Goal: Task Accomplishment & Management: Manage account settings

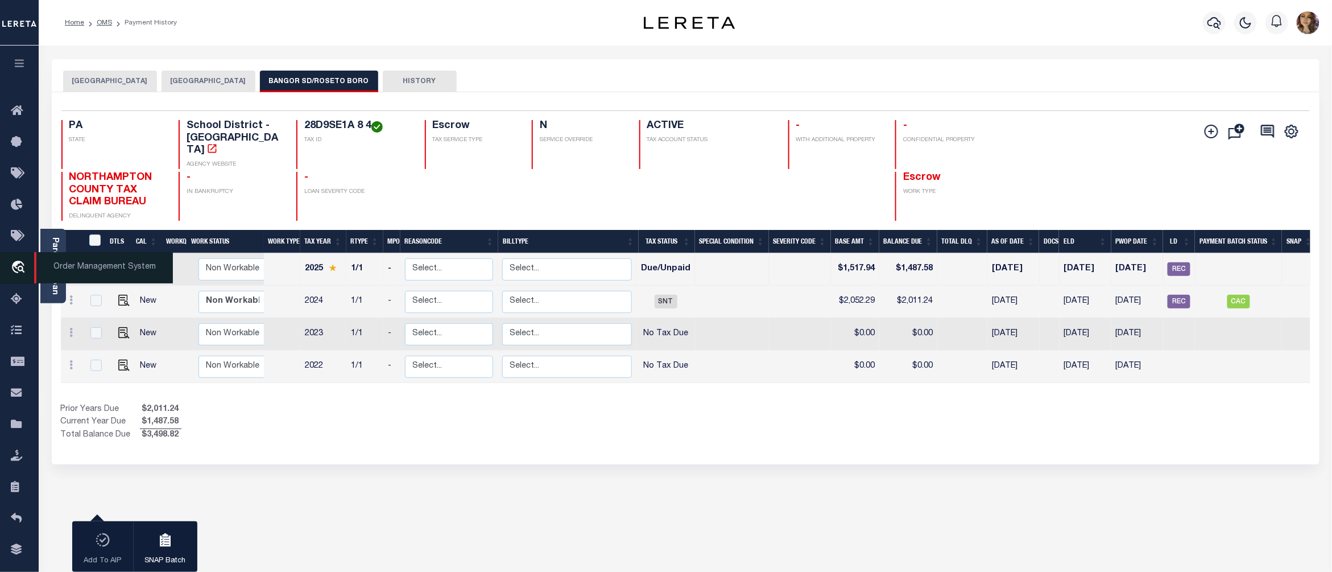
click at [73, 262] on span "Order Management System" at bounding box center [103, 267] width 139 height 31
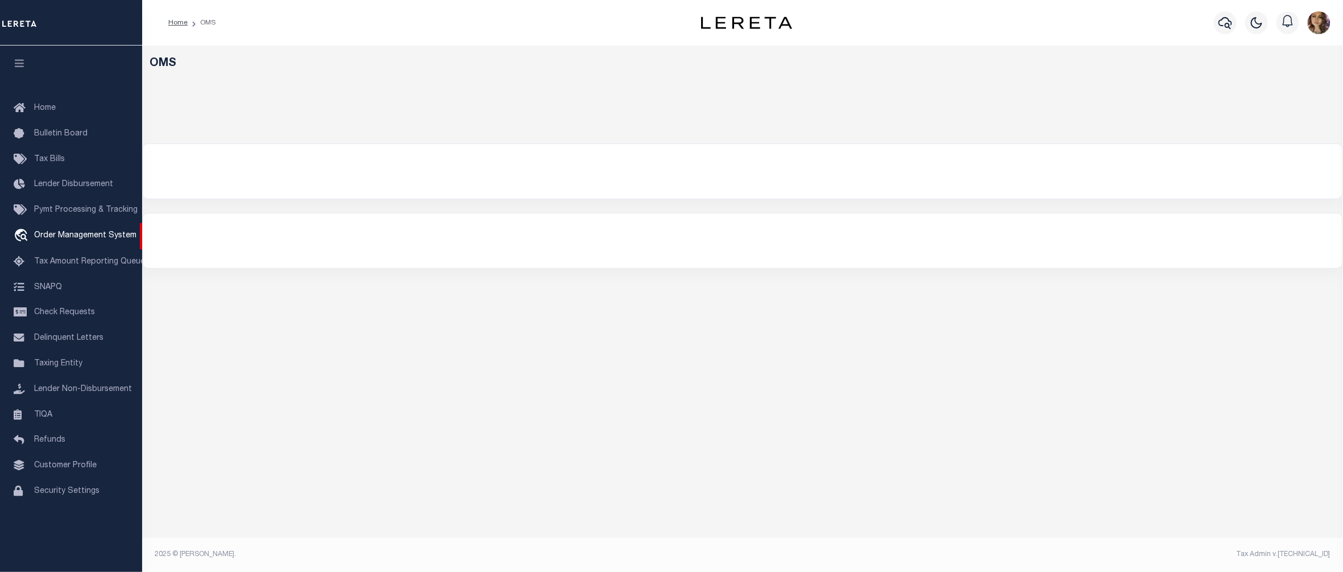
select select "200"
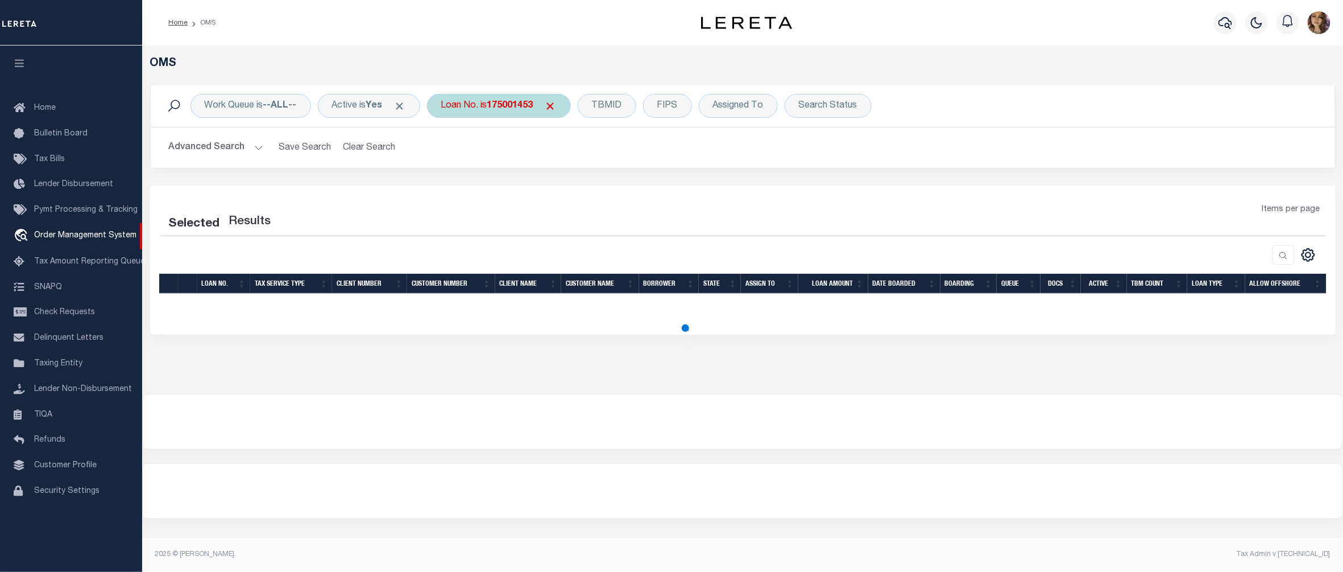
select select "200"
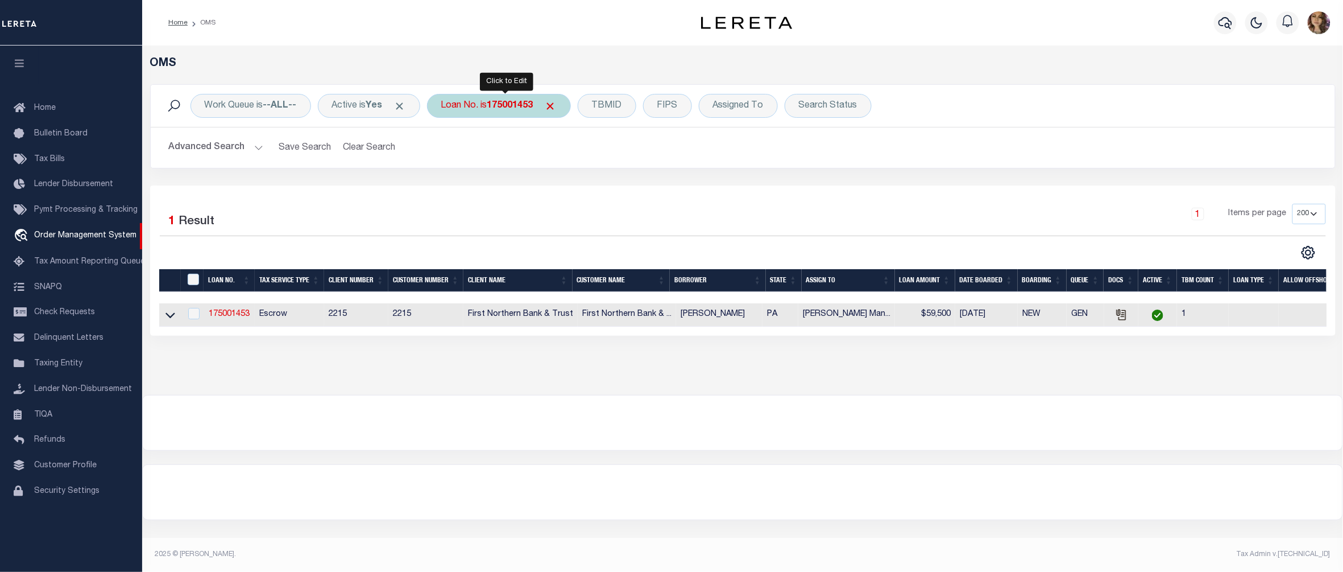
click at [494, 106] on div "Loan No. is 175001453" at bounding box center [499, 106] width 144 height 24
type input "133269"
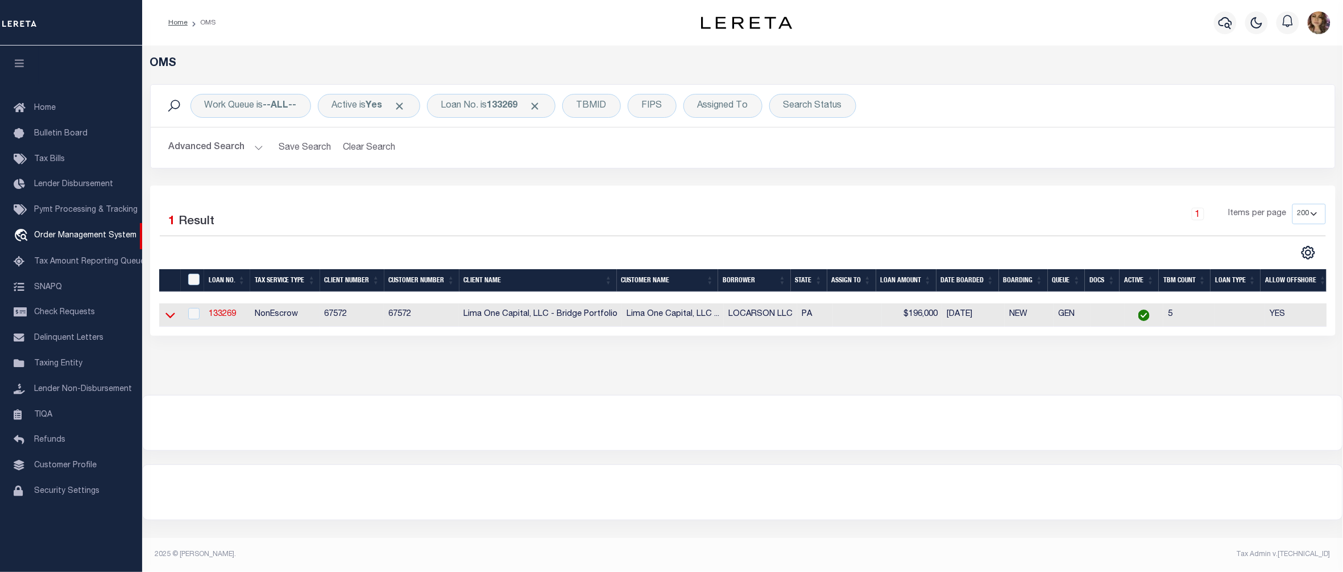
click at [169, 318] on icon at bounding box center [170, 315] width 10 height 12
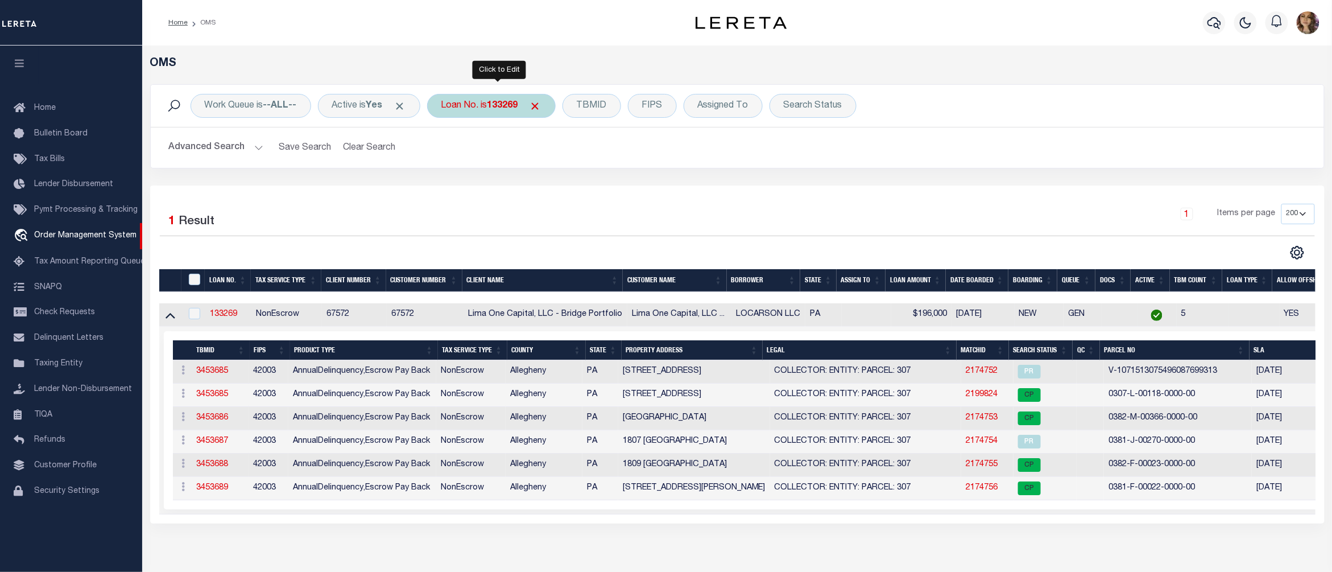
click at [508, 98] on div "Loan No. is 133269" at bounding box center [491, 106] width 129 height 24
click at [499, 164] on input "133269" at bounding box center [525, 162] width 167 height 22
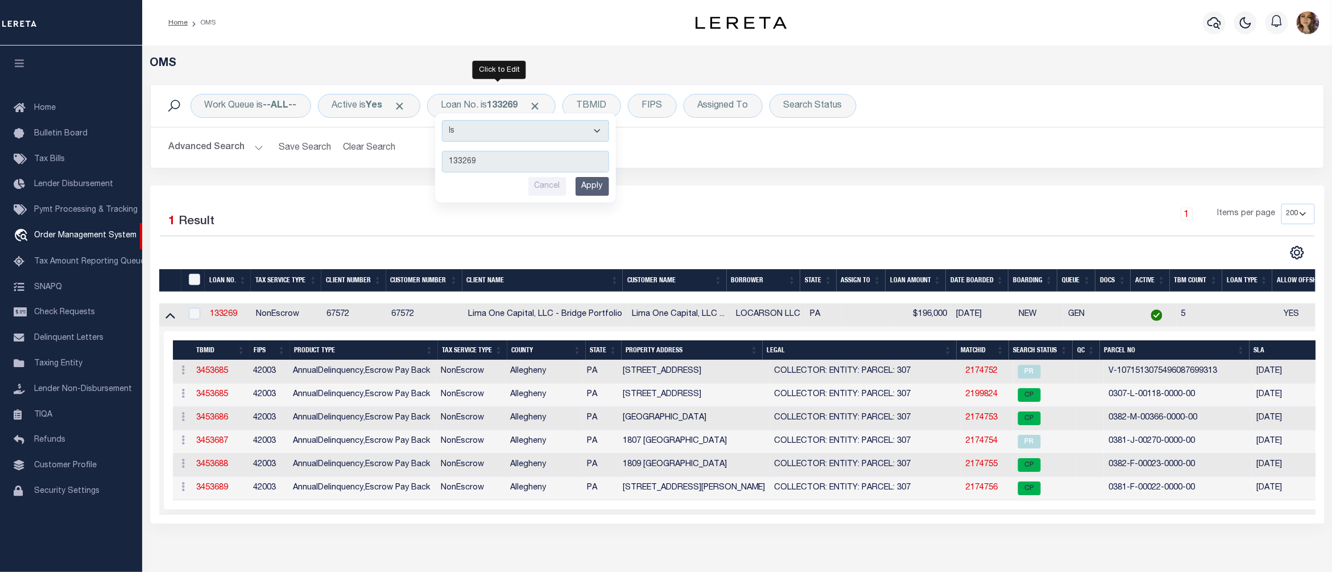
drag, startPoint x: 504, startPoint y: 163, endPoint x: 438, endPoint y: 171, distance: 66.5
click at [438, 171] on div "Work Queue is --ALL-- Active is Yes Loan No. is 133269 Is Contains 133269 Cance…" at bounding box center [737, 134] width 1191 height 101
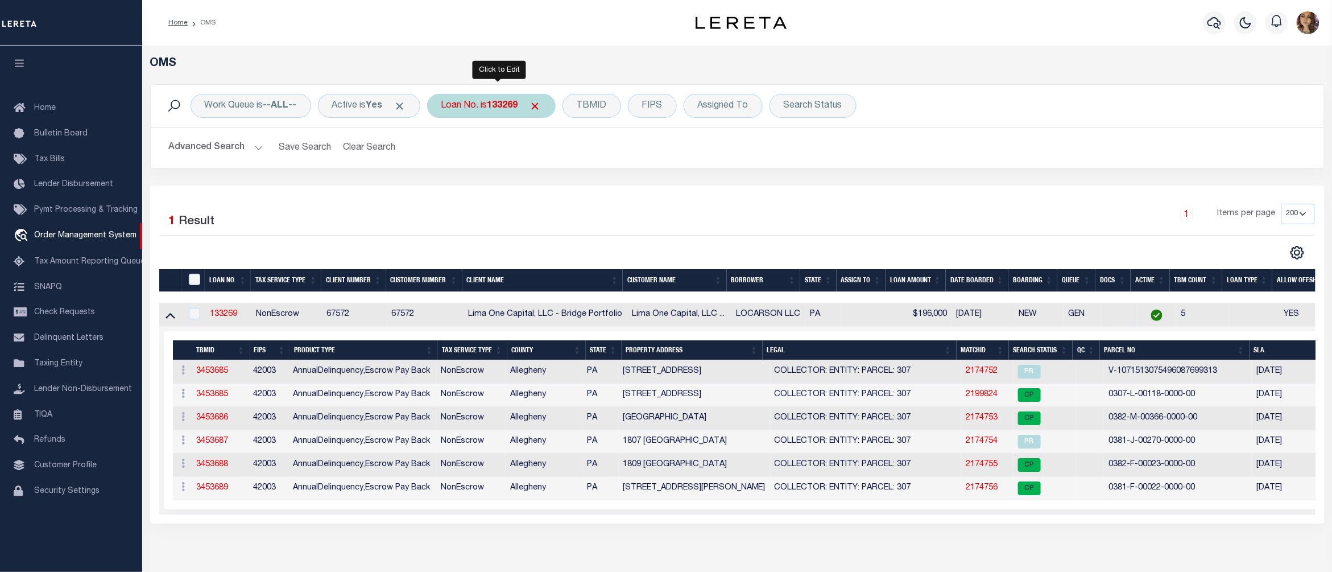
click at [486, 112] on div "Loan No. is 133269 Is Contains 133269 Cancel Apply" at bounding box center [491, 106] width 129 height 24
type input "1181282426"
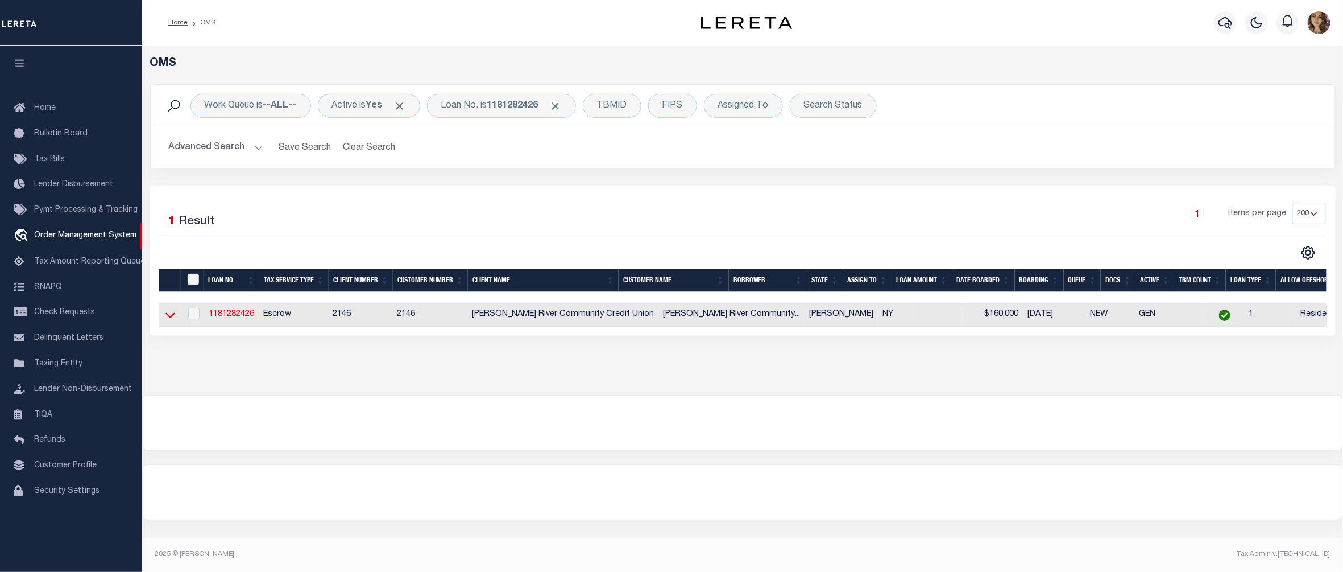
click at [168, 321] on icon at bounding box center [170, 315] width 10 height 12
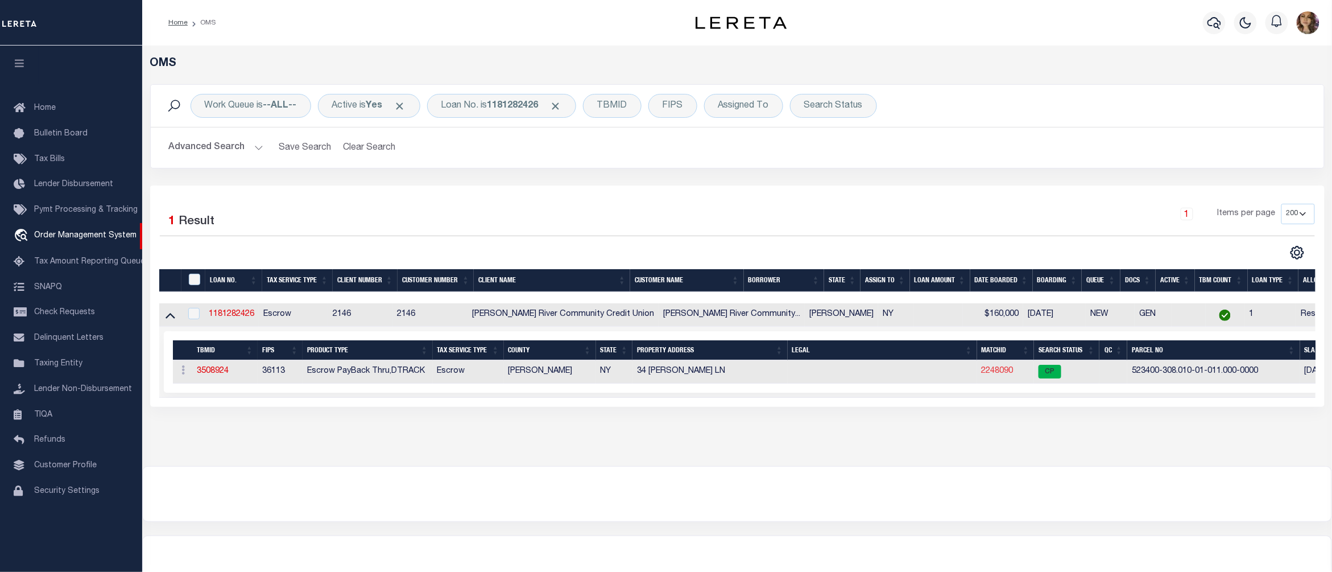
click at [982, 373] on link "2248090" at bounding box center [998, 371] width 32 height 8
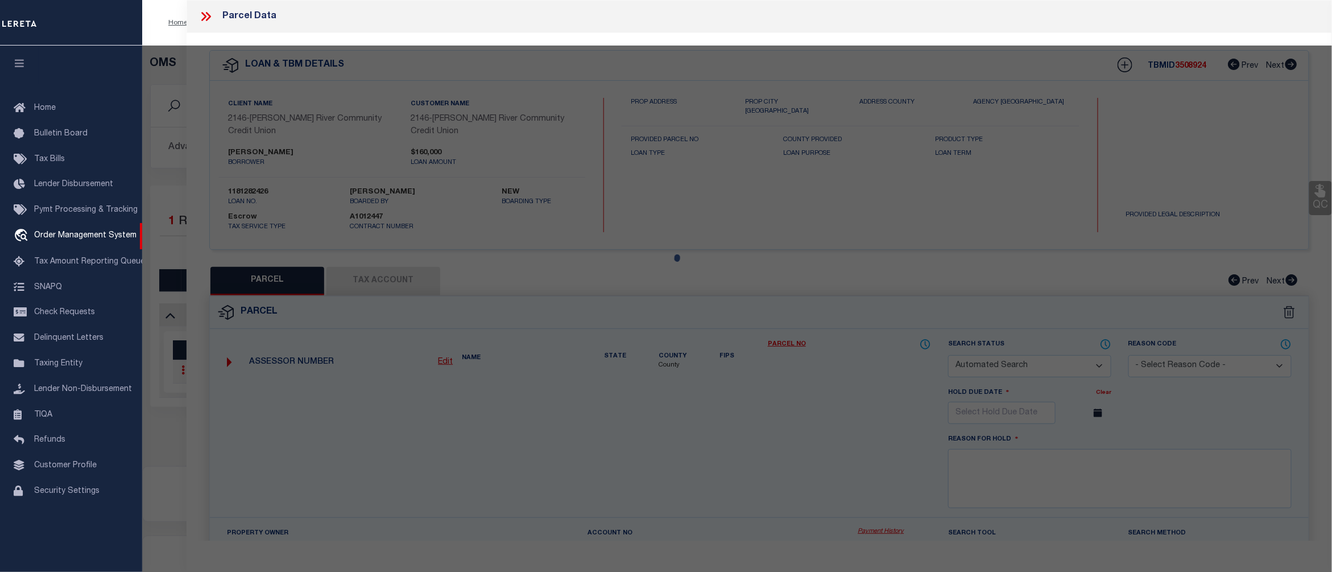
checkbox input "false"
select select "CP"
type input "PETSCHAUER,ROBERT"
select select "ATL"
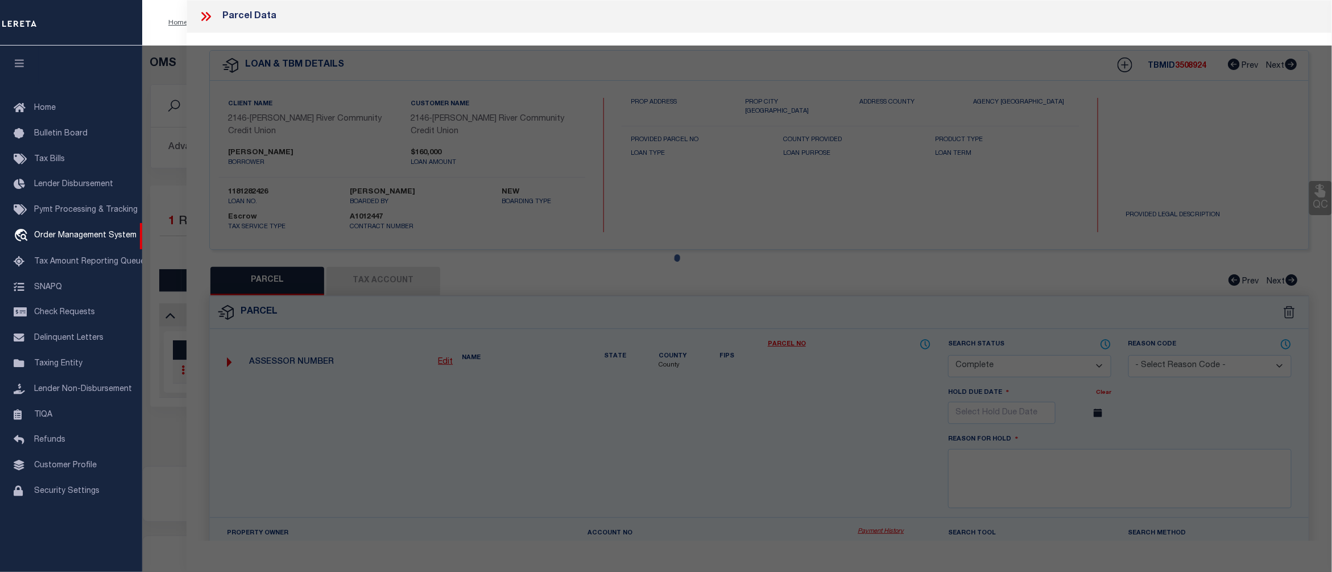
select select "ADD"
type input "34 LINETTE LN"
checkbox input "false"
type input "QUEENSBURY, NY 12804"
type textarea "RES. 85.31'RF 125.-9-66"
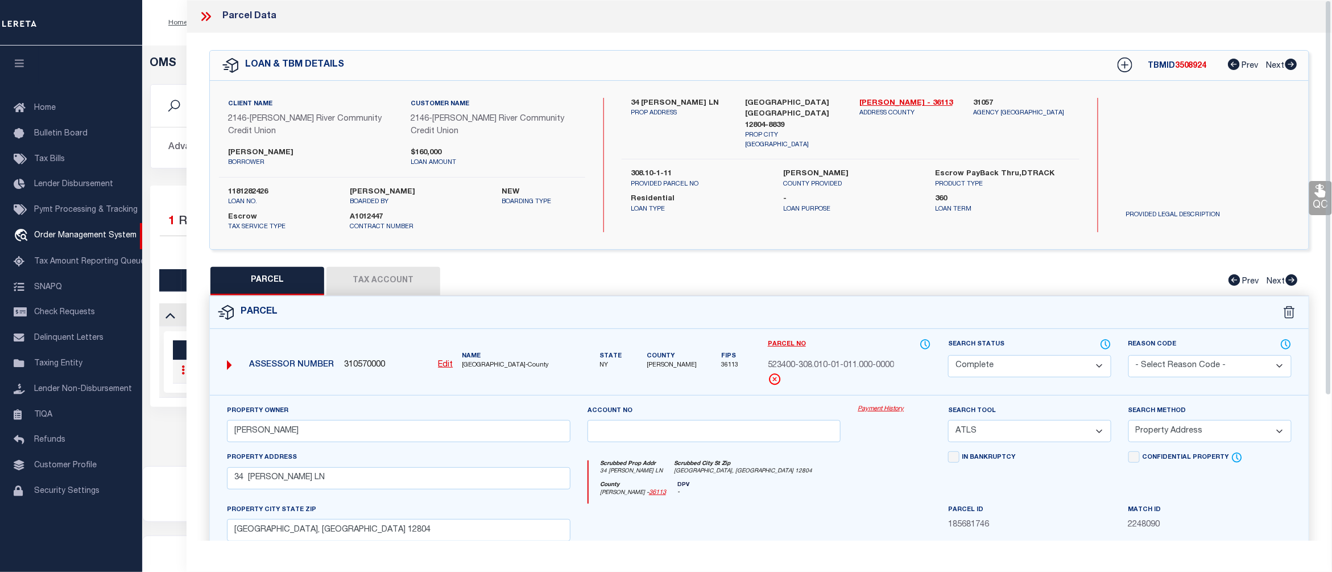
click at [872, 409] on link "Payment History" at bounding box center [894, 409] width 73 height 10
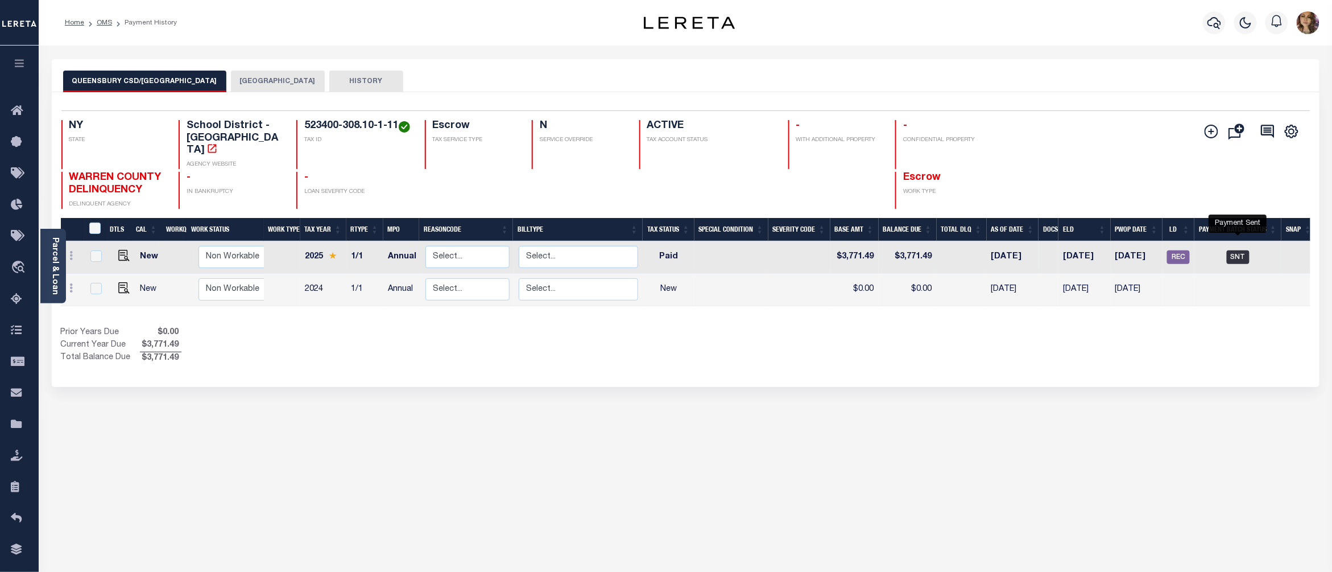
click at [1236, 250] on span "SNT" at bounding box center [1238, 257] width 23 height 14
checkbox input "true"
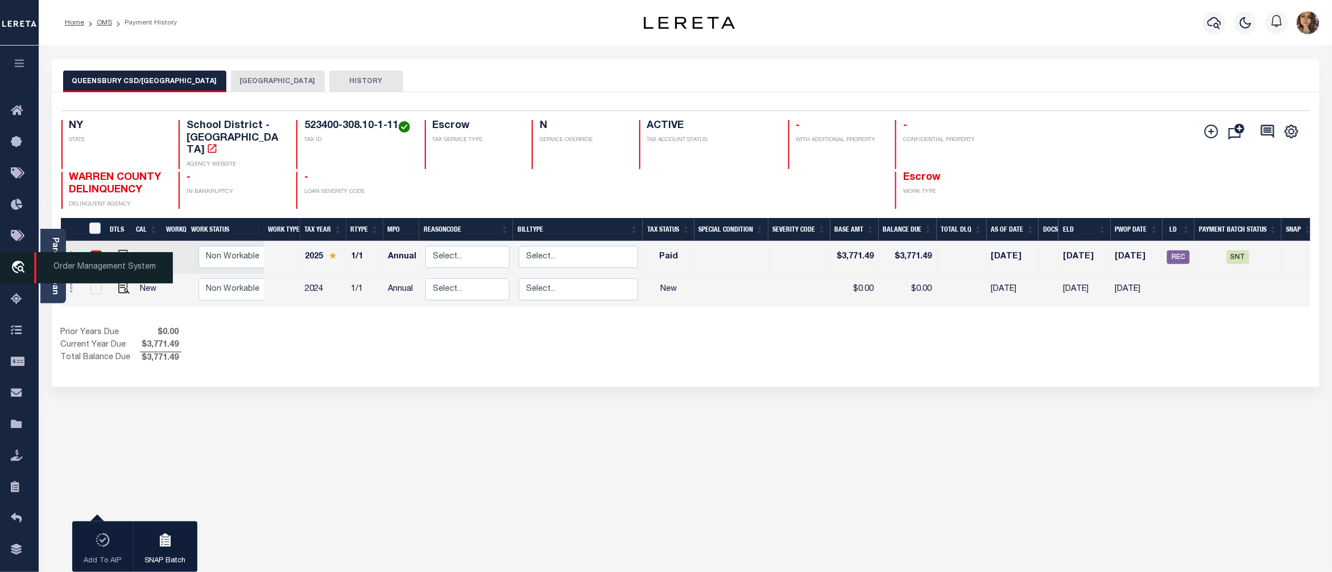
click at [71, 262] on span "Order Management System" at bounding box center [103, 267] width 139 height 31
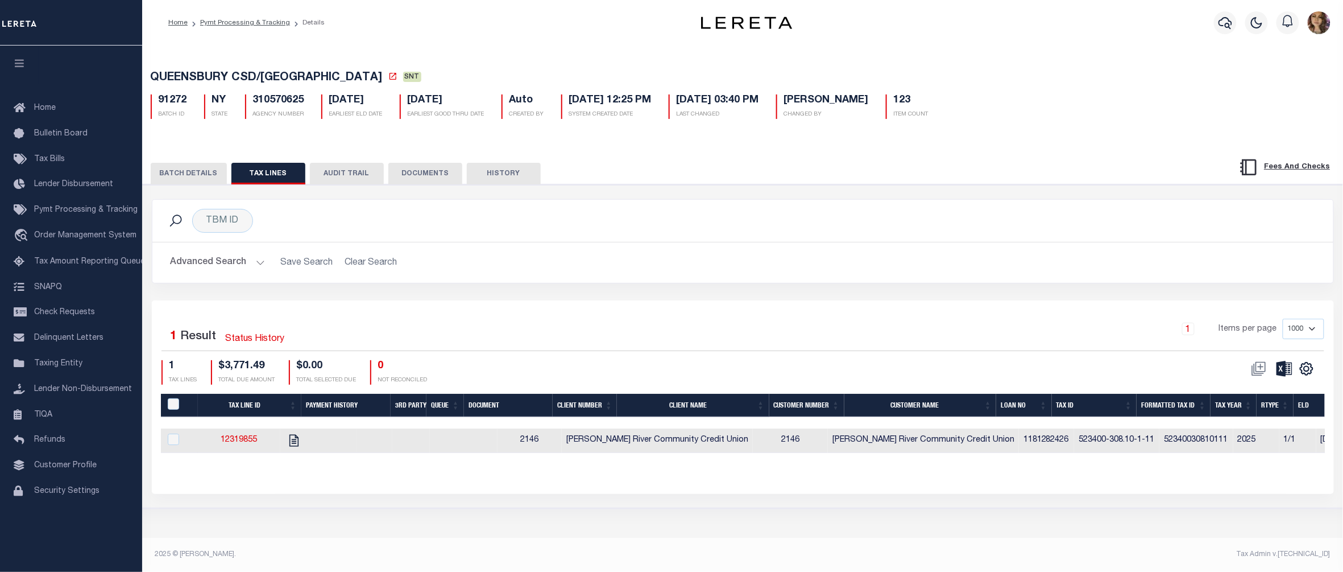
click at [187, 175] on button "BATCH DETAILS" at bounding box center [189, 174] width 76 height 22
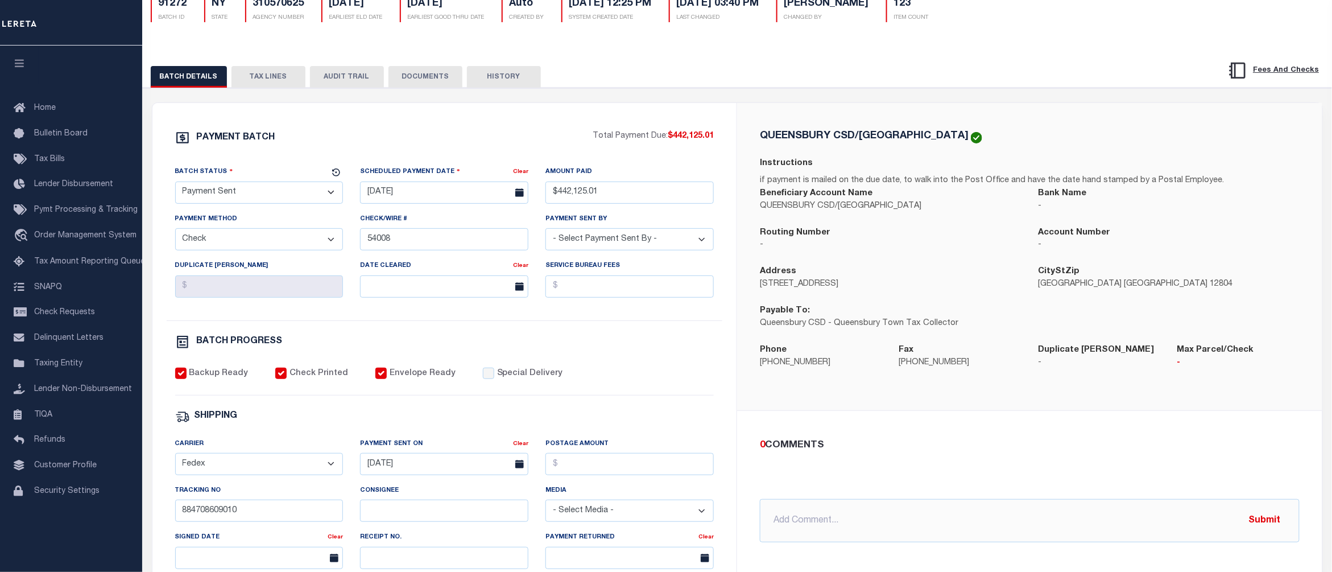
scroll to position [151, 0]
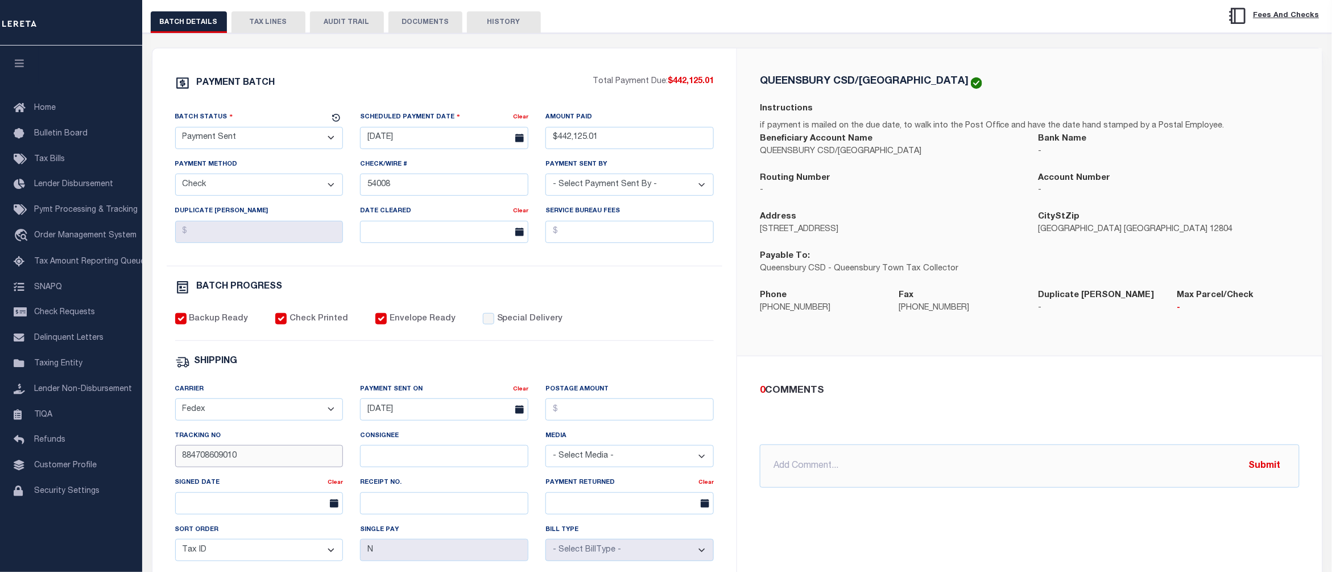
drag, startPoint x: 239, startPoint y: 465, endPoint x: 159, endPoint y: 465, distance: 79.6
click at [159, 465] on div "PAYMENT BATCH Total Payment Due: $442,125.01 Batch Status - Select Status - Pay…" at bounding box center [444, 380] width 585 height 665
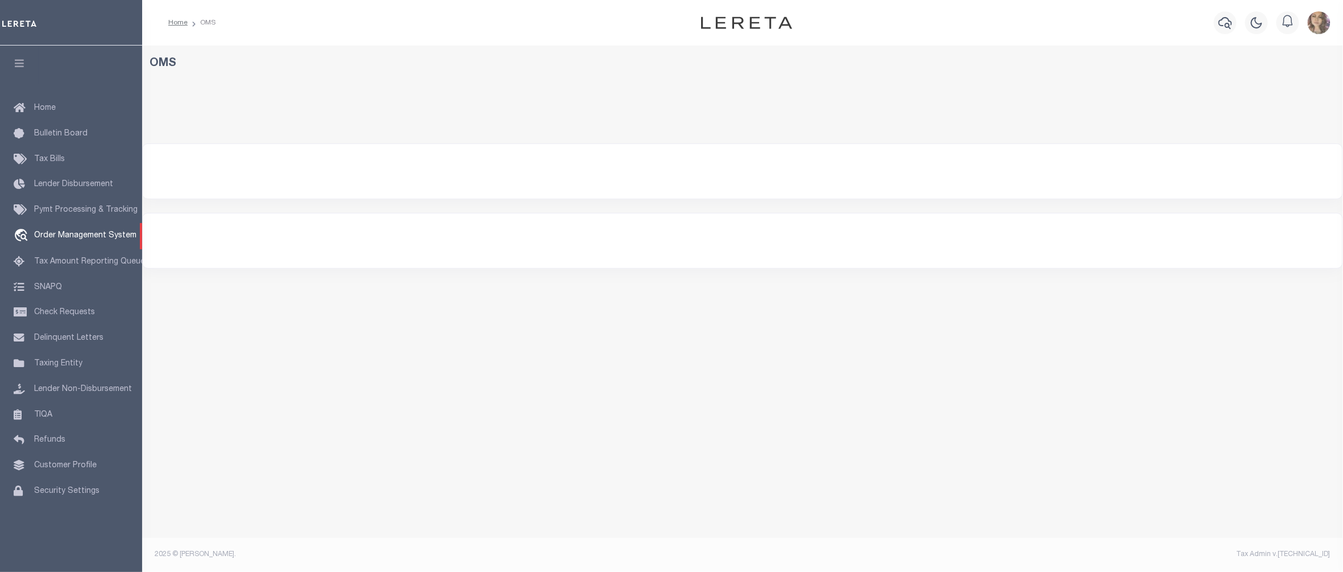
select select "200"
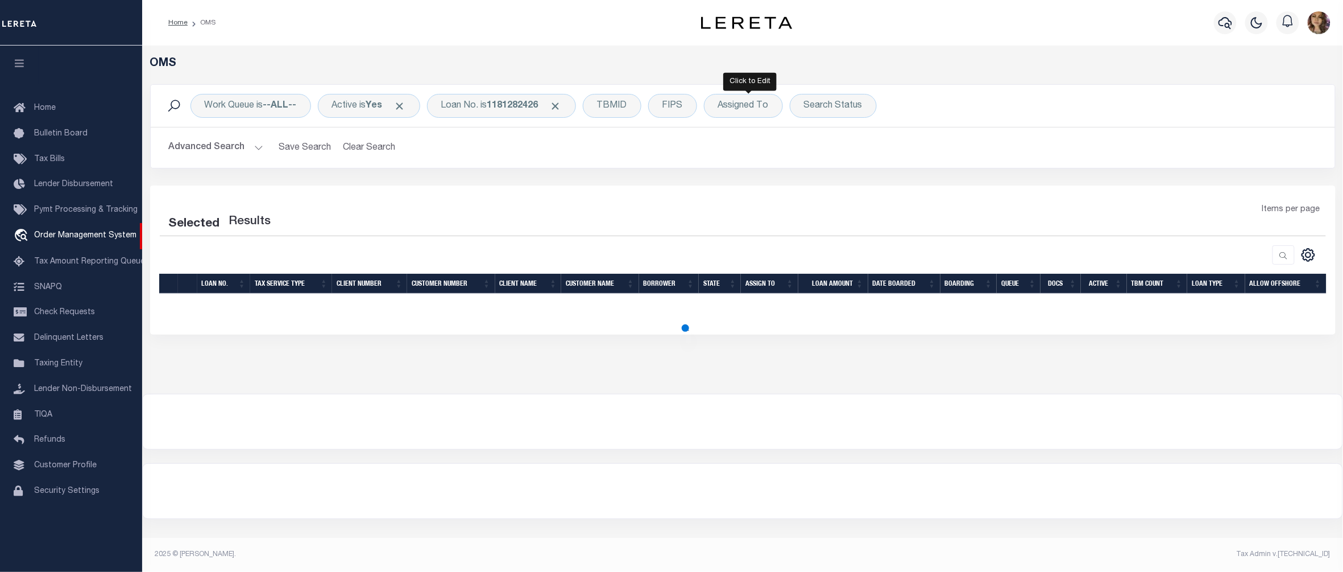
select select "200"
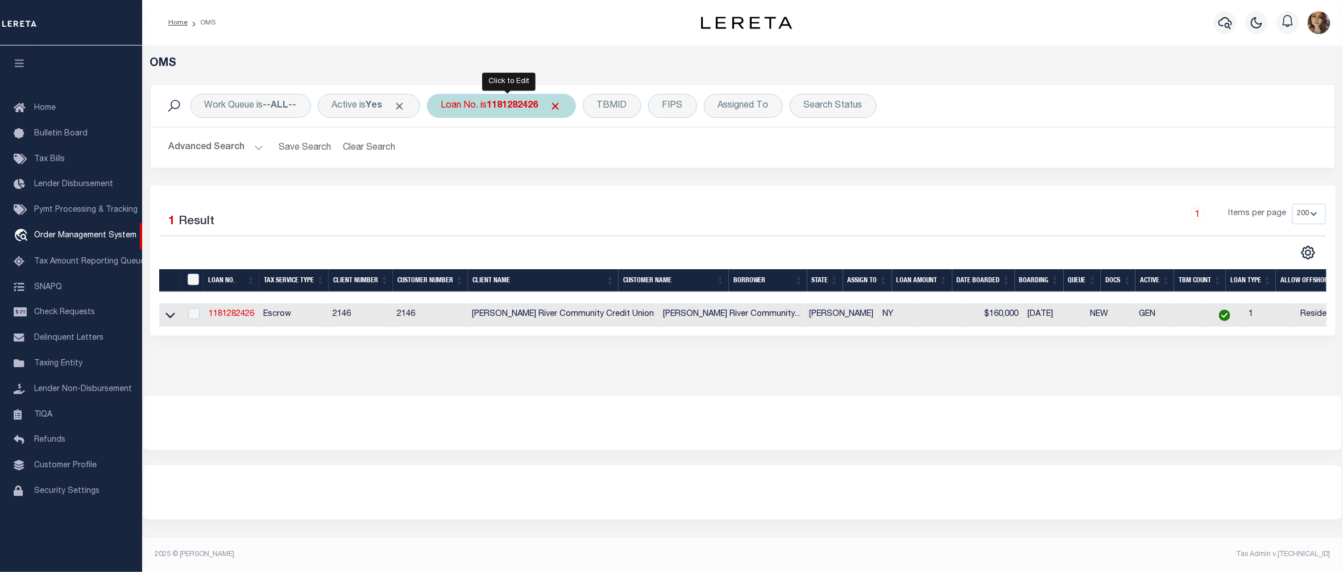
click at [515, 107] on b "1181282426" at bounding box center [512, 105] width 51 height 9
type input "8258554"
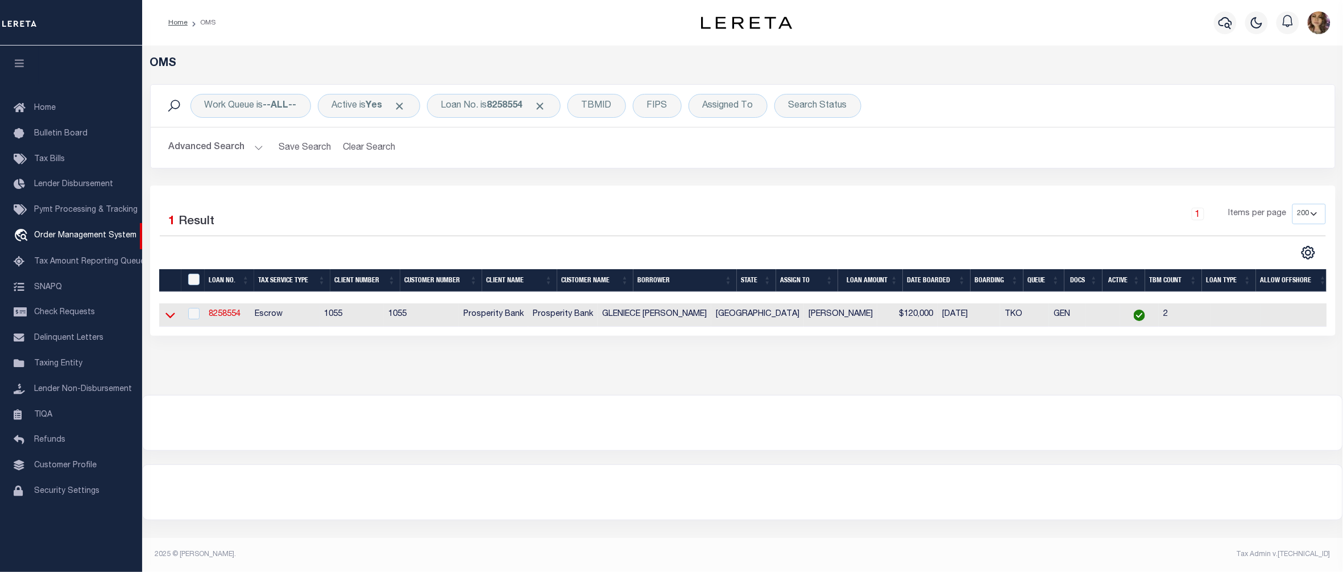
click at [166, 319] on icon at bounding box center [170, 315] width 10 height 12
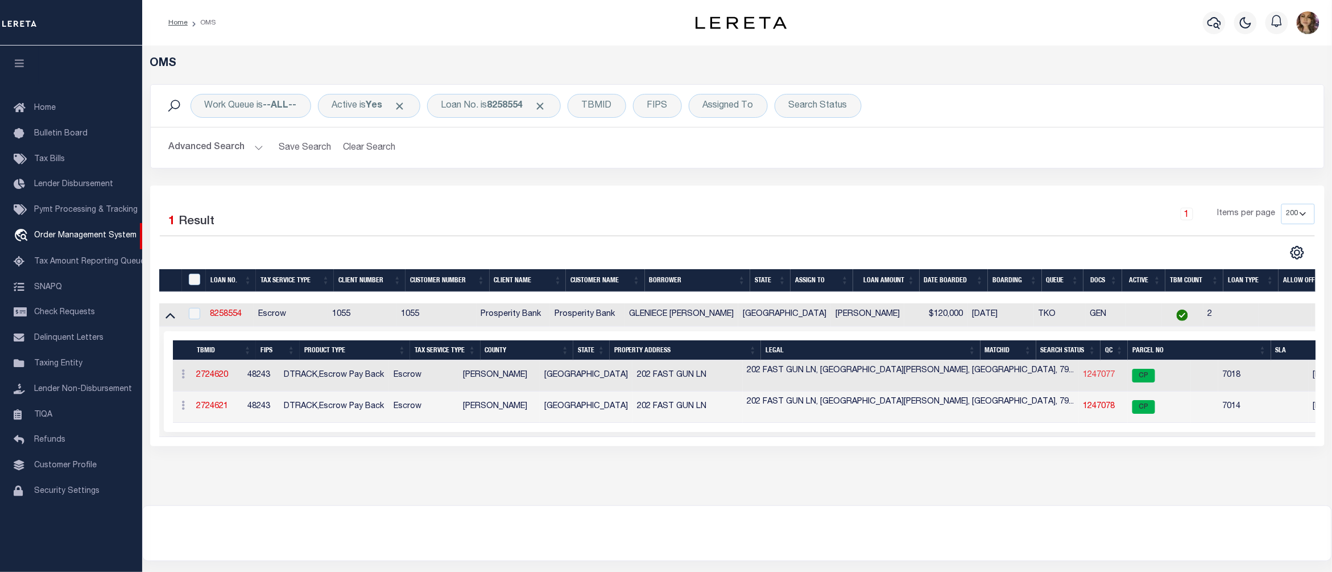
click at [1083, 375] on link "1247077" at bounding box center [1099, 375] width 32 height 8
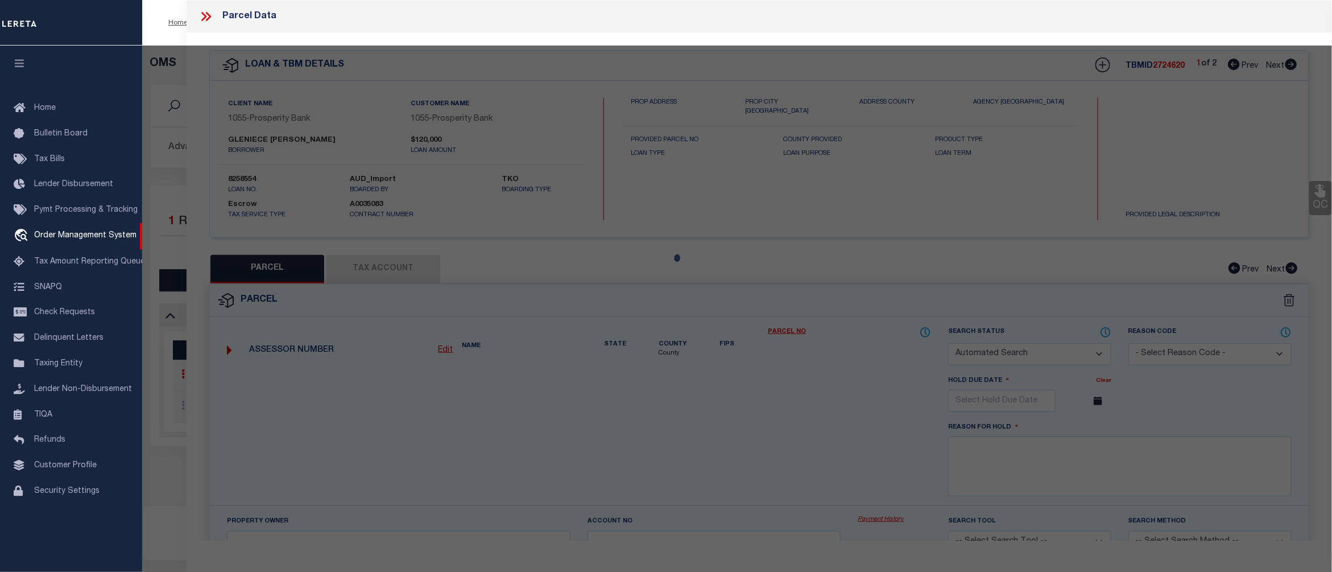
checkbox input "false"
select select "CP"
type input "CUDE GLENIECE ANN AND WILIAM WESLEY CUDE"
select select
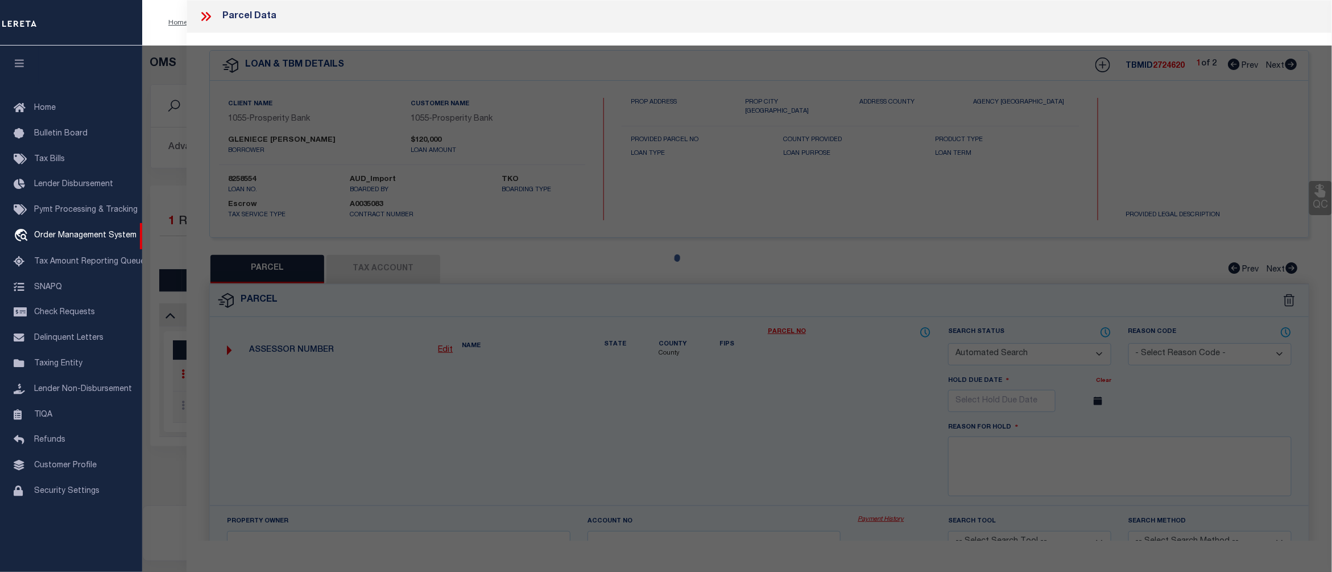
type input "200 FAST GUN LANE"
checkbox input "false"
type input "FORT DAVIS TX 79734"
type textarea "APACHE PINES LOT 24 (5.13 ACRES)"
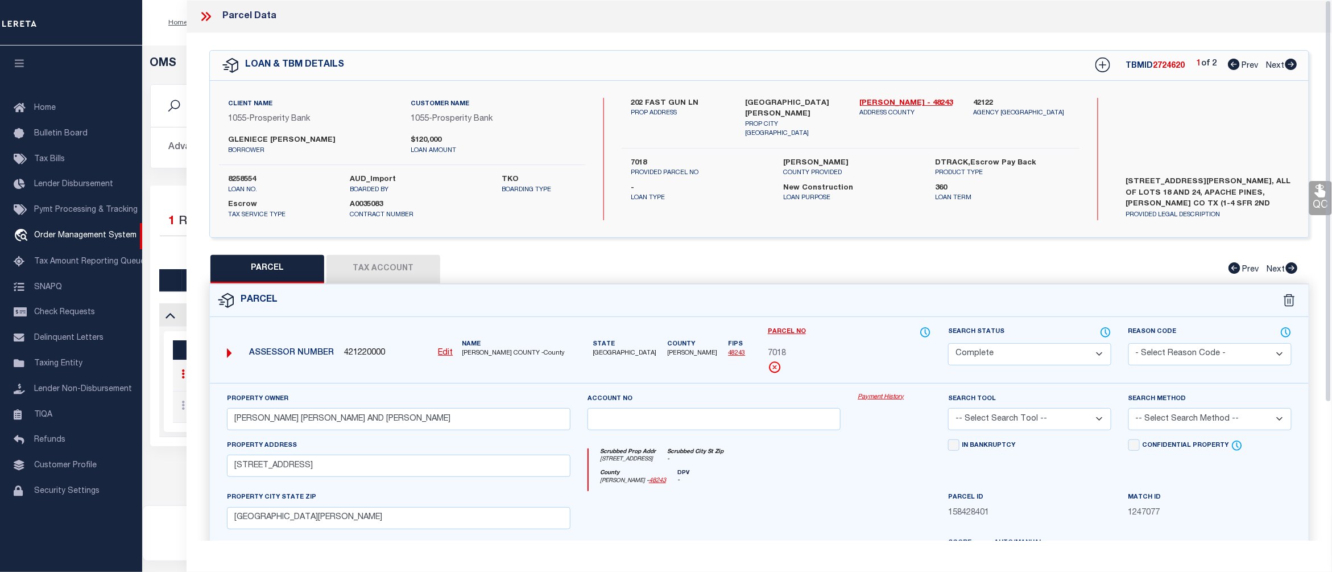
click at [881, 405] on div "Payment History" at bounding box center [894, 415] width 90 height 47
click at [880, 395] on link "Payment History" at bounding box center [894, 397] width 73 height 10
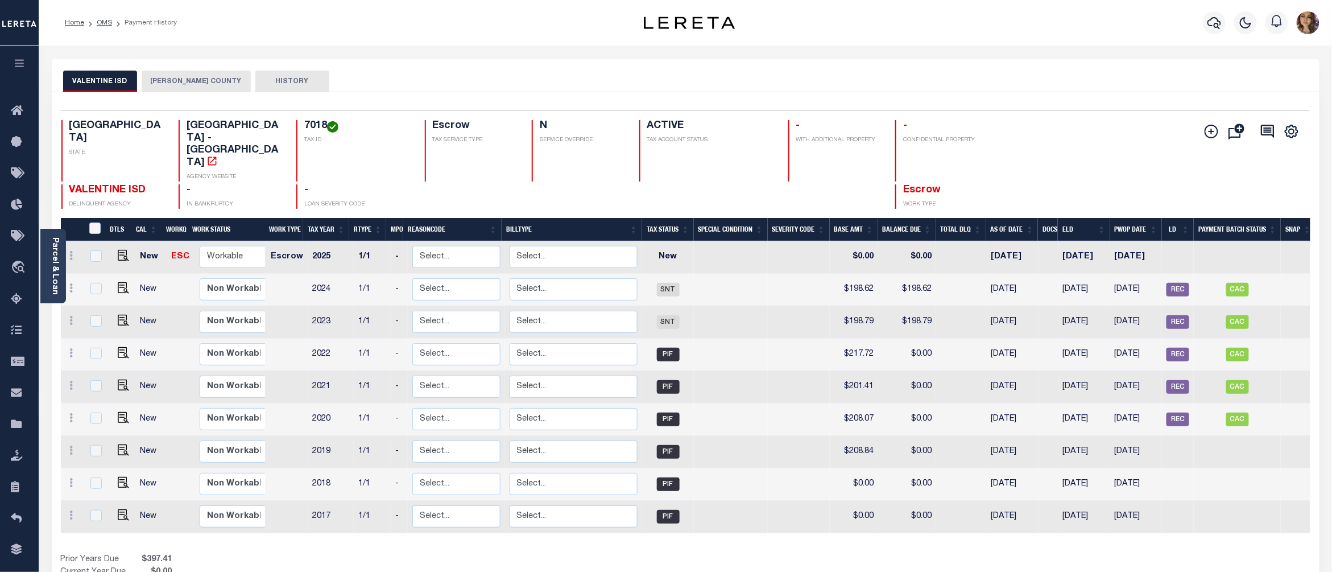
click at [196, 84] on button "JEFF DAVIS COUNTY" at bounding box center [196, 82] width 109 height 22
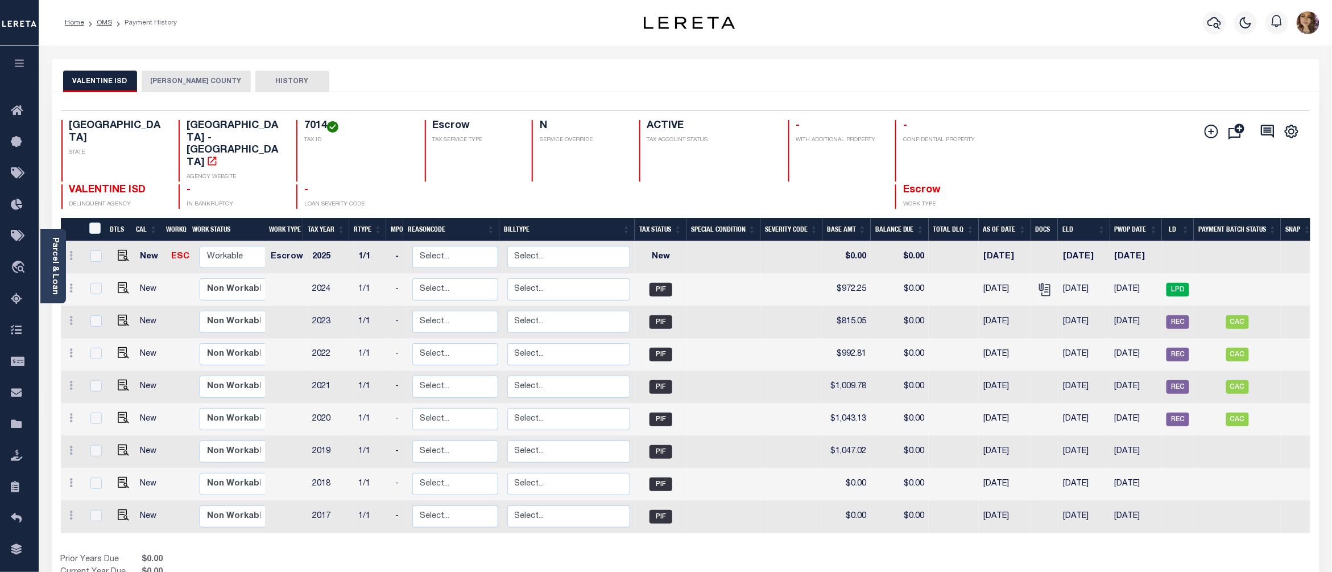
click at [193, 83] on button "[PERSON_NAME] COUNTY" at bounding box center [196, 82] width 109 height 22
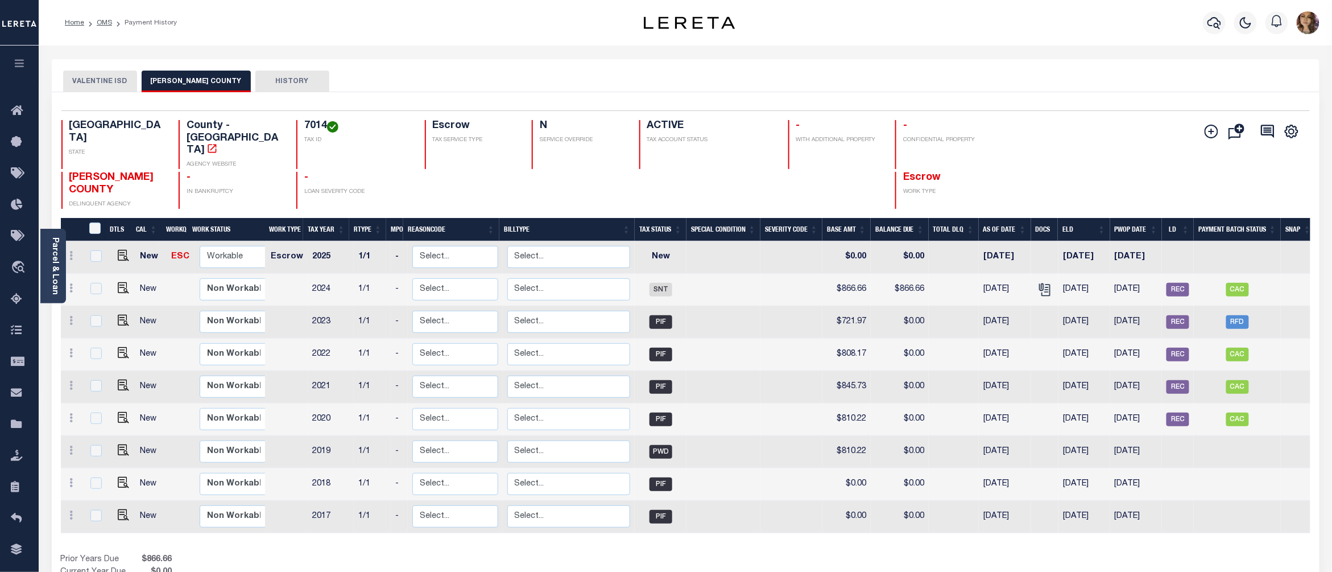
click at [102, 83] on button "VALENTINE ISD" at bounding box center [100, 82] width 74 height 22
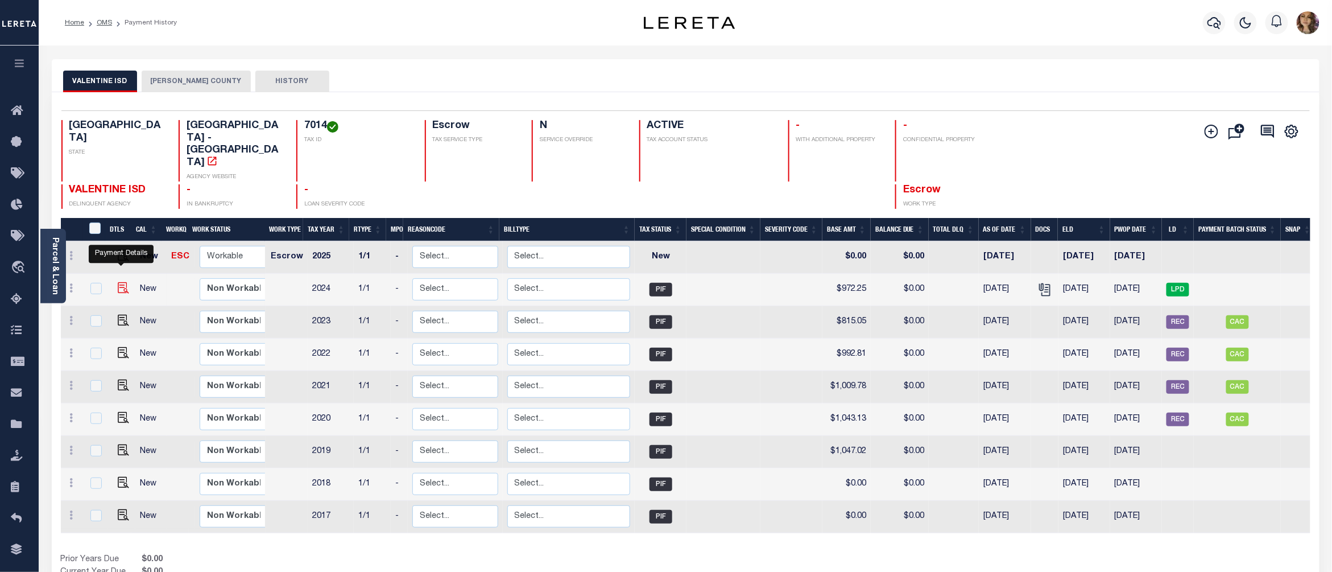
click at [123, 282] on img "" at bounding box center [123, 287] width 11 height 11
checkbox input "true"
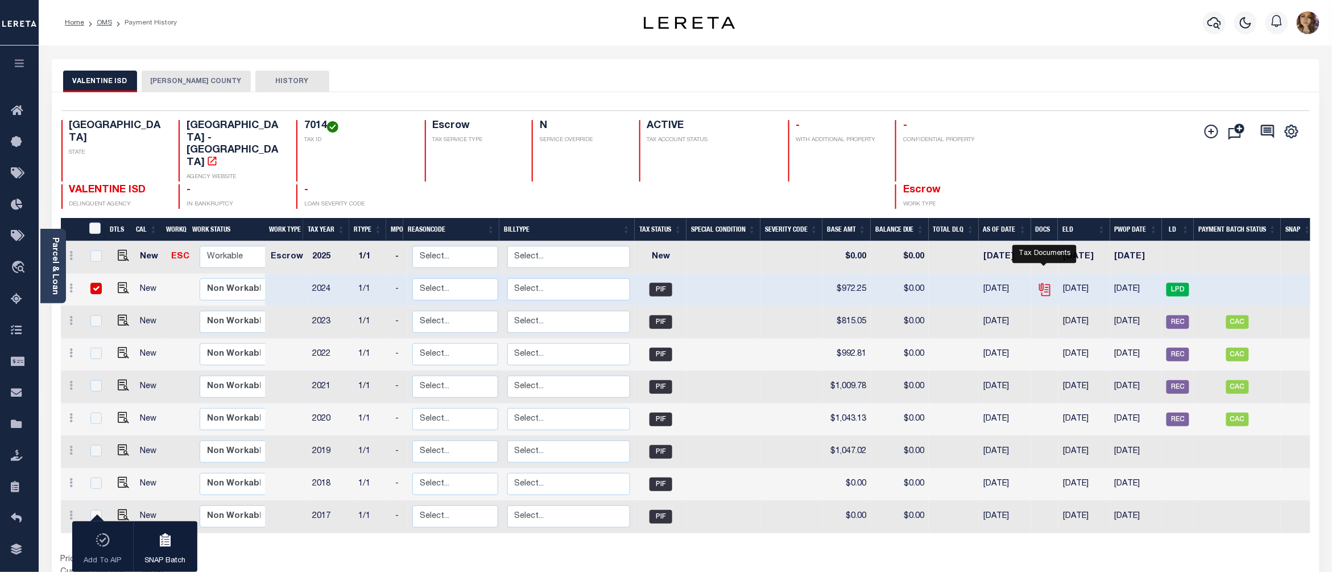
click at [1043, 282] on icon "" at bounding box center [1044, 289] width 15 height 15
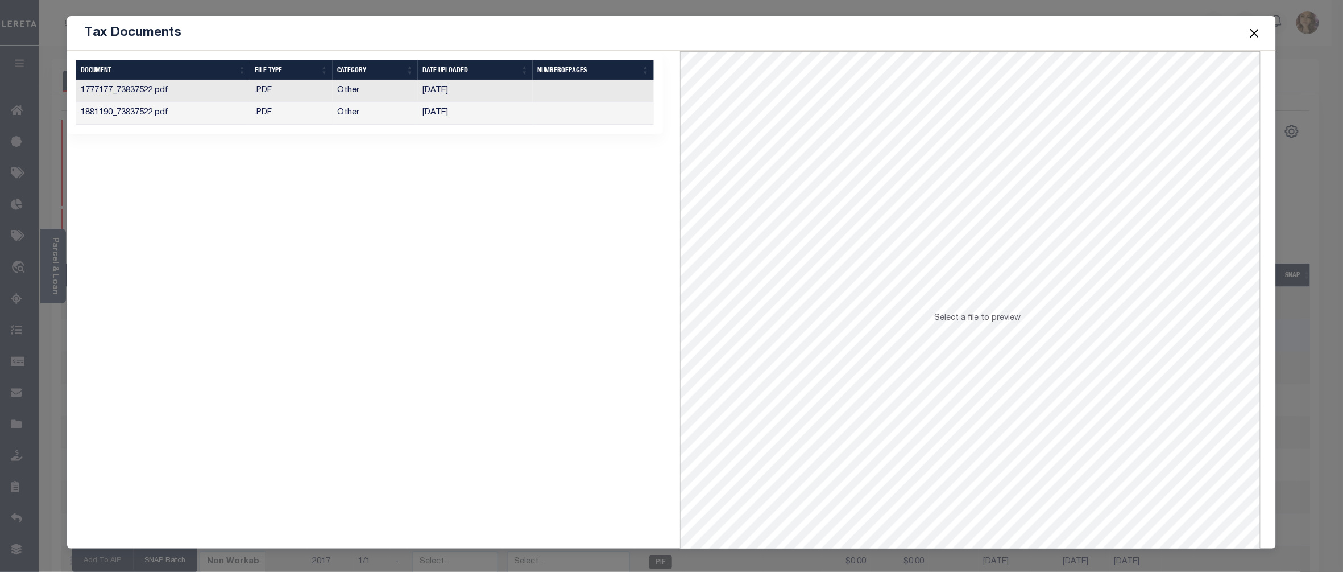
click at [452, 116] on td "[DATE]" at bounding box center [475, 113] width 115 height 22
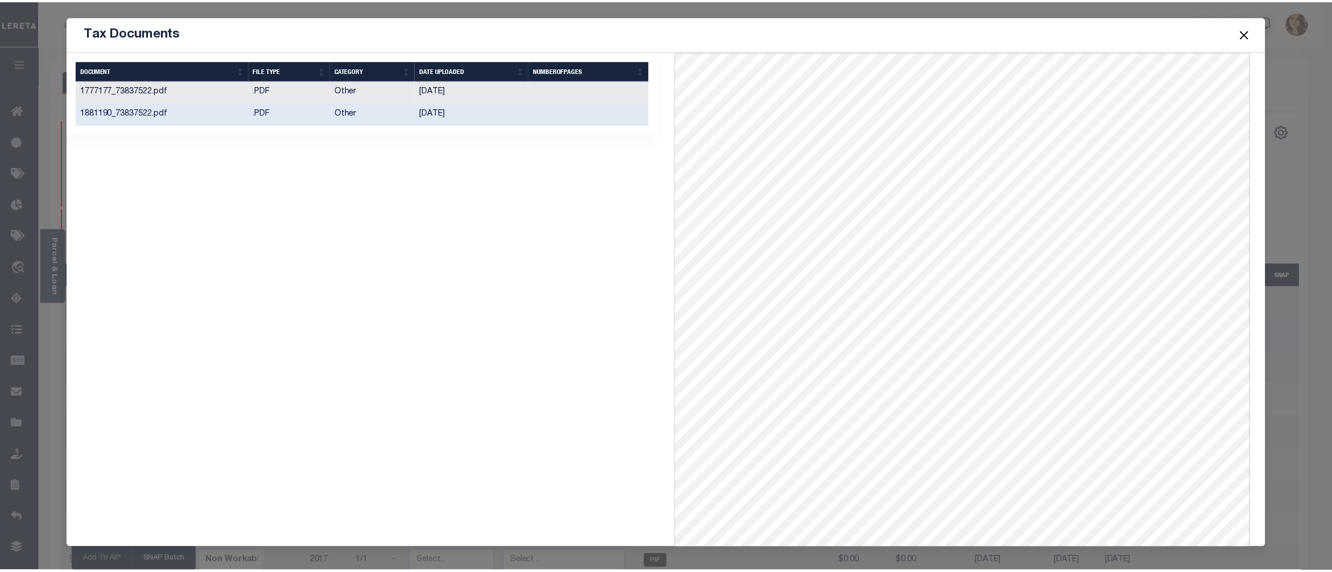
scroll to position [46, 0]
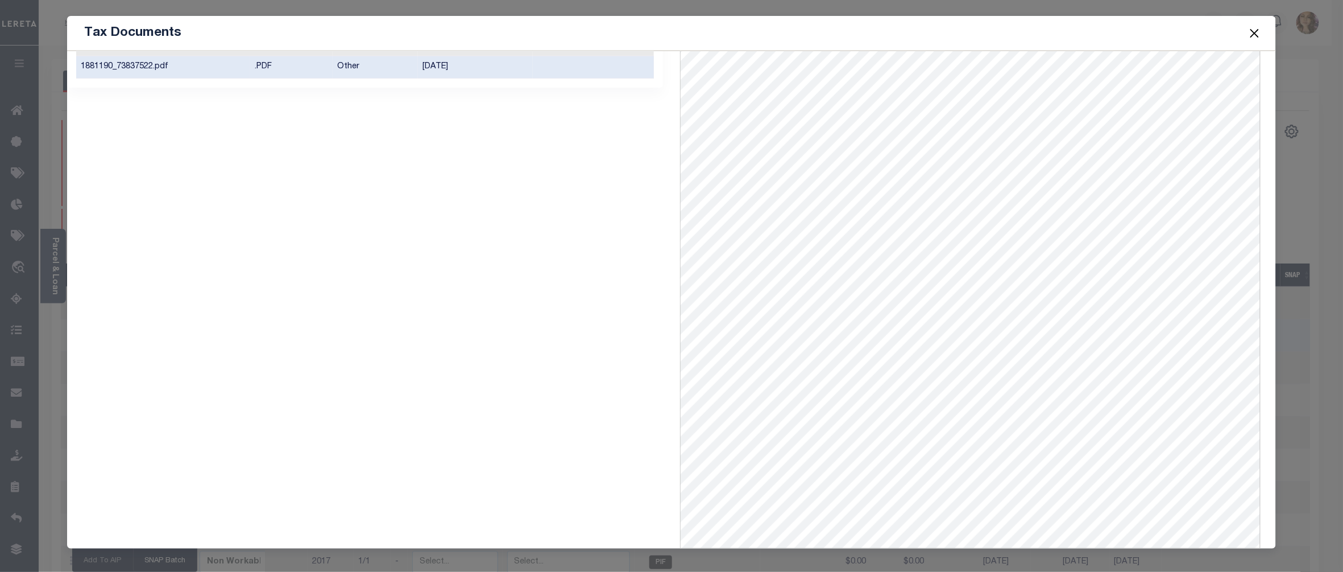
click at [1259, 28] on button "Close" at bounding box center [1255, 33] width 15 height 15
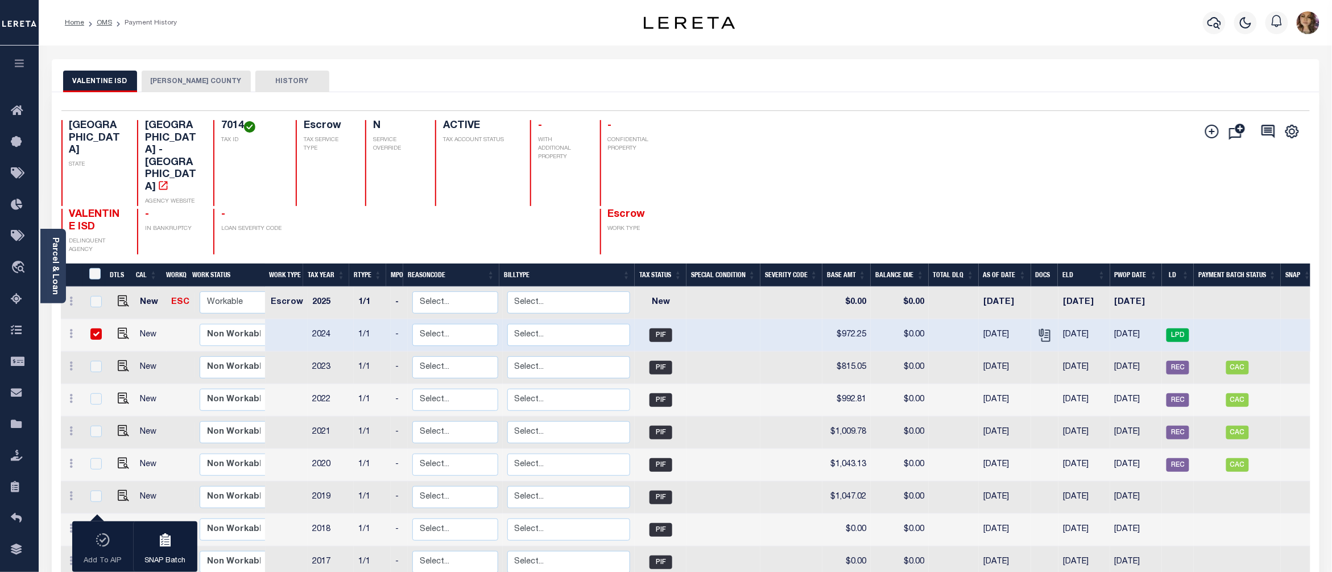
click at [1046, 141] on div "Add Installment Line [GEOGRAPHIC_DATA]" at bounding box center [997, 187] width 624 height 134
click at [183, 82] on button "[PERSON_NAME] COUNTY" at bounding box center [196, 82] width 109 height 22
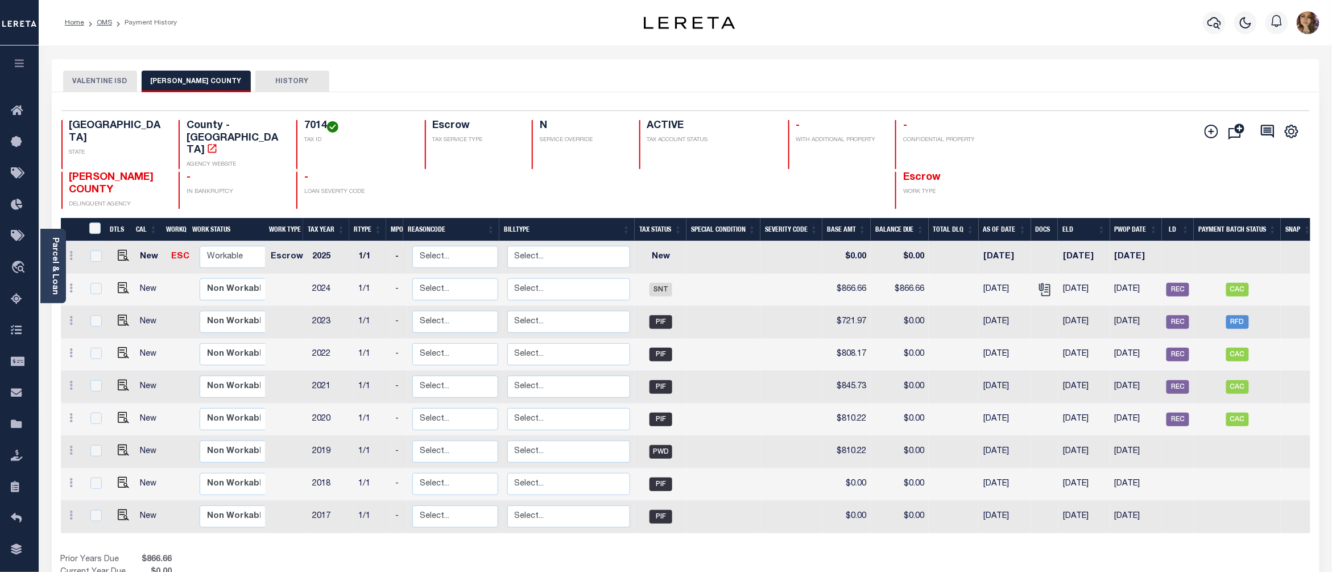
click at [951, 111] on div "Selected 9 Results 1 Items per page 25 50 100 TX STATE County - TX AGENCY WEBSI…" at bounding box center [685, 159] width 1266 height 98
click at [856, 53] on div "Parcel & Loan Loan Details 8258554 LOAN NO ACTIVE" at bounding box center [685, 378] width 1285 height 667
click at [101, 80] on button "VALENTINE ISD" at bounding box center [100, 82] width 74 height 22
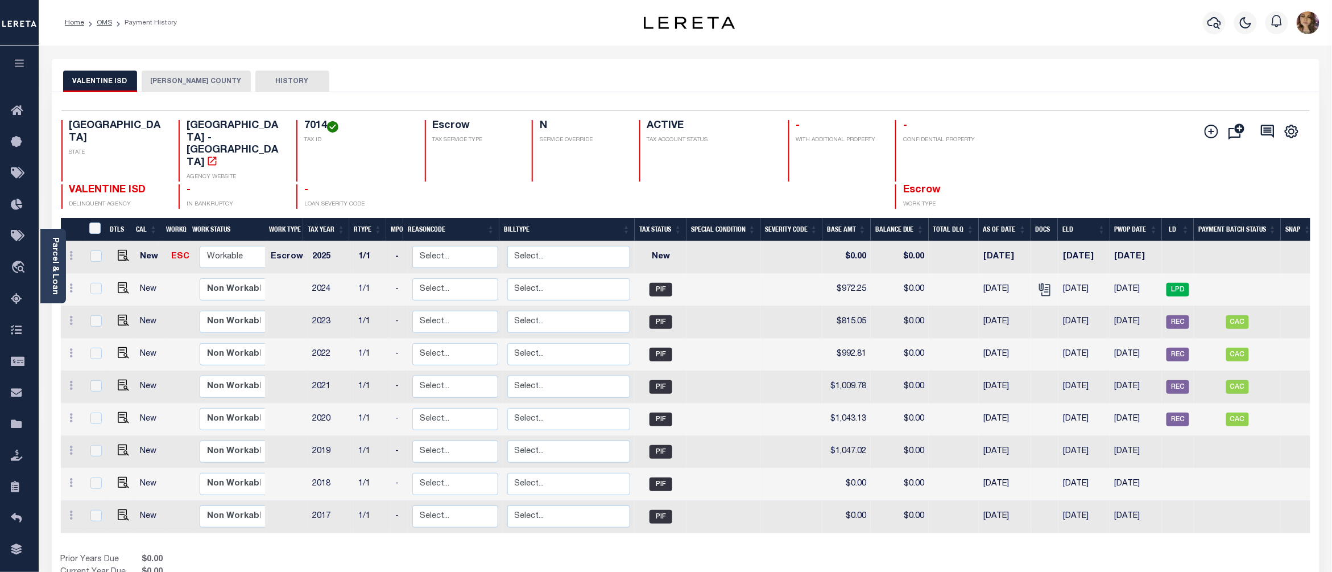
click at [740, 86] on div "VALENTINE ISD JEFF DAVIS COUNTY HISTORY" at bounding box center [685, 81] width 1245 height 21
click at [19, 265] on icon "travel_explore" at bounding box center [20, 267] width 18 height 15
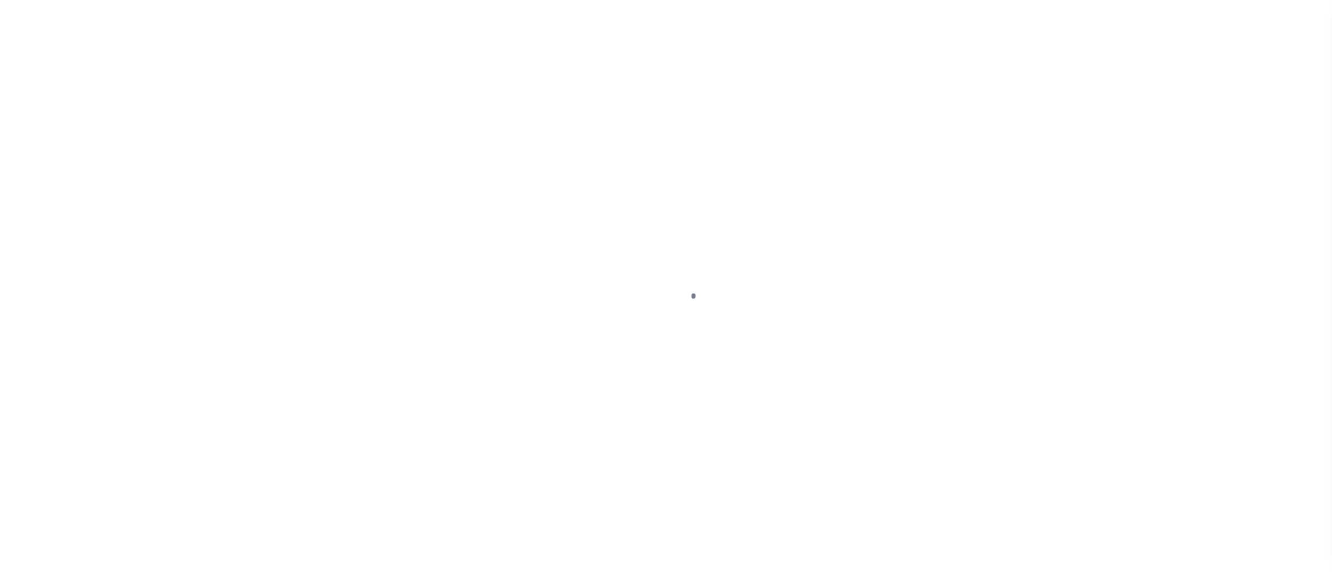
select select "PIF"
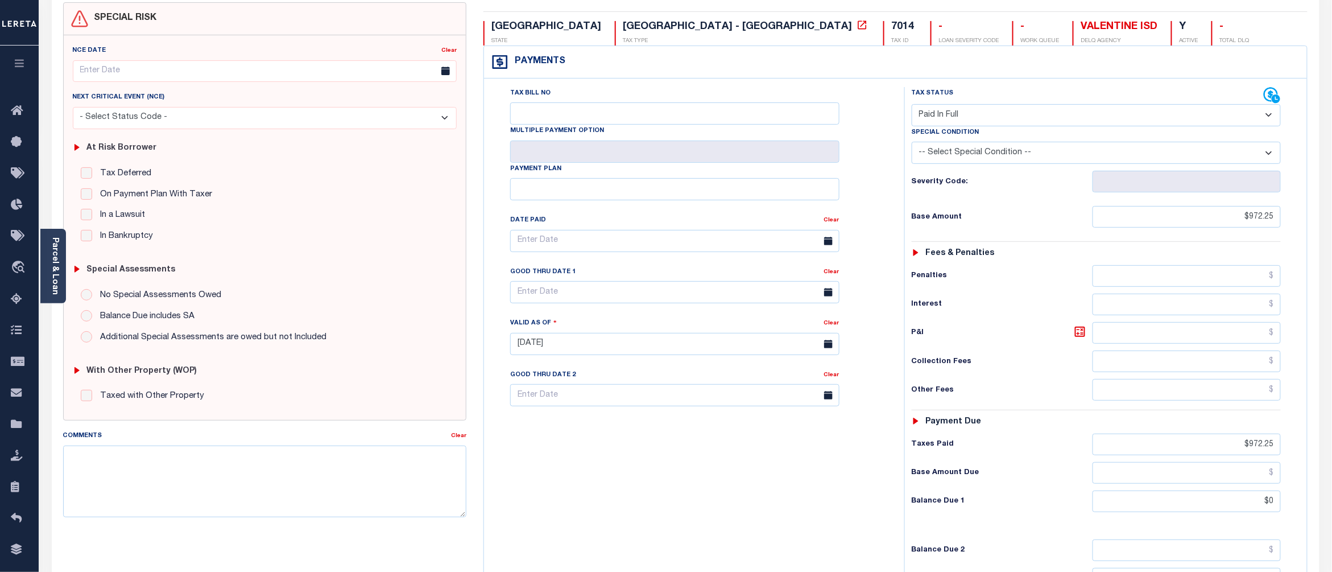
scroll to position [151, 0]
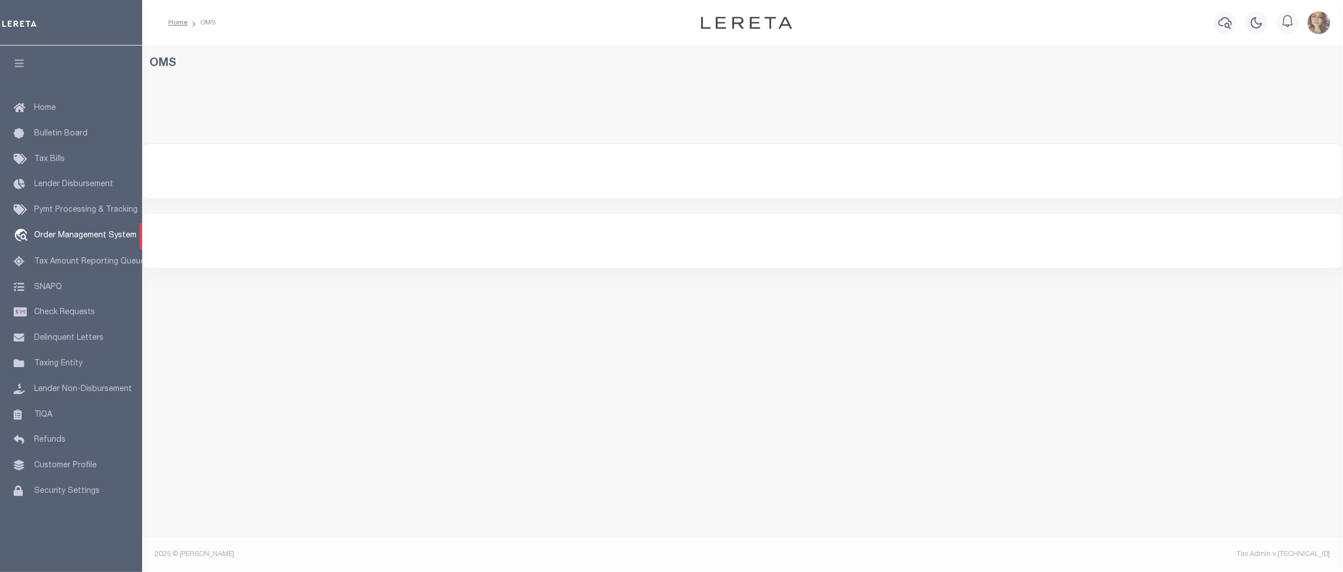
select select "200"
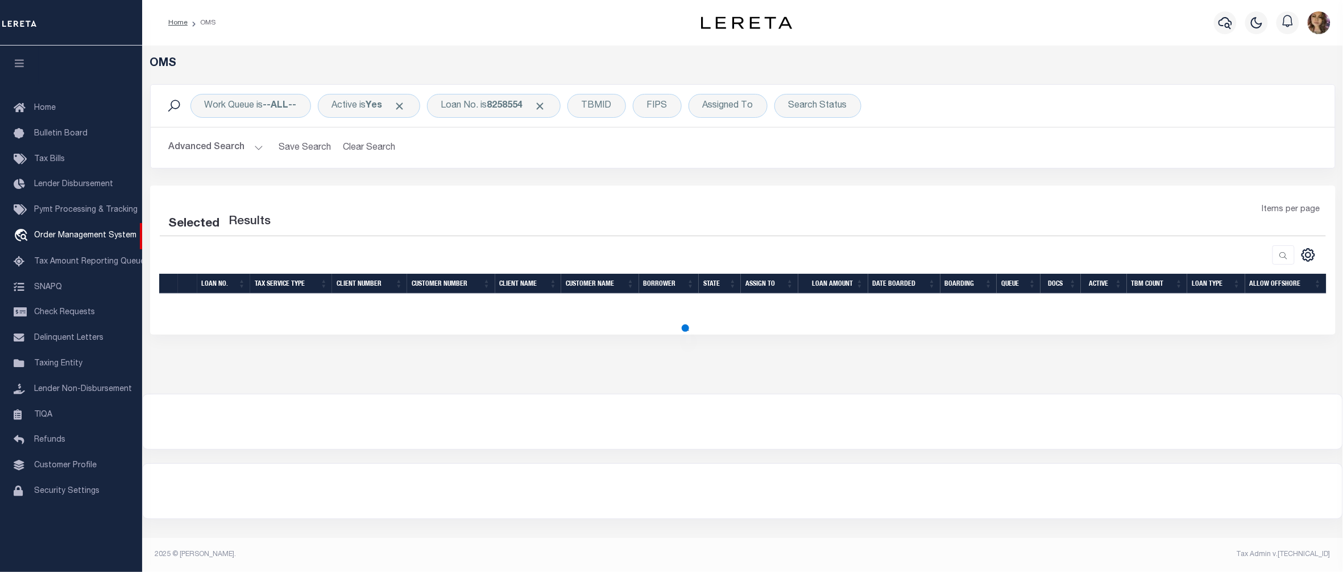
select select "200"
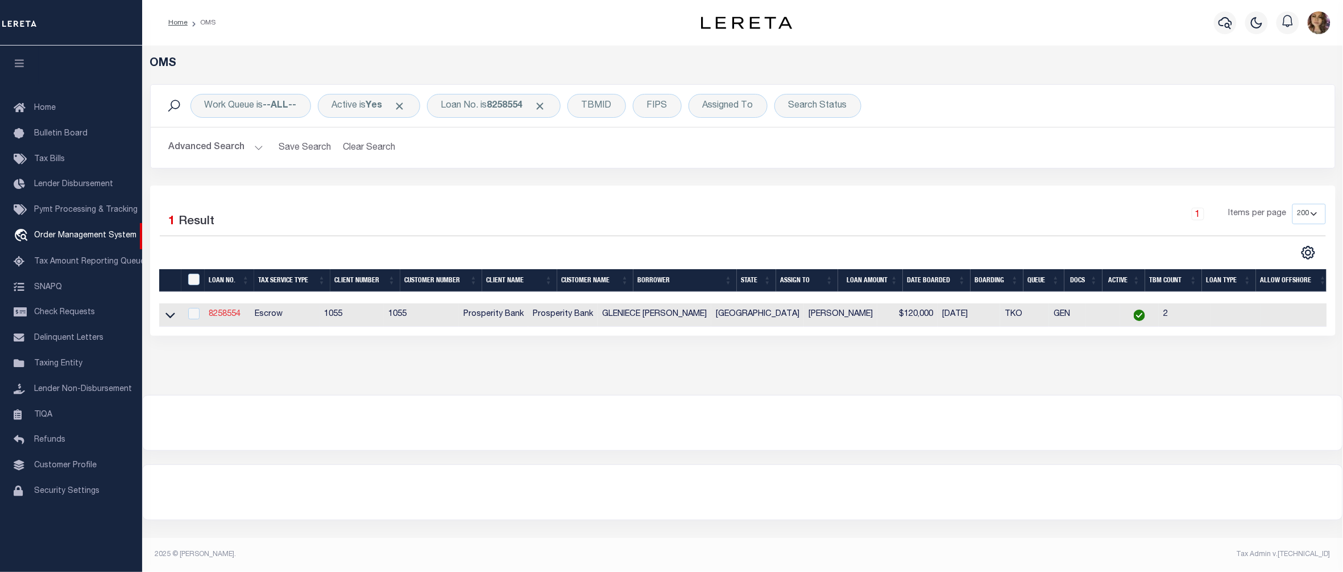
click at [232, 317] on link "8258554" at bounding box center [225, 314] width 32 height 8
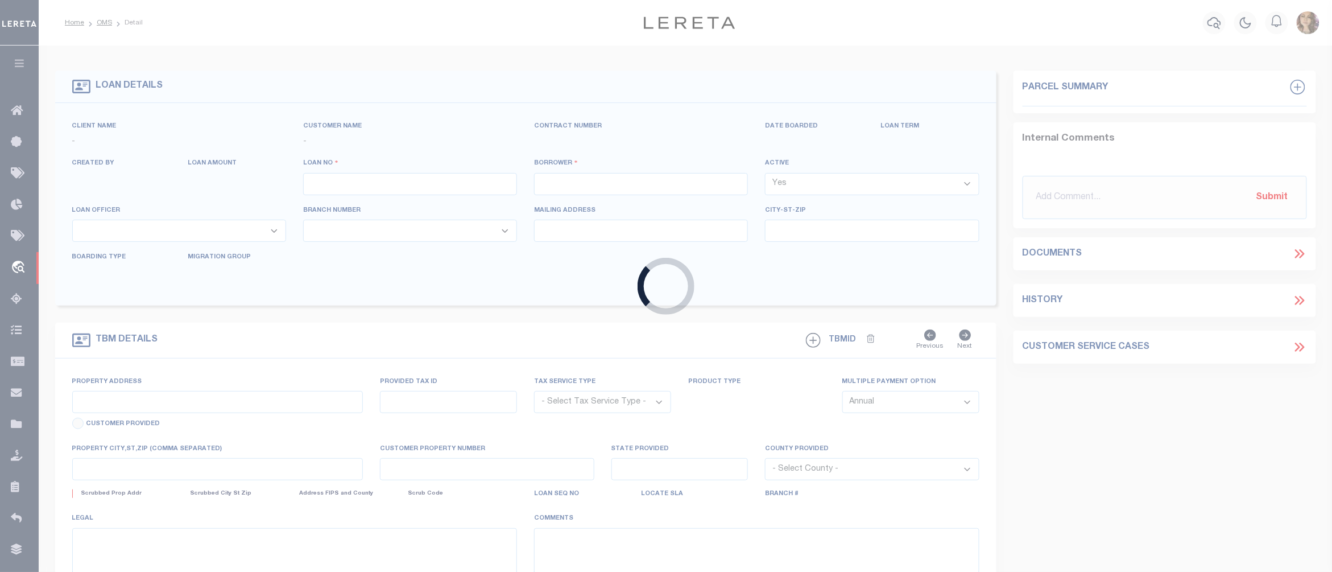
type input "8258554"
type input "GLENIECE ANN CUDE"
select select
type input "411 E CHURCH ST"
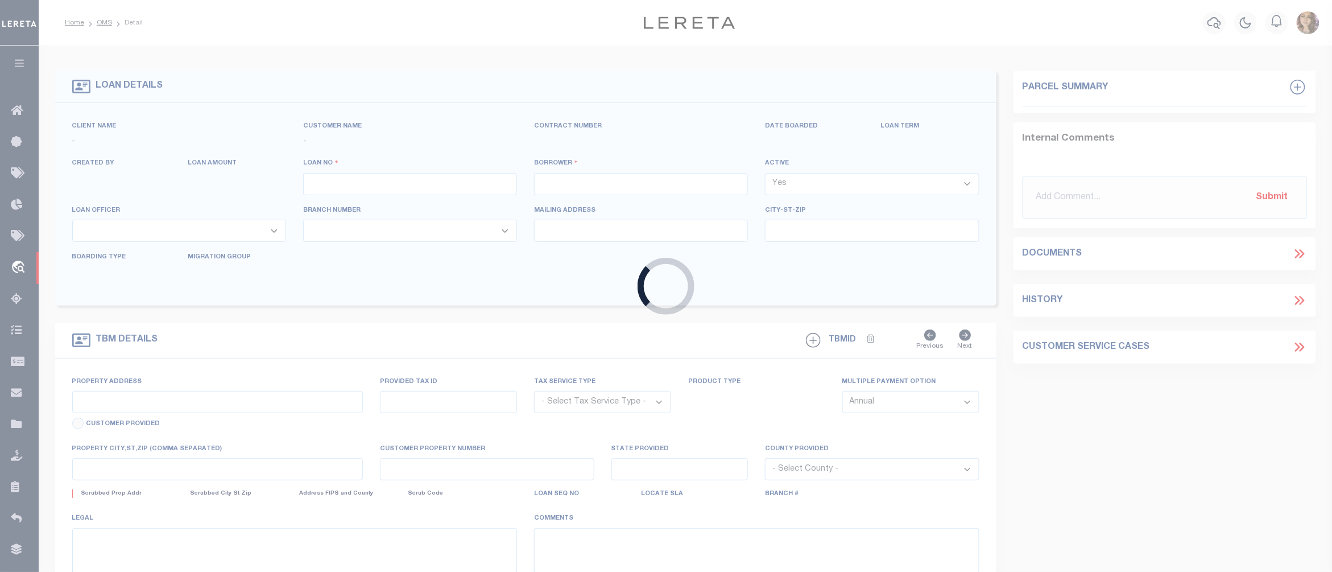
type input "EL CAMPO TX 77437-3501"
select select "500"
select select "Escrow"
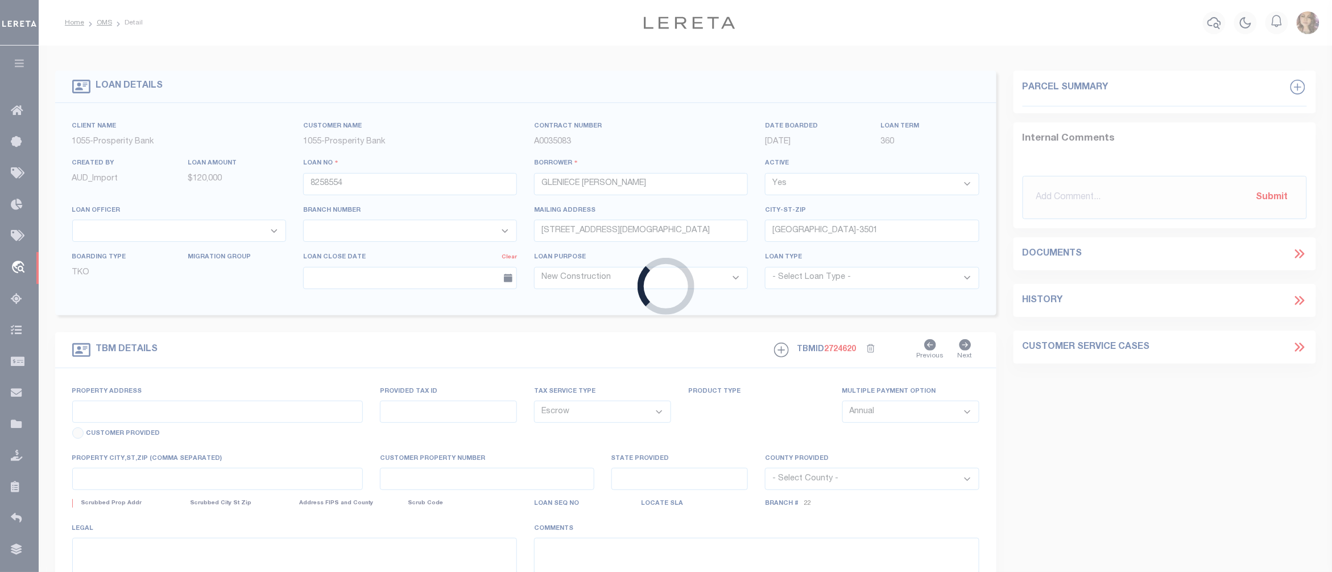
type input "202 FAST GUN LN"
type input "7018"
select select
type input "FORT DAVIS TX 79734"
type input "2"
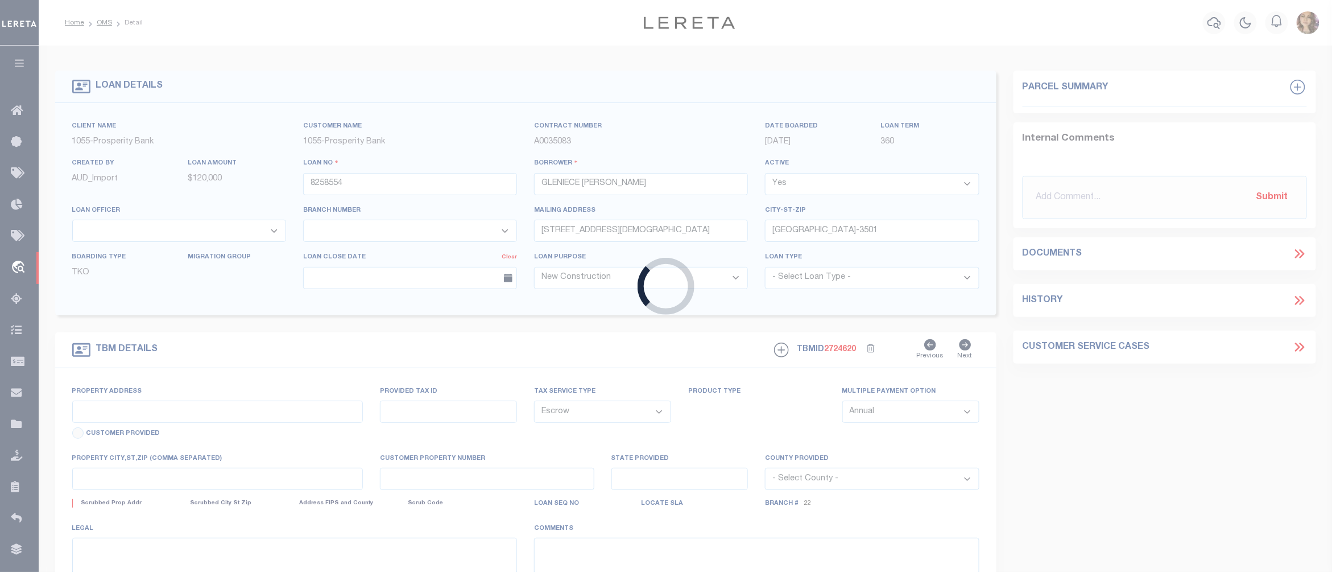
type input "[GEOGRAPHIC_DATA]"
select select
type textarea "202 FAST GUN LN, FORT DAVIS, TX, 79734, ALL OF LOTS 18 AND 24, APACHE PINES, JE…"
type textarea "1 OF 4"
select select "10670"
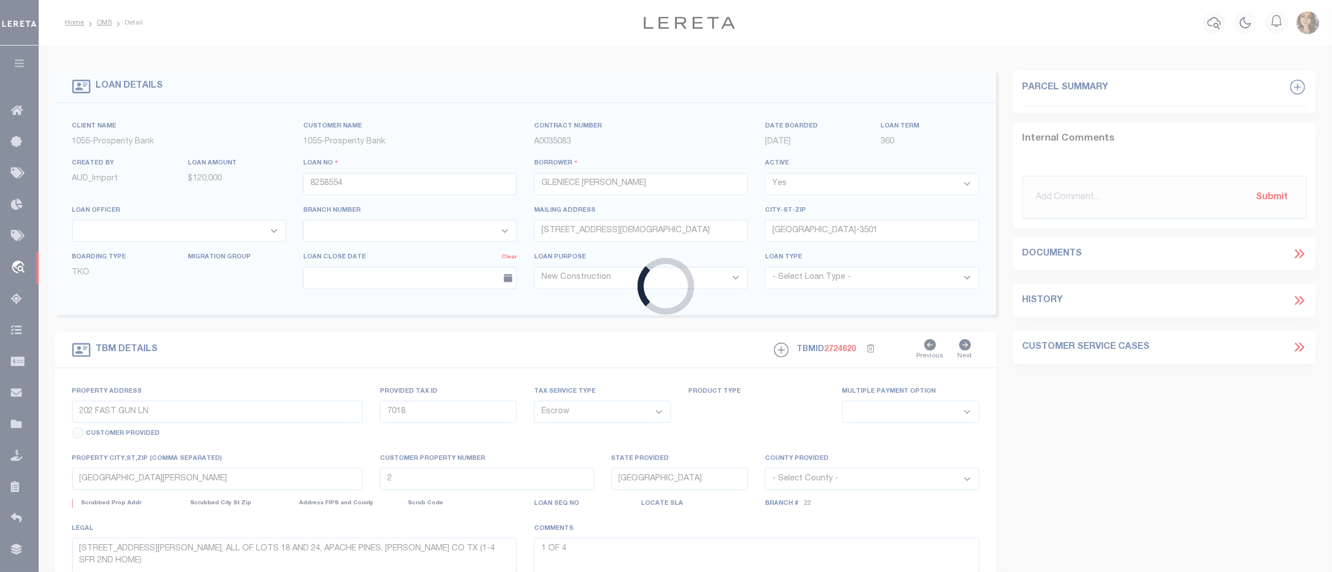
select select "4052"
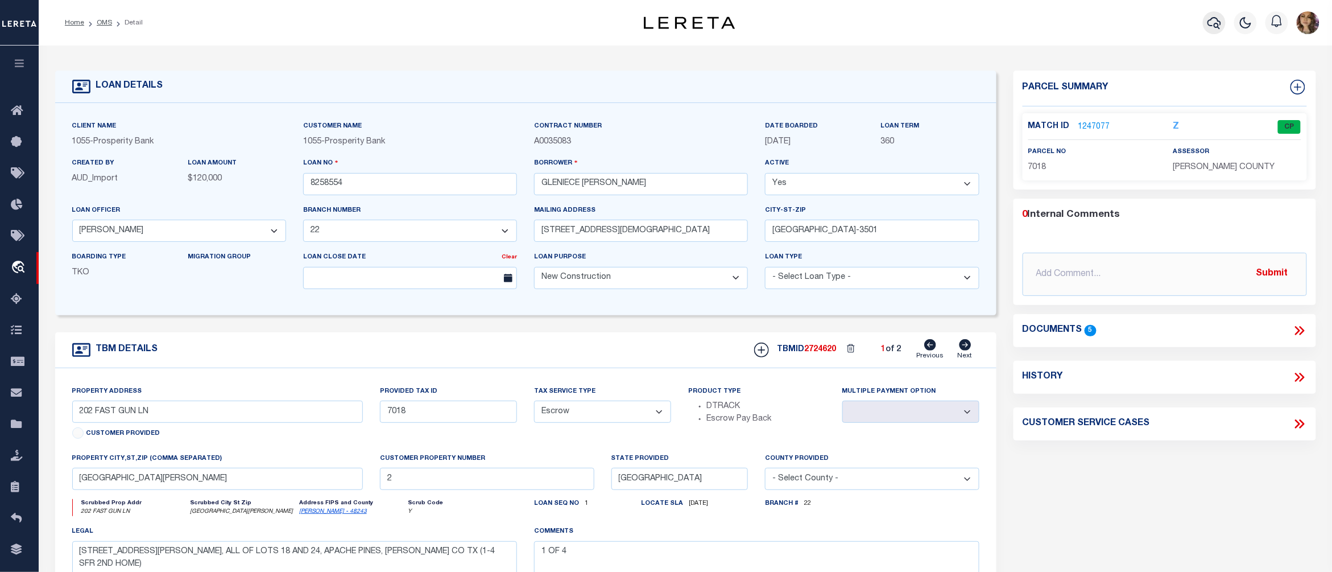
click at [1212, 20] on icon "button" at bounding box center [1214, 23] width 14 height 14
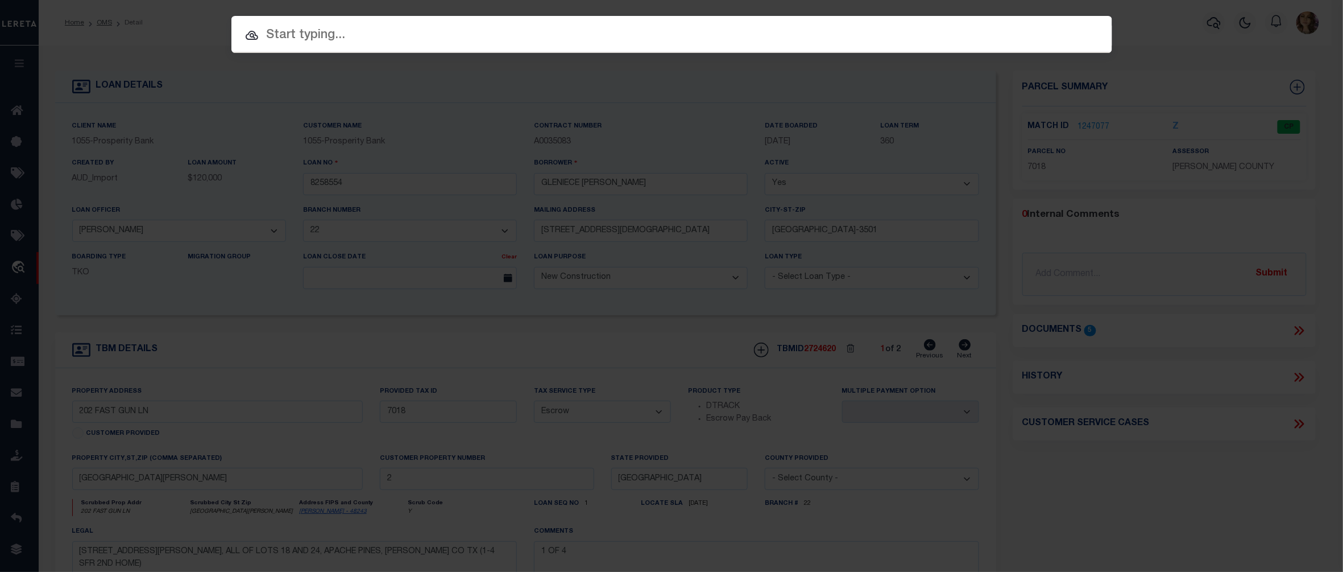
click at [621, 40] on input "text" at bounding box center [671, 36] width 881 height 20
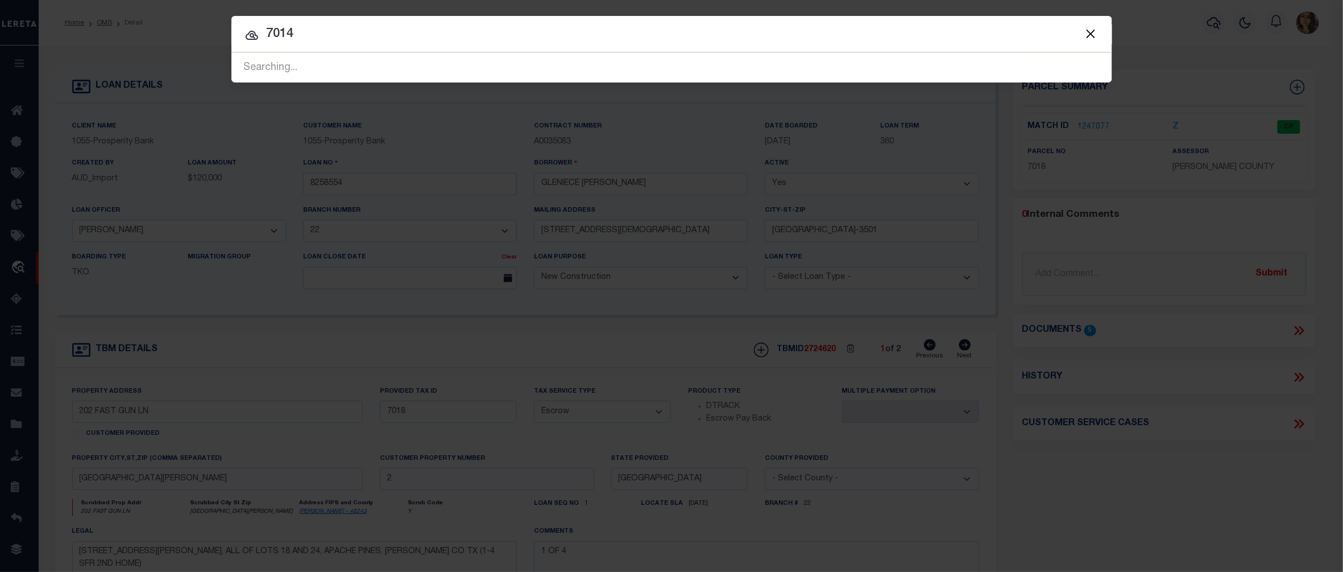
type input "7014"
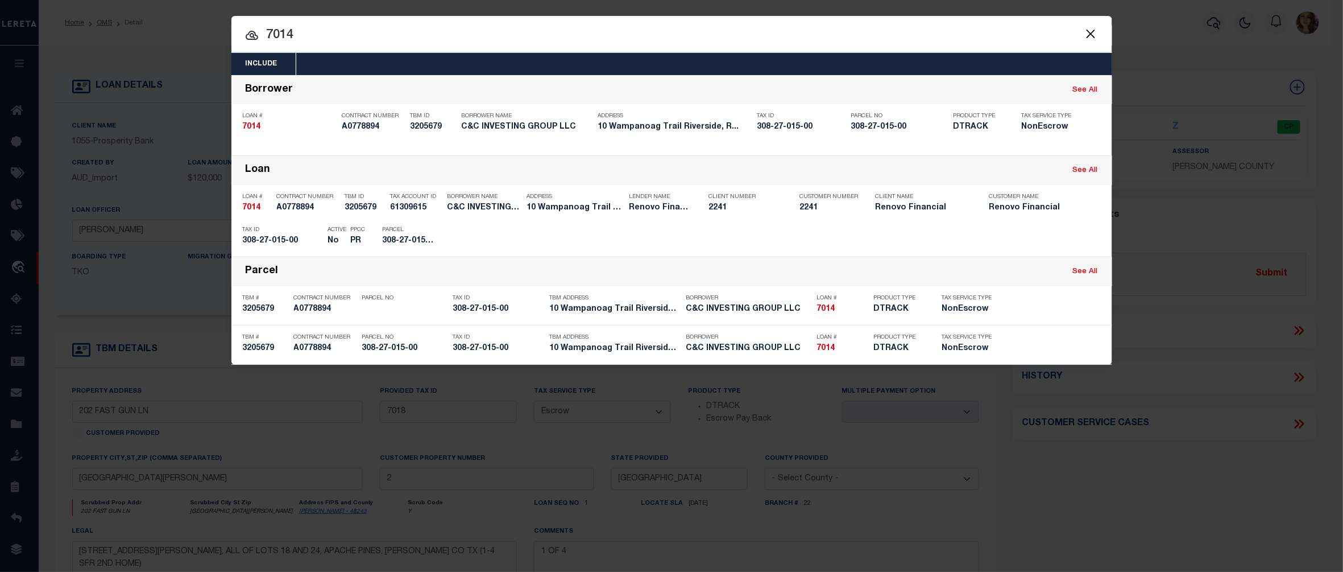
drag, startPoint x: 1092, startPoint y: 34, endPoint x: 1084, endPoint y: 34, distance: 8.5
click at [1092, 34] on button "Close" at bounding box center [1091, 33] width 15 height 15
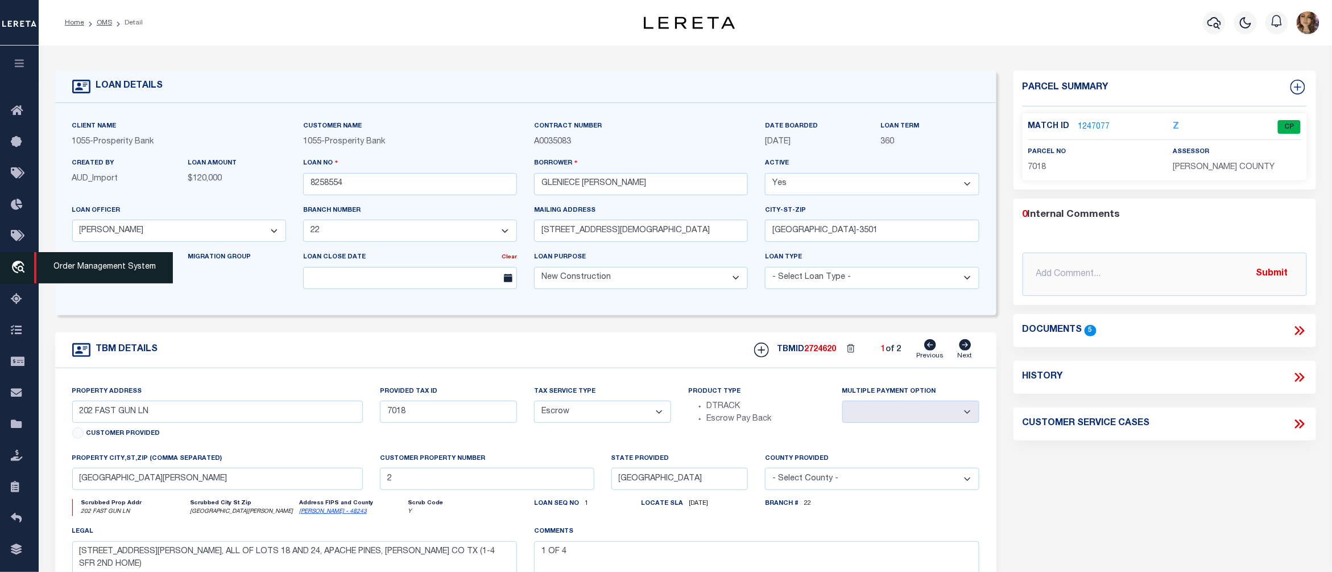
click at [73, 270] on span "Order Management System" at bounding box center [103, 267] width 139 height 31
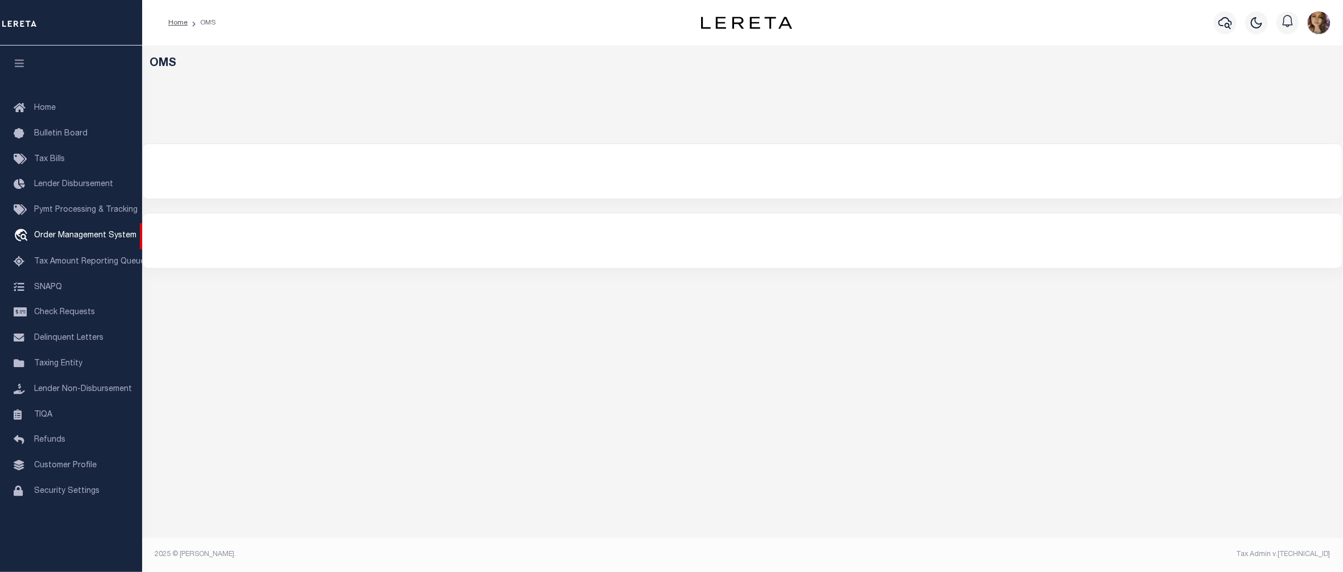
select select "200"
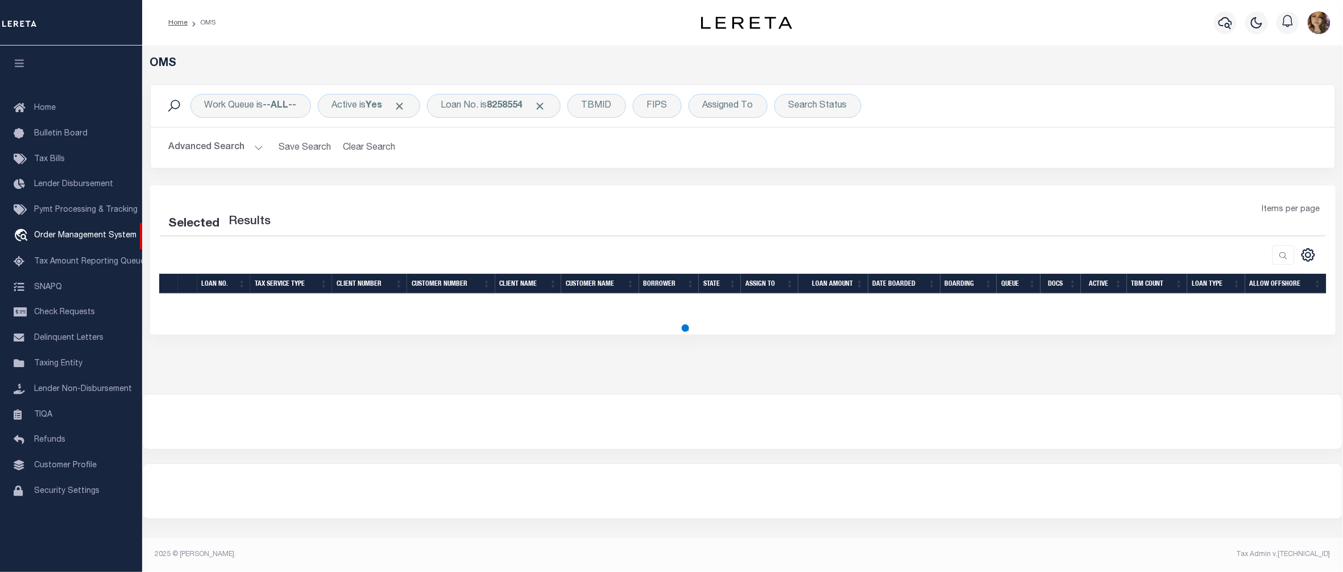
select select "200"
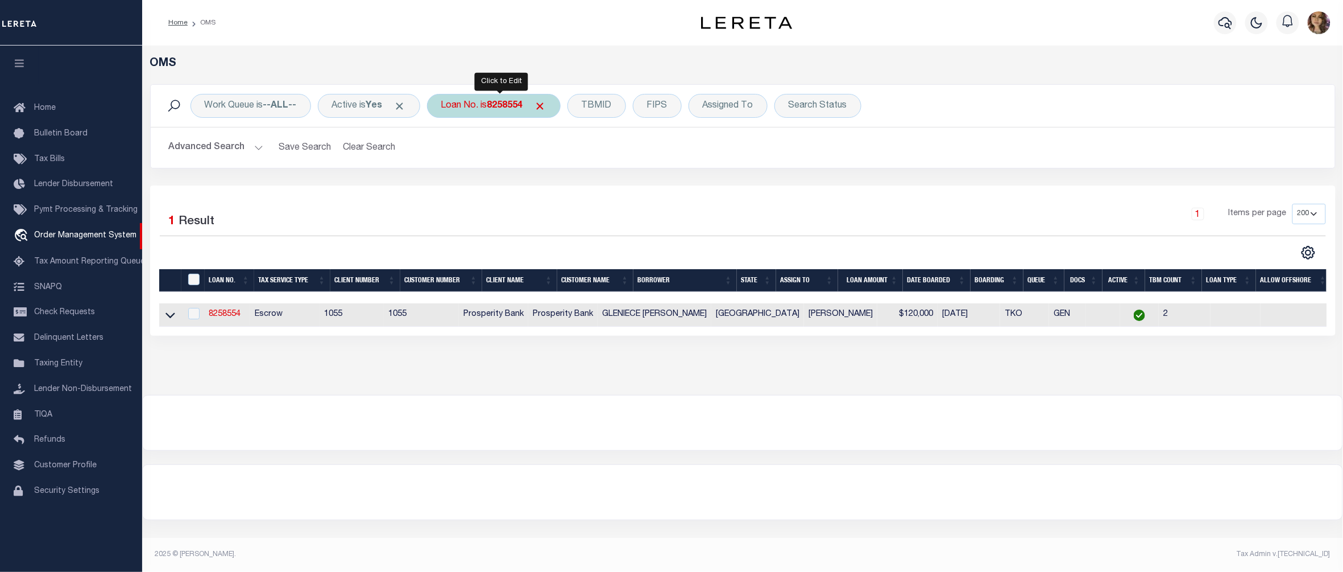
click at [490, 111] on div "Loan No. is 8258554" at bounding box center [494, 106] width 134 height 24
type input "15768"
click at [594, 184] on input "Apply" at bounding box center [592, 186] width 34 height 19
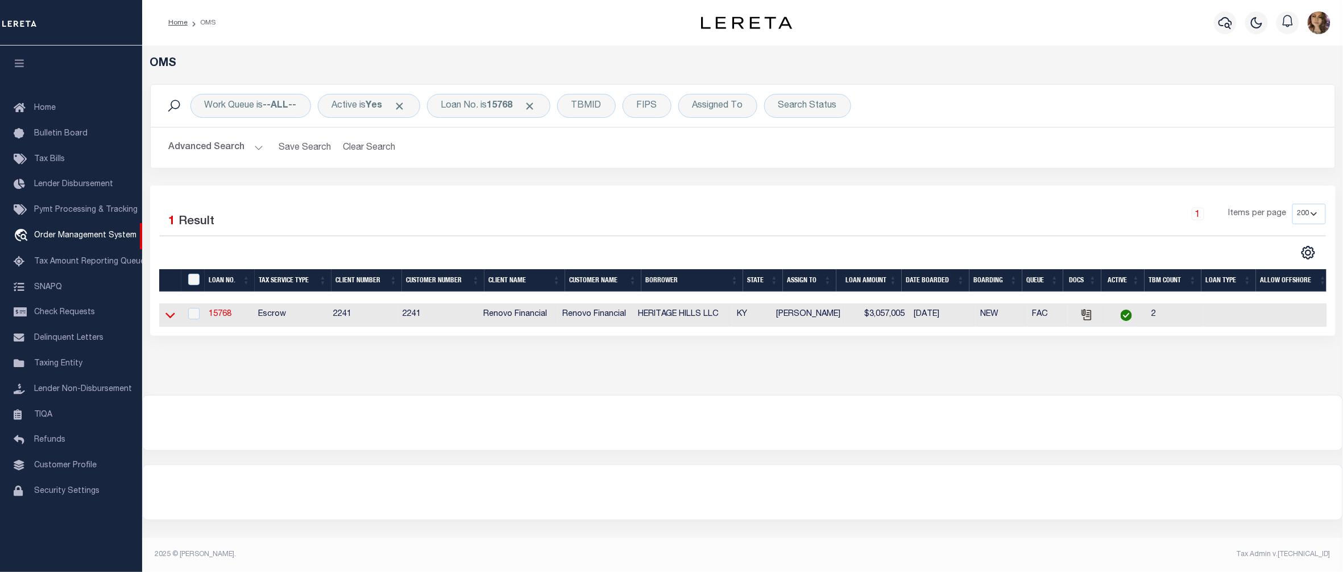
click at [171, 318] on icon at bounding box center [170, 316] width 10 height 6
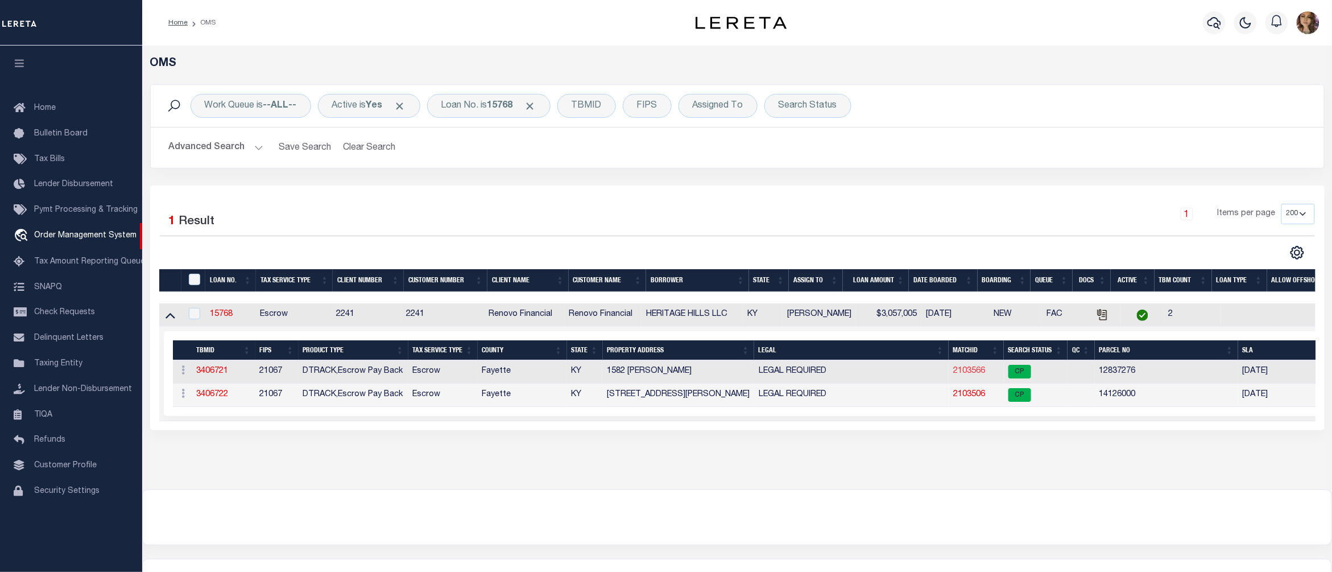
click at [970, 370] on link "2103566" at bounding box center [969, 371] width 32 height 8
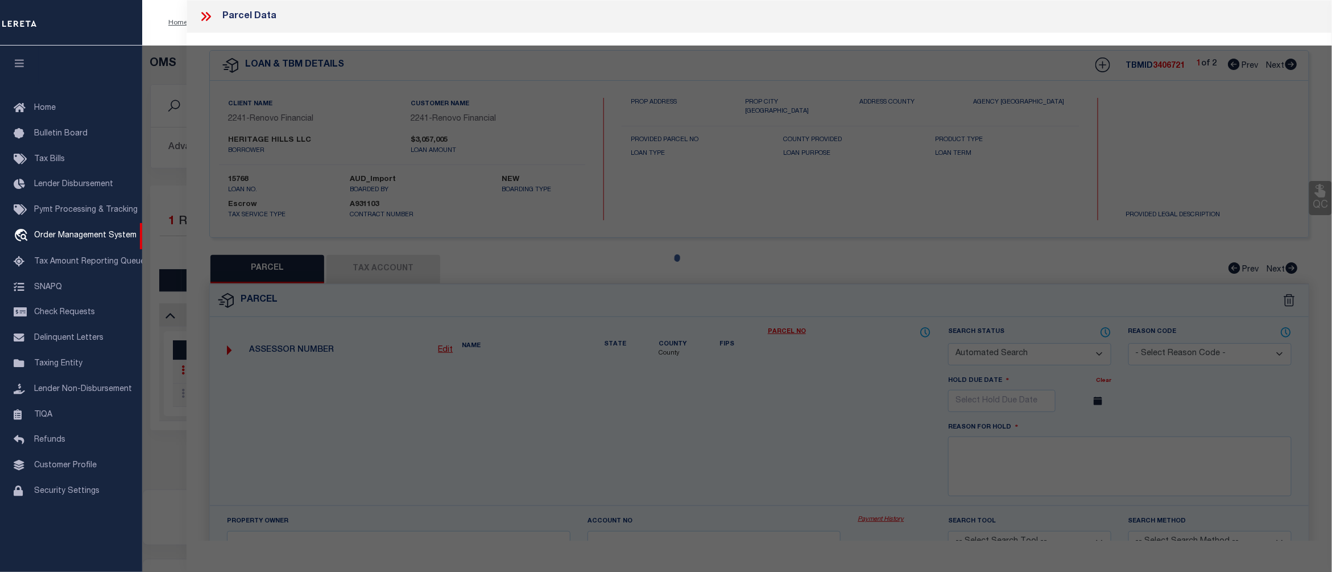
checkbox input "false"
select select "CP"
type input "PHOENIX APARTMENTS LLC"
select select "AGW"
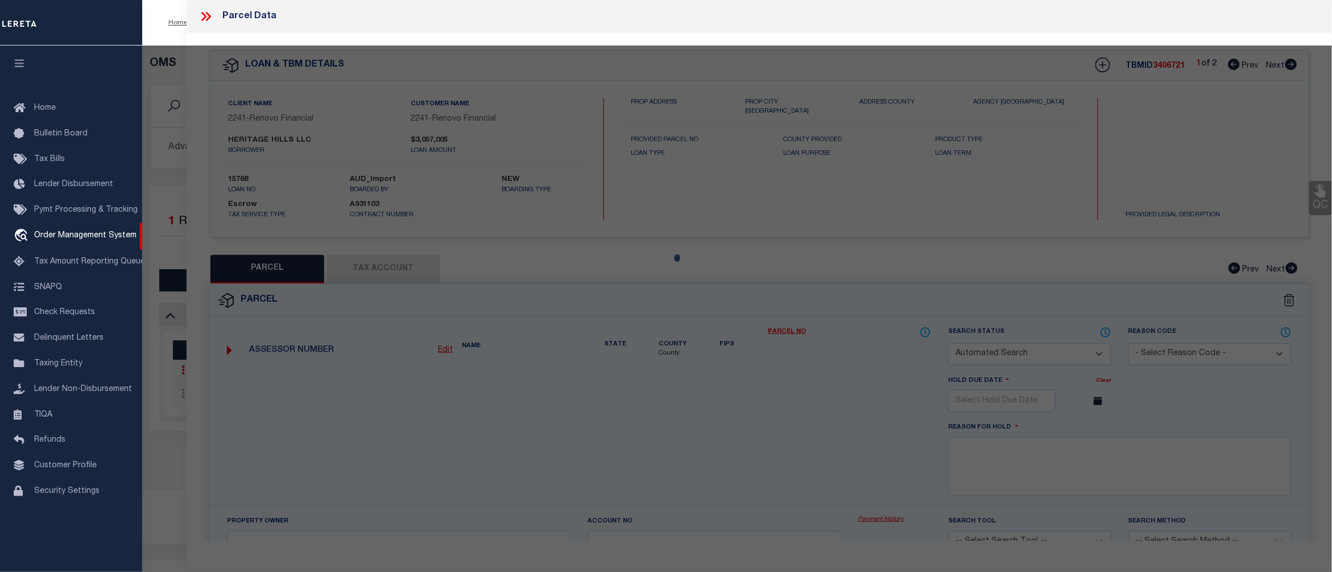
select select
type input "1582 [PERSON_NAME]"
checkbox input "false"
type input "[GEOGRAPHIC_DATA]"
type textarea "B-[STREET_ADDRESS]; BOOK: 3684 PAGE: 558"
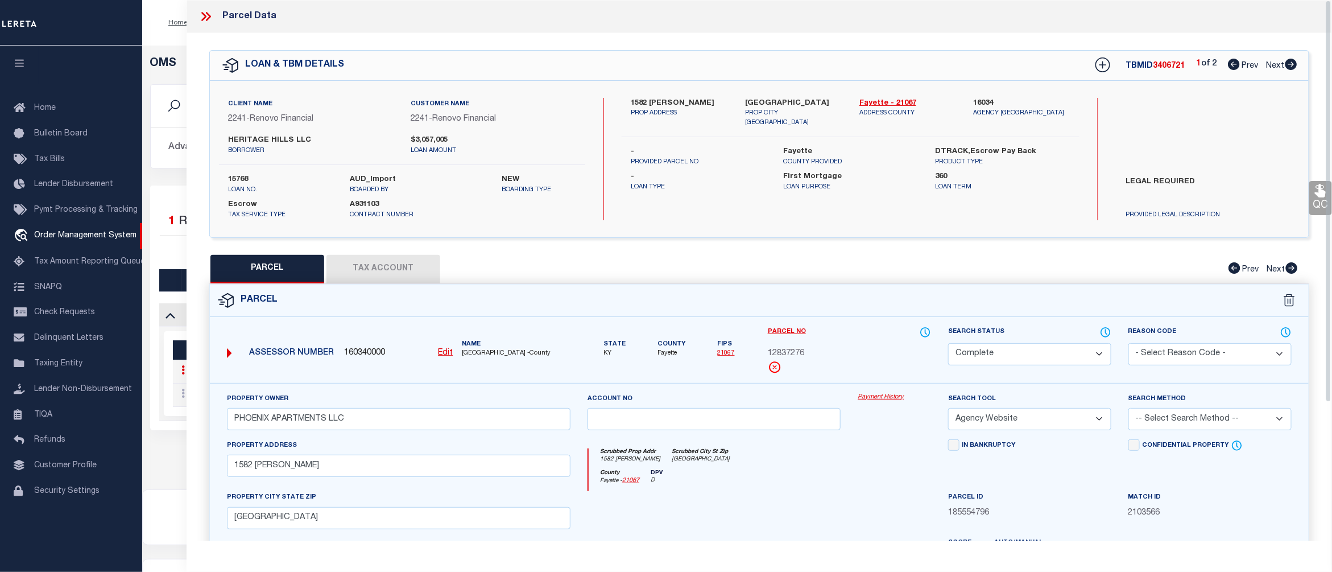
click at [879, 394] on link "Payment History" at bounding box center [894, 397] width 73 height 10
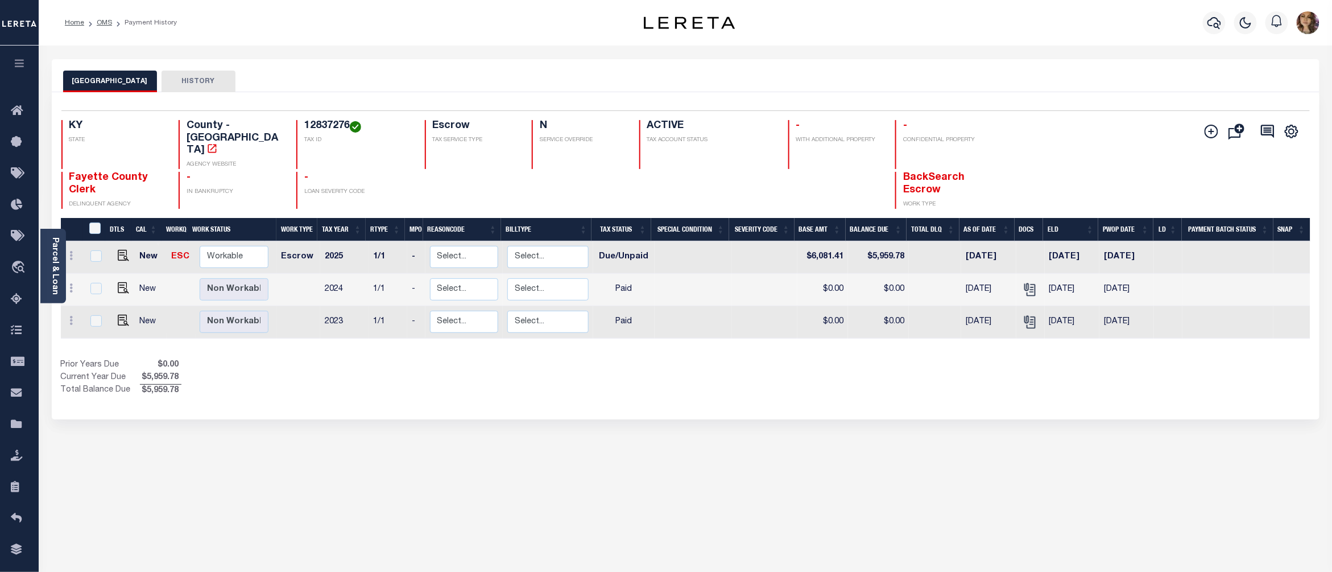
click at [322, 125] on h4 "12837276" at bounding box center [357, 126] width 106 height 13
copy h4 "12837276"
click at [325, 130] on h4 "12837276" at bounding box center [357, 126] width 106 height 13
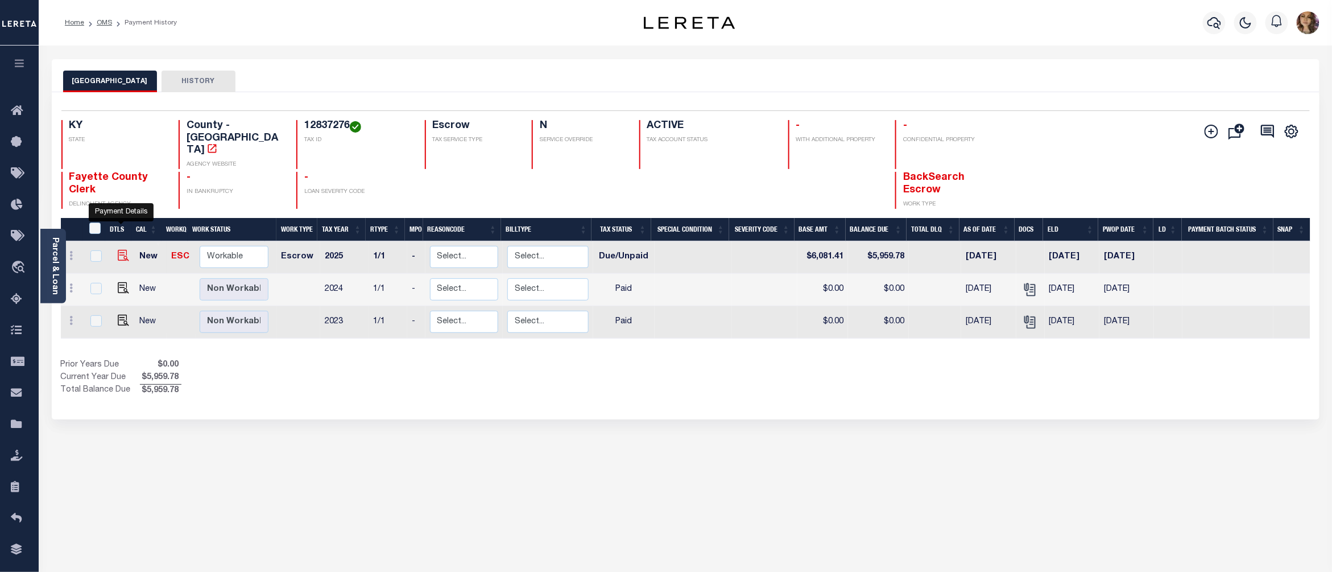
click at [119, 250] on img "" at bounding box center [123, 255] width 11 height 11
checkbox input "true"
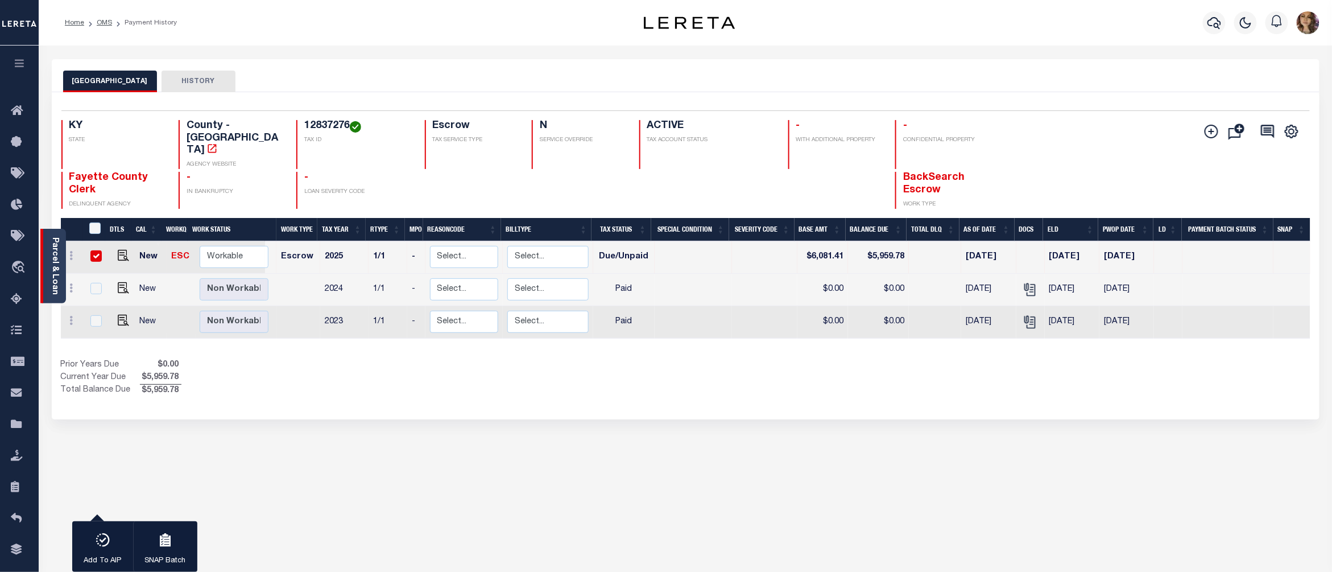
click at [52, 268] on link "Parcel & Loan" at bounding box center [55, 265] width 8 height 57
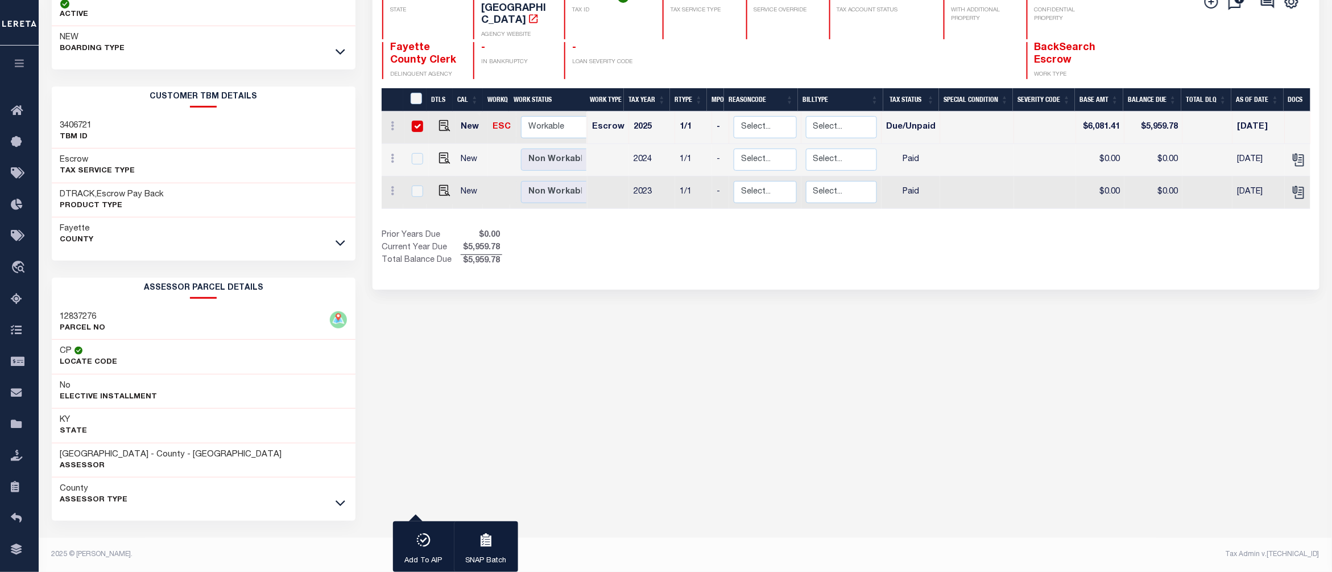
scroll to position [133, 0]
click at [339, 503] on icon at bounding box center [341, 502] width 10 height 12
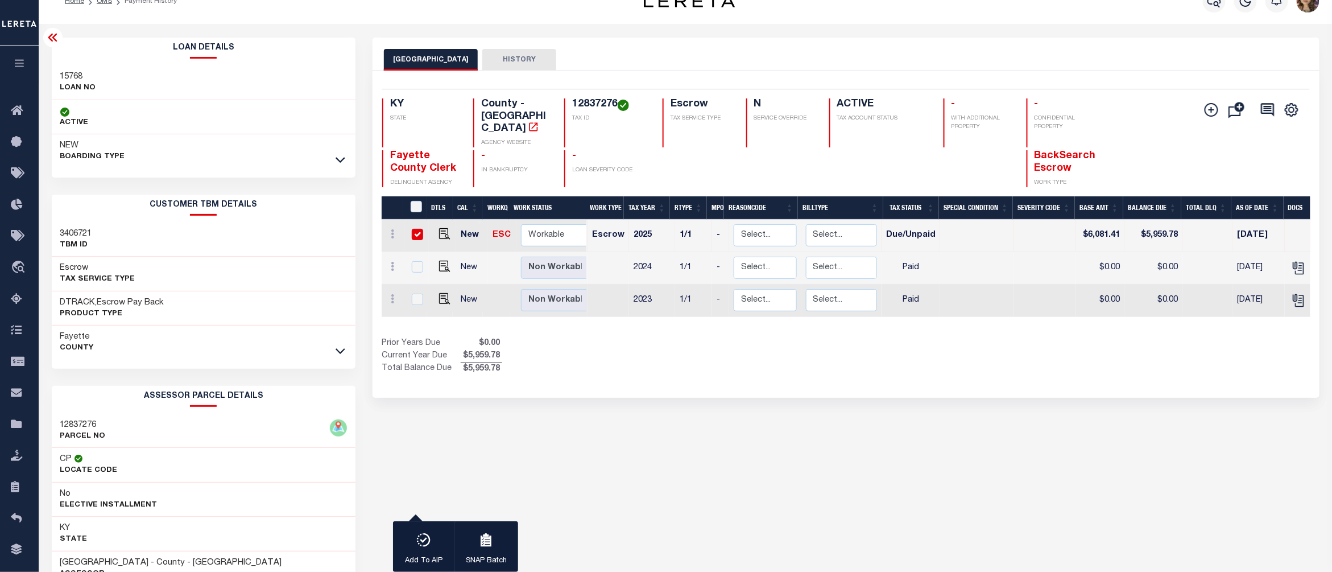
scroll to position [0, 0]
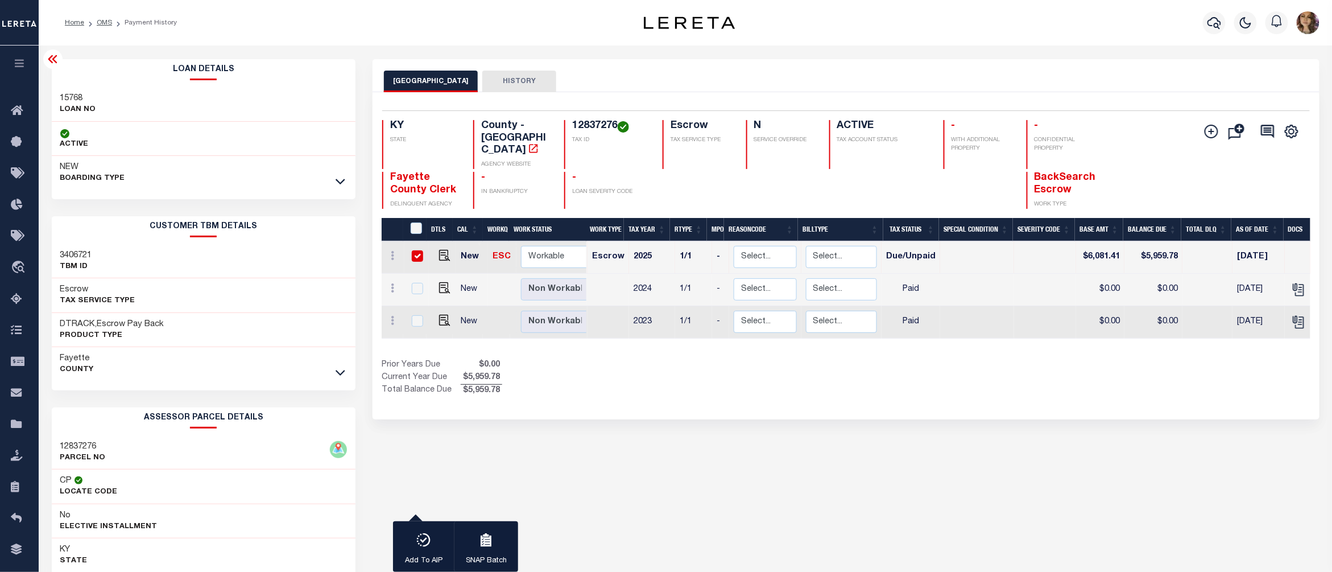
click at [53, 58] on icon at bounding box center [53, 59] width 14 height 14
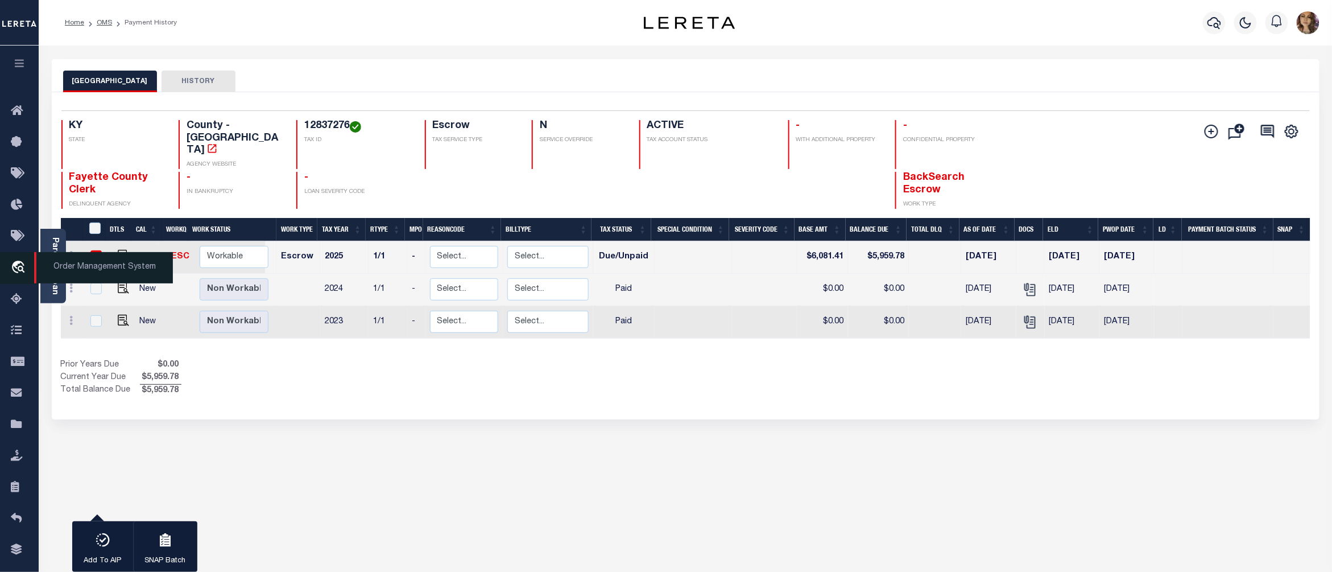
click at [80, 270] on span "Order Management System" at bounding box center [103, 267] width 139 height 31
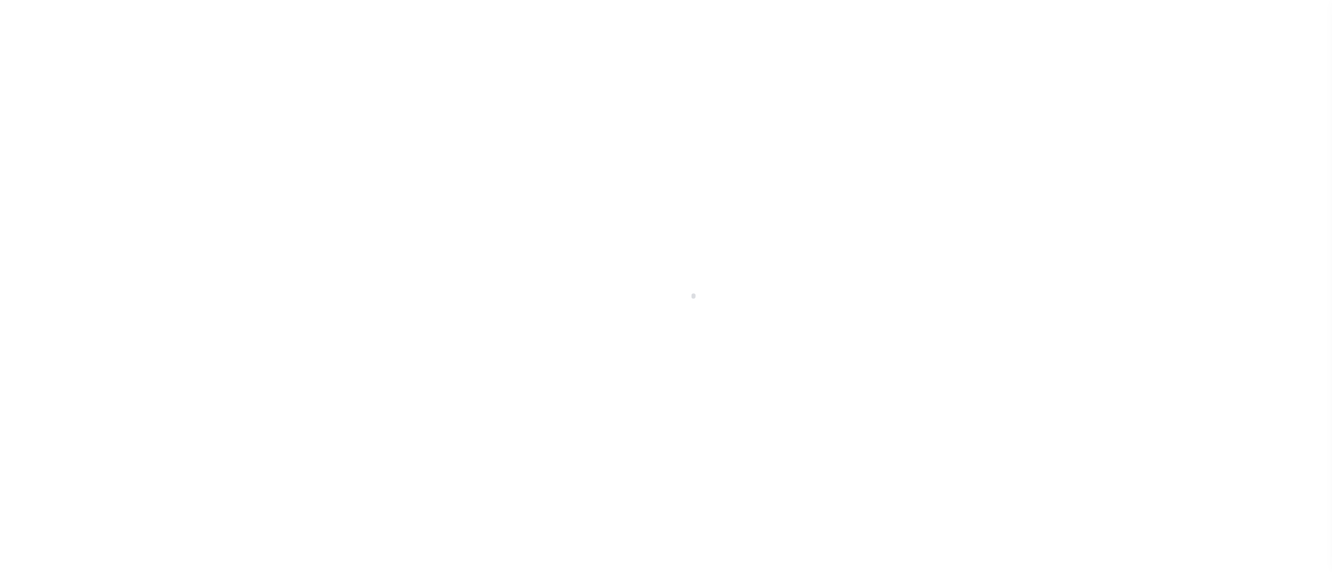
select select "DUE"
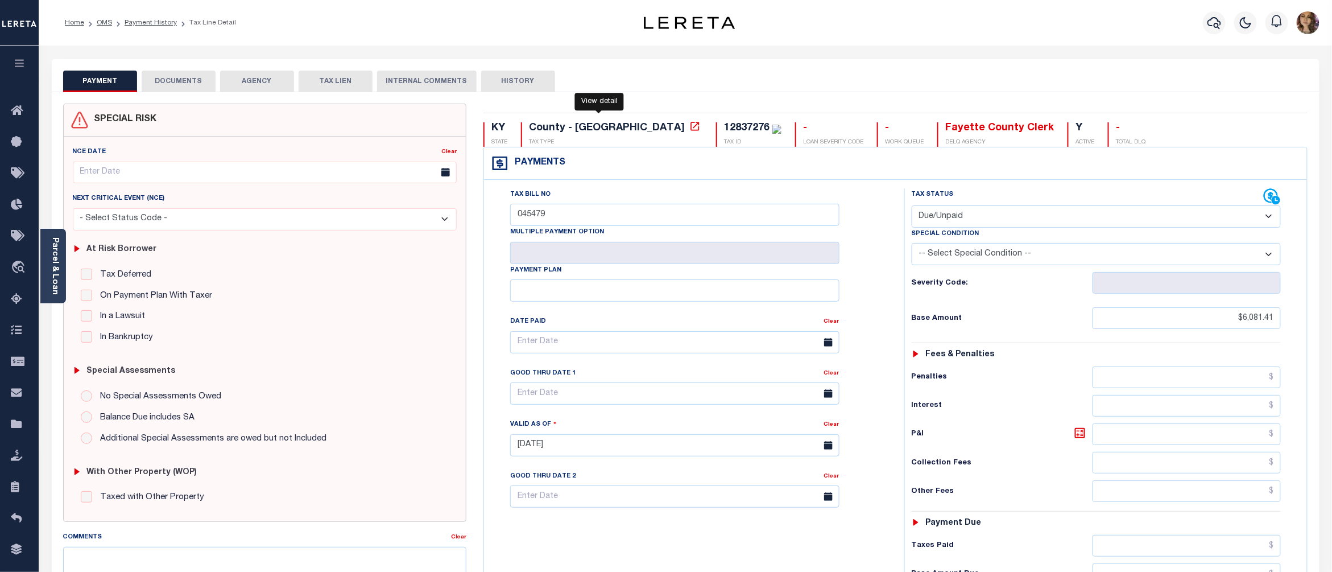
click at [689, 126] on icon at bounding box center [694, 126] width 11 height 11
drag, startPoint x: 568, startPoint y: 217, endPoint x: 512, endPoint y: 214, distance: 55.8
click at [512, 214] on input "045479" at bounding box center [674, 215] width 329 height 22
click at [724, 127] on div "12837276" at bounding box center [746, 128] width 45 height 10
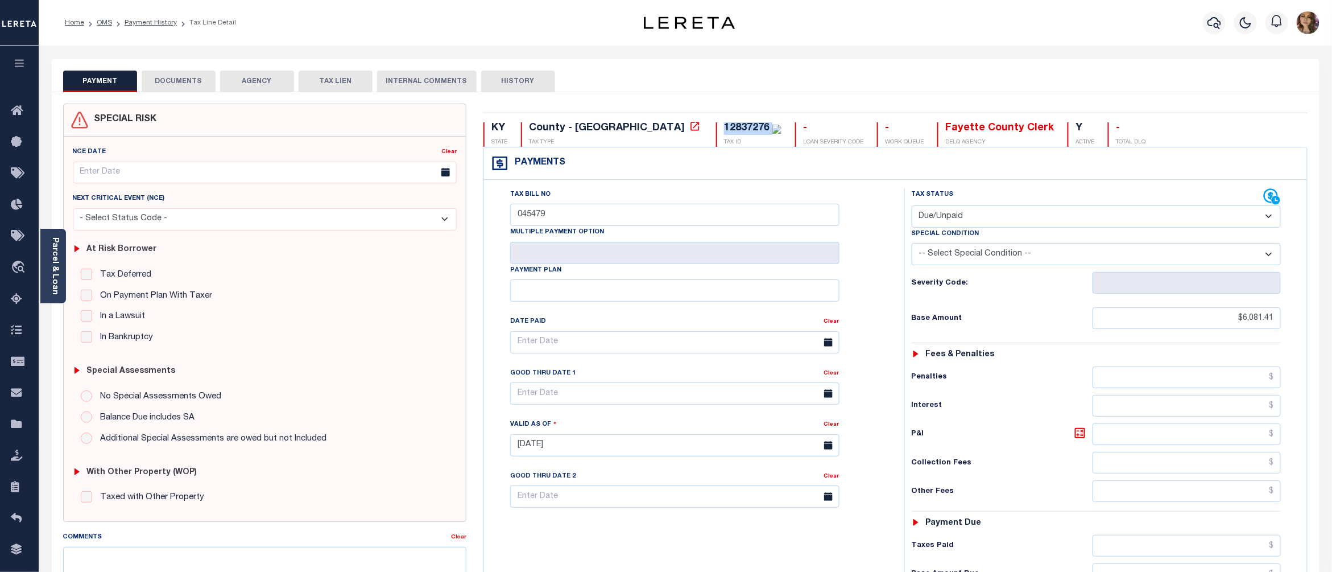
copy div "12837276"
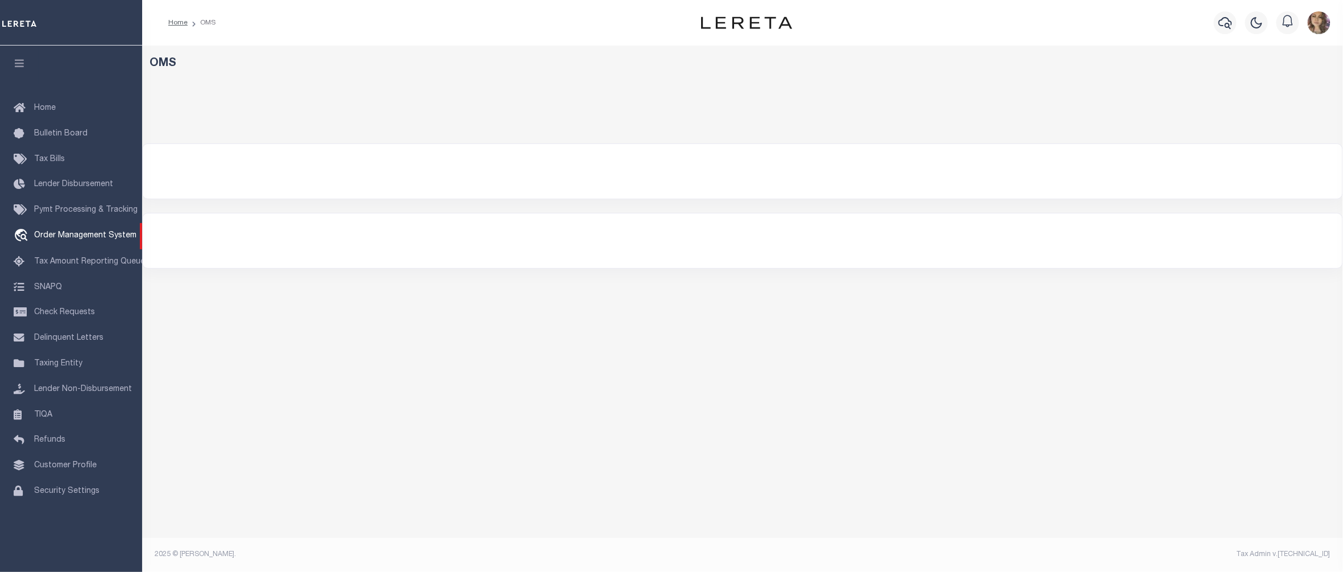
select select "200"
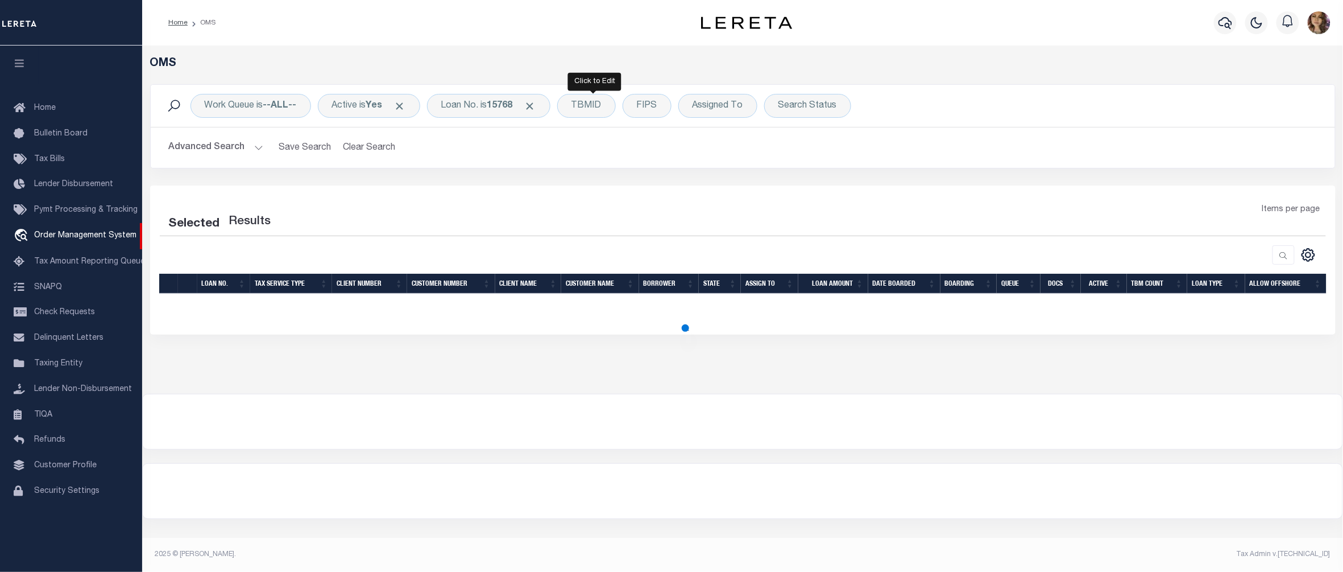
select select "200"
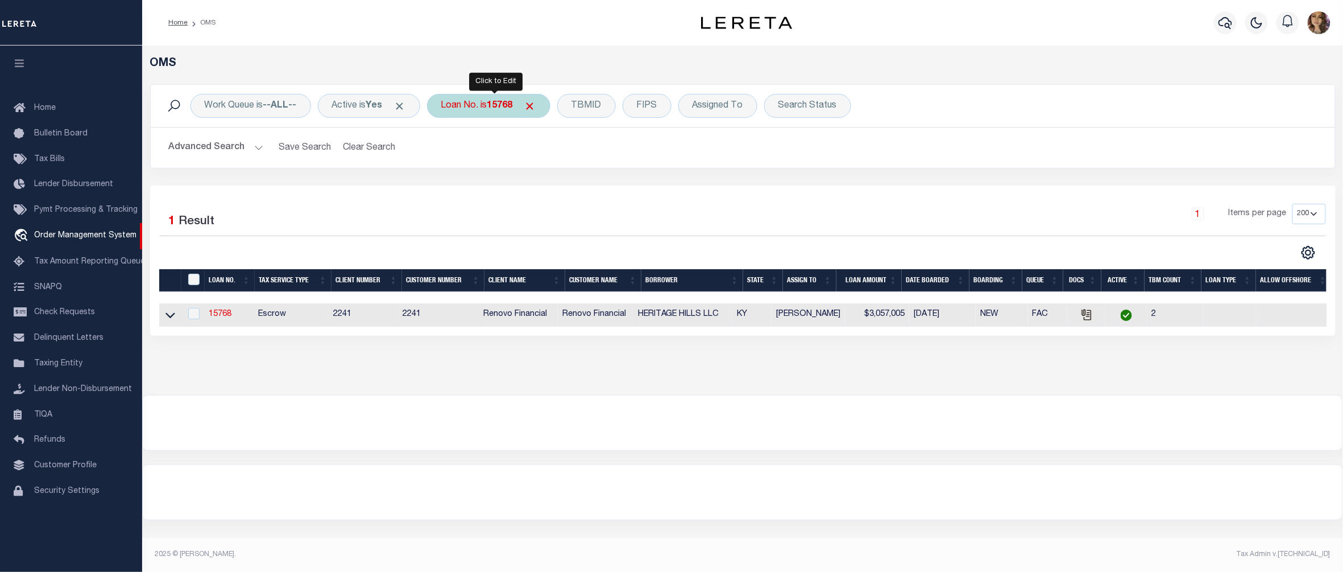
click at [504, 110] on b "15768" at bounding box center [500, 105] width 26 height 9
type input "10022446"
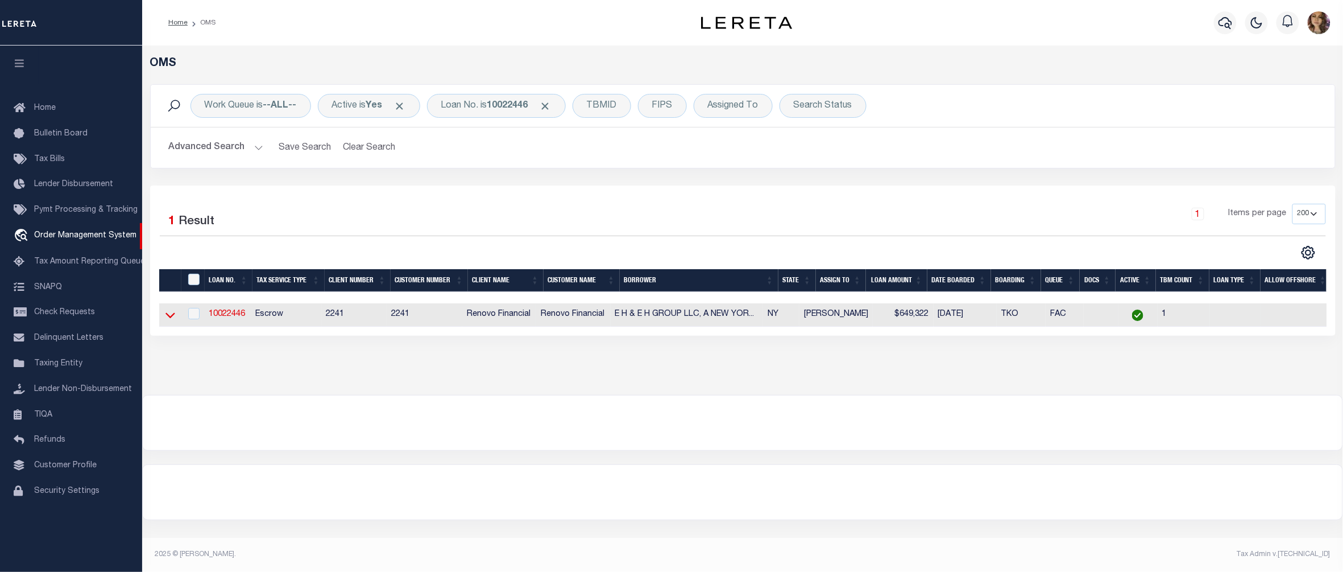
click at [173, 320] on icon at bounding box center [170, 315] width 10 height 12
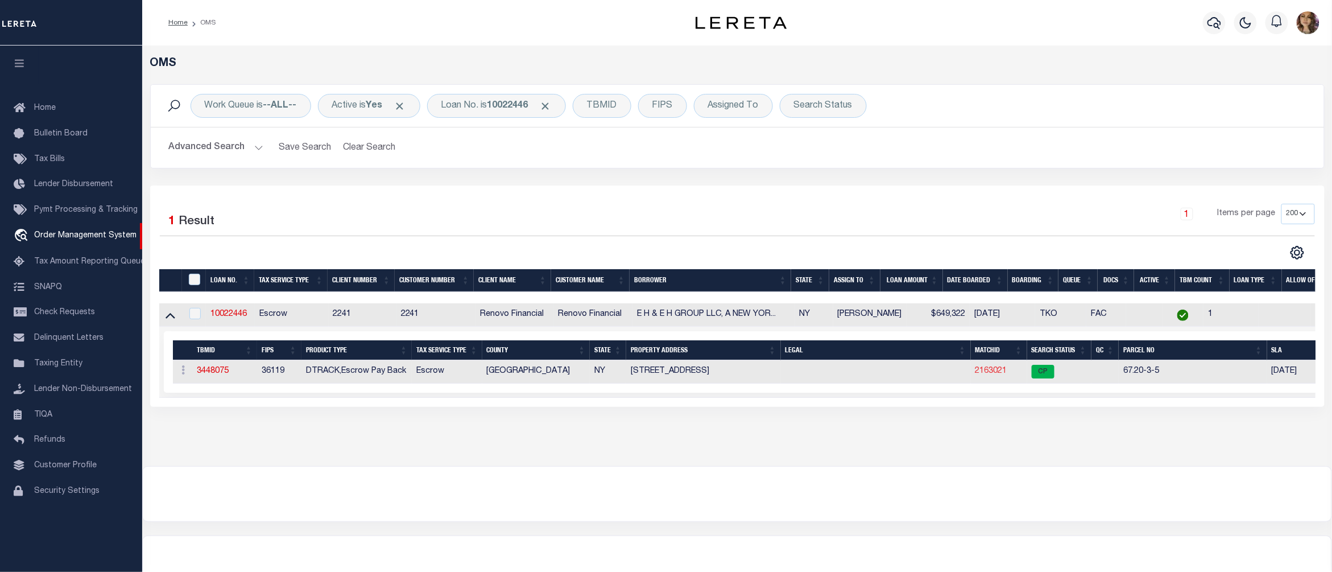
click at [986, 375] on link "2163021" at bounding box center [991, 371] width 32 height 8
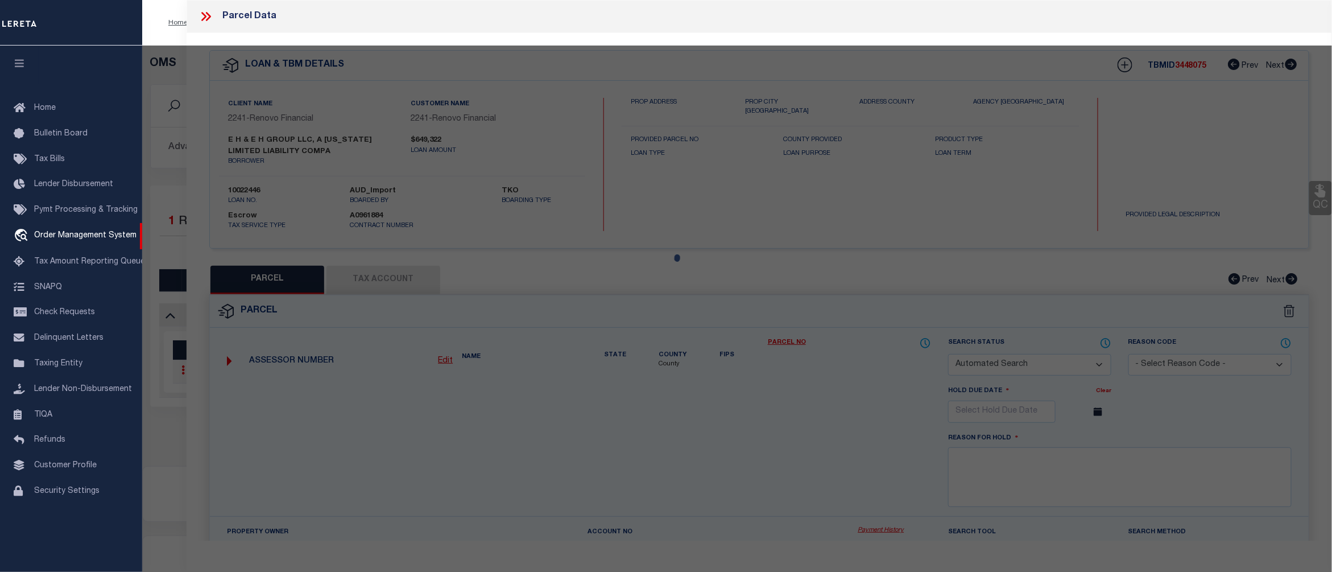
checkbox input "false"
select select "CP"
type input "HASANAJ ASTRIT"
select select "AGW"
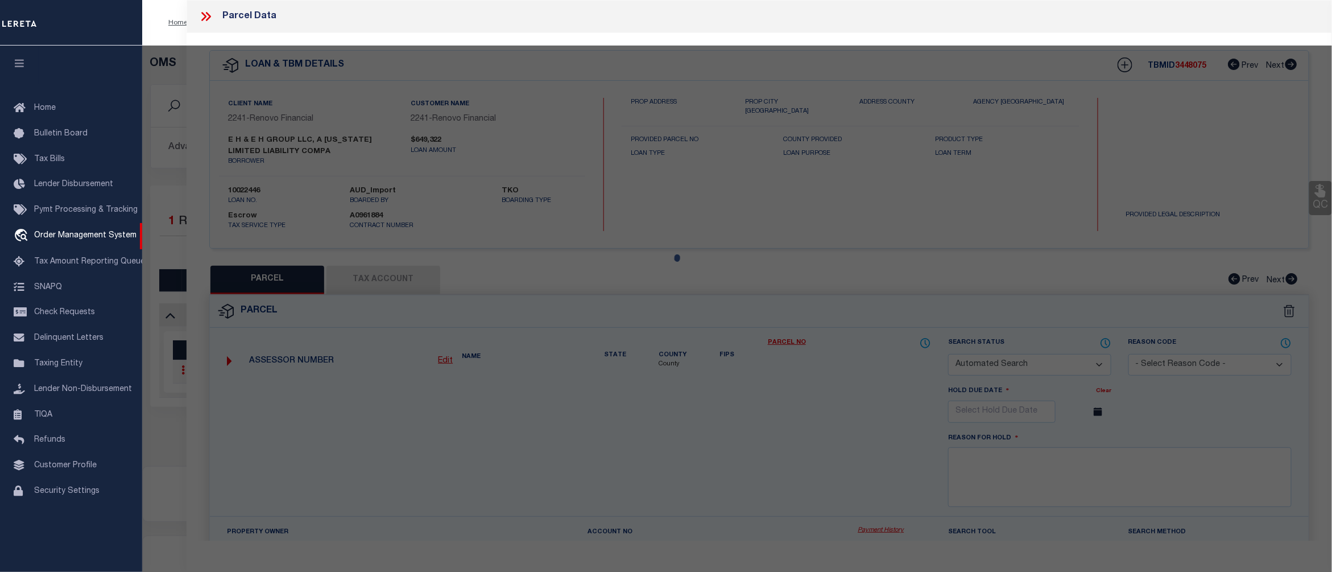
select select
type input "165 GRAND ST"
type input "CROTON ON HUDSON, NY 10520"
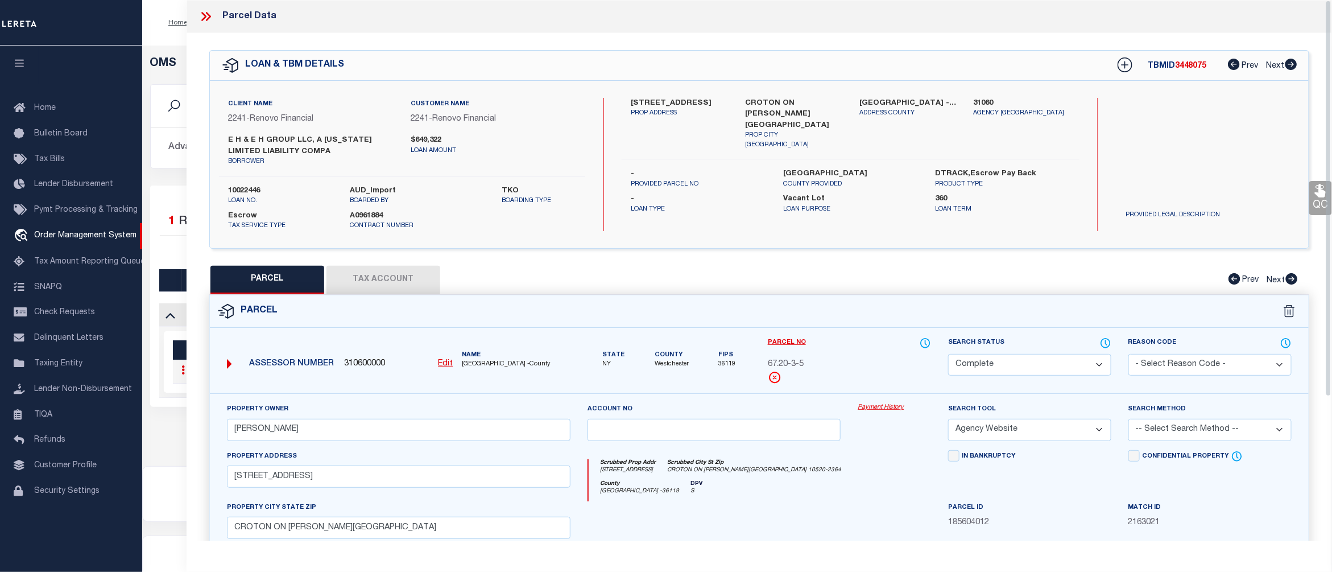
click at [876, 410] on link "Payment History" at bounding box center [894, 408] width 73 height 10
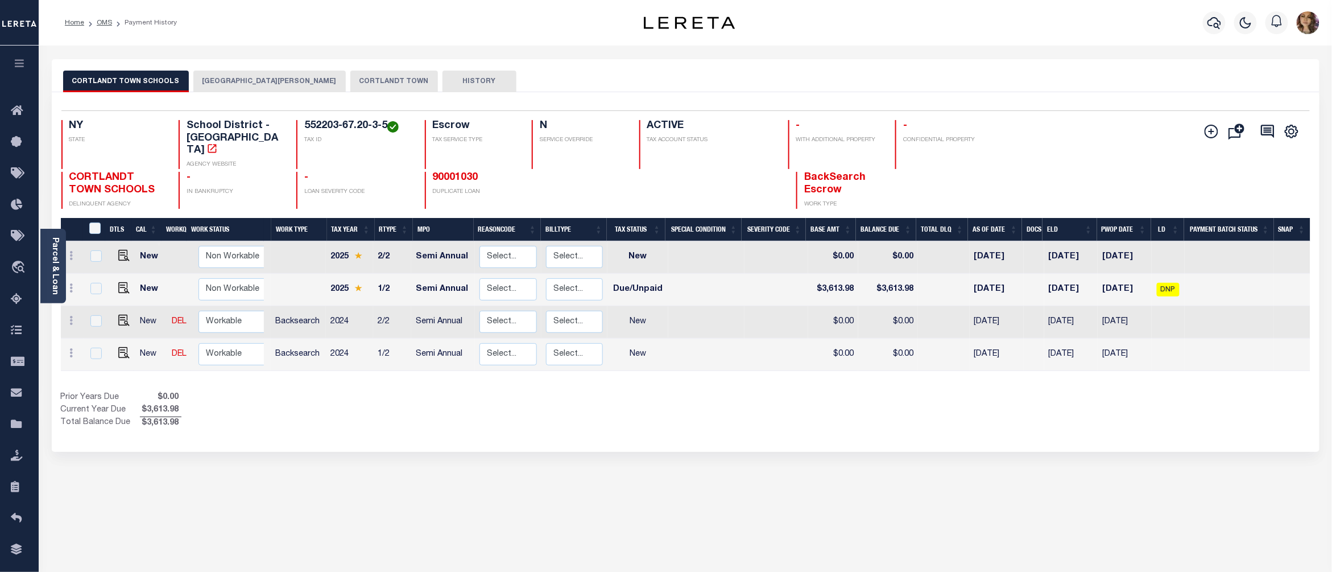
drag, startPoint x: 143, startPoint y: 85, endPoint x: 159, endPoint y: 85, distance: 15.9
click at [143, 85] on button "CORTLANDT TOWN SCHOOLS" at bounding box center [126, 82] width 126 height 22
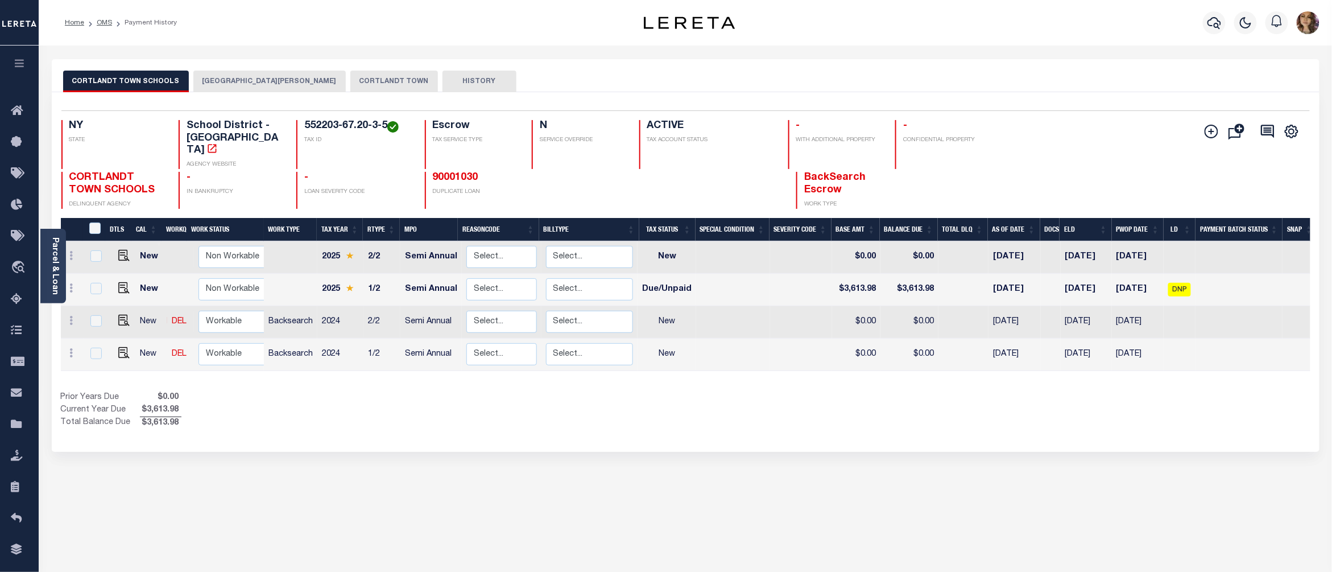
click at [255, 82] on button "[GEOGRAPHIC_DATA][PERSON_NAME]" at bounding box center [269, 82] width 152 height 22
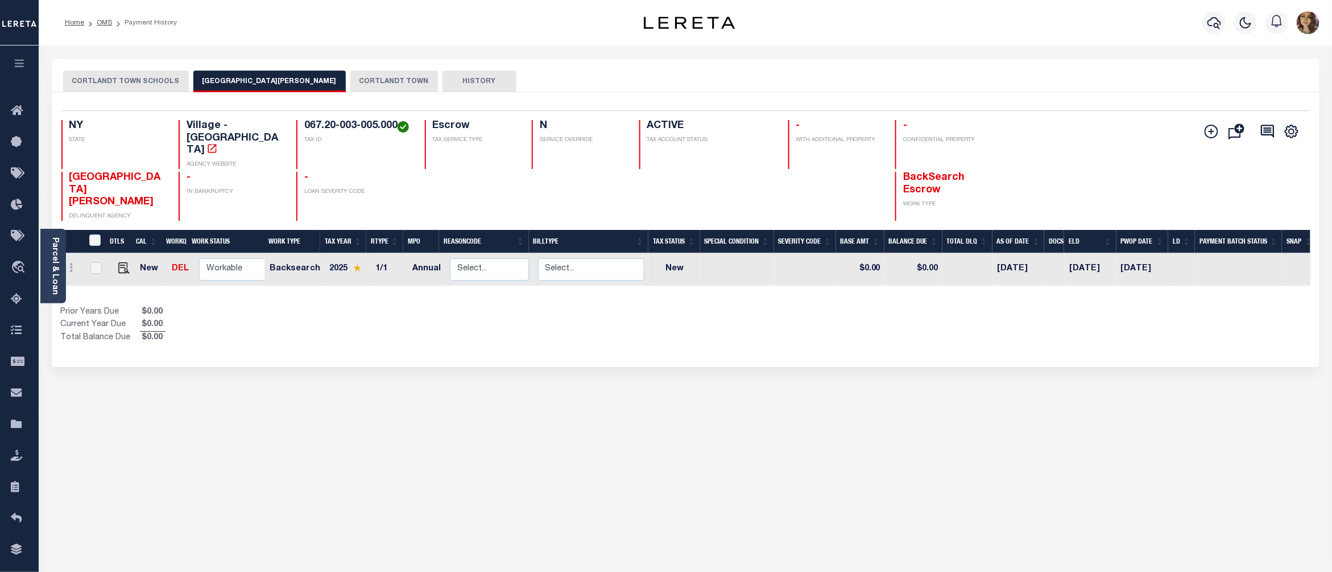
click at [362, 87] on button "CORTLANDT TOWN" at bounding box center [394, 82] width 88 height 22
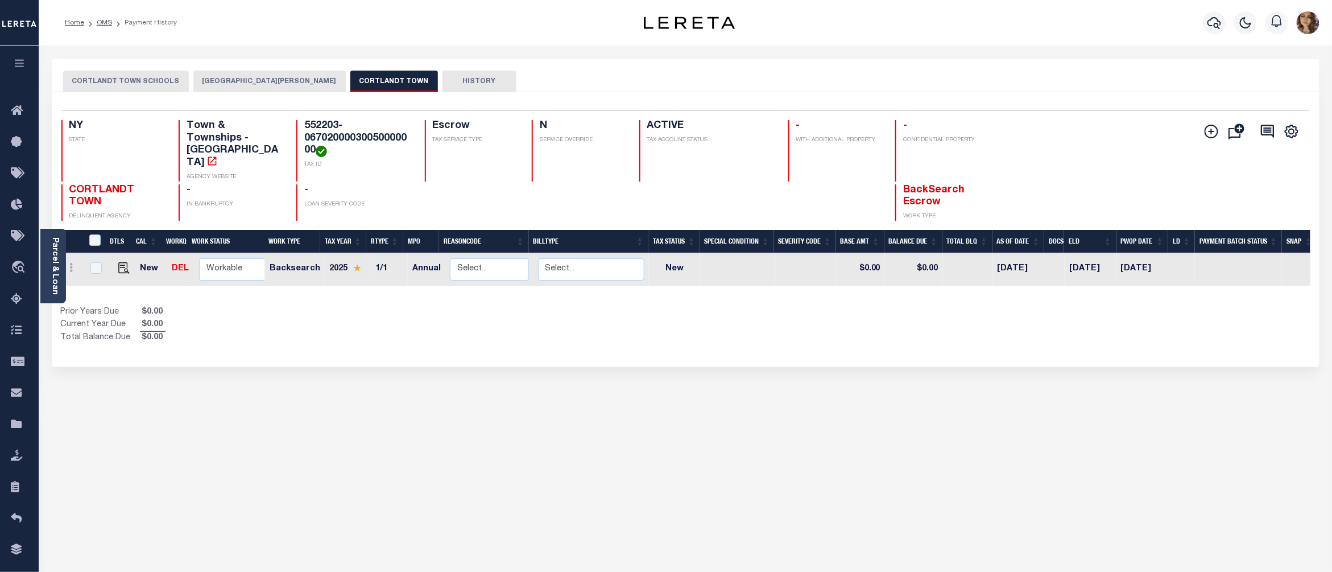
click at [116, 82] on button "CORTLANDT TOWN SCHOOLS" at bounding box center [126, 82] width 126 height 22
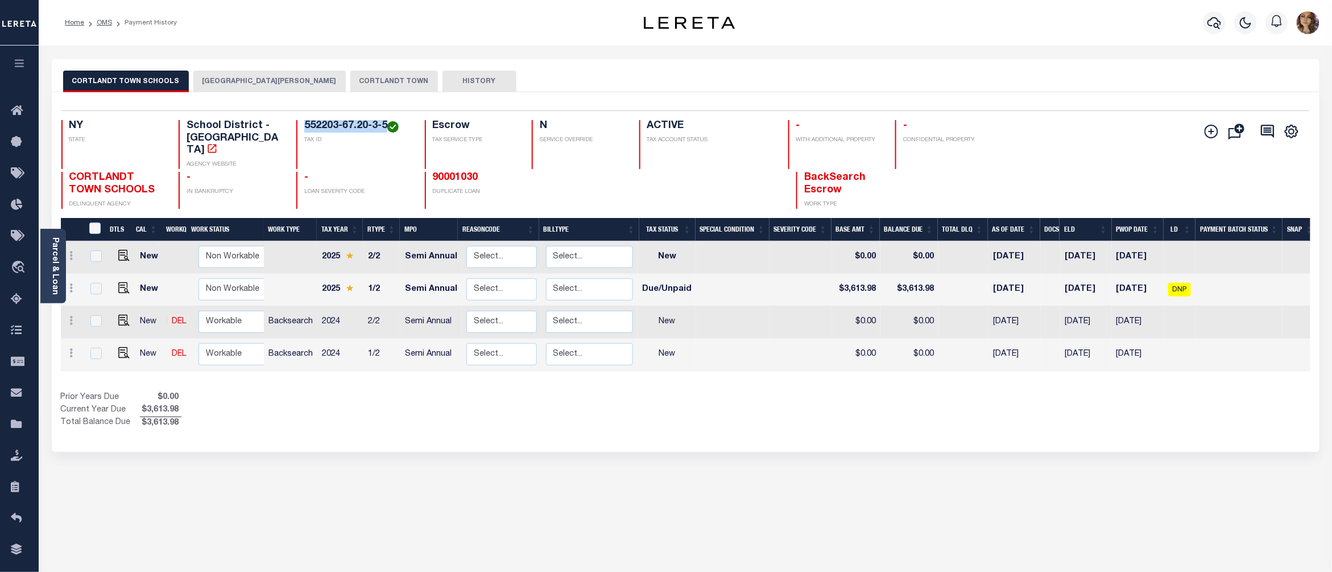
drag, startPoint x: 386, startPoint y: 123, endPoint x: 291, endPoint y: 128, distance: 94.5
click at [291, 128] on div "NY STATE School District - NY AGENCY WEBSITE 552203-67.20-3-5 TAX ID Escrow TAX…" at bounding box center [581, 144] width 1040 height 49
copy h4 "552203-67.20-3-5"
click at [1181, 283] on span "DNP" at bounding box center [1179, 290] width 23 height 14
checkbox input "true"
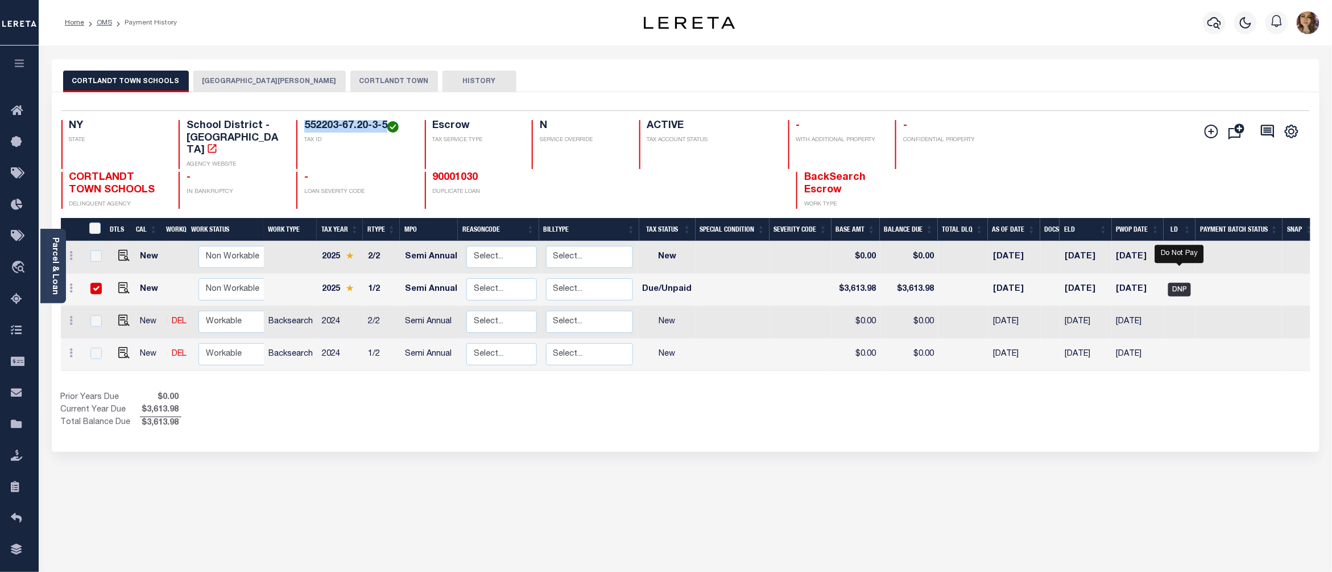
checkbox input "true"
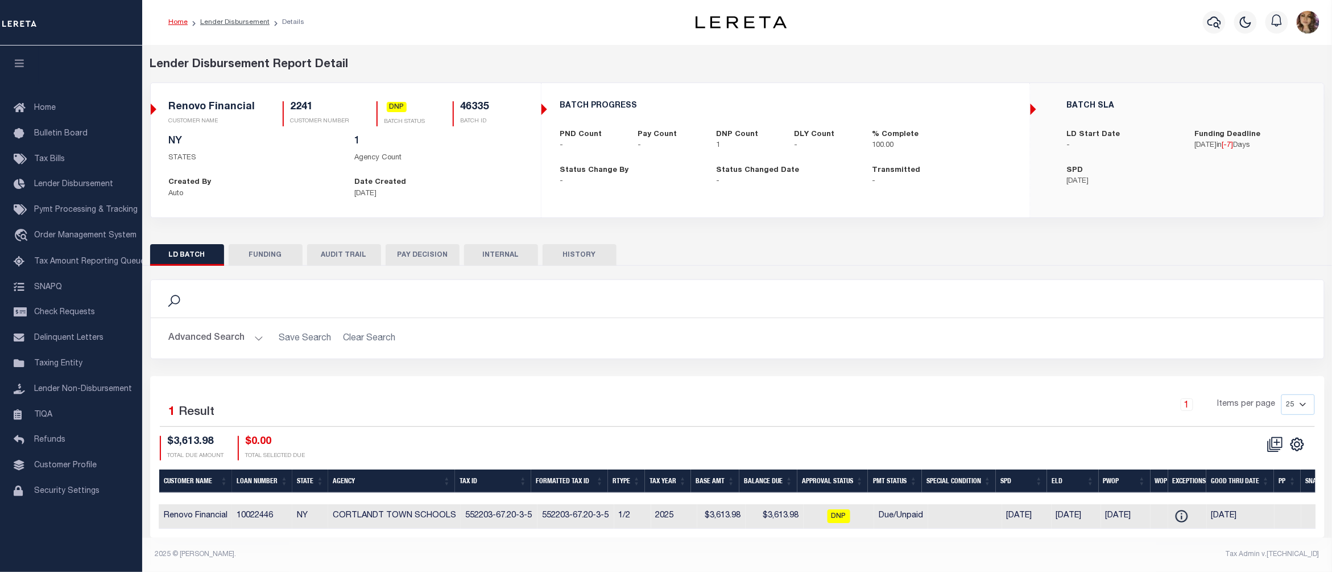
scroll to position [0, 260]
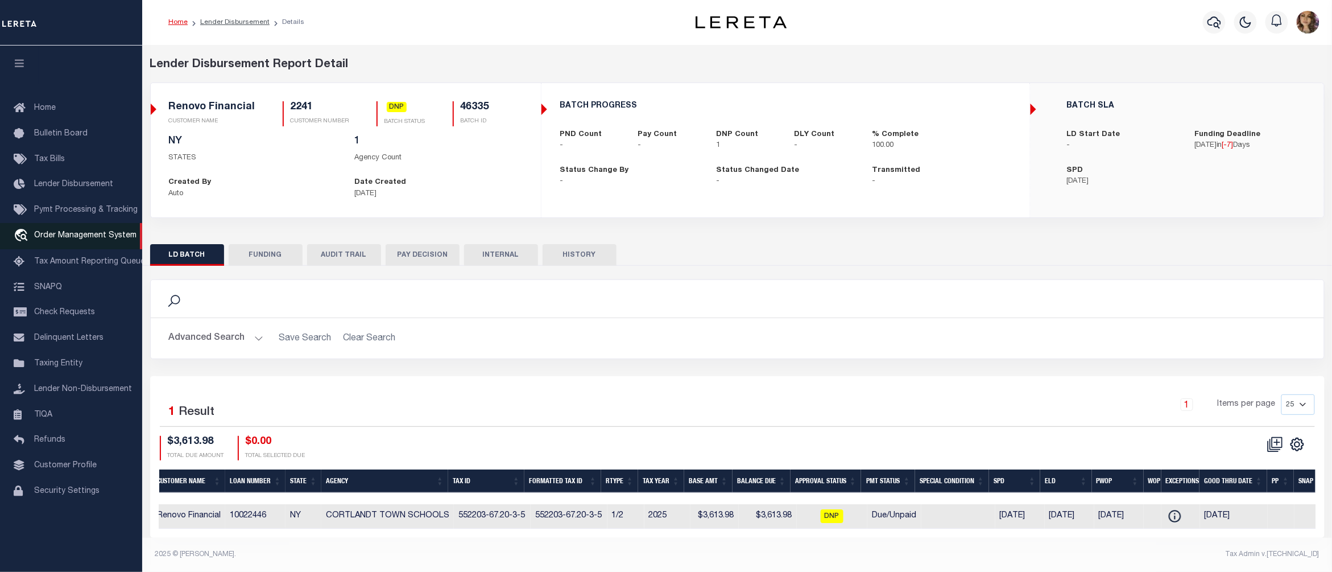
click at [96, 237] on span "Order Management System" at bounding box center [85, 235] width 102 height 8
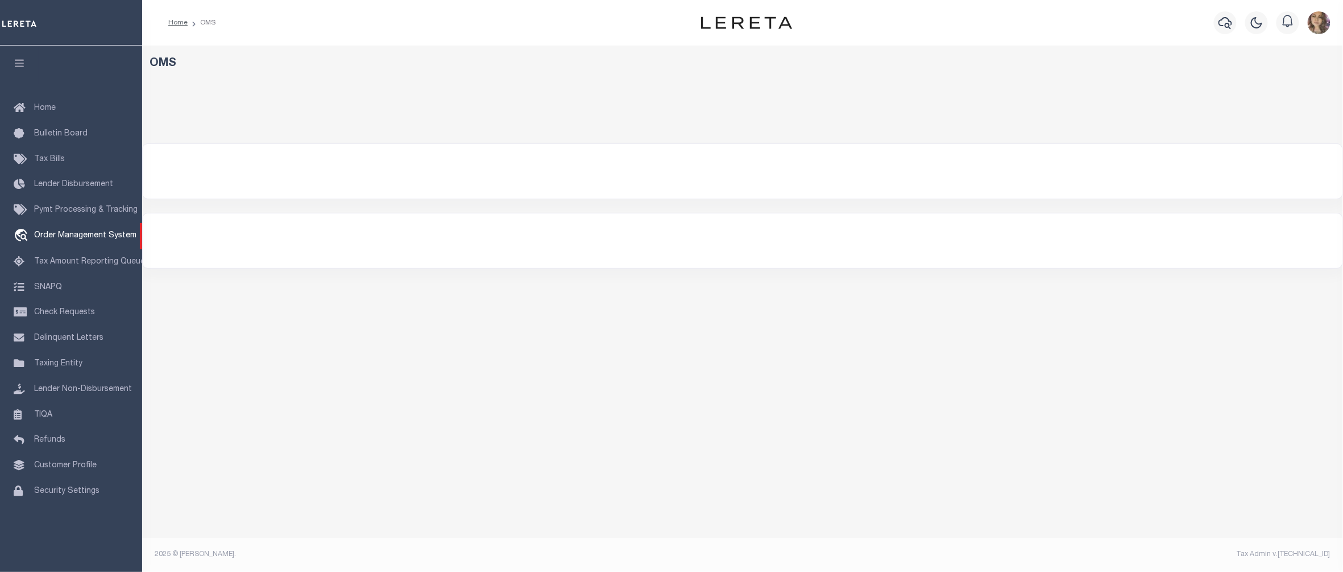
select select "200"
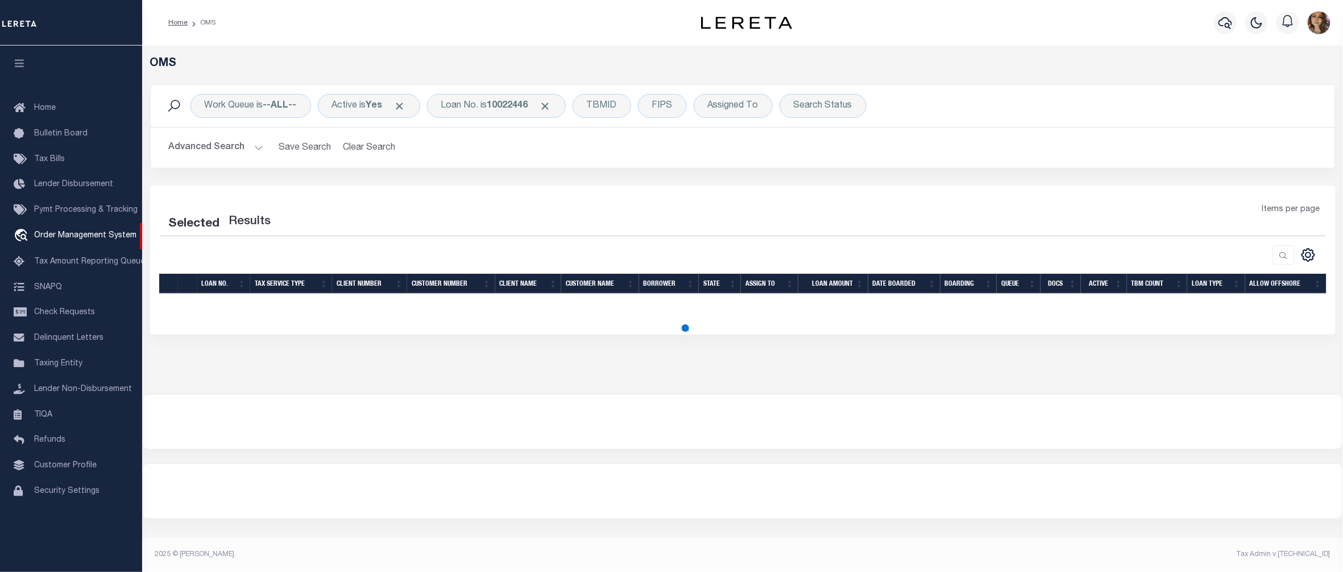
select select "200"
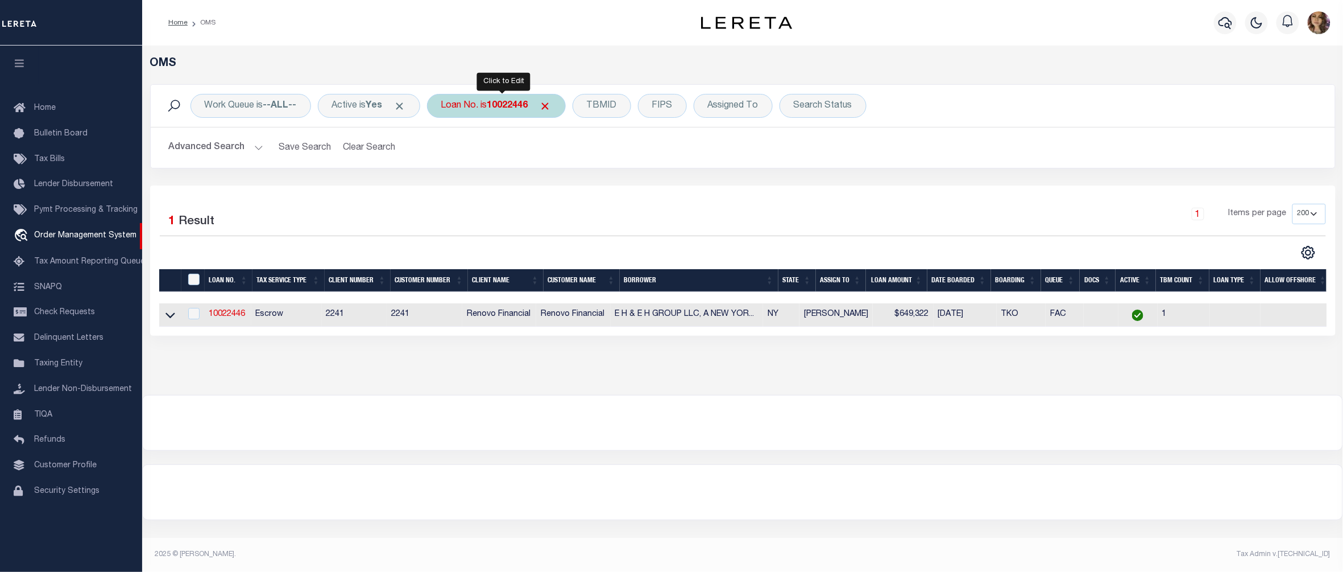
click at [501, 107] on b "10022446" at bounding box center [507, 105] width 41 height 9
type input "22156ND"
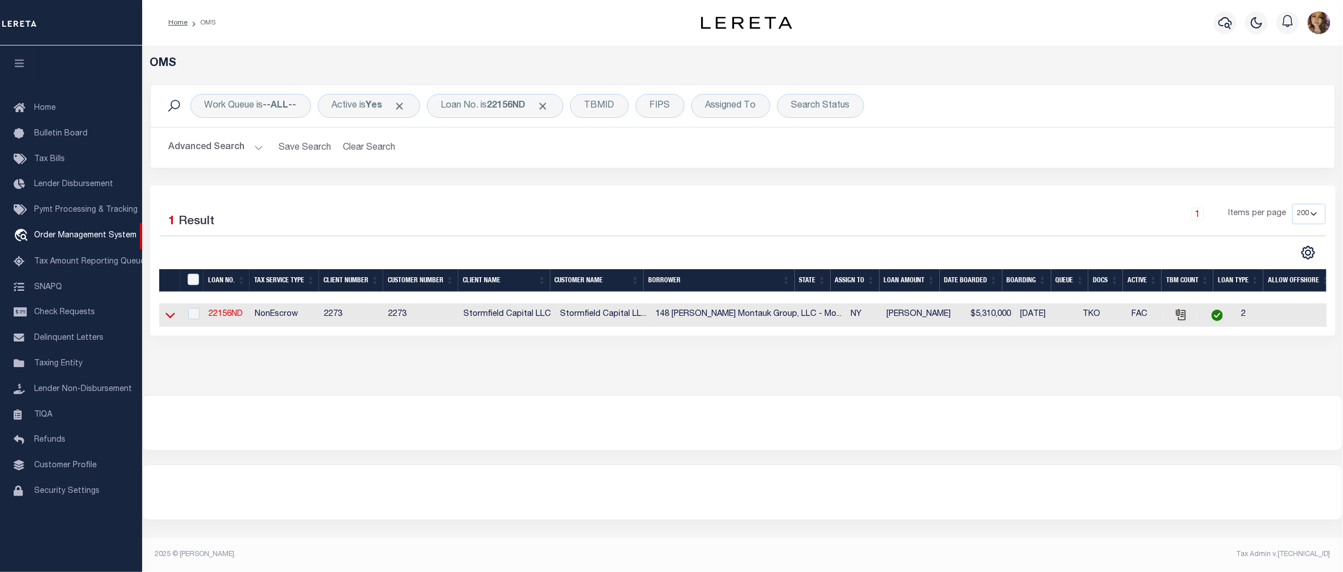
click at [171, 317] on icon at bounding box center [170, 315] width 10 height 12
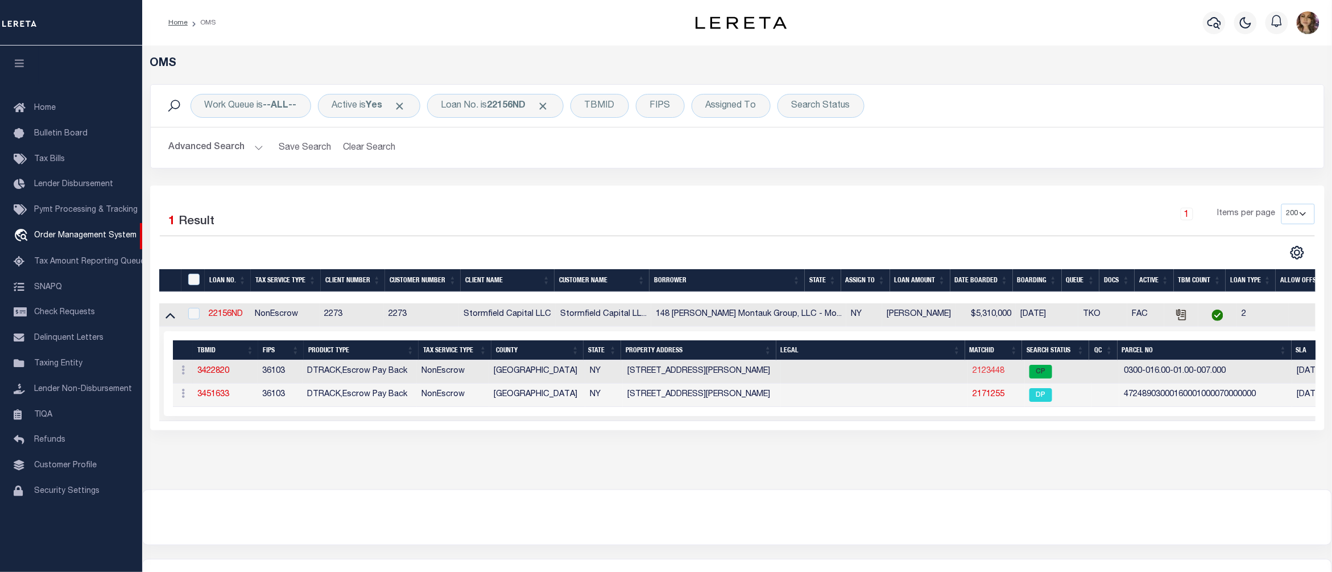
click at [972, 374] on link "2123448" at bounding box center [988, 371] width 32 height 8
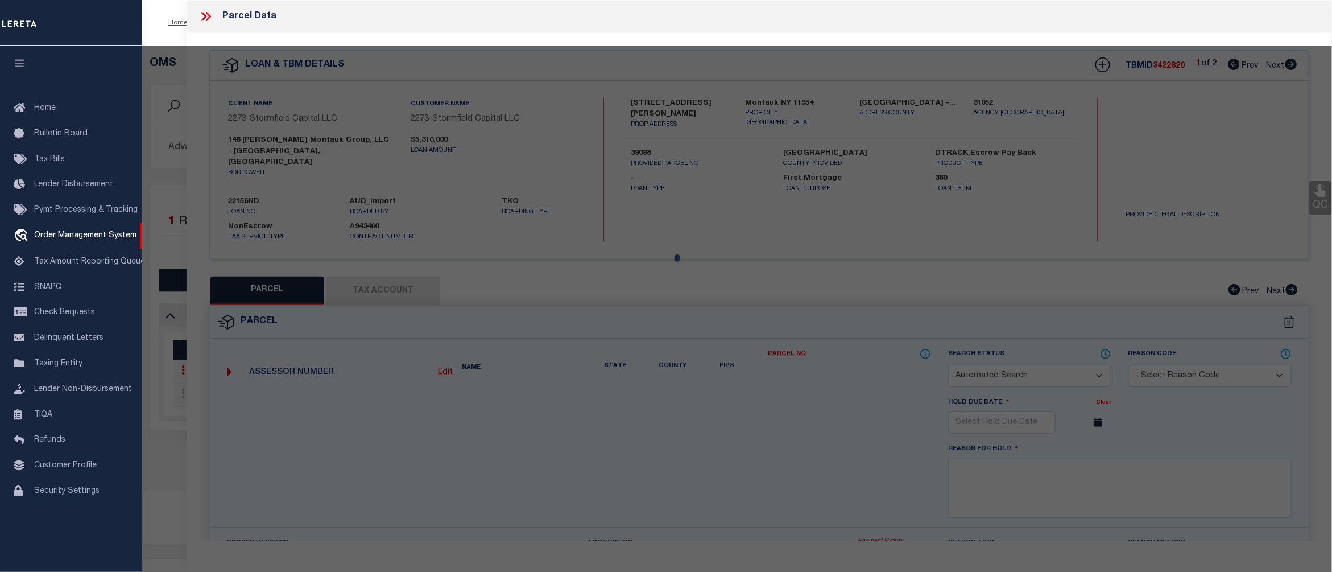
checkbox input "false"
select select "CP"
type input "148 [PERSON_NAME] MONTAUK GROUP LLC"
select select
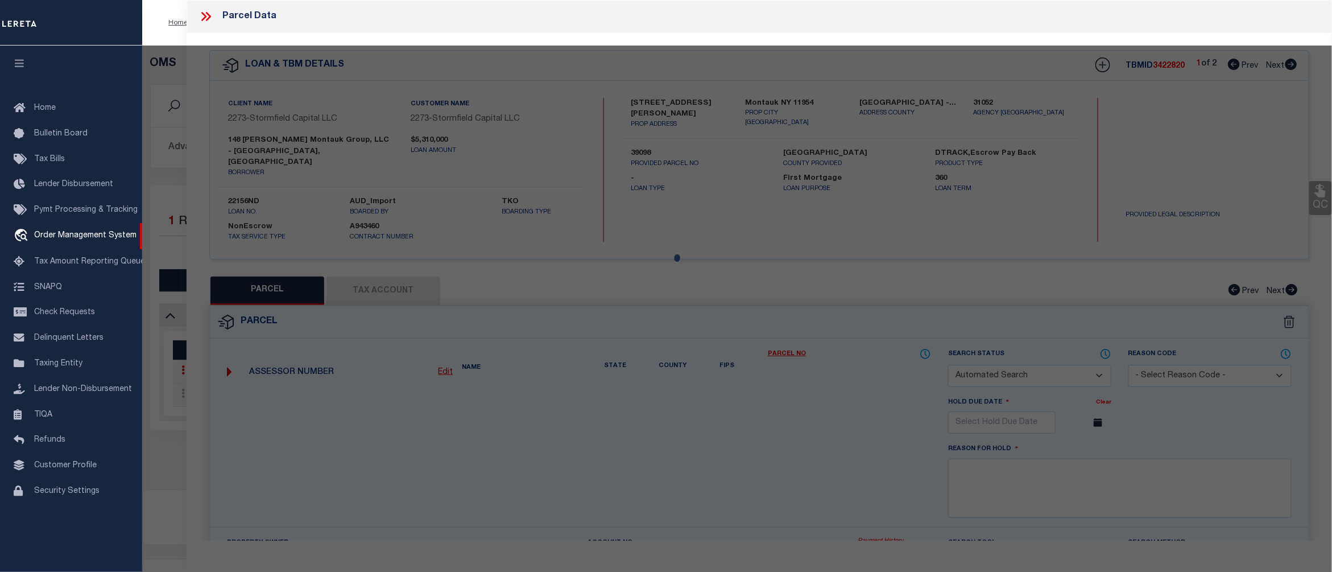
type input "[STREET_ADDRESS][PERSON_NAME]"
checkbox input "false"
type input "Montauk NY 11954"
type textarea "Information Only - Installment Tax Years Based on Agency Review"
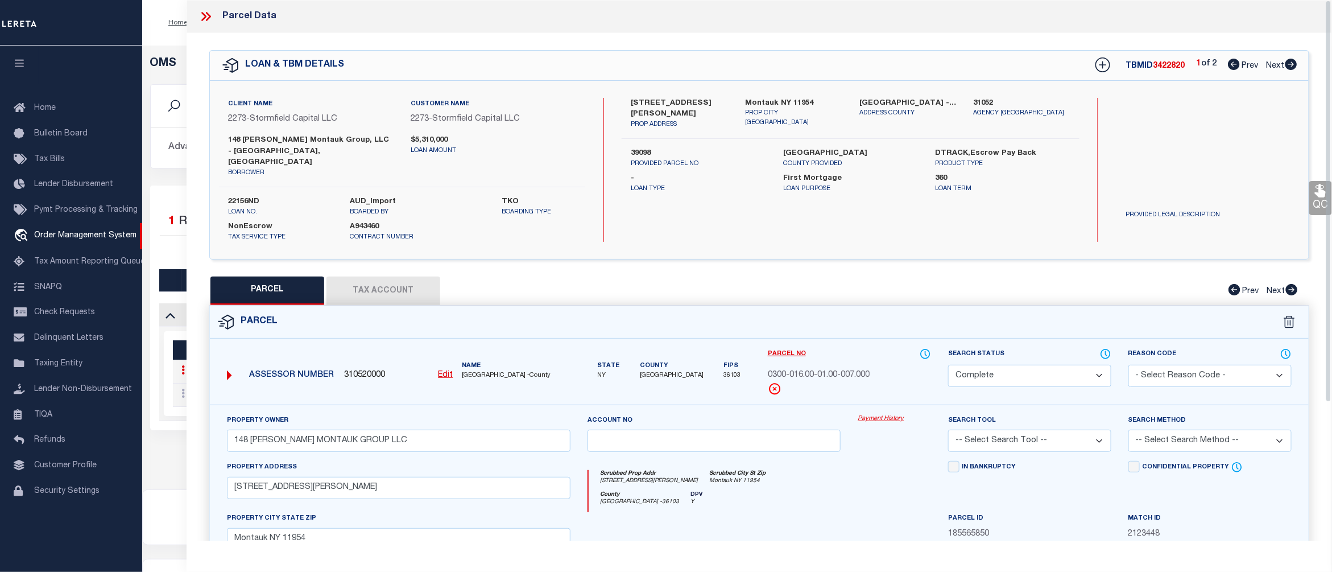
click at [888, 414] on link "Payment History" at bounding box center [894, 419] width 73 height 10
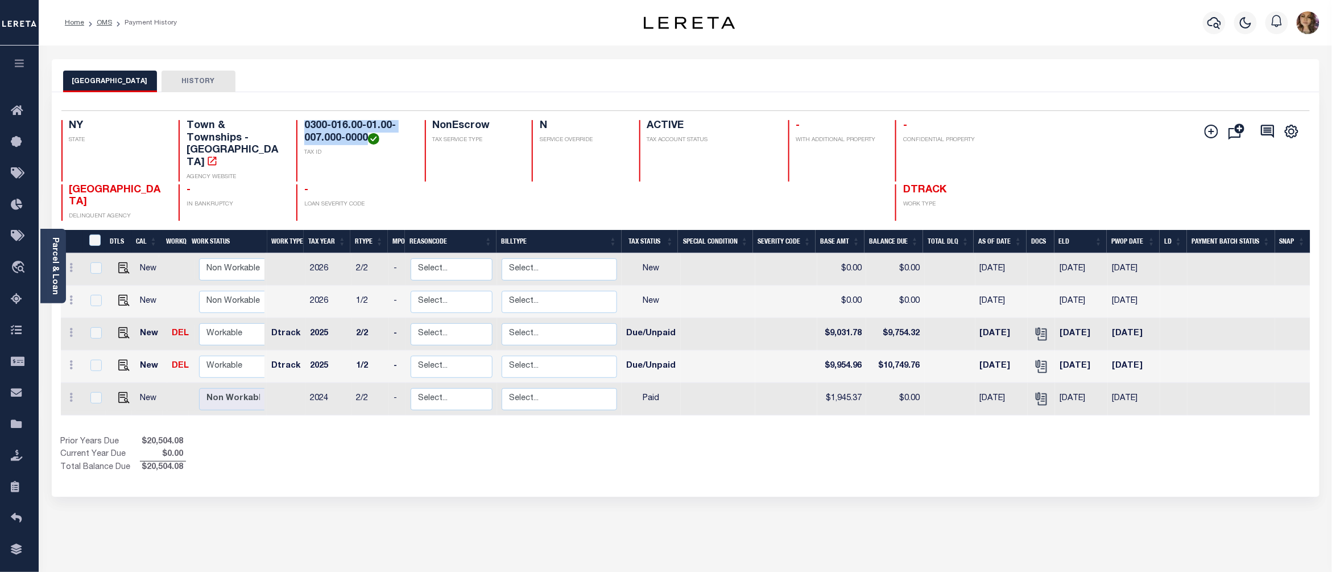
drag, startPoint x: 368, startPoint y: 142, endPoint x: 305, endPoint y: 126, distance: 65.5
click at [305, 126] on h4 "0300-016.00-01.00-007.000-0000" at bounding box center [357, 132] width 106 height 24
copy h4 "0300-016.00-01.00-007.000-0000"
click at [125, 262] on img "" at bounding box center [123, 267] width 11 height 11
checkbox input "true"
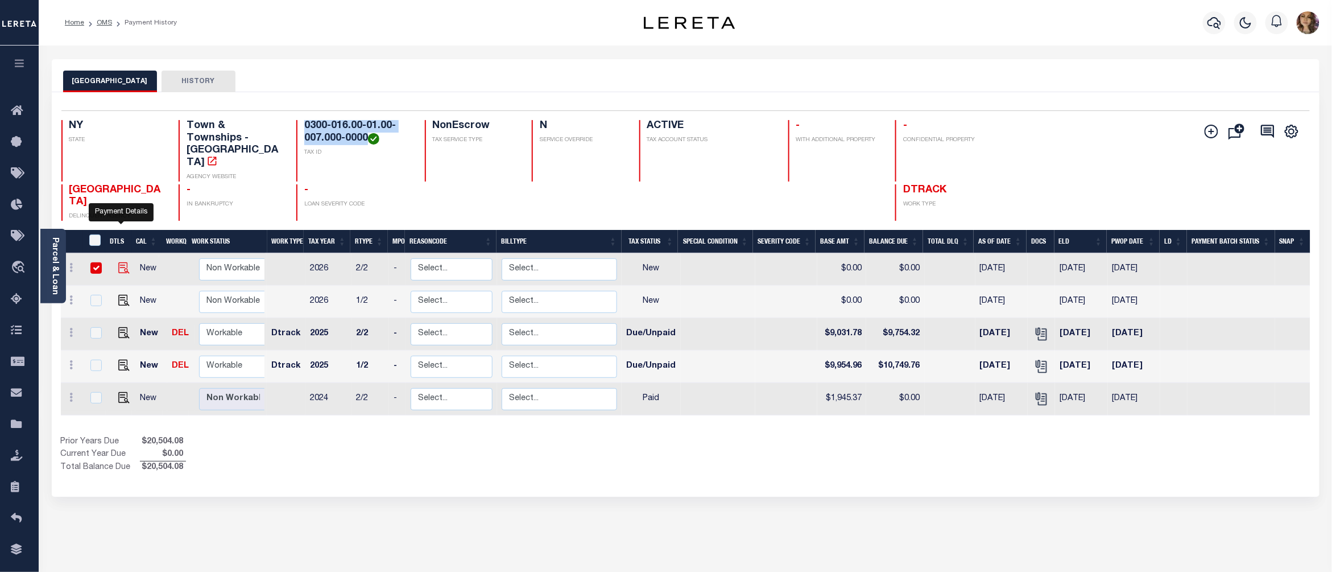
checkbox input "true"
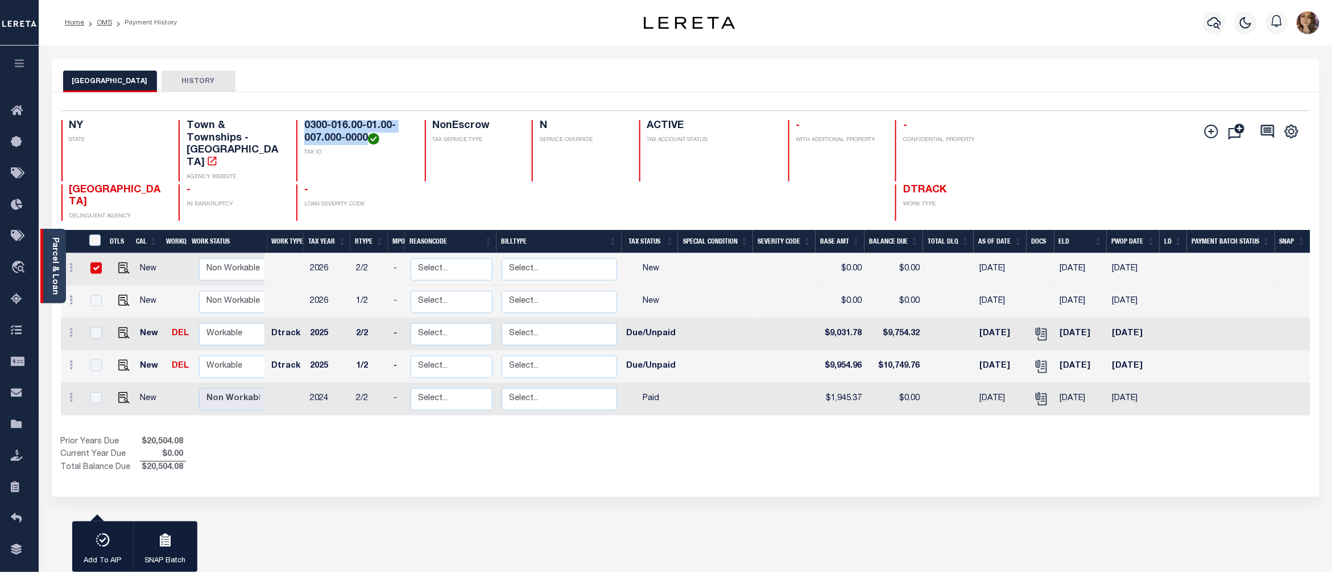
click at [51, 262] on link "Parcel & Loan" at bounding box center [55, 265] width 8 height 57
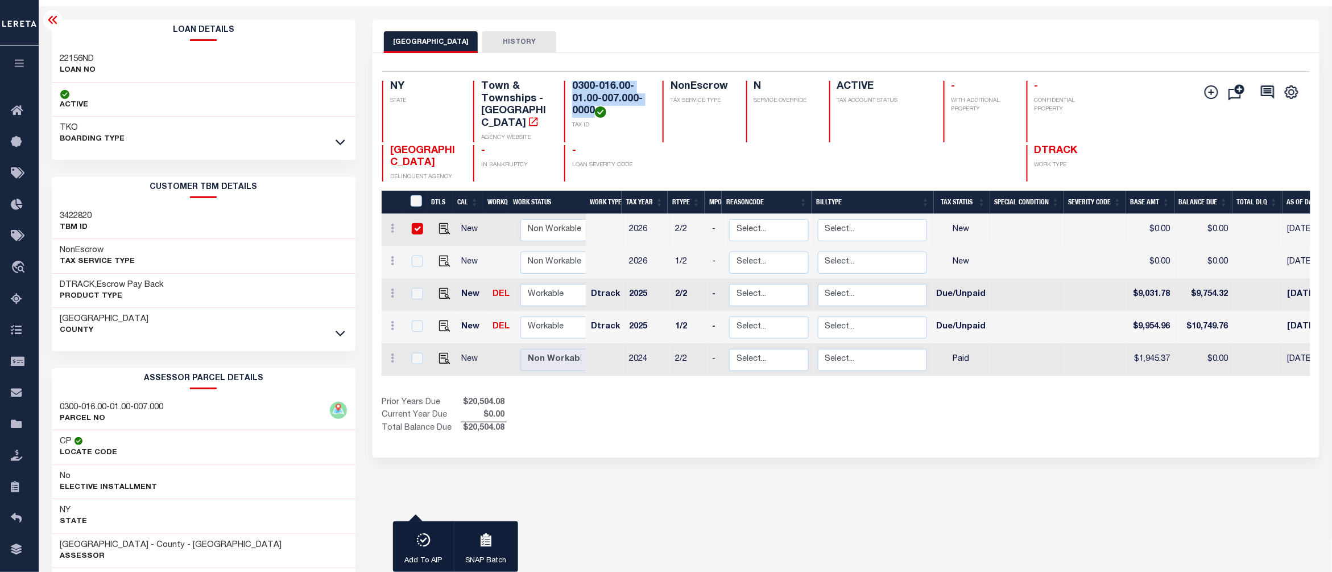
scroll to position [76, 0]
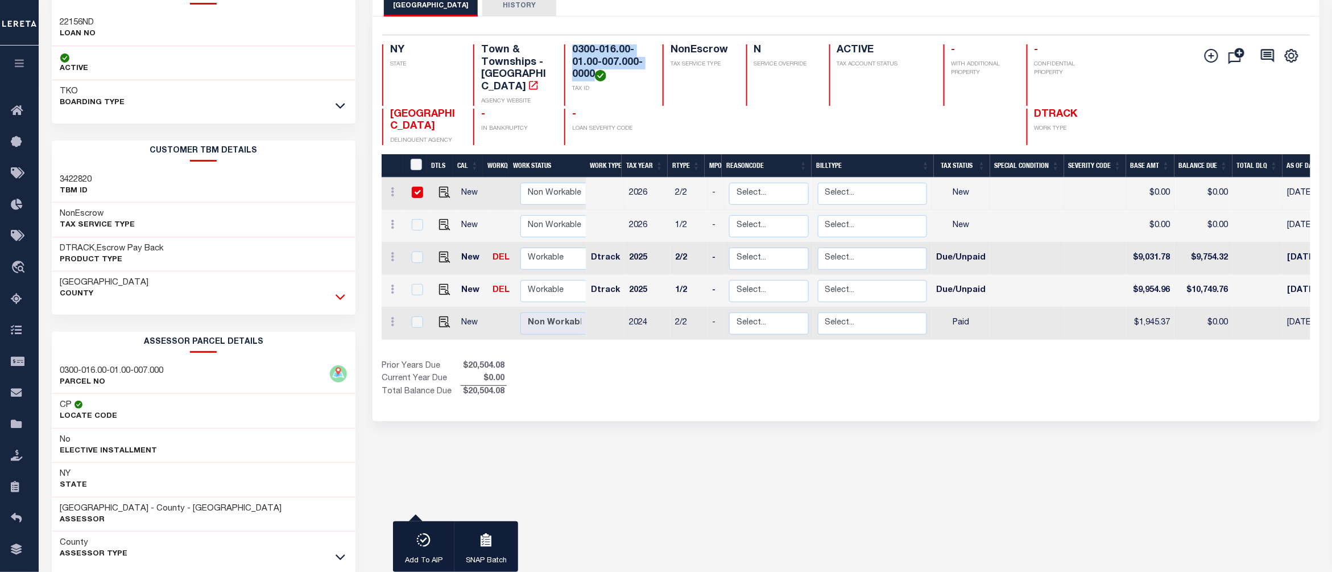
click at [337, 300] on icon at bounding box center [341, 297] width 10 height 12
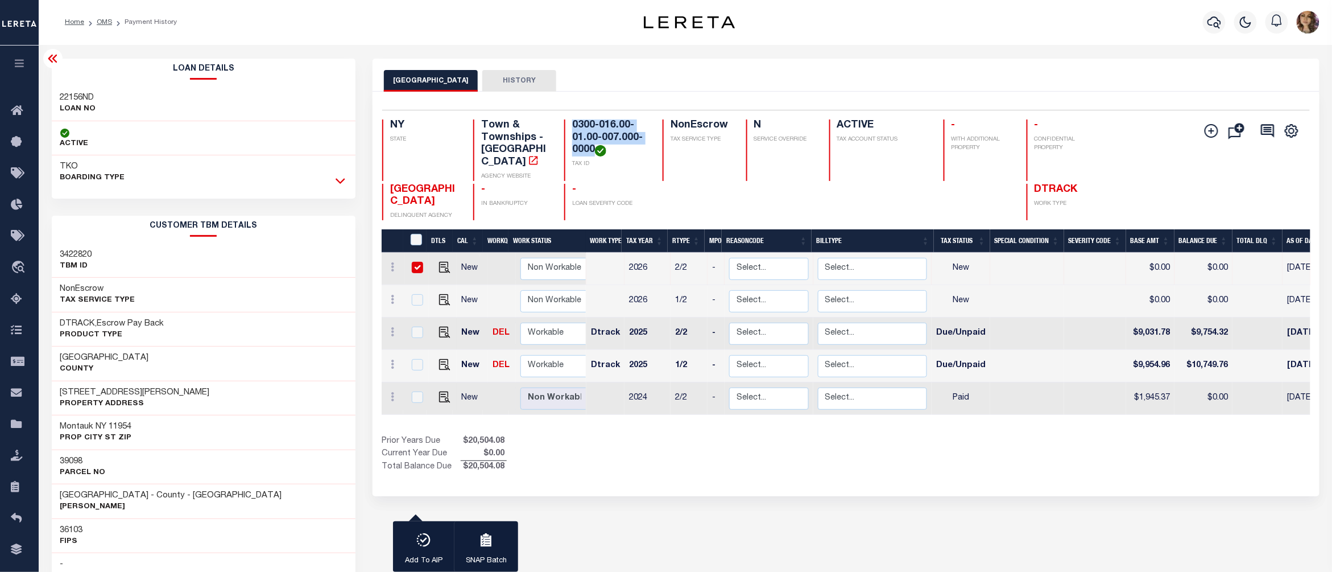
scroll to position [0, 0]
click at [56, 60] on icon at bounding box center [53, 59] width 14 height 14
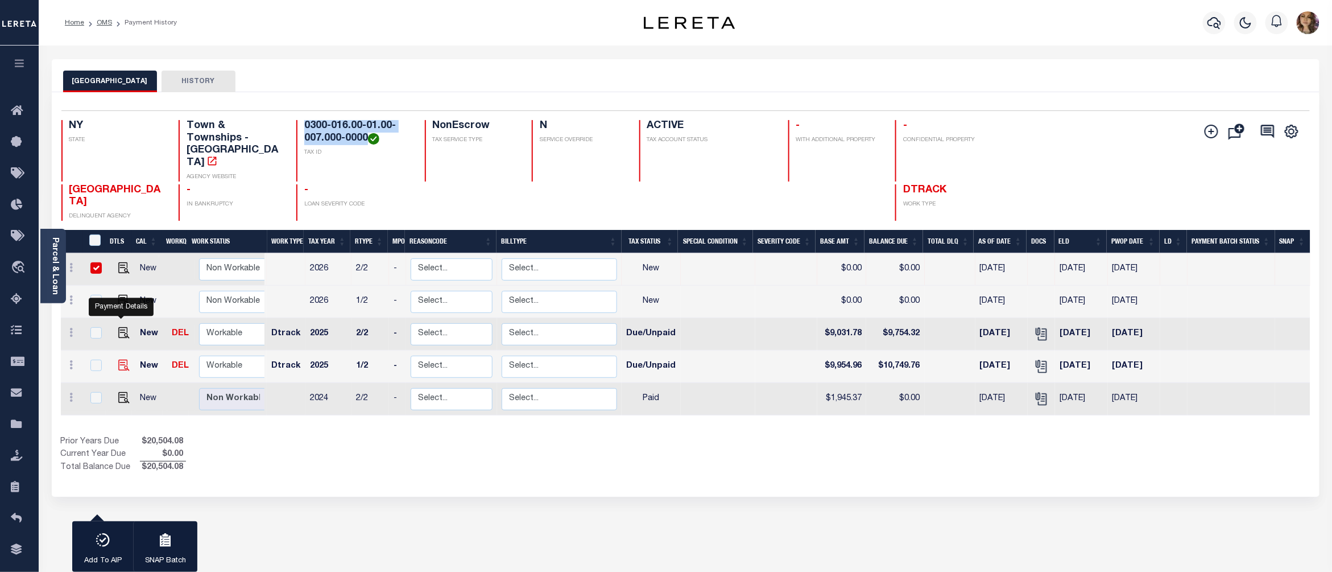
click at [125, 359] on img "" at bounding box center [123, 364] width 11 height 11
checkbox input "true"
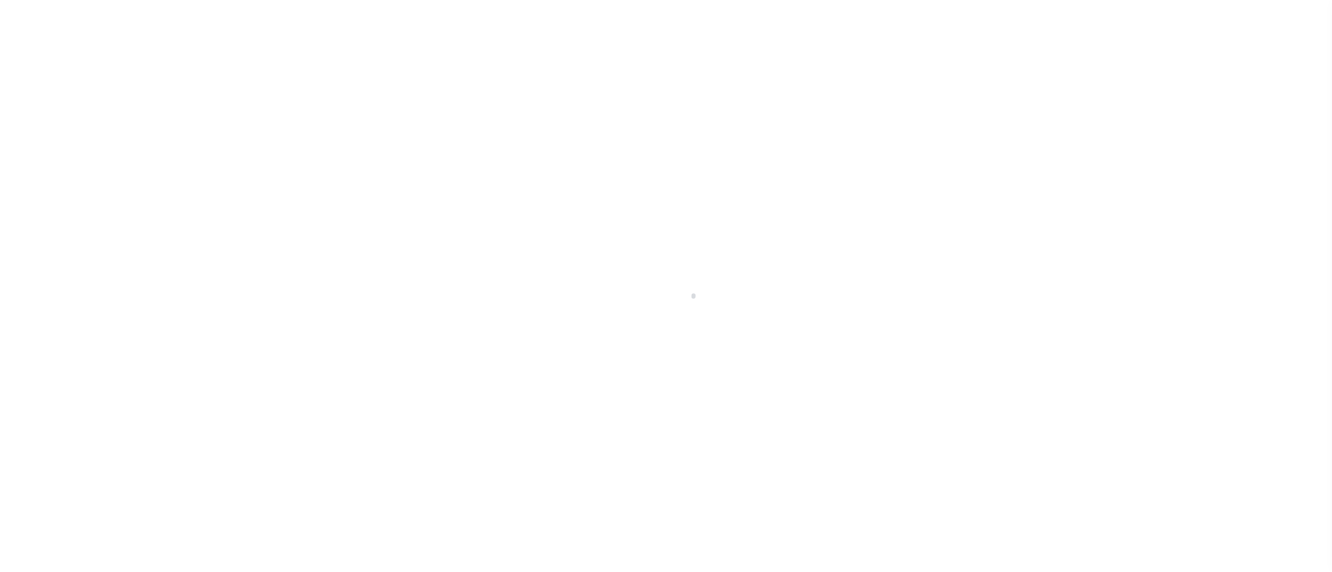
select select "NW2"
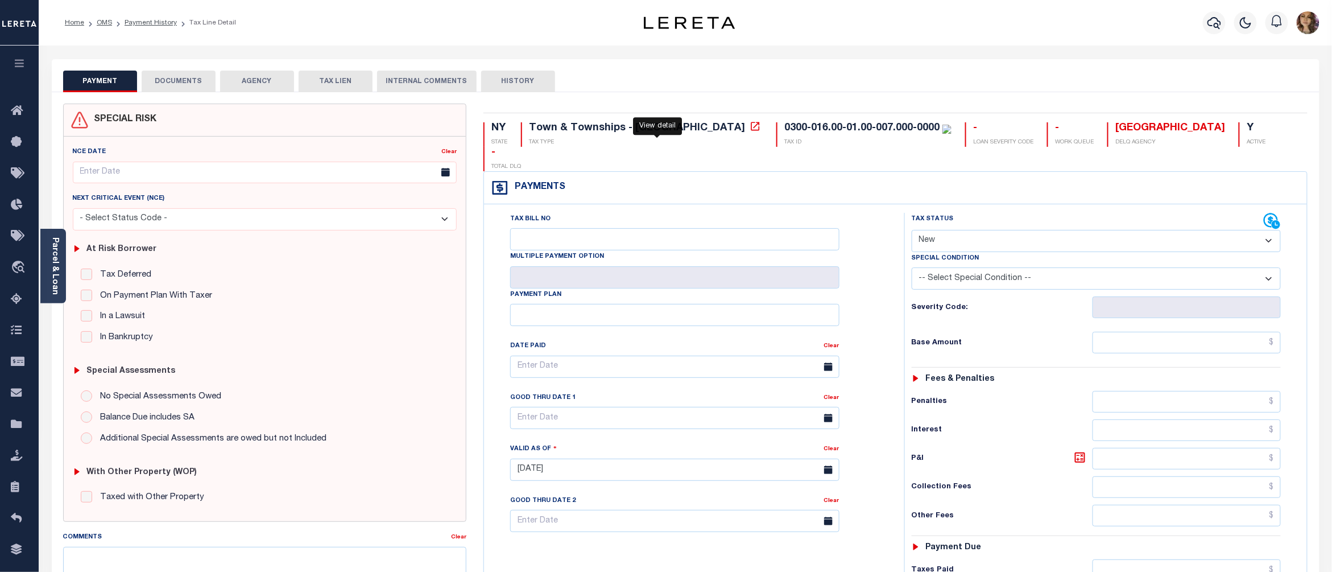
click at [750, 128] on icon at bounding box center [755, 126] width 11 height 11
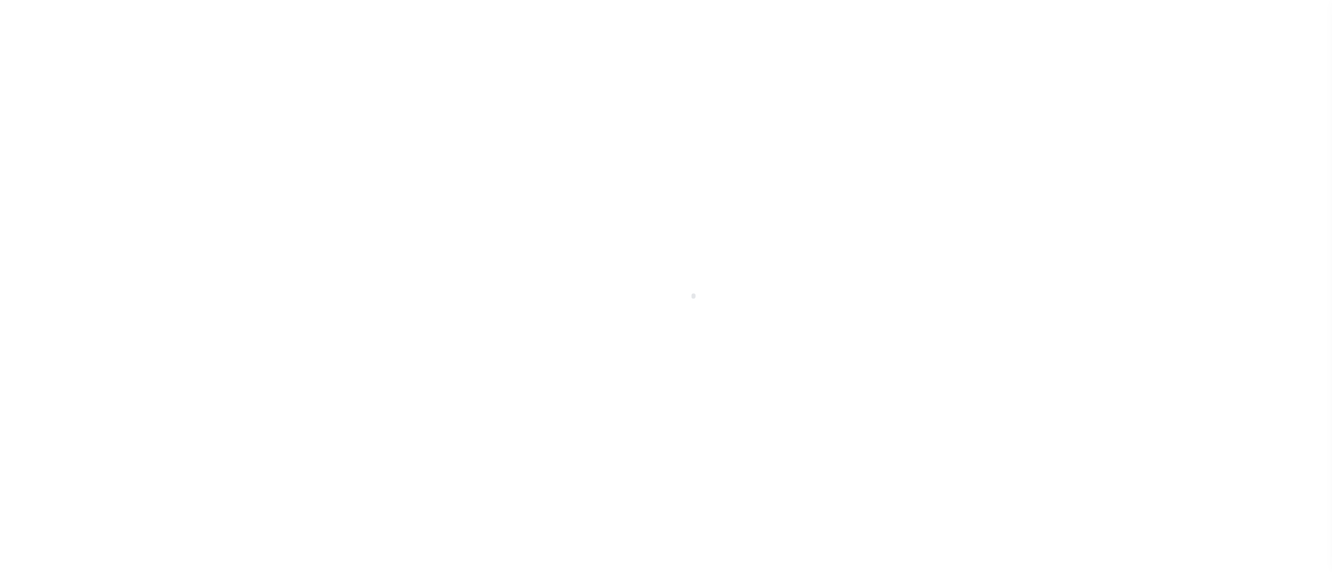
select select "DUE"
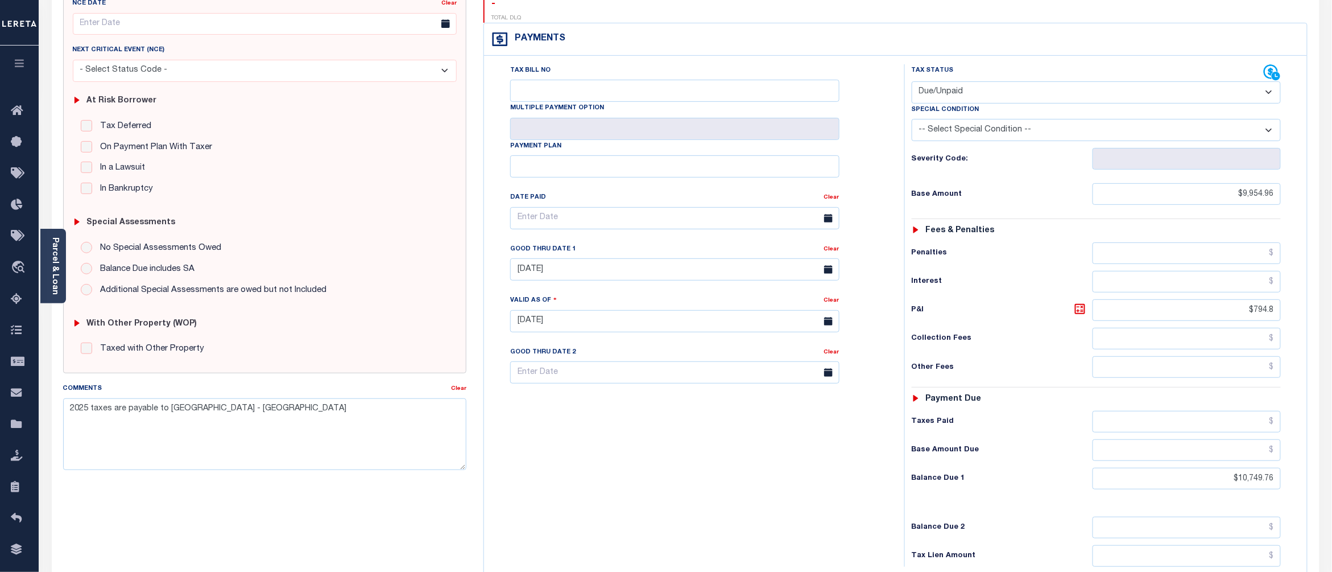
scroll to position [151, 0]
click at [255, 411] on textarea "2025 taxes are payable to [GEOGRAPHIC_DATA] - [GEOGRAPHIC_DATA]" at bounding box center [265, 431] width 404 height 72
click at [71, 412] on textarea "2025 taxes are payable to [GEOGRAPHIC_DATA] - [GEOGRAPHIC_DATA]" at bounding box center [265, 431] width 404 height 72
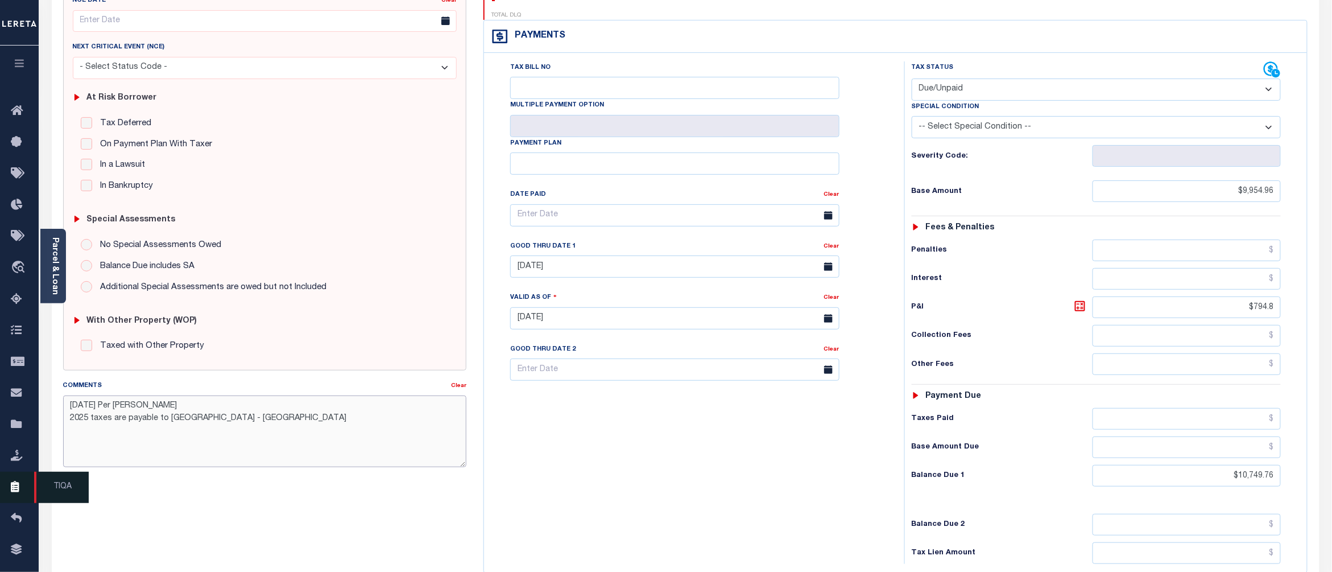
type textarea "[DATE] Per [PERSON_NAME] 2025 taxes are payable to [GEOGRAPHIC_DATA] - [GEOGRAP…"
type input "[DATE]"
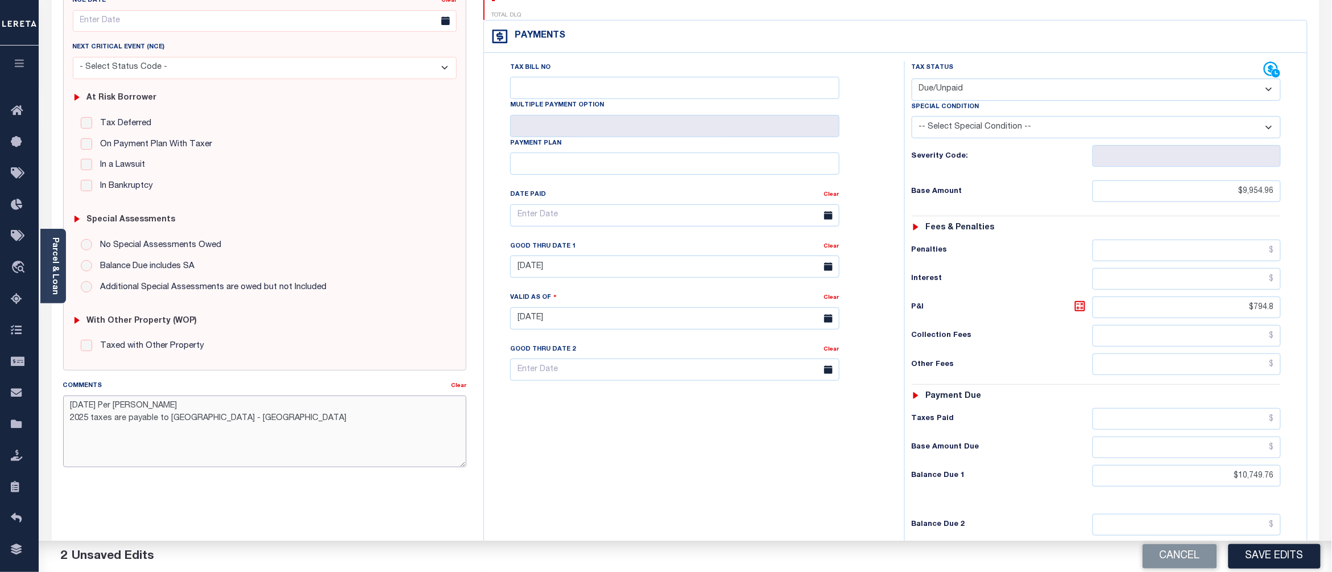
click at [168, 413] on textarea "[DATE] Per [PERSON_NAME] 2025 taxes are payable to [GEOGRAPHIC_DATA] - [GEOGRAP…" at bounding box center [265, 431] width 404 height 72
click at [312, 412] on textarea "[DATE] Per [PERSON_NAME] with East Hampton Town taxes are paid current as of [D…" at bounding box center [265, 431] width 404 height 72
click at [338, 407] on textarea "[DATE] Per [PERSON_NAME] with East Hampton Town taxes are paid current as of [D…" at bounding box center [265, 431] width 404 height 72
click at [132, 420] on textarea "[DATE] Per [PERSON_NAME] with East Hampton Town taxes are paid current for the …" at bounding box center [265, 431] width 404 height 72
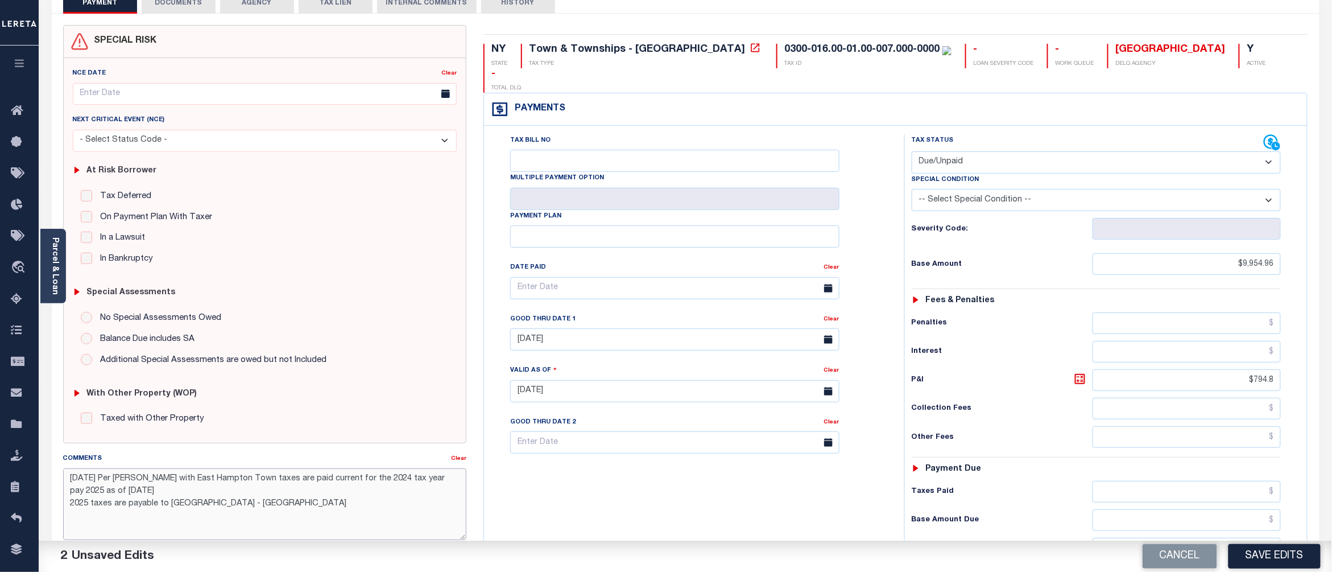
scroll to position [76, 0]
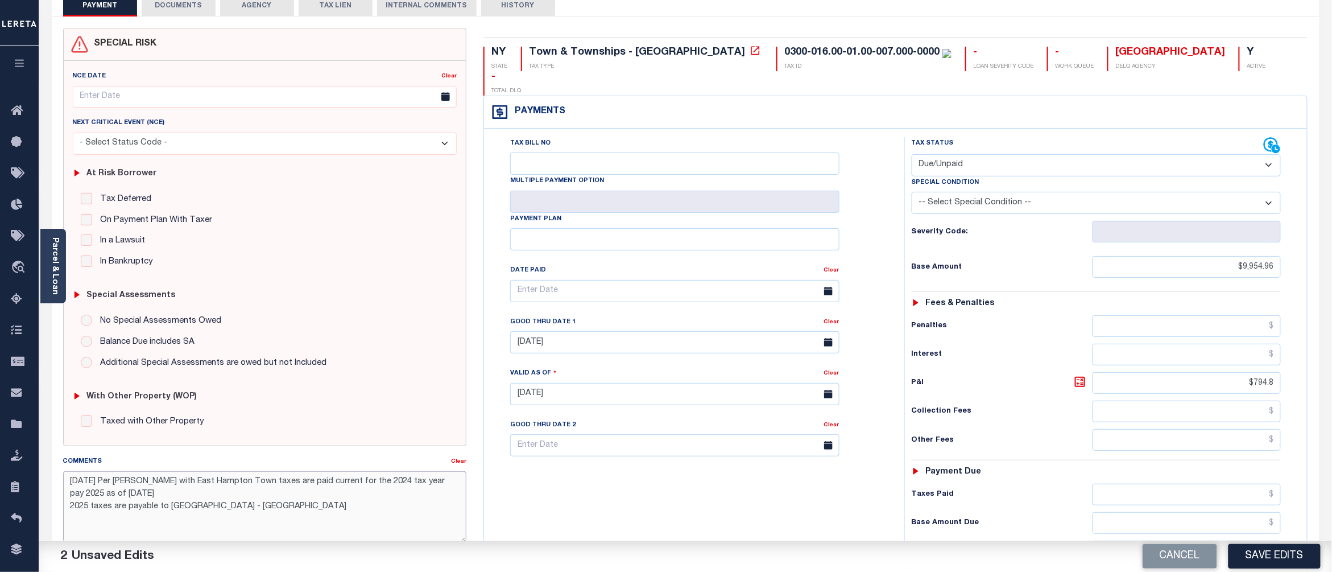
type textarea "[DATE] Per [PERSON_NAME] with East Hampton Town taxes are paid current for the …"
click at [648, 489] on div "Tax Bill No Multiple Payment Option Payment Plan Clear" at bounding box center [691, 388] width 409 height 502
click at [1090, 154] on select "- Select Status Code - Open Due/Unpaid Paid Incomplete No Tax Due Internal Refu…" at bounding box center [1097, 165] width 370 height 22
select select "PYD"
click at [912, 154] on select "- Select Status Code - Open Due/Unpaid Paid Incomplete No Tax Due Internal Refu…" at bounding box center [1097, 165] width 370 height 22
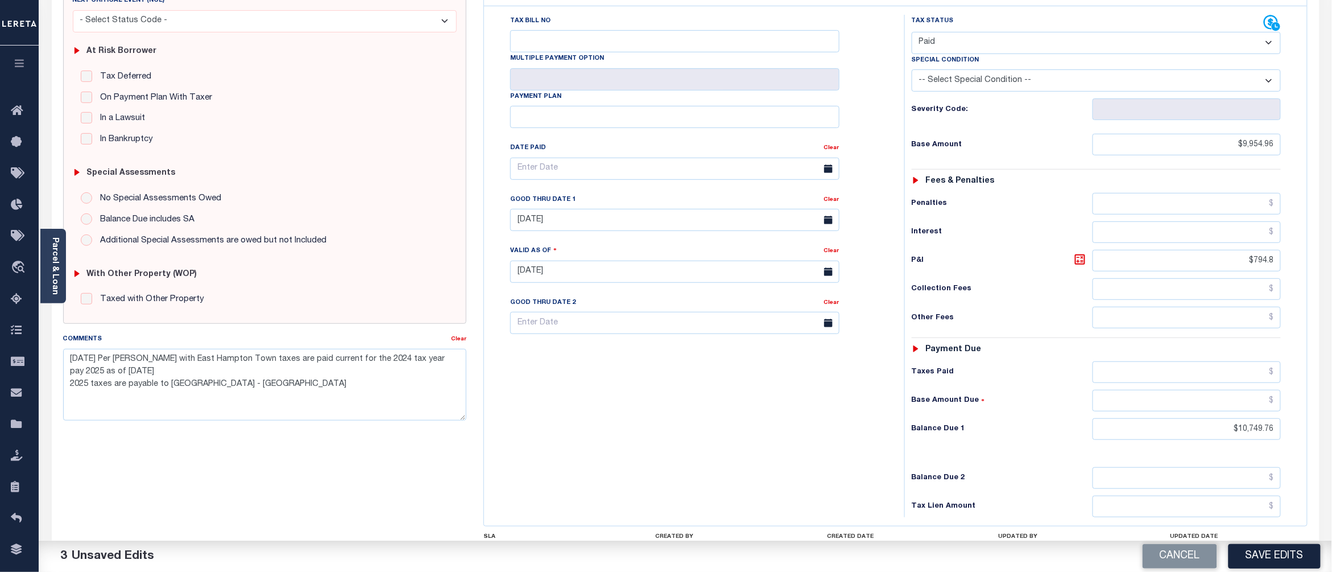
scroll to position [227, 0]
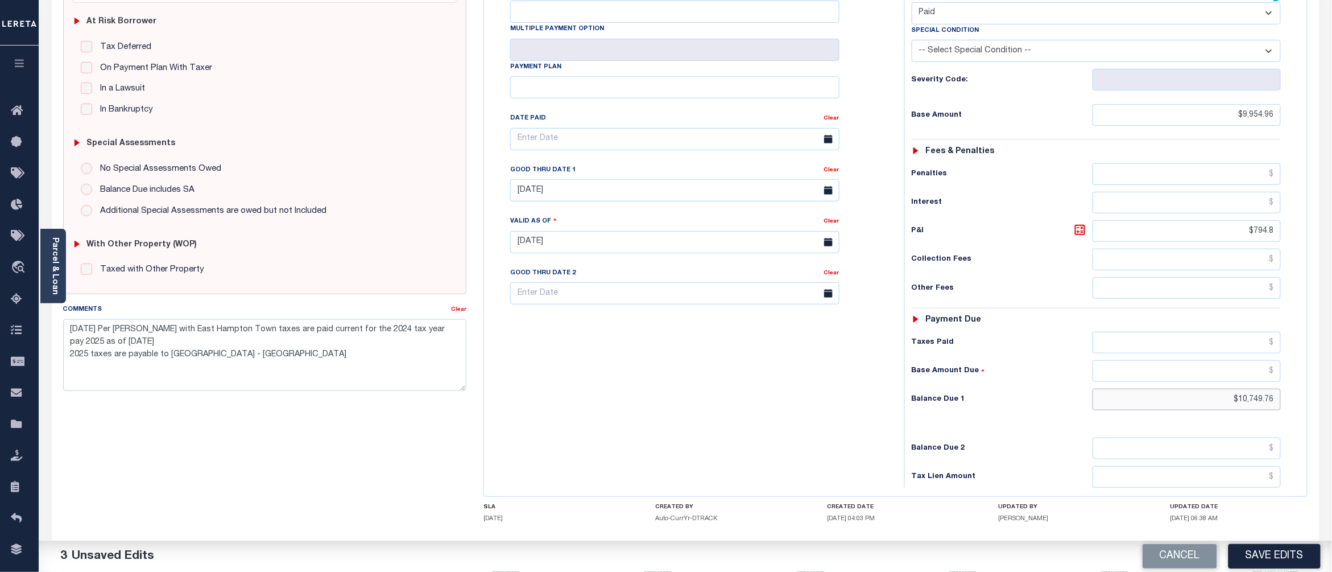
drag, startPoint x: 1278, startPoint y: 375, endPoint x: 1228, endPoint y: 376, distance: 50.0
click at [1228, 388] on input "$10,749.76" at bounding box center [1186, 399] width 188 height 22
type input "$0.00"
click at [1269, 553] on button "Save Edits" at bounding box center [1274, 556] width 92 height 24
checkbox input "false"
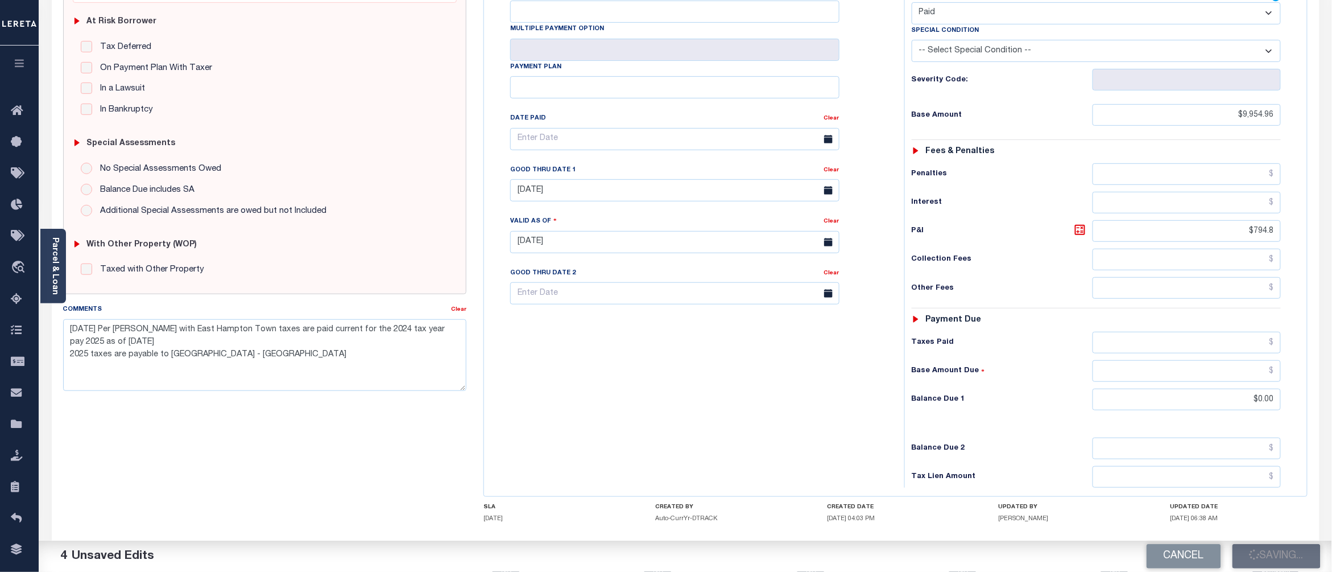
checkbox input "false"
type textarea "[DATE] Per [PERSON_NAME] with East Hampton Town taxes are paid current for the …"
type input "$9,954.96"
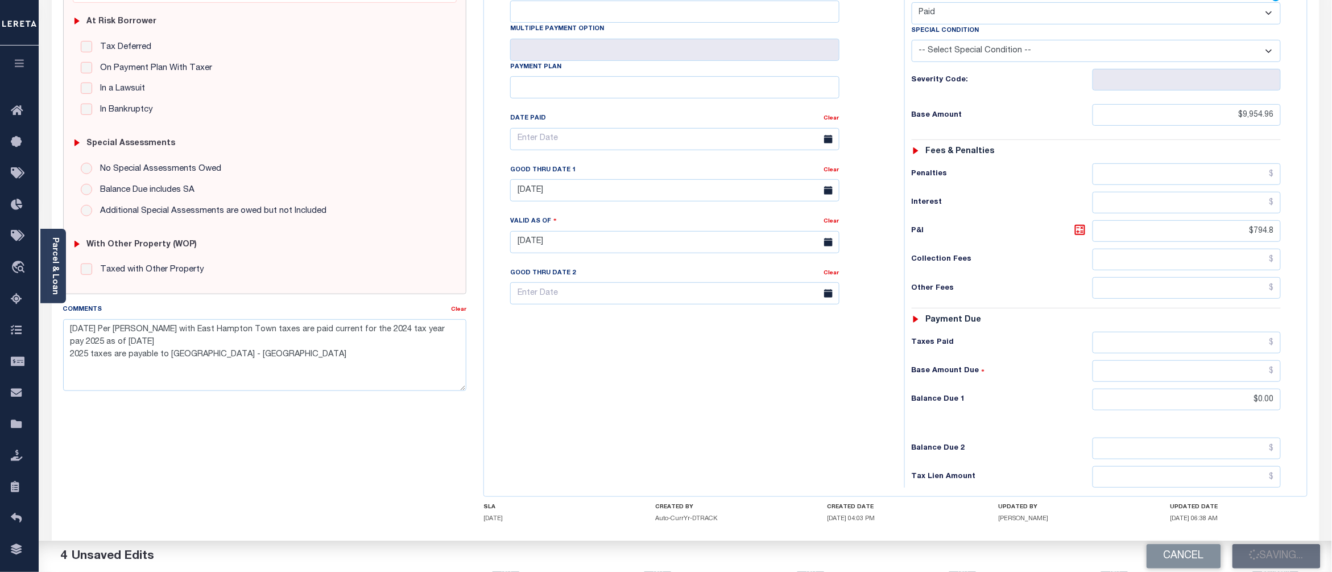
type input "$794.8"
type input "$0"
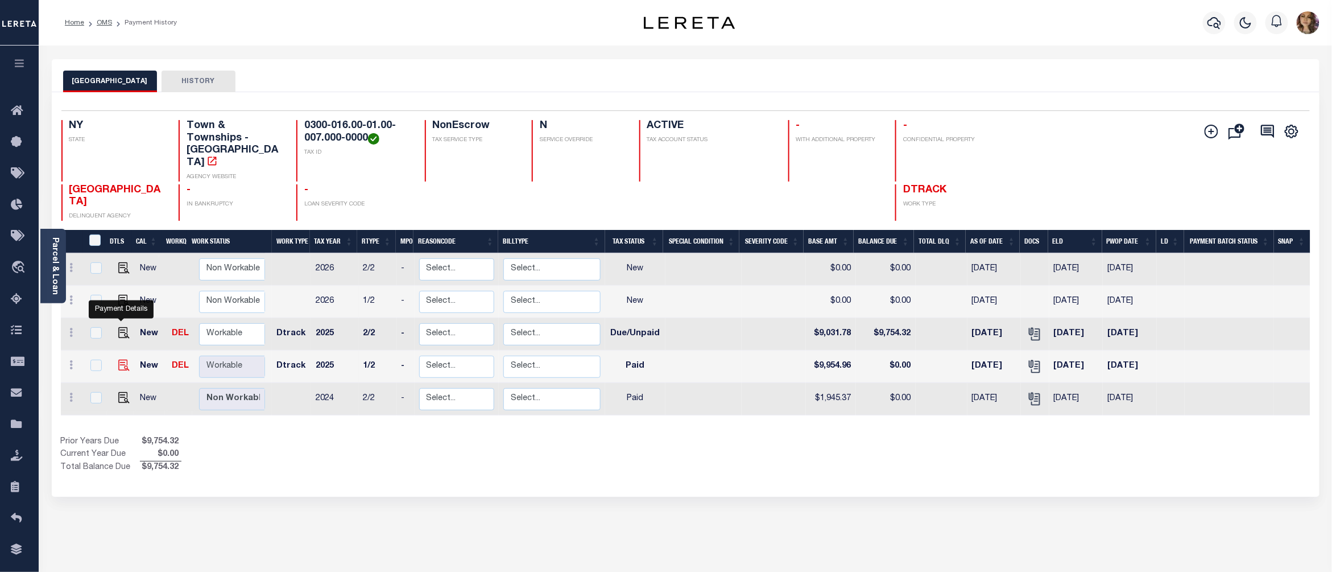
click at [118, 359] on img "" at bounding box center [123, 364] width 11 height 11
checkbox input "true"
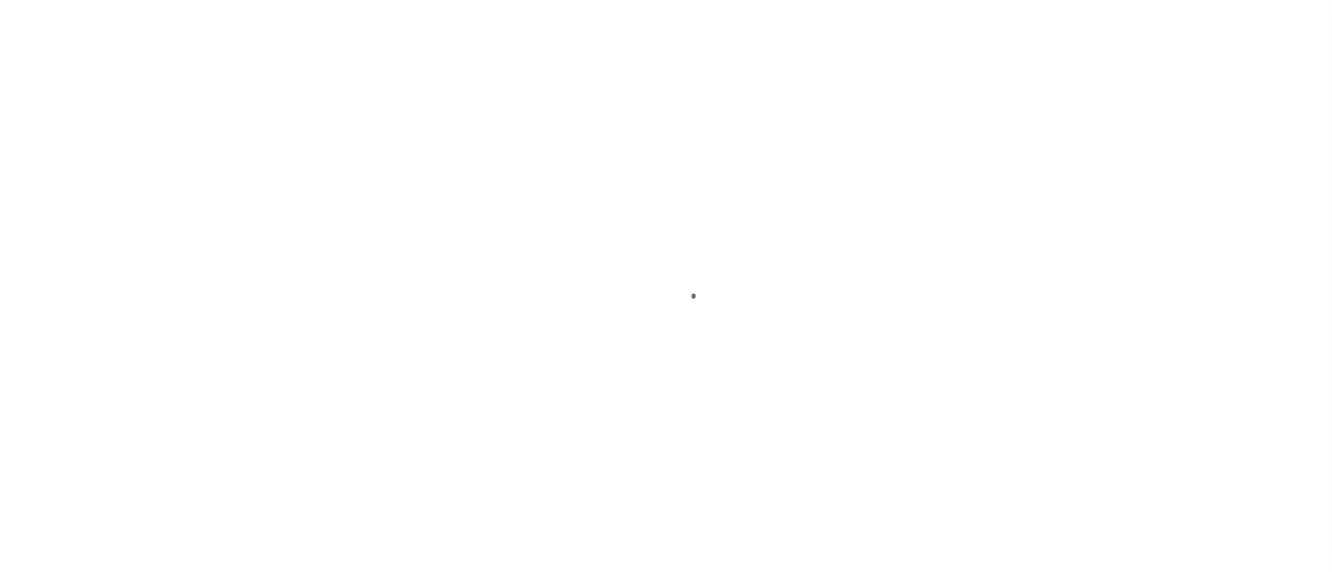
select select "PYD"
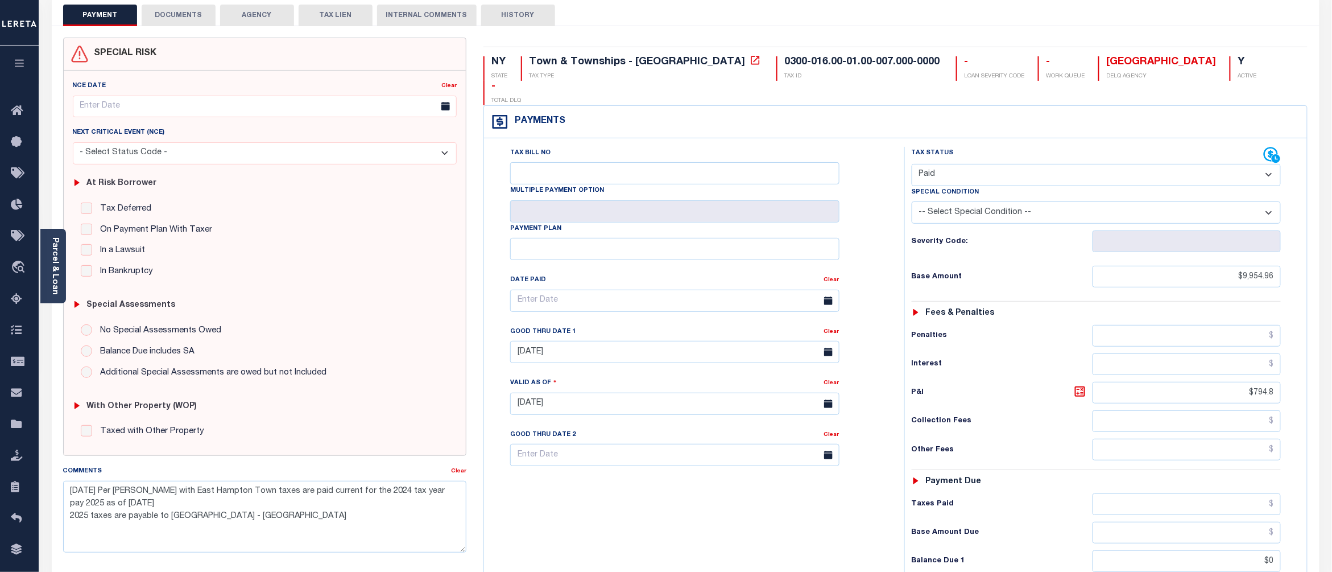
scroll to position [227, 0]
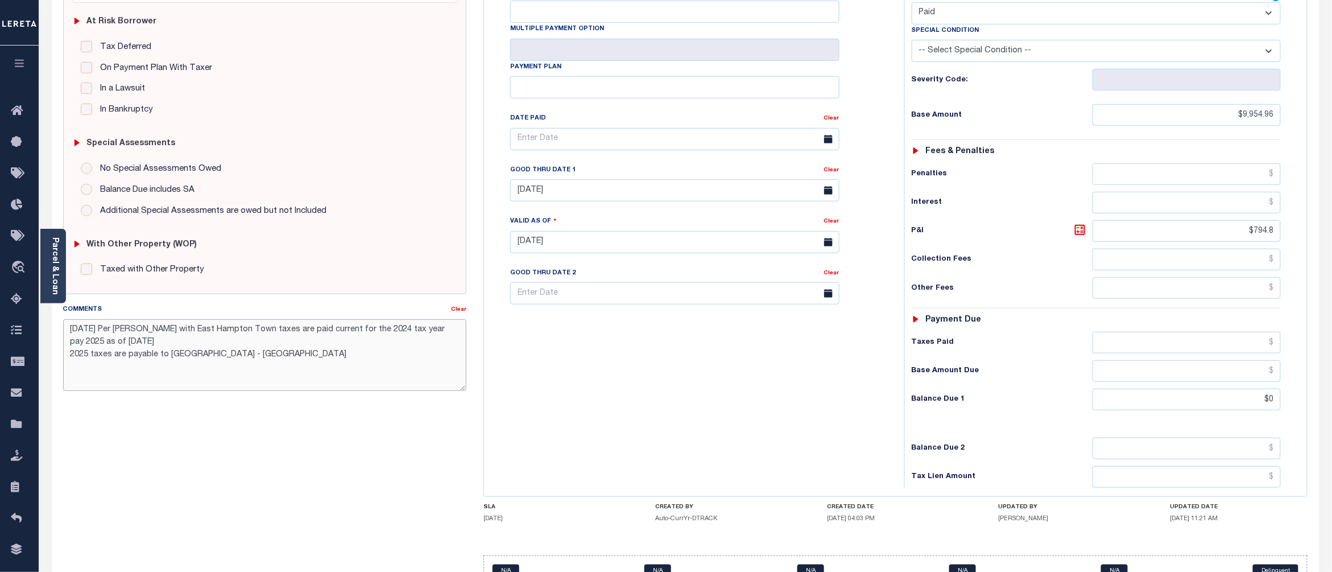
drag, startPoint x: 149, startPoint y: 347, endPoint x: 65, endPoint y: 330, distance: 85.8
click at [65, 330] on textarea "[DATE] Per [PERSON_NAME] with East Hampton Town taxes are paid current for the …" at bounding box center [265, 355] width 404 height 72
click at [155, 346] on textarea "[DATE] Per [PERSON_NAME] with East Hampton Town taxes are paid current for the …" at bounding box center [265, 355] width 404 height 72
drag, startPoint x: 191, startPoint y: 348, endPoint x: 39, endPoint y: 324, distance: 154.4
click at [43, 324] on div "Parcel & Loan Tax Bill Details 0300-016.00-01.00-007.000-0000 TAX ID AGENCY -" at bounding box center [685, 225] width 1285 height 814
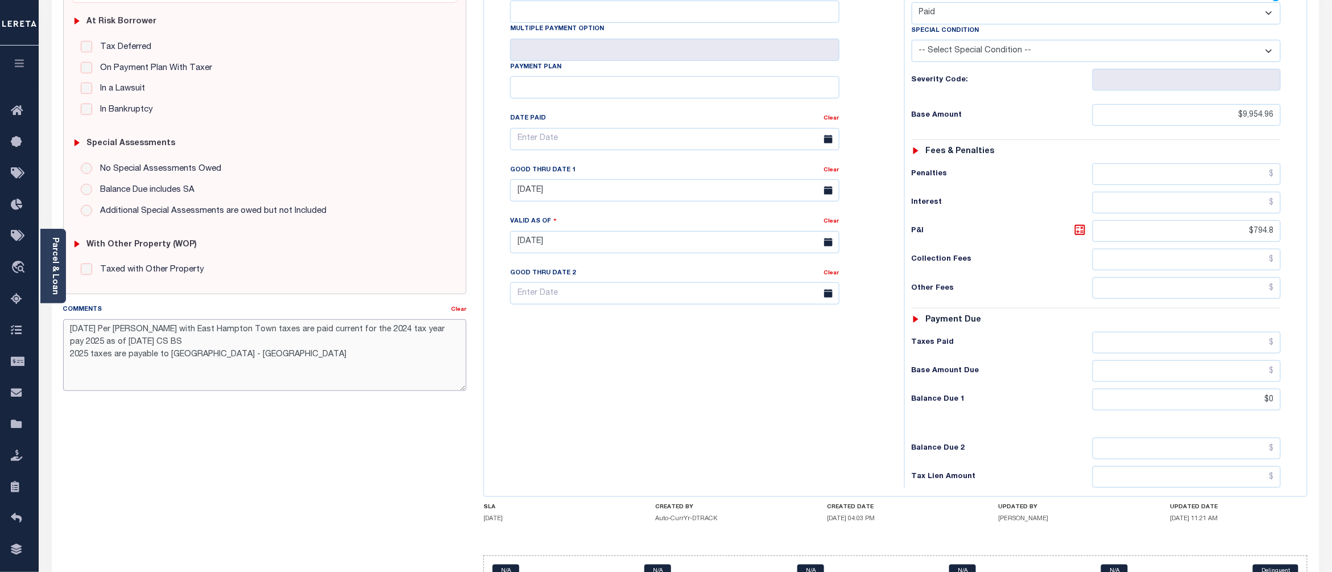
type textarea "[DATE] Per [PERSON_NAME] with East Hampton Town taxes are paid current for the …"
click at [299, 473] on div "SPECIAL RISK NCE Date Clear - Select Status Code -" at bounding box center [265, 241] width 421 height 730
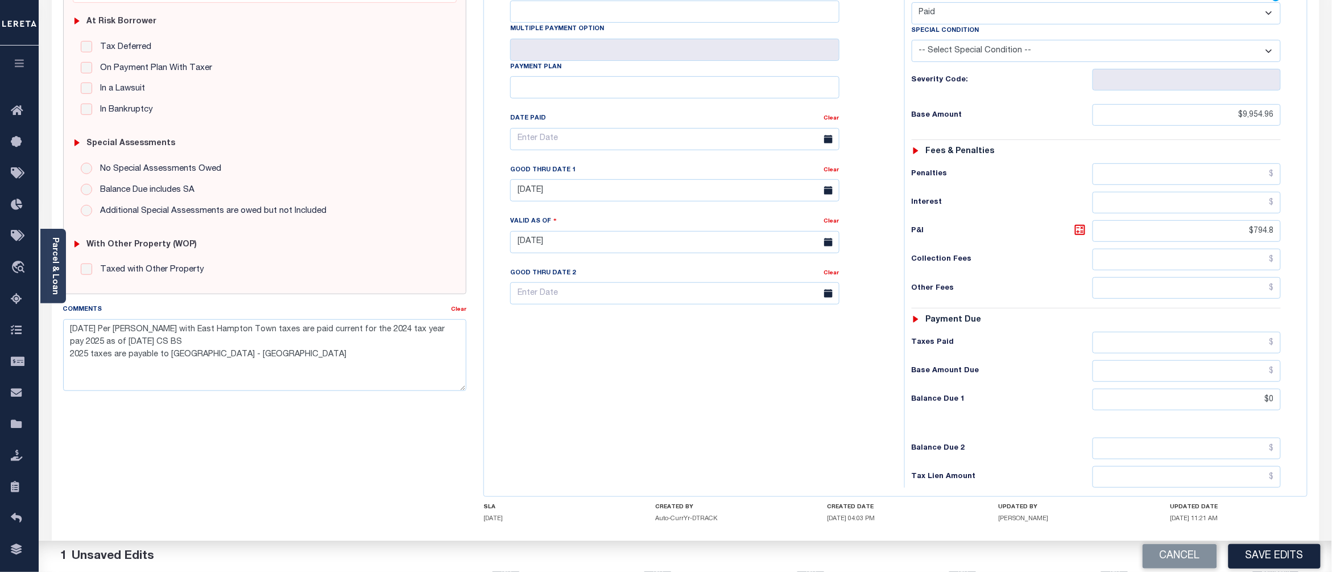
scroll to position [272, 0]
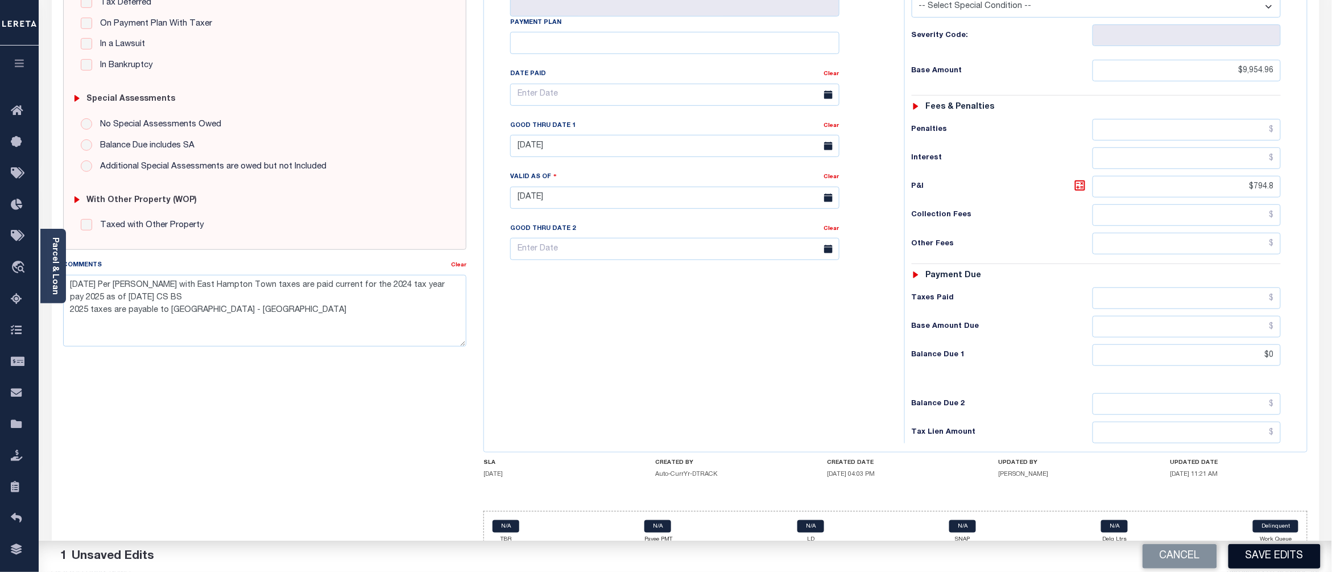
click at [1292, 551] on button "Save Edits" at bounding box center [1274, 556] width 92 height 24
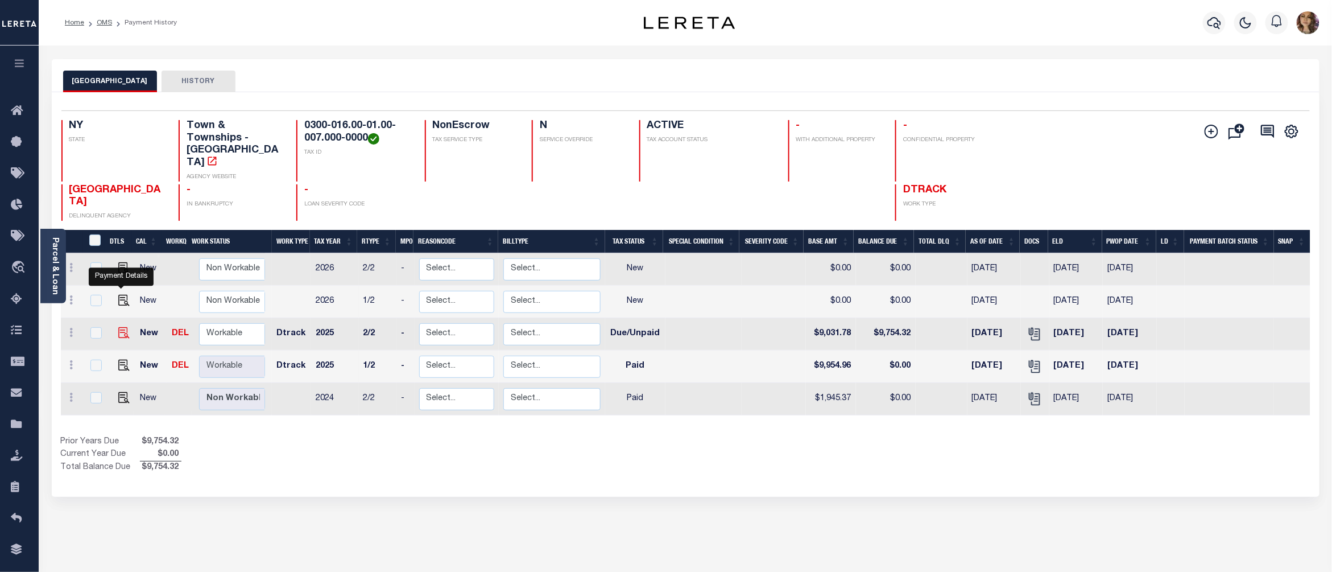
click at [123, 327] on img "" at bounding box center [123, 332] width 11 height 11
checkbox input "true"
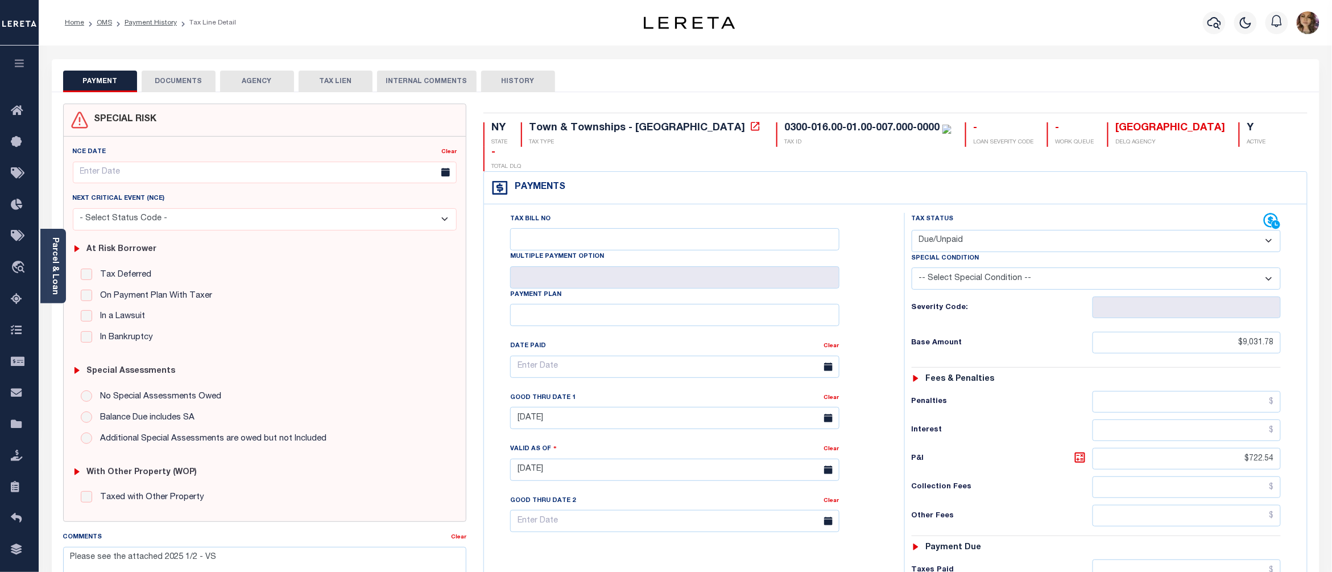
click at [1054, 230] on select "- Select Status Code - Open Due/Unpaid Paid Incomplete No Tax Due Internal Refu…" at bounding box center [1097, 241] width 370 height 22
select select "PYD"
click at [912, 230] on select "- Select Status Code - Open Due/Unpaid Paid Incomplete No Tax Due Internal Refu…" at bounding box center [1097, 241] width 370 height 22
type input "[DATE]"
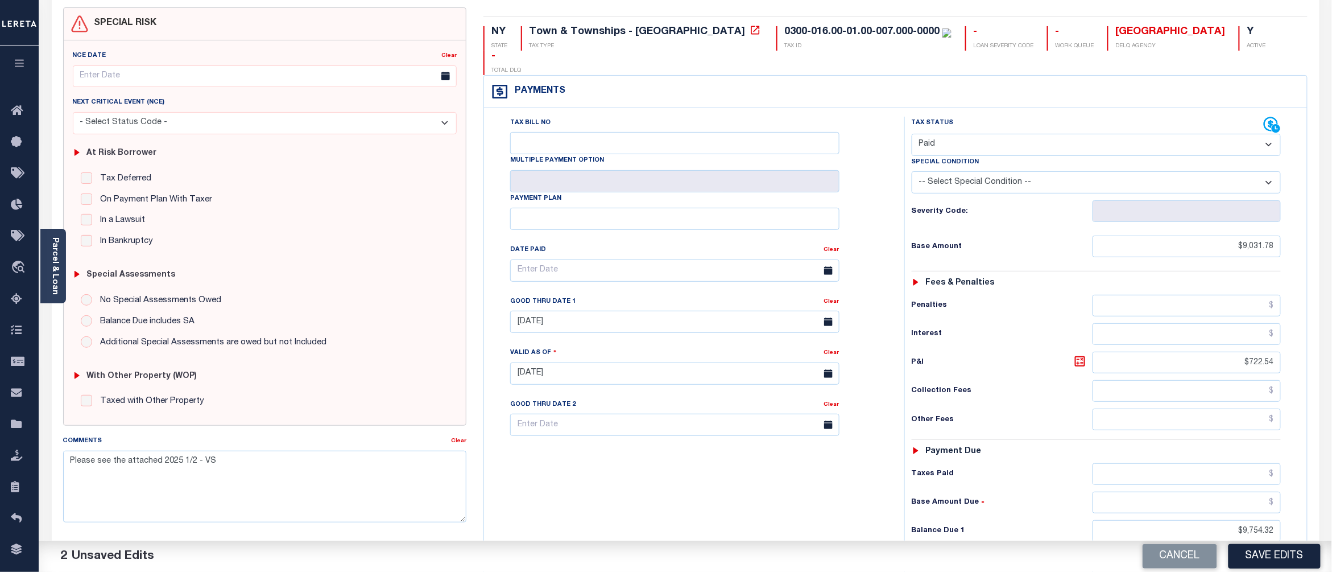
scroll to position [151, 0]
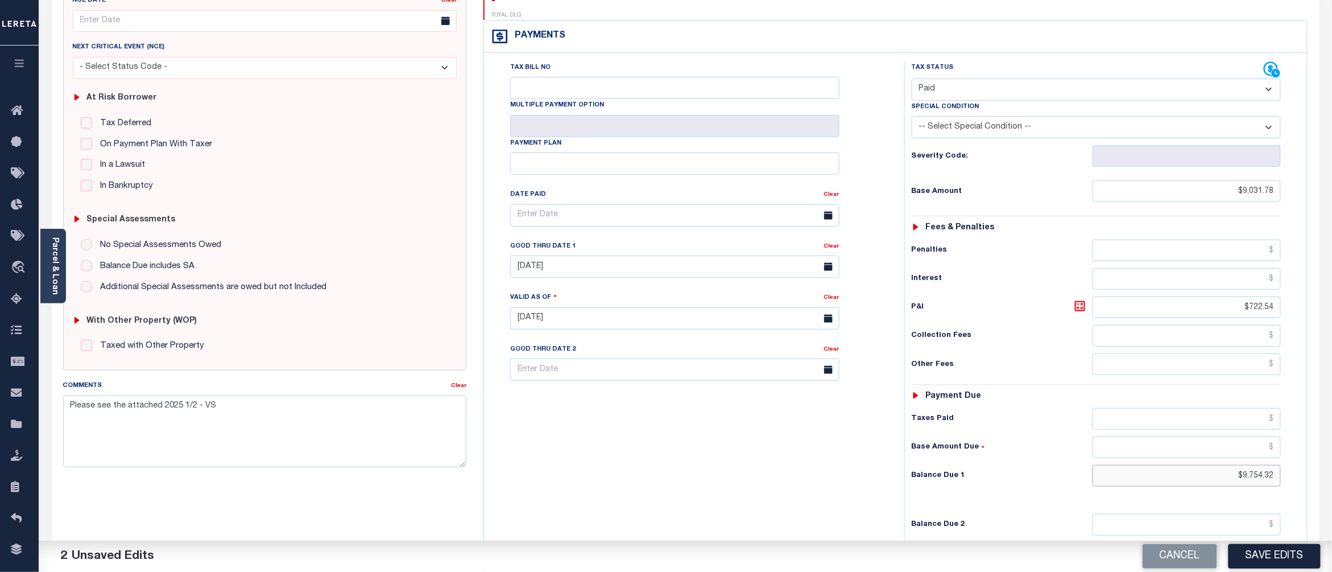
drag, startPoint x: 1278, startPoint y: 460, endPoint x: 1233, endPoint y: 460, distance: 44.9
click at [1233, 465] on input "$9,754.32" at bounding box center [1186, 476] width 188 height 22
type input "$0.00"
click at [1257, 560] on button "Save Edits" at bounding box center [1274, 556] width 92 height 24
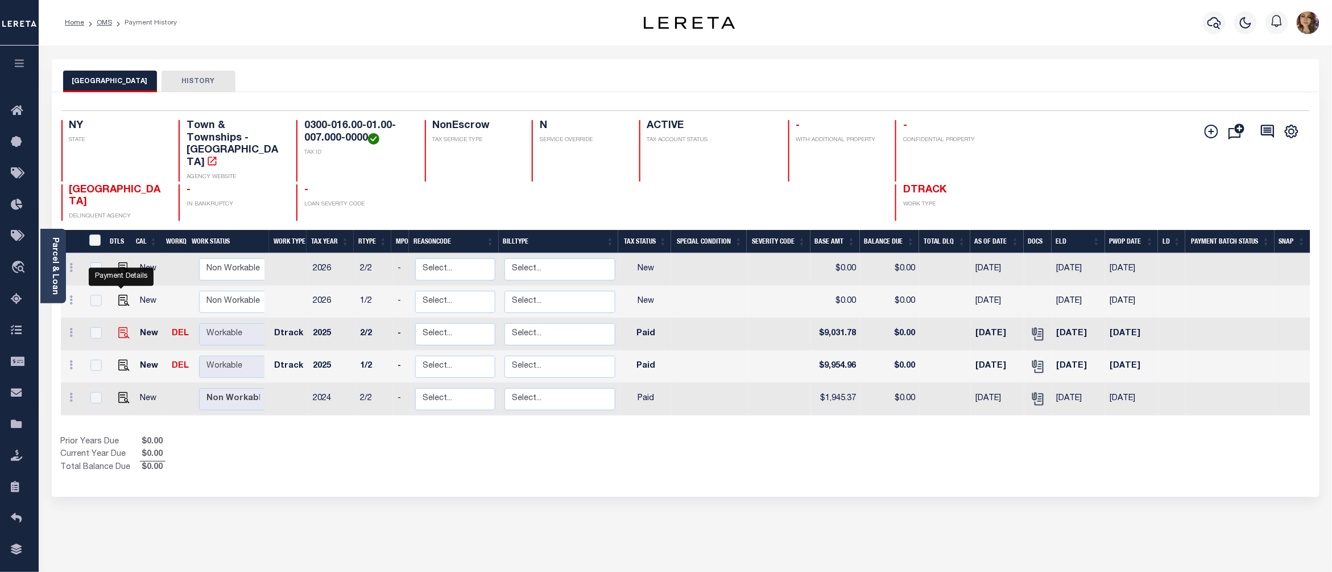
click at [119, 327] on img "" at bounding box center [123, 332] width 11 height 11
checkbox input "true"
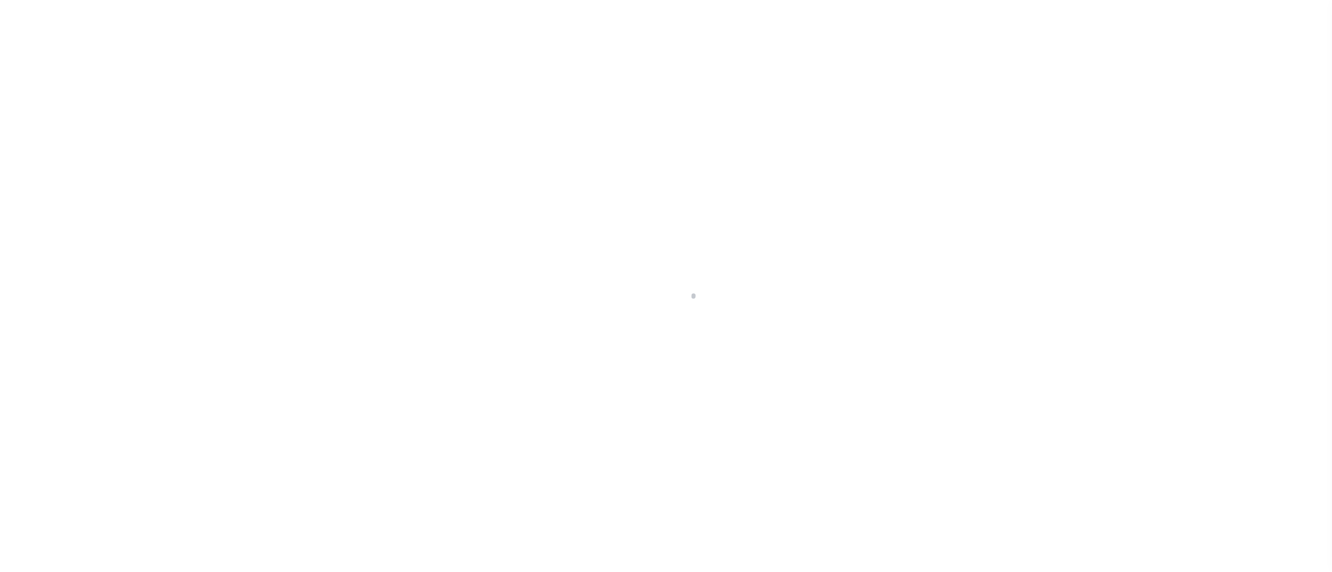
select select "PYD"
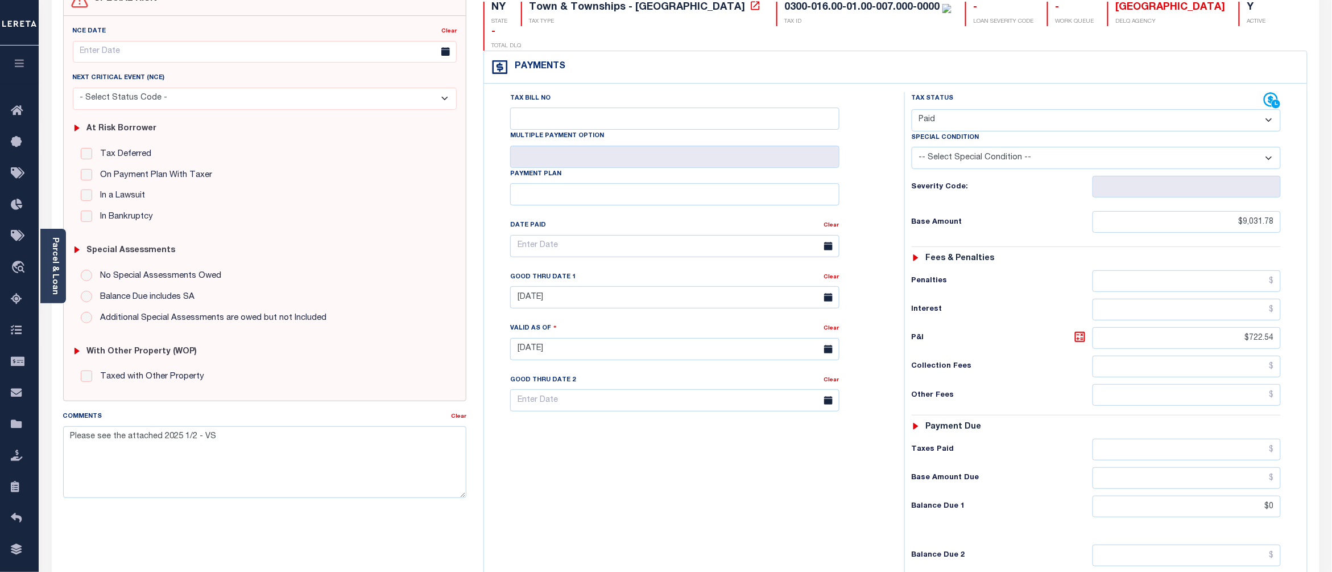
scroll to position [151, 0]
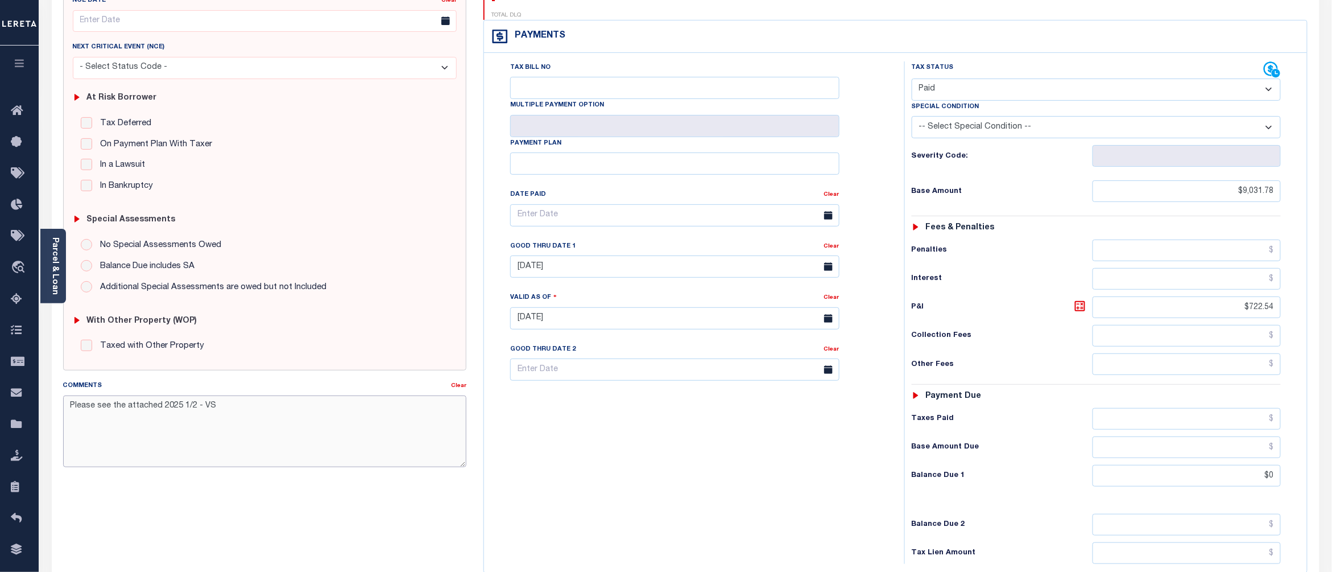
click at [72, 405] on textarea "Please see the attached 2025 1/2 - VS" at bounding box center [265, 431] width 404 height 72
paste textarea "10/02/2025 Per Christy with East Hampton Town taxes are paid current for the 20…"
type textarea "[DATE] Per [PERSON_NAME] with East Hampton Town taxes are paid current for the …"
click at [340, 524] on div "SPECIAL RISK NCE Date Clear - Select Status Code -" at bounding box center [265, 317] width 421 height 730
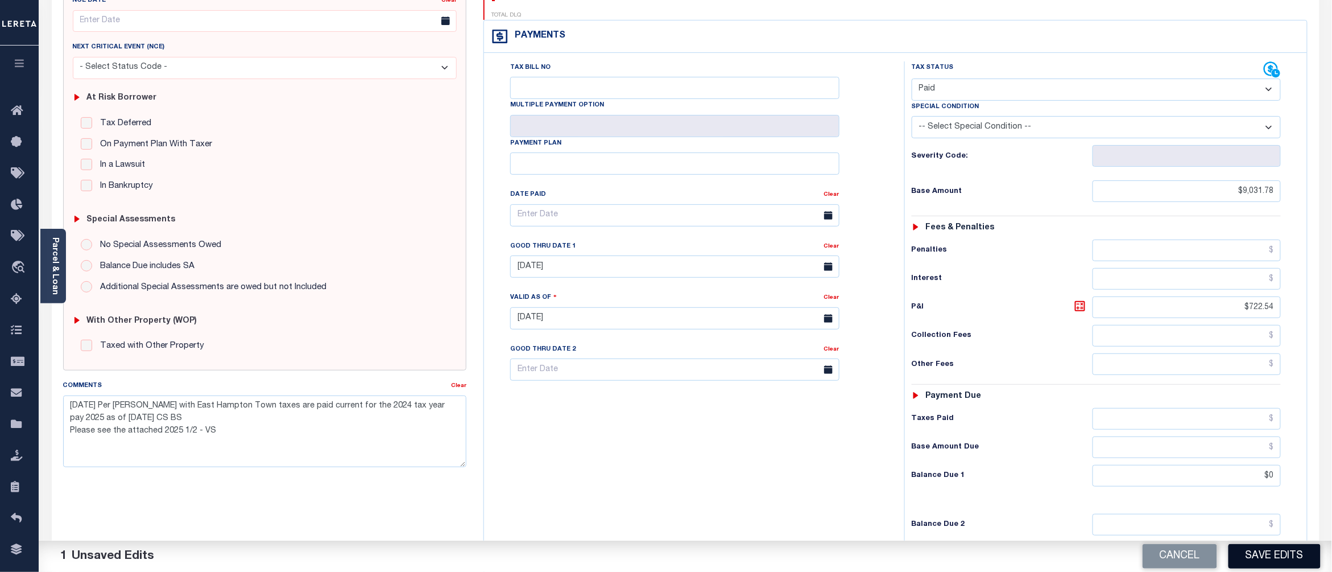
click at [1250, 554] on button "Save Edits" at bounding box center [1274, 556] width 92 height 24
checkbox input "false"
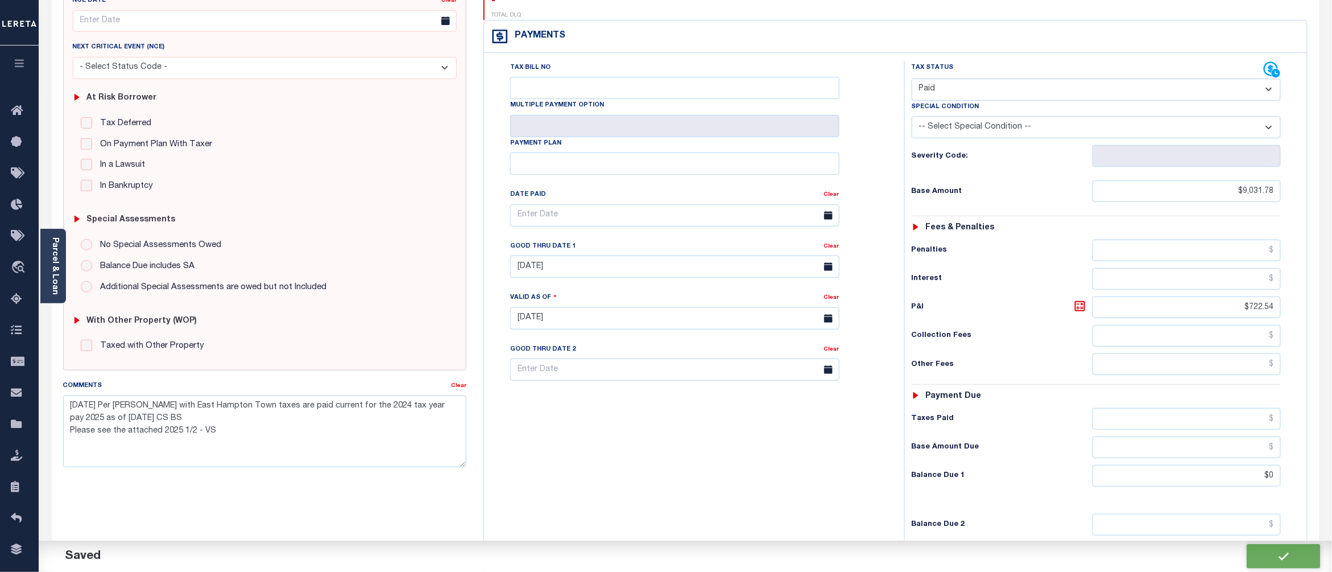
type textarea "10/02/2025 Per Christy with East Hampton Town taxes are paid current for the 20…"
type input "$9,031.78"
type input "$722.54"
type input "$0"
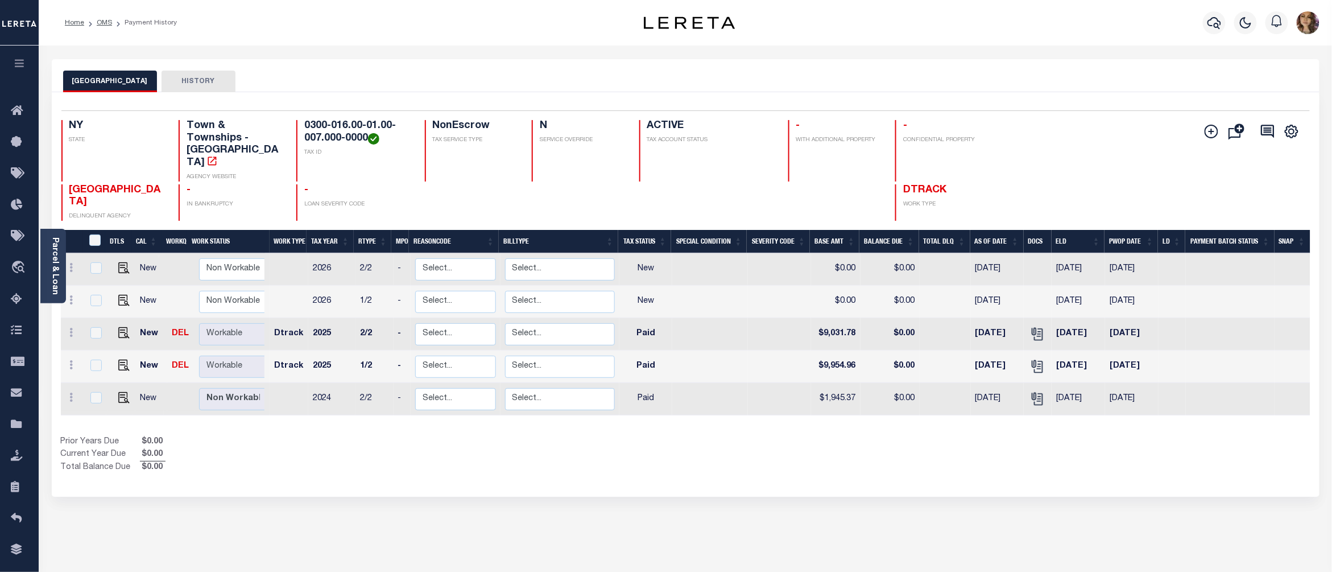
click at [752, 499] on div "EAST HAMPTON TOWN HISTORY Selected 5 Results" at bounding box center [685, 380] width 1285 height 642
click at [121, 327] on img "" at bounding box center [123, 332] width 11 height 11
checkbox input "true"
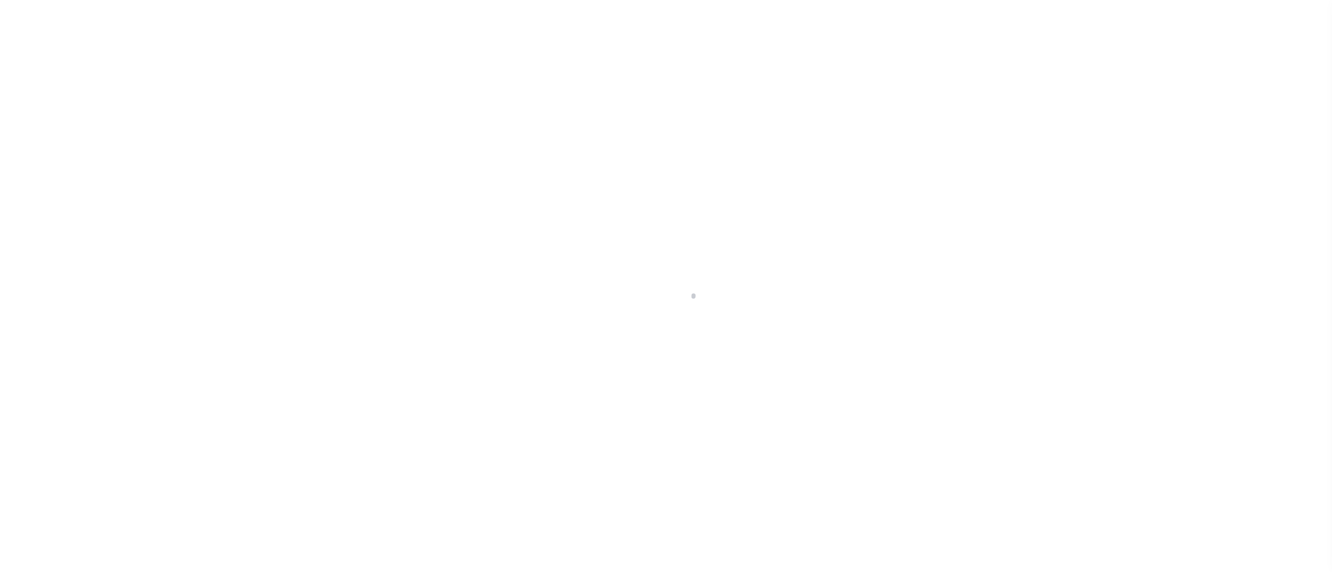
select select "PYD"
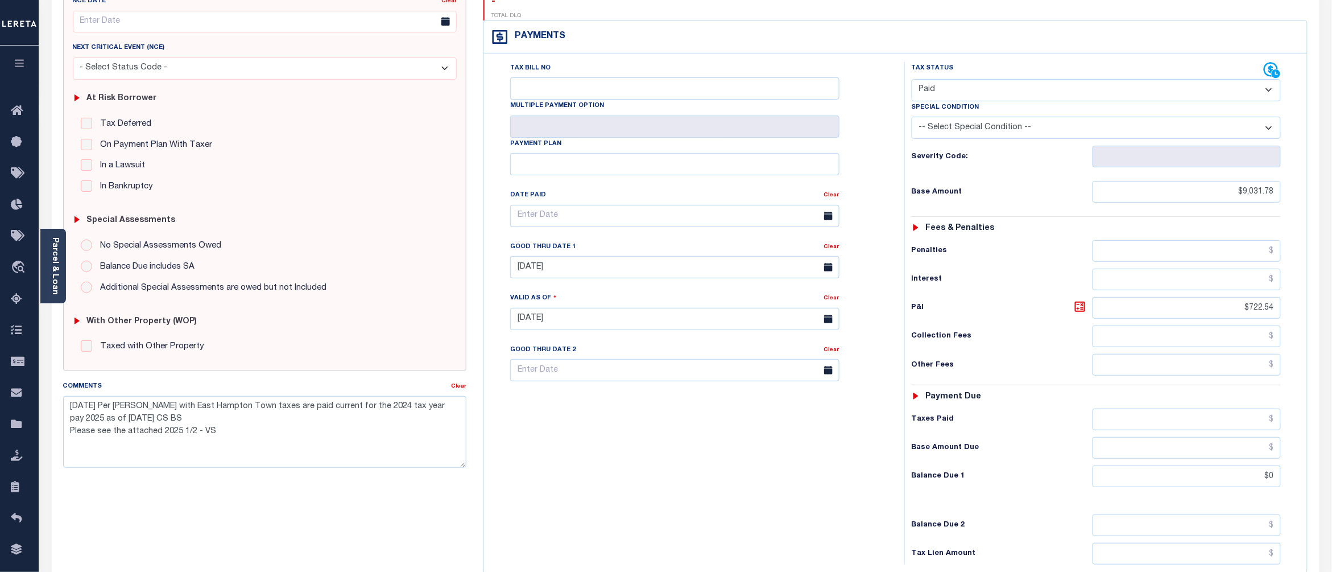
scroll to position [151, 0]
click at [376, 409] on textarea "[DATE] Per [PERSON_NAME] with East Hampton Town taxes are paid current for the …" at bounding box center [265, 431] width 404 height 72
type textarea "[DATE] Per [PERSON_NAME] with East Hampton Town taxes are paid current for the …"
click at [292, 490] on div "SPECIAL RISK NCE Date Clear - Select Status Code -" at bounding box center [265, 317] width 421 height 730
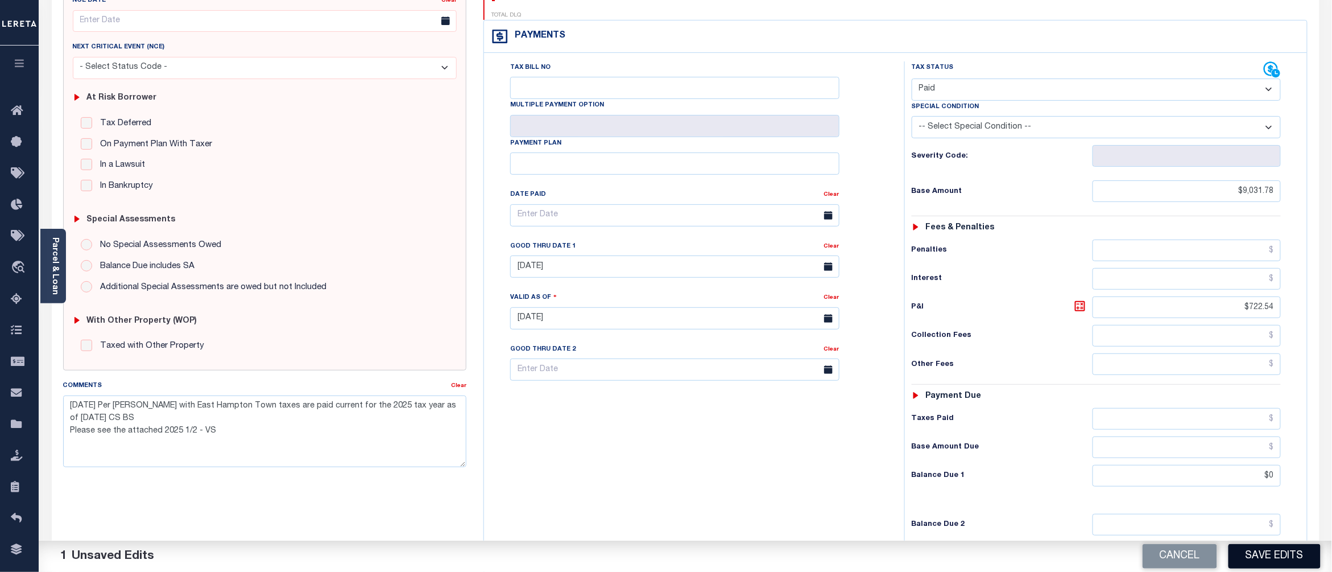
click at [1254, 550] on button "Save Edits" at bounding box center [1274, 556] width 92 height 24
checkbox input "false"
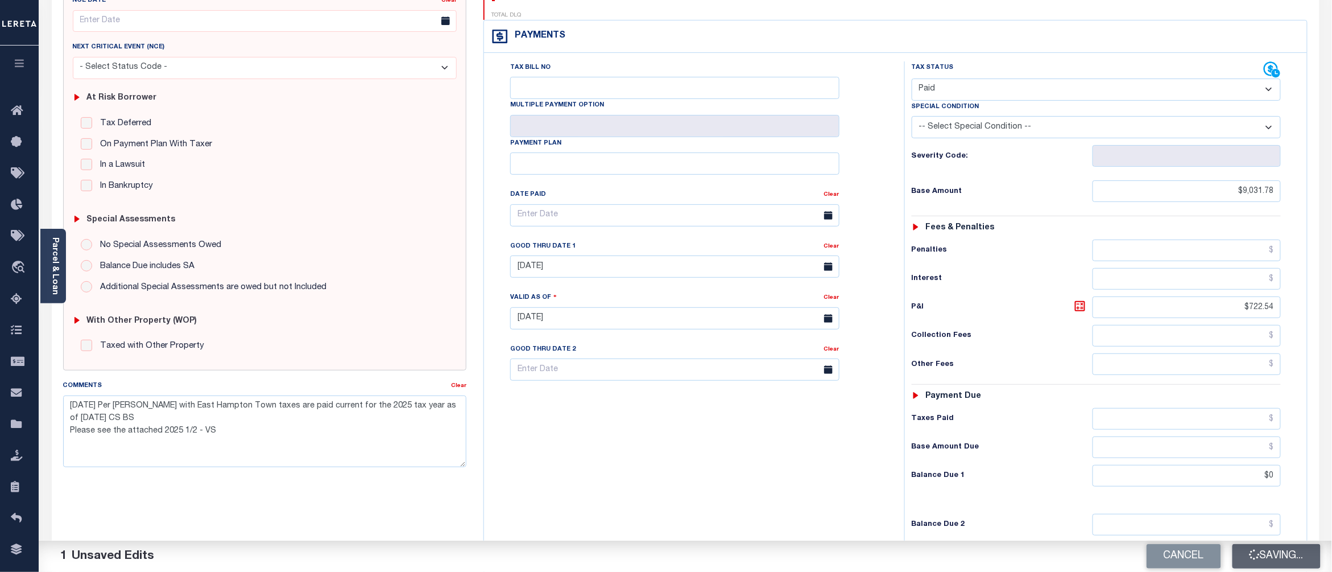
type textarea "[DATE] Per [PERSON_NAME] with East Hampton Town taxes are paid current for the …"
type input "$9,031.78"
type input "$722.54"
type input "$0"
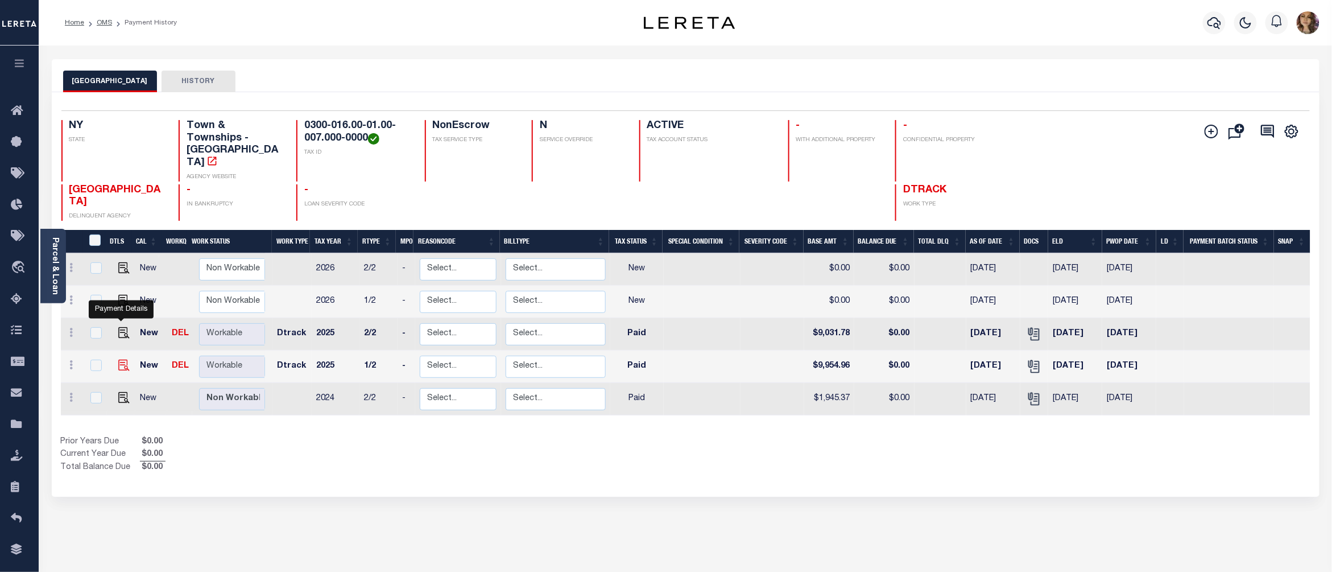
click at [121, 359] on img "" at bounding box center [123, 364] width 11 height 11
checkbox input "true"
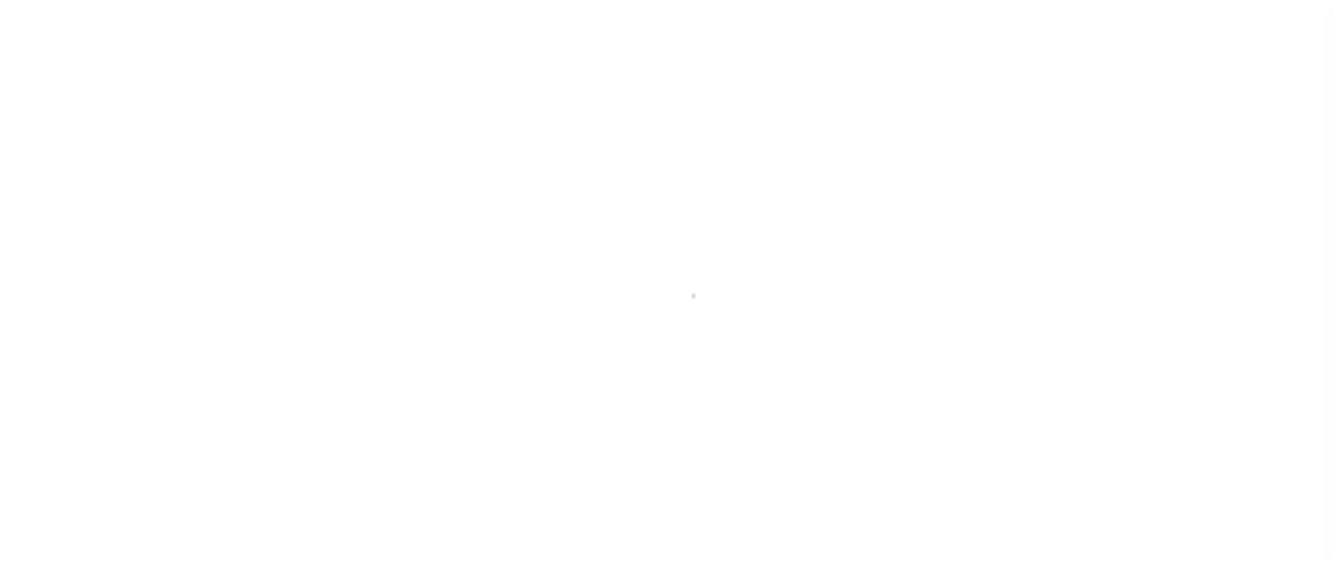
select select "PYD"
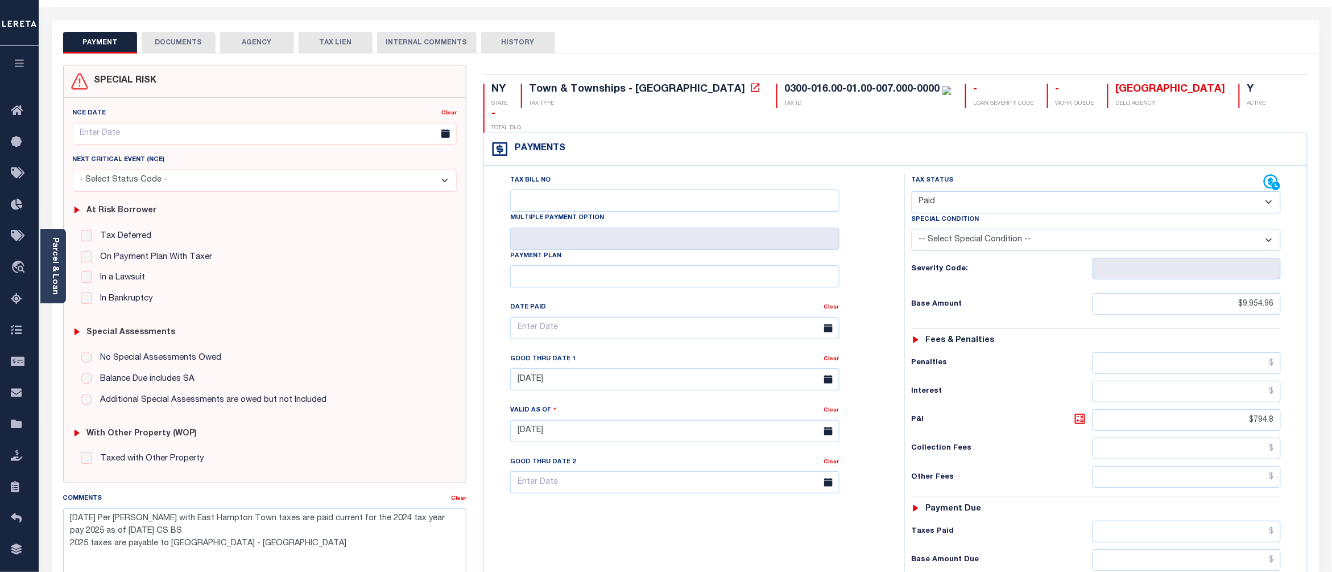
scroll to position [76, 0]
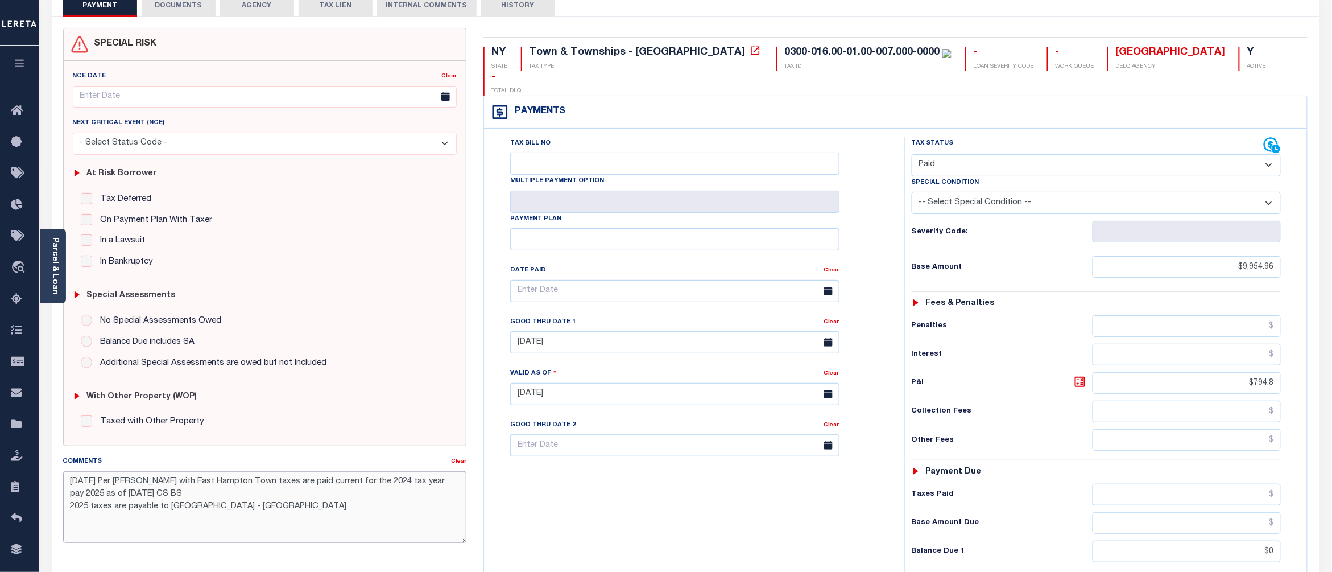
click at [383, 489] on textarea "10/02/2025 Per Christy with East Hampton Town taxes are paid current for the 20…" at bounding box center [265, 507] width 404 height 72
type textarea "10/02/2025 Per Christy with East Hampton Town taxes are paid current for the 20…"
click at [572, 491] on div "Tax Bill No Multiple Payment Option Payment Plan Clear" at bounding box center [691, 388] width 409 height 502
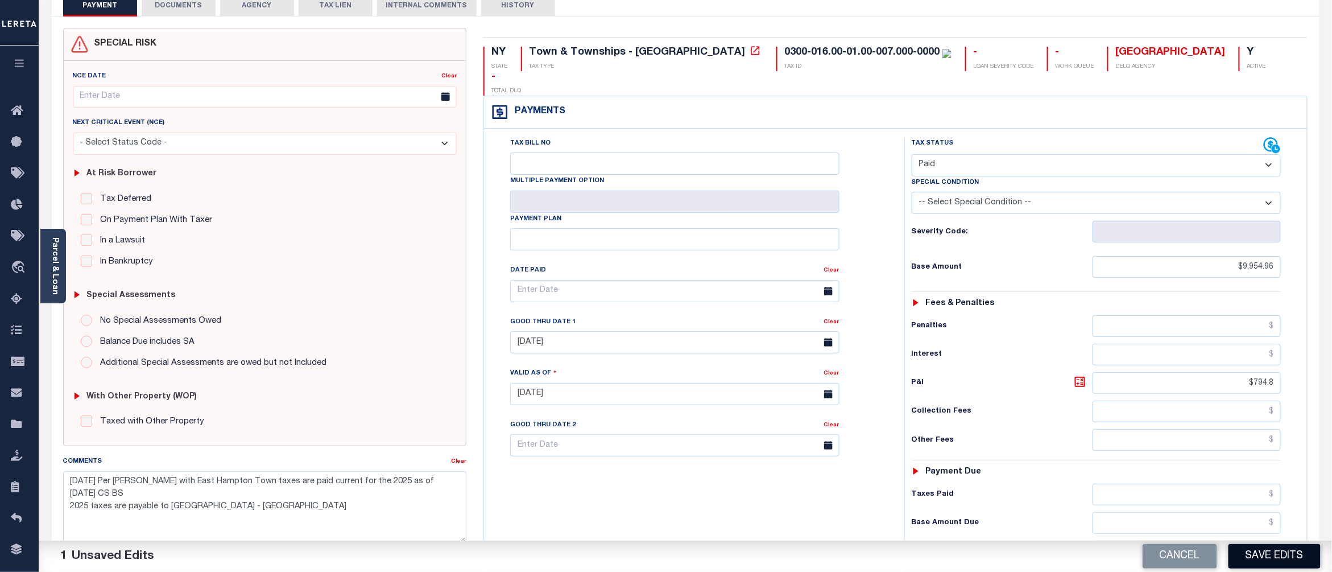
click at [1274, 558] on button "Save Edits" at bounding box center [1274, 556] width 92 height 24
checkbox input "false"
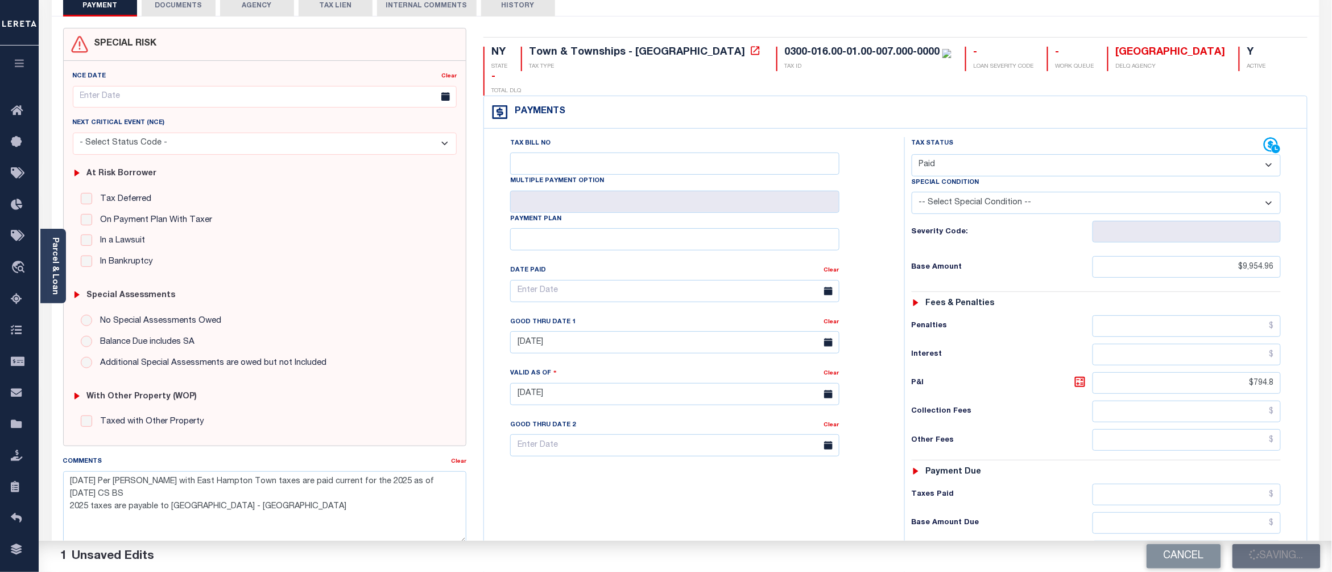
type textarea "10/02/2025 Per Christy with East Hampton Town taxes are paid current for the 20…"
type input "$9,954.96"
type input "$794.8"
type input "$0"
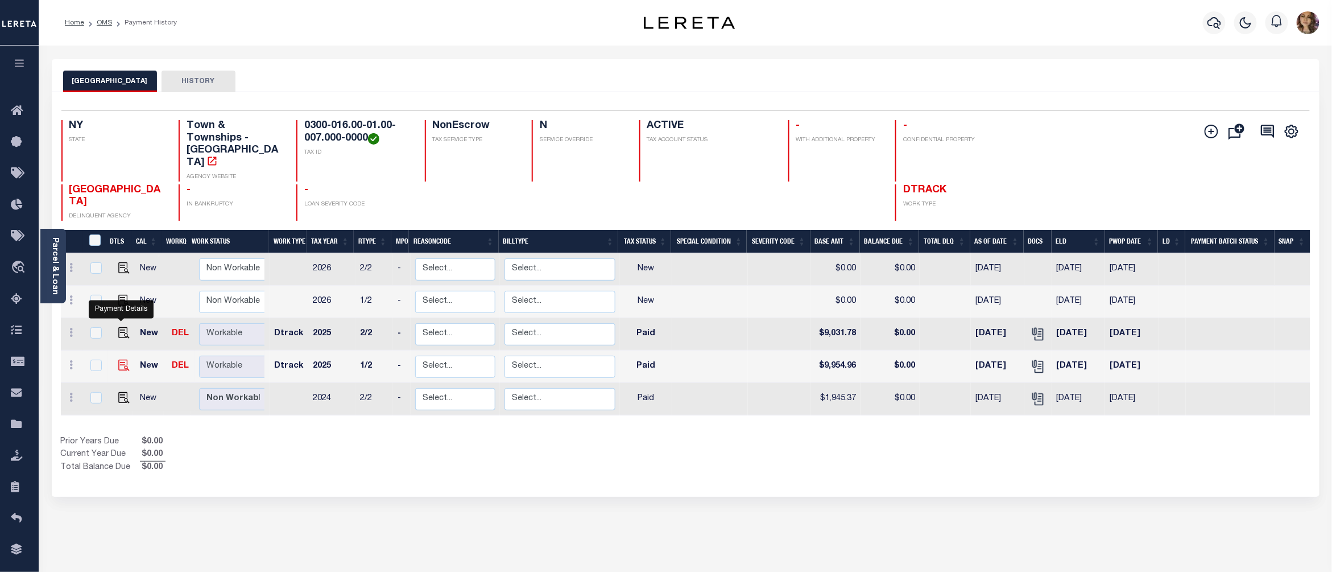
click at [118, 359] on img "" at bounding box center [123, 364] width 11 height 11
checkbox input "true"
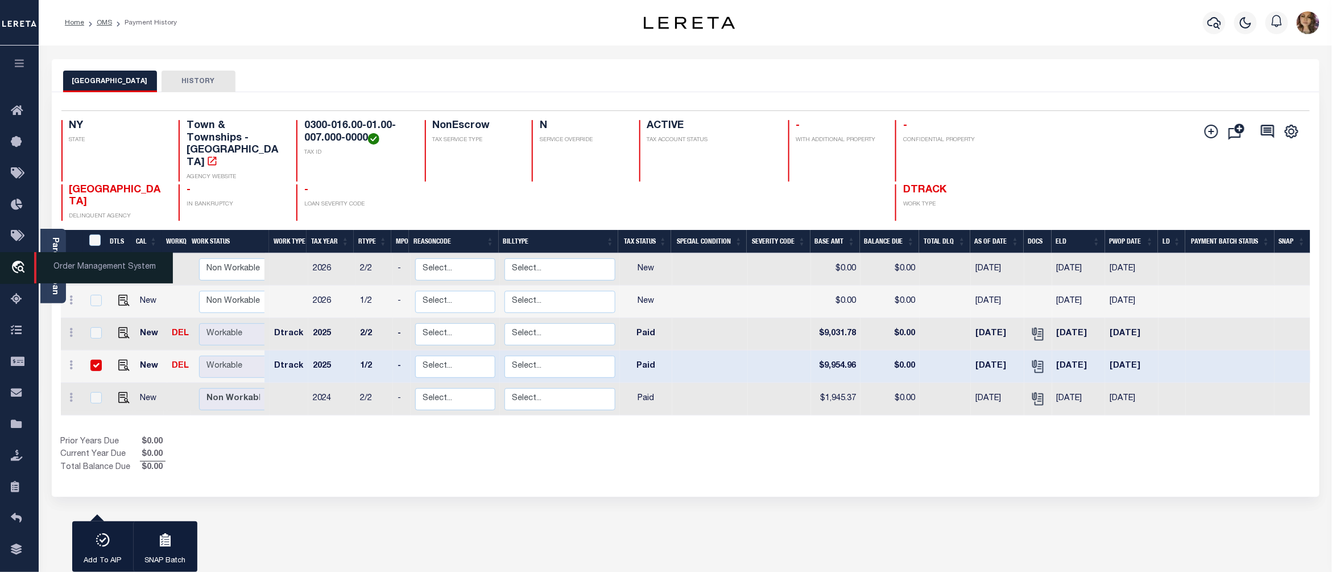
click at [89, 269] on span "Order Management System" at bounding box center [103, 267] width 139 height 31
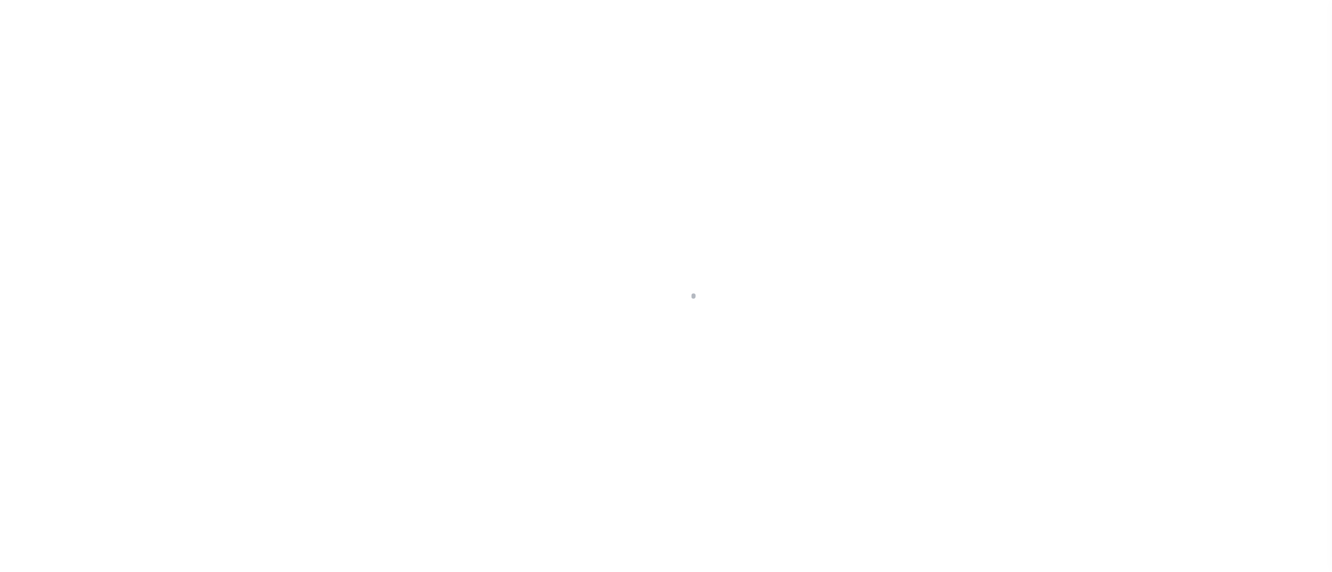
select select "PYD"
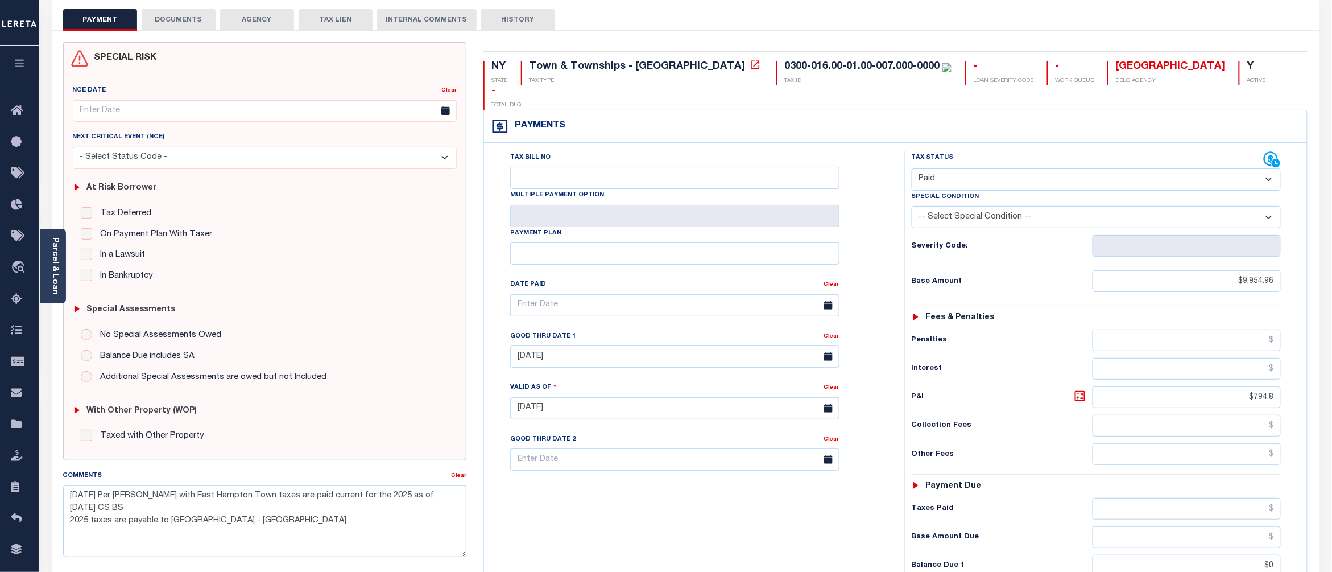
scroll to position [76, 0]
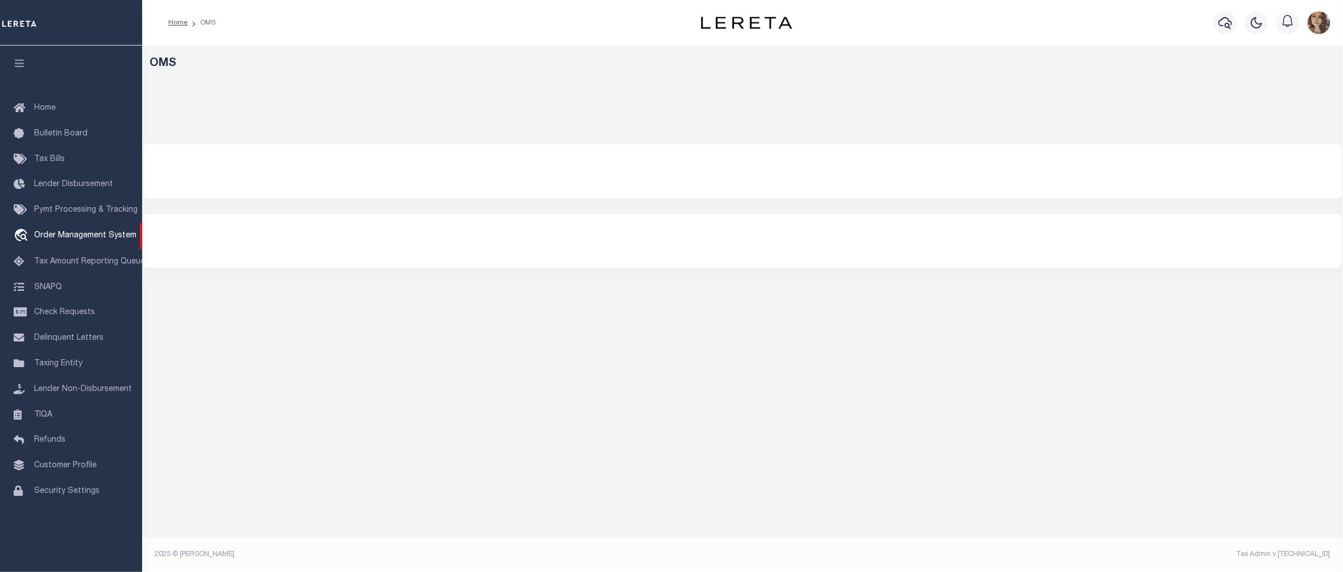
select select "200"
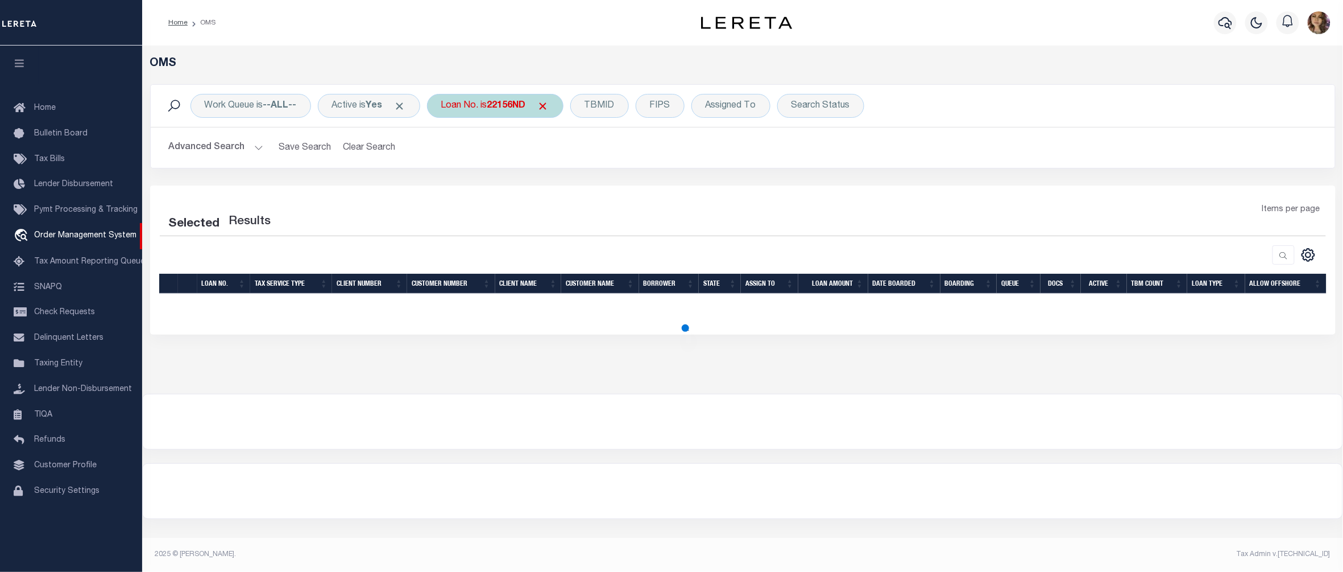
select select "200"
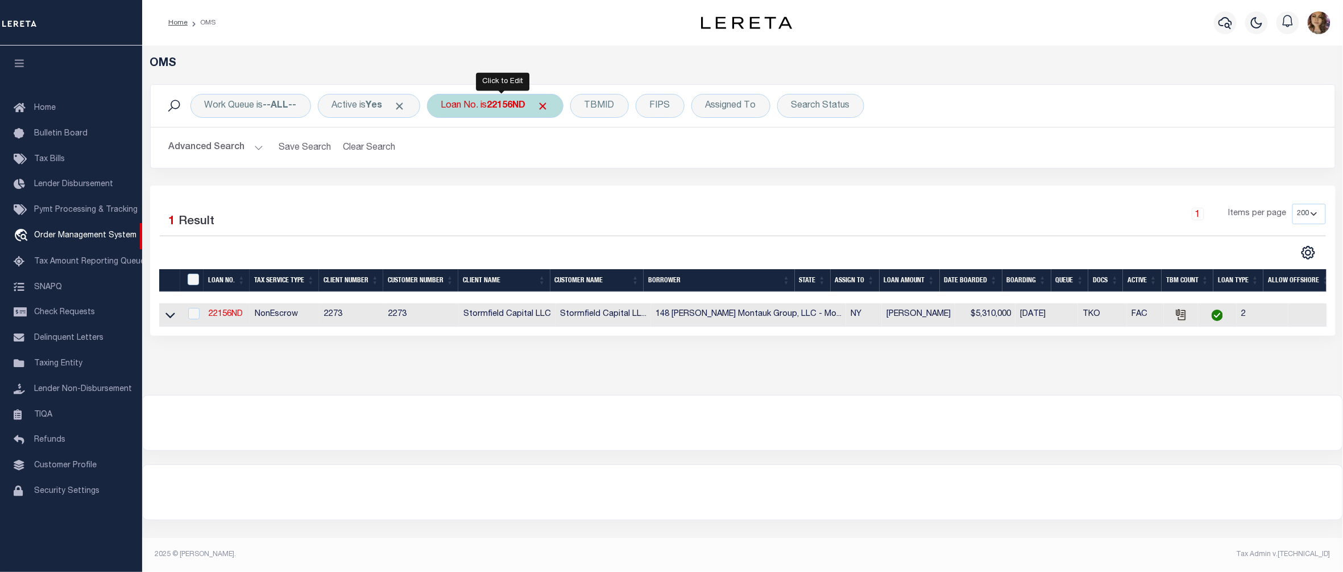
click at [519, 108] on b "22156ND" at bounding box center [506, 105] width 39 height 9
type input "8258554"
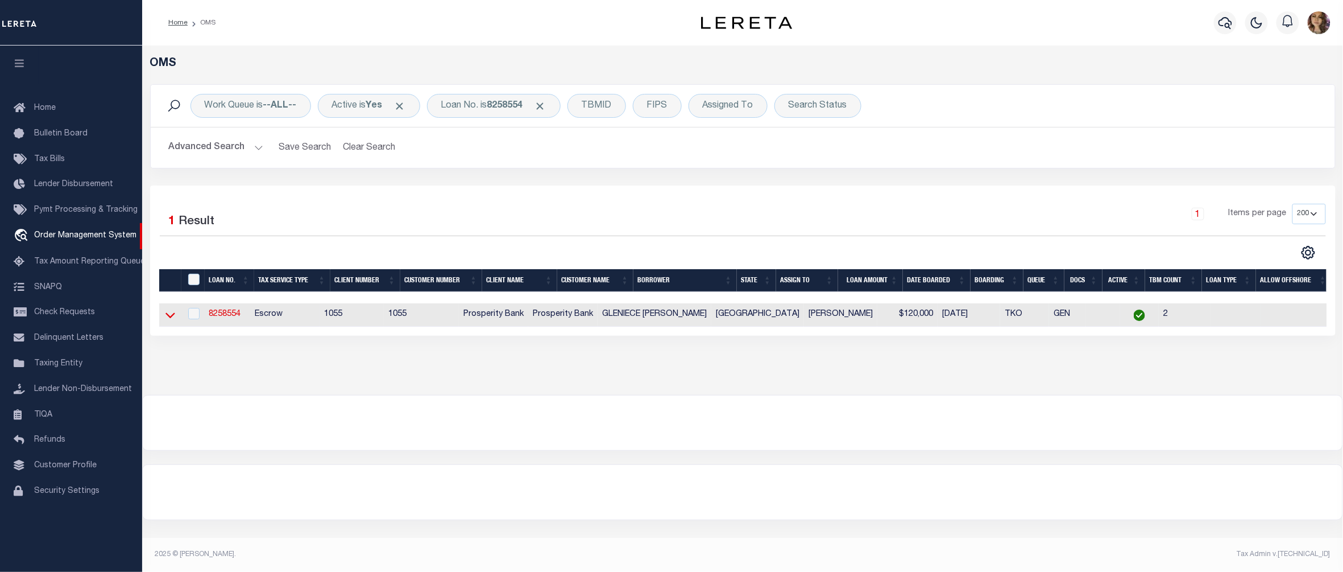
click at [171, 317] on icon at bounding box center [170, 315] width 10 height 12
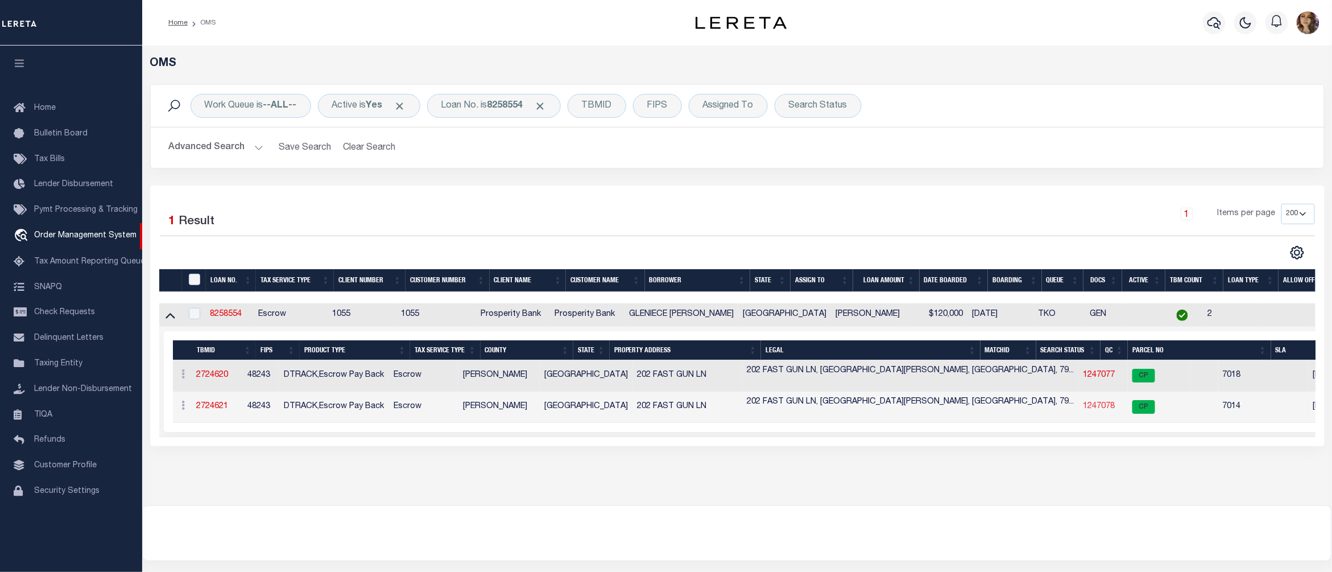
click at [1083, 408] on link "1247078" at bounding box center [1099, 406] width 32 height 8
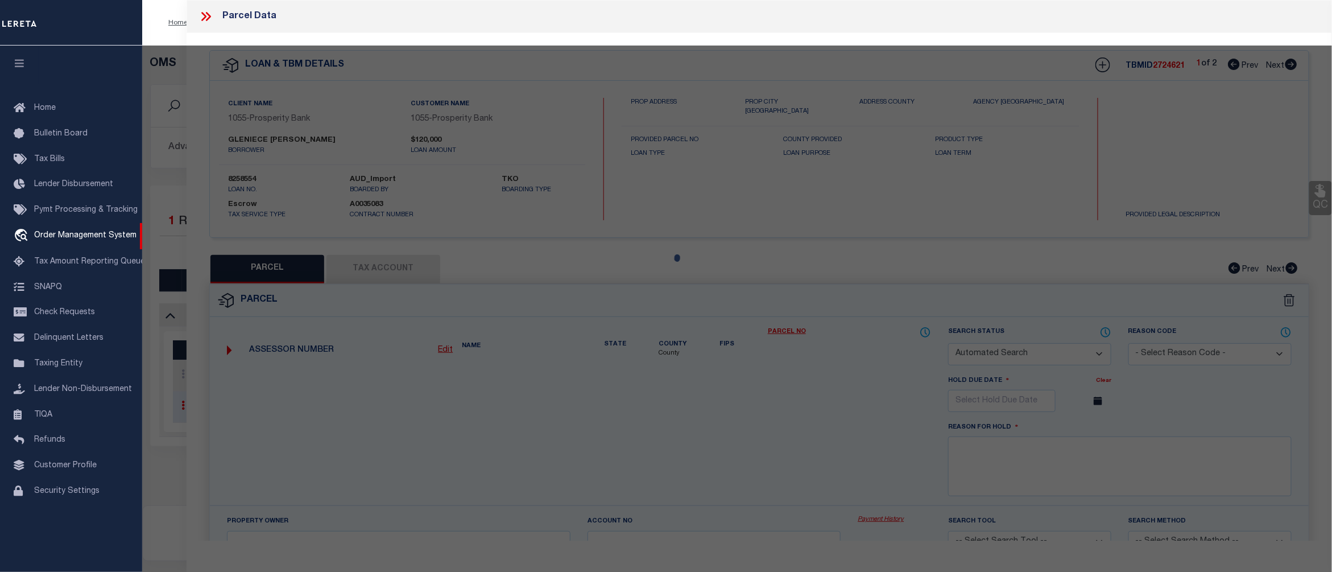
checkbox input "false"
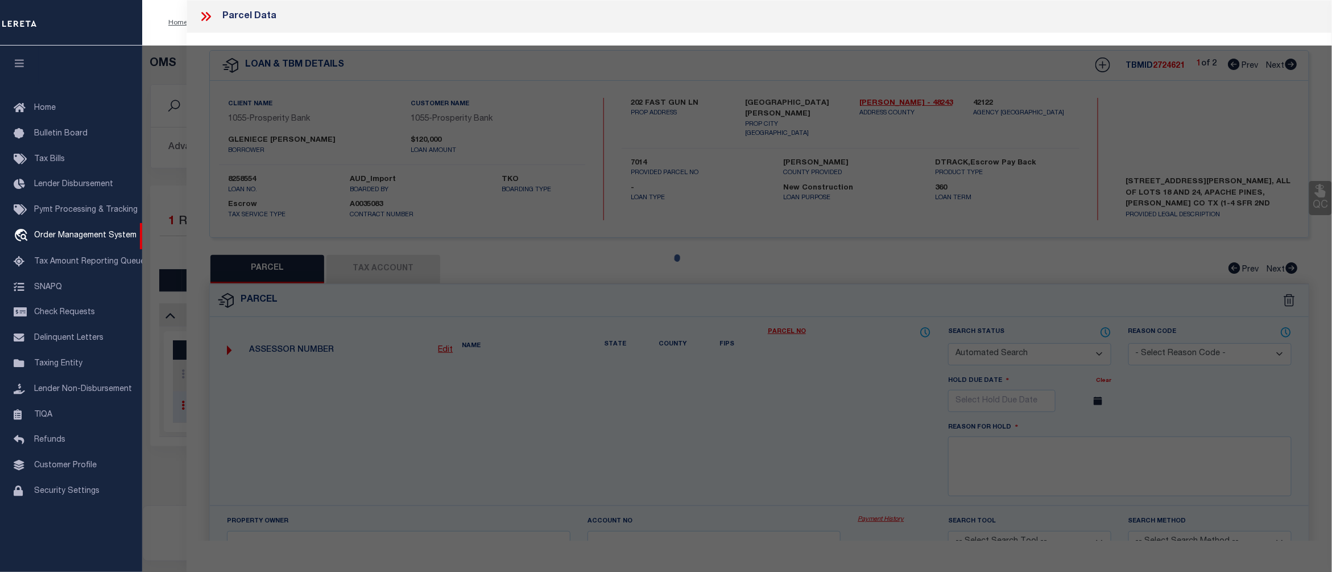
select select "CP"
type input "CUDE GLENIECE ANN AND WILIAM WESLEY CUDE"
select select
type input "202 FAST GUN LANE"
checkbox input "false"
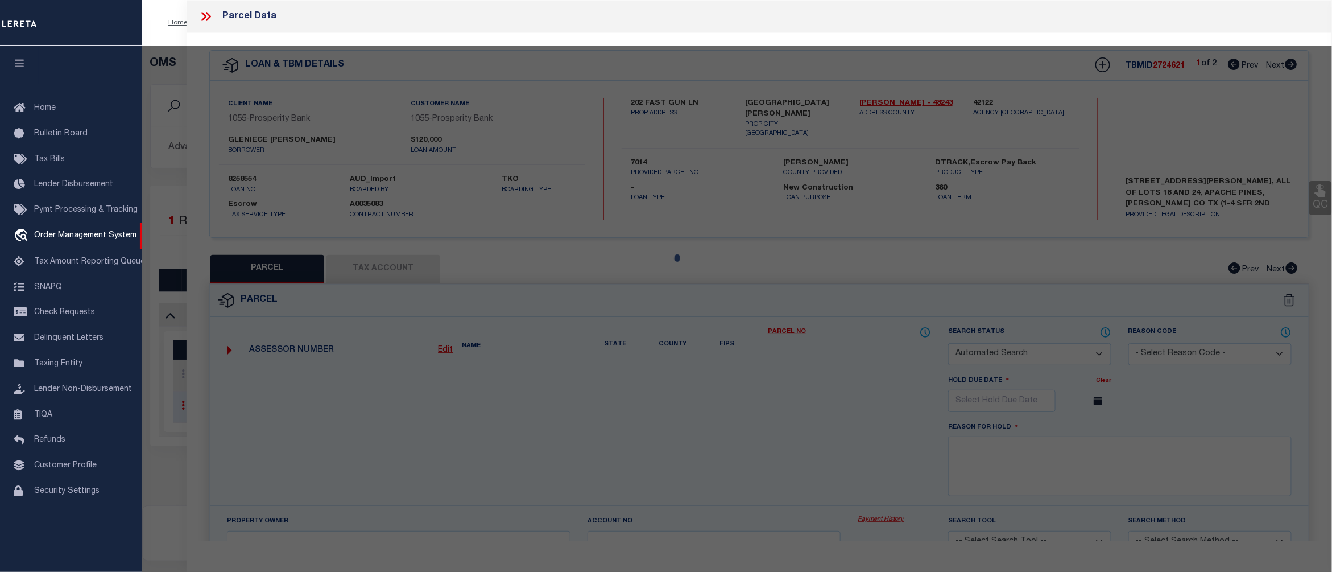
type input "[GEOGRAPHIC_DATA][PERSON_NAME]"
type textarea "APACHE PINES TRACT 18 (5.68 ACRES)"
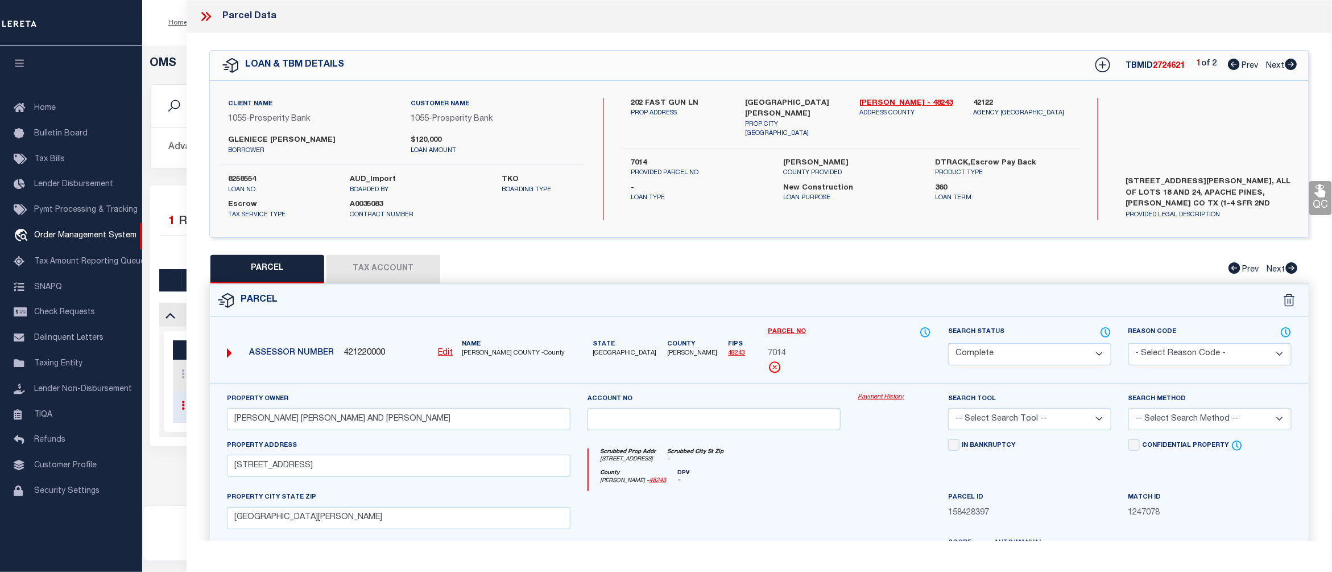
click at [884, 398] on link "Payment History" at bounding box center [894, 397] width 73 height 10
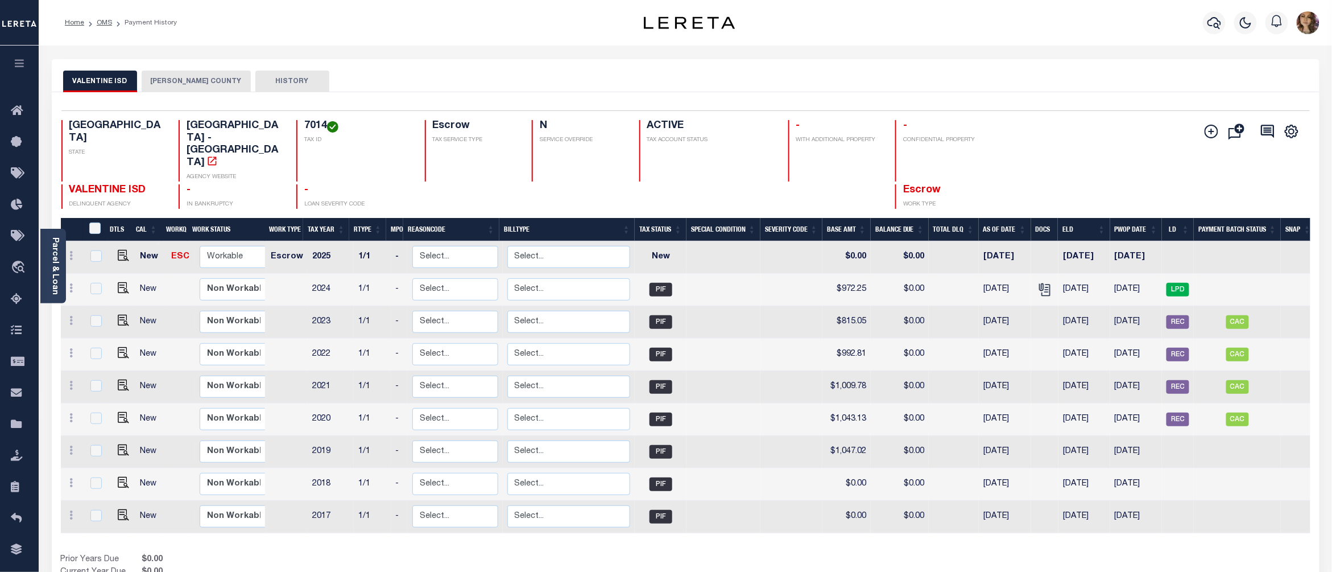
click at [1104, 61] on div "VALENTINE ISD [PERSON_NAME] COUNTY HISTORY" at bounding box center [686, 75] width 1268 height 33
click at [189, 80] on button "[PERSON_NAME] COUNTY" at bounding box center [196, 82] width 109 height 22
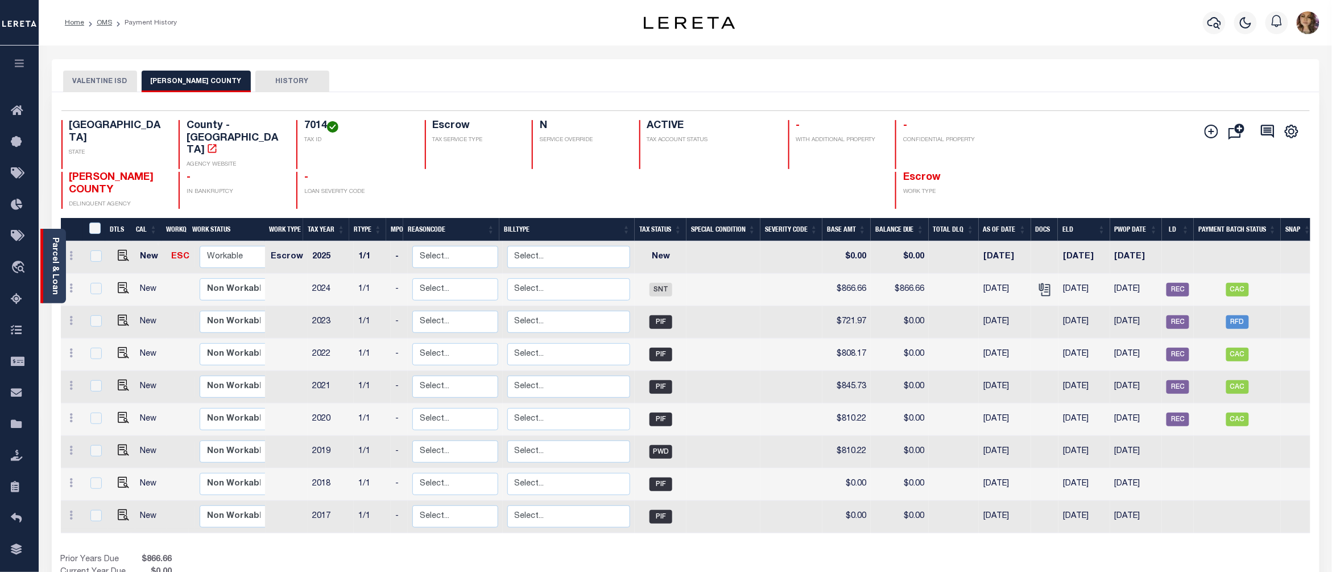
click at [52, 256] on link "Parcel & Loan" at bounding box center [55, 265] width 8 height 57
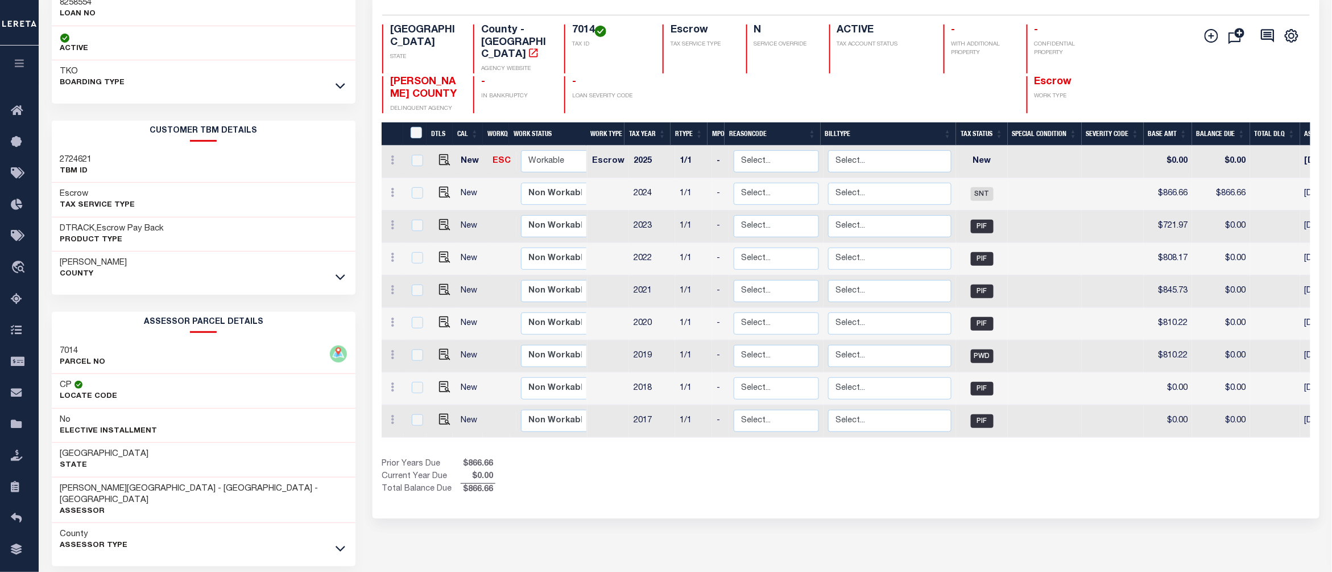
scroll to position [133, 0]
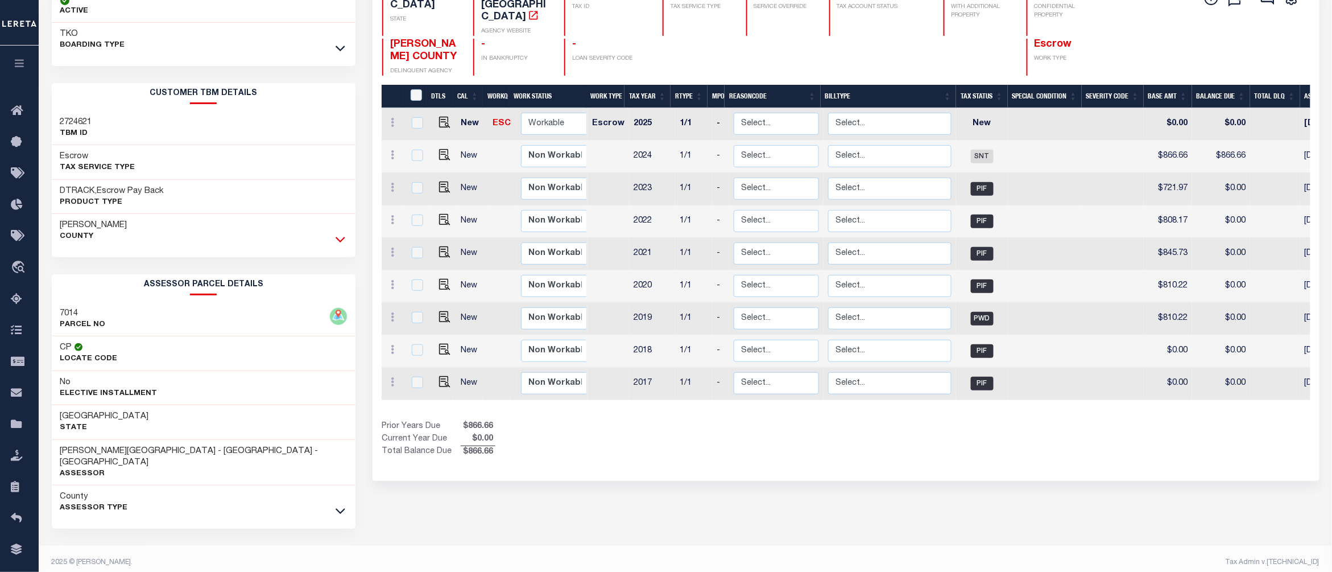
click at [342, 238] on icon at bounding box center [341, 239] width 10 height 12
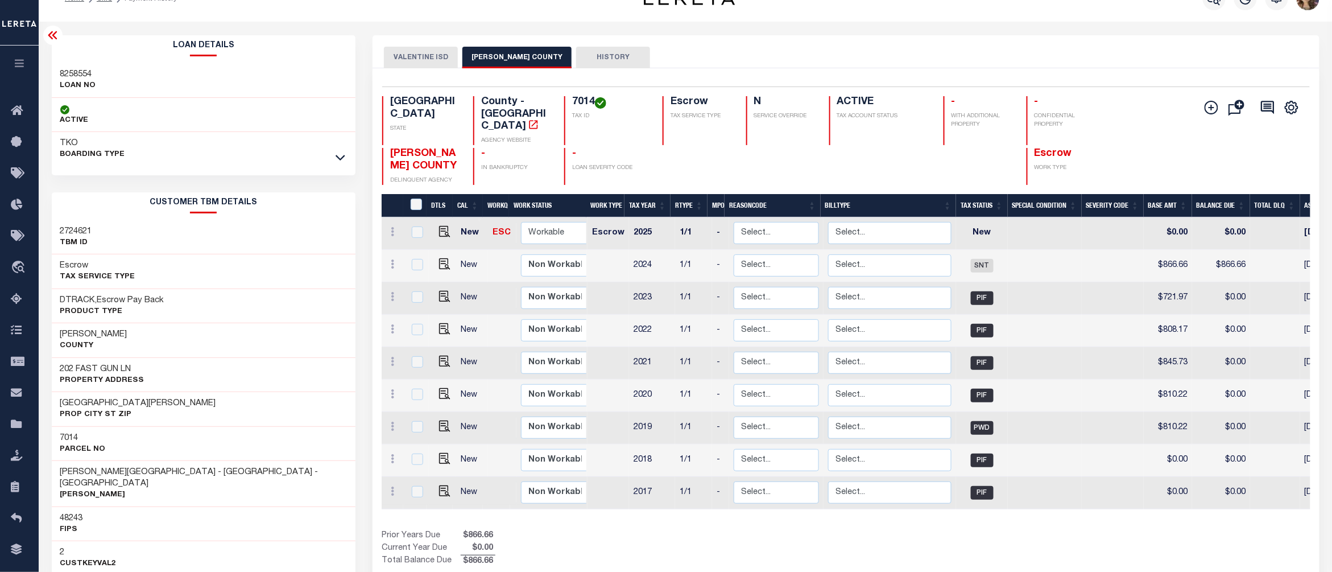
scroll to position [0, 0]
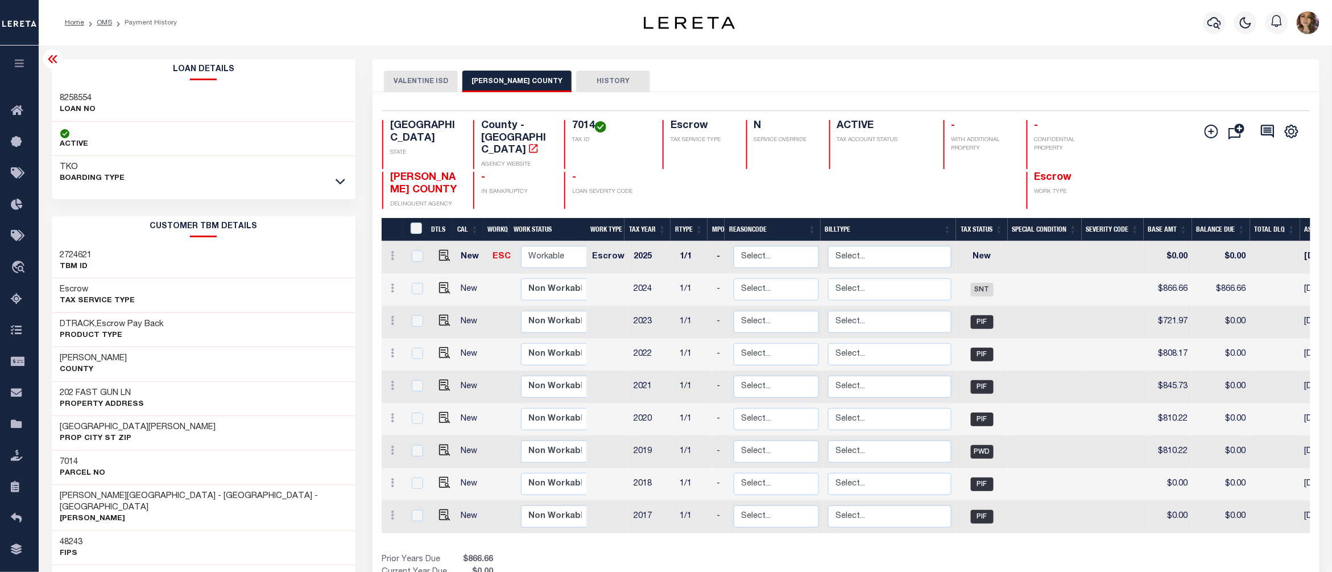
click at [55, 58] on icon at bounding box center [52, 59] width 9 height 8
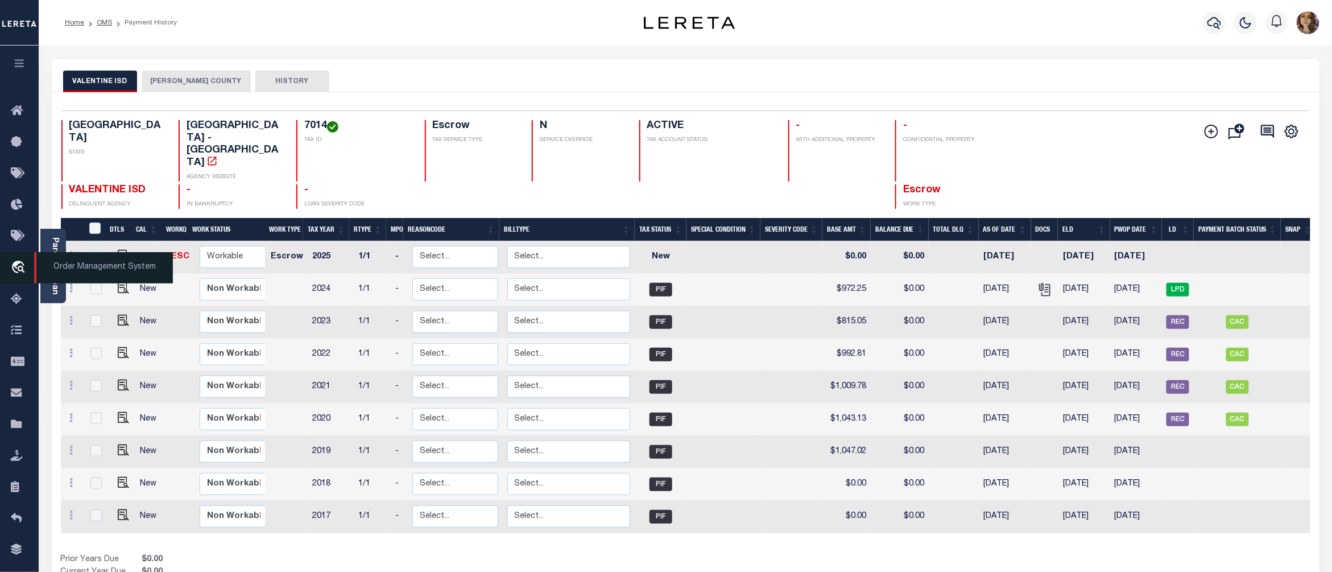
click at [76, 267] on span "Order Management System" at bounding box center [103, 267] width 139 height 31
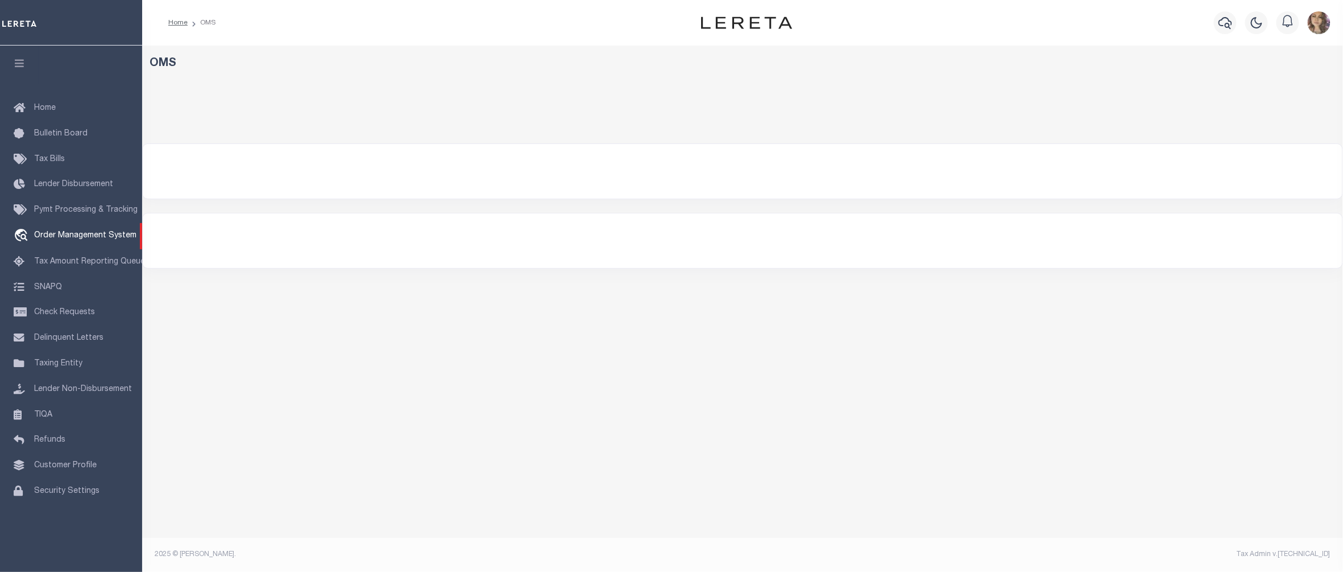
select select "200"
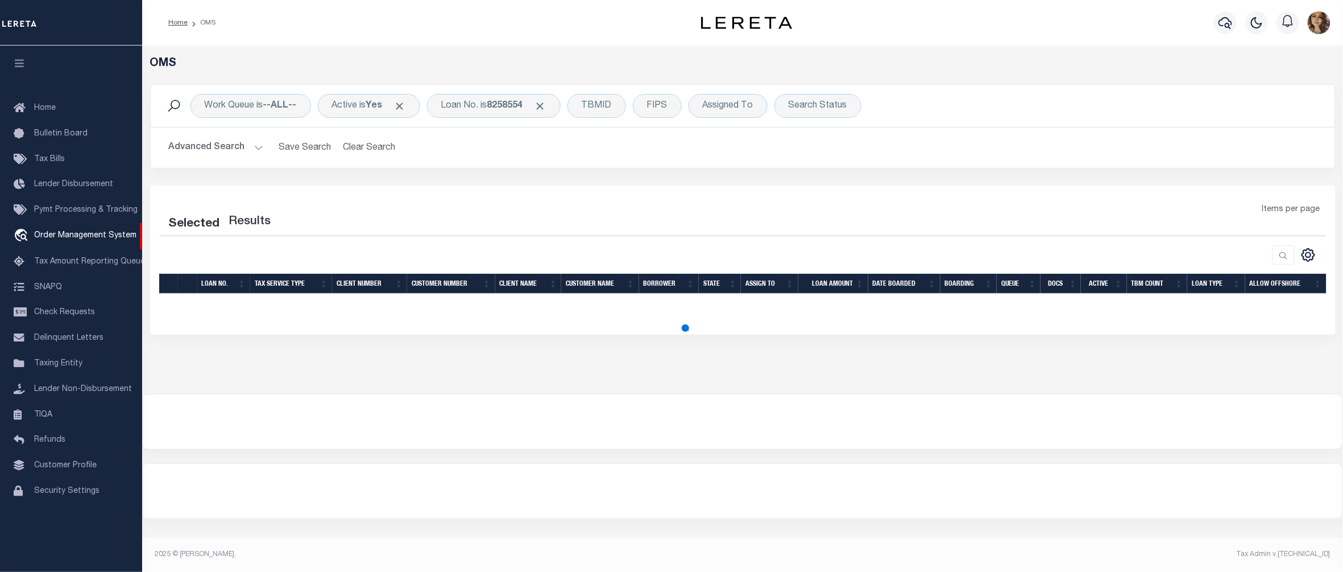
select select "200"
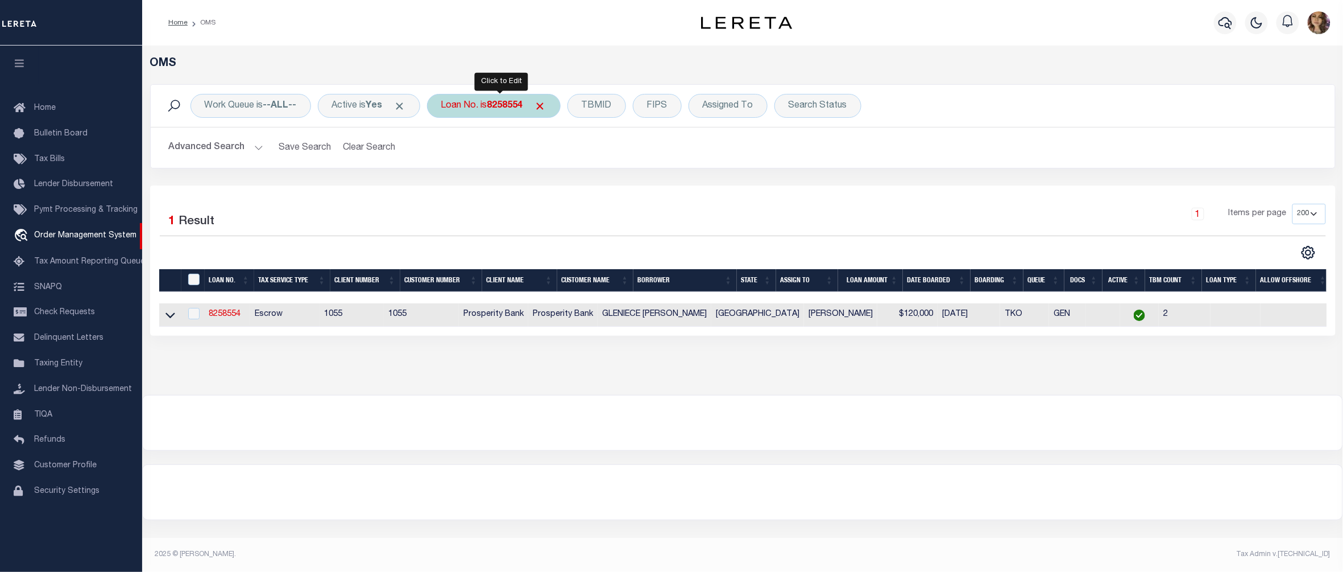
click at [494, 105] on div "Loan No. is 8258554" at bounding box center [494, 106] width 134 height 24
type input "22156ND"
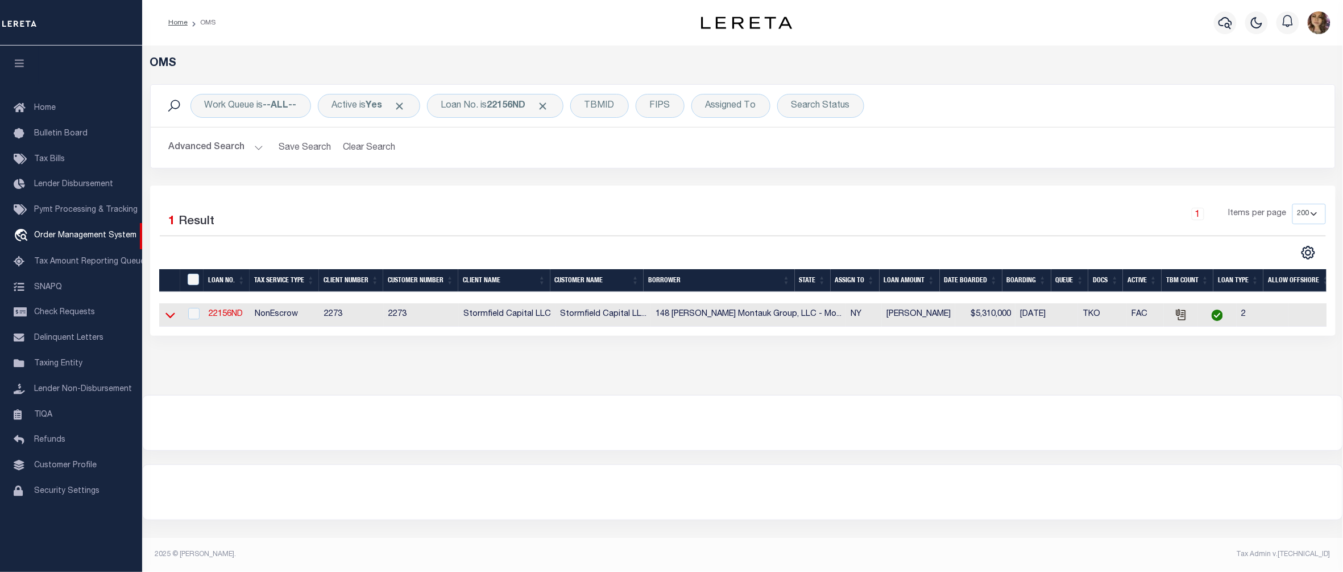
click at [168, 314] on icon at bounding box center [170, 315] width 10 height 12
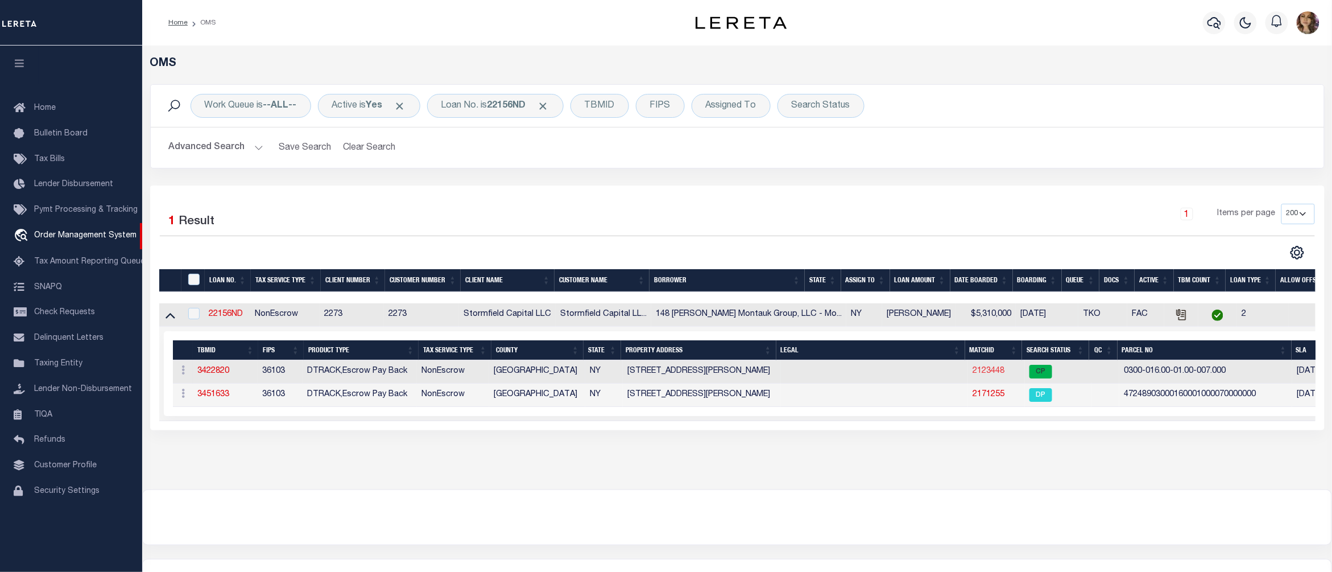
click at [972, 373] on link "2123448" at bounding box center [988, 371] width 32 height 8
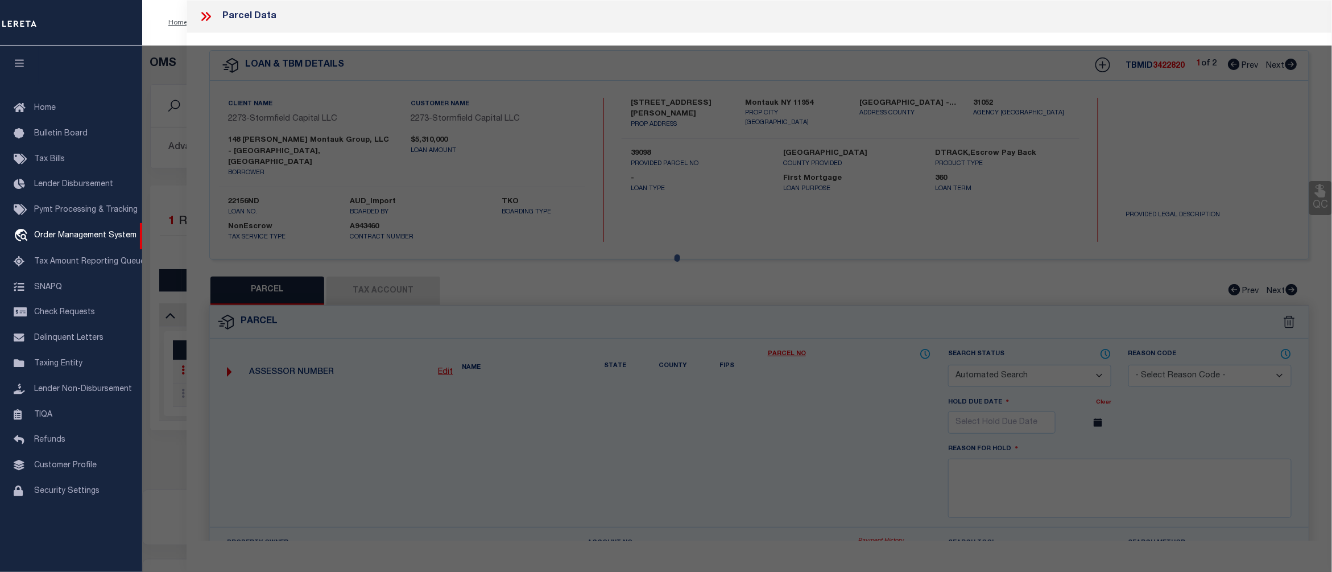
checkbox input "false"
select select "CP"
type input "148 [PERSON_NAME] MONTAUK GROUP LLC"
select select
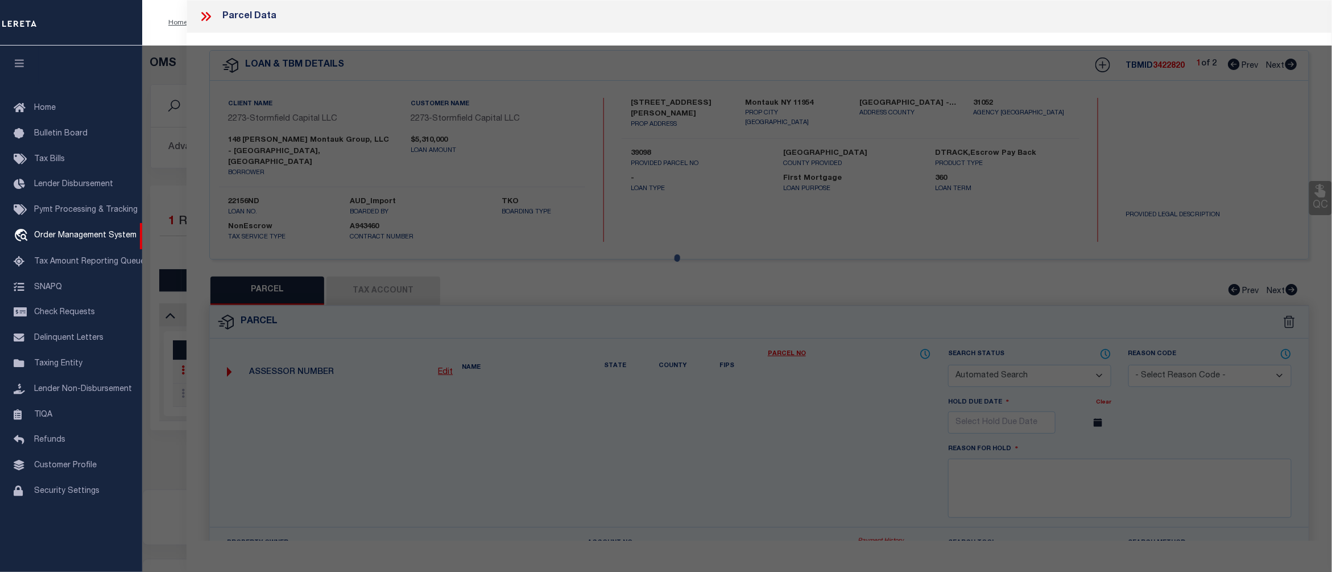
type input "148 Tuthill Road"
checkbox input "false"
type input "Montauk NY 11954"
type textarea "Information Only - Installment Tax Years Based on Agency Review"
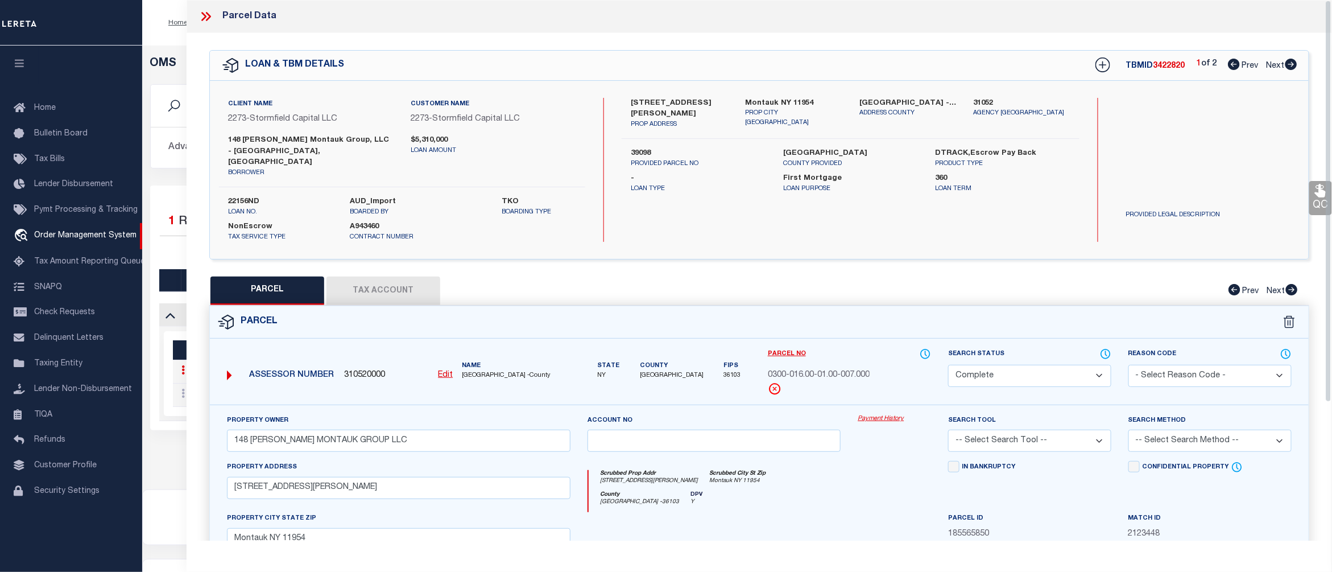
click at [874, 414] on link "Payment History" at bounding box center [894, 419] width 73 height 10
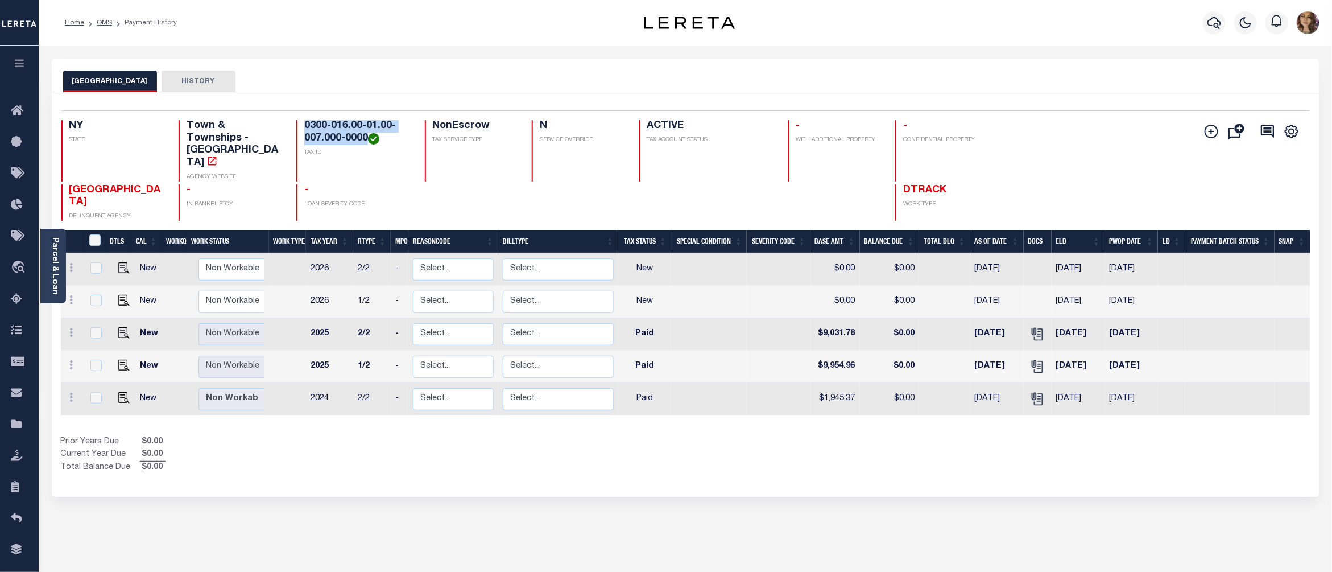
drag, startPoint x: 366, startPoint y: 139, endPoint x: 303, endPoint y: 126, distance: 65.1
click at [303, 126] on div "0300-016.00-01.00-007.000-0000 TAX ID" at bounding box center [353, 150] width 114 height 61
copy h4 "0300-016.00-01.00-007.000-0000"
click at [123, 262] on img "" at bounding box center [123, 267] width 11 height 11
checkbox input "true"
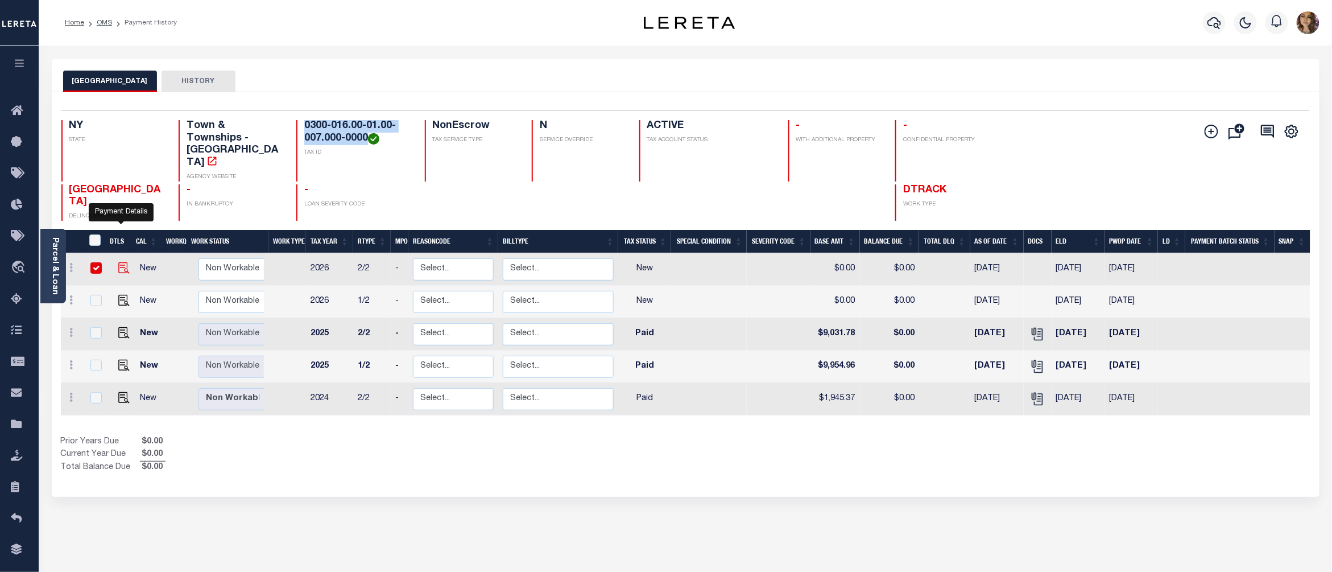
checkbox input "true"
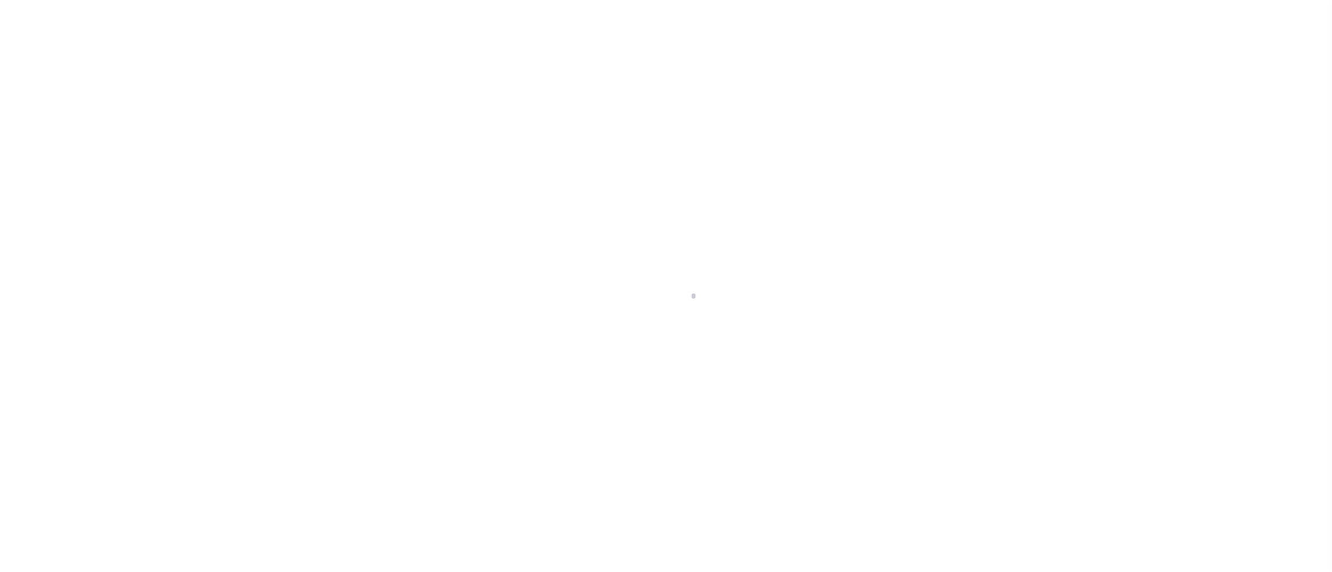
select select "NW2"
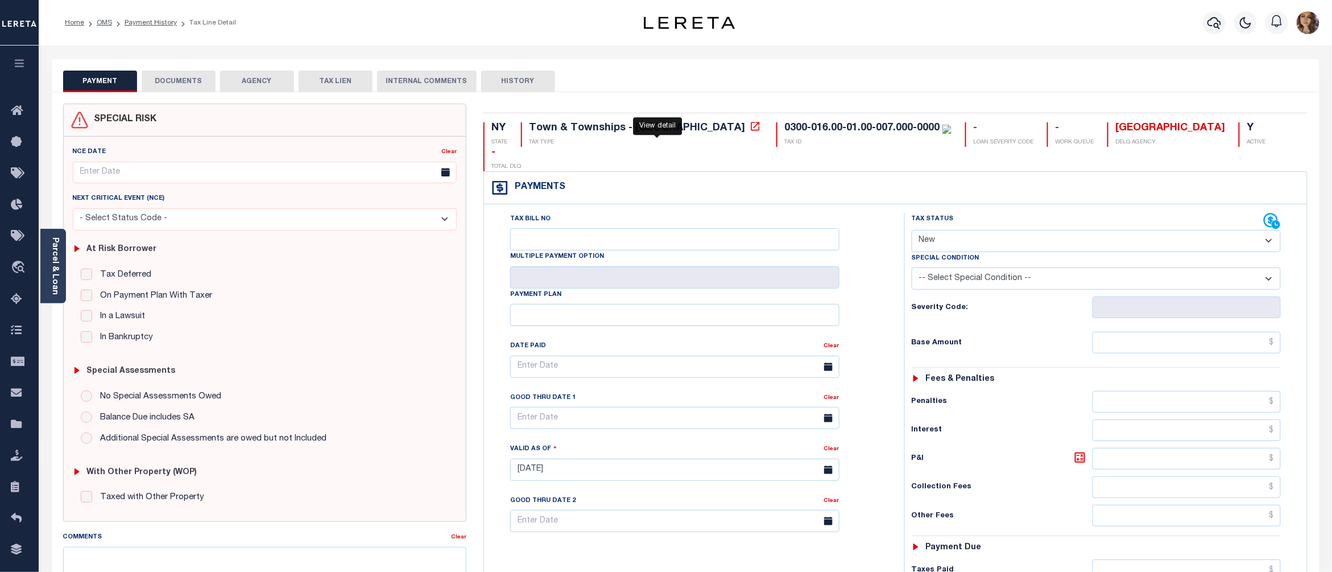
click at [750, 127] on icon at bounding box center [755, 126] width 11 height 11
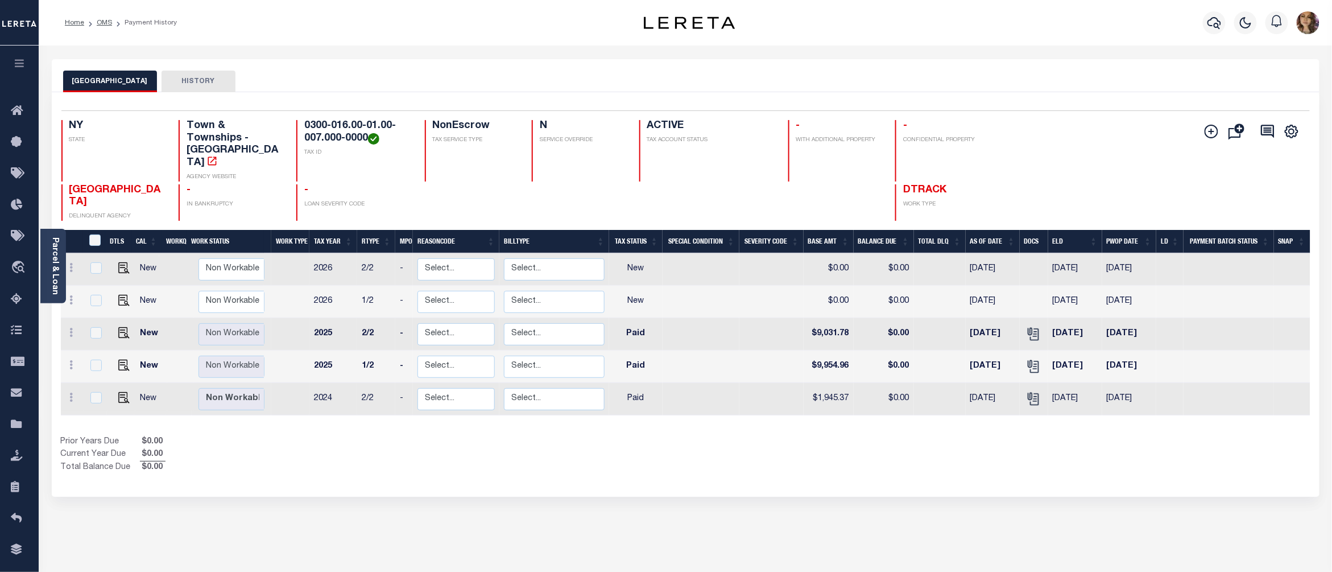
click at [788, 517] on div "EAST HAMPTON TOWN HISTORY Selected 5 Results" at bounding box center [685, 380] width 1285 height 642
click at [90, 267] on span "Order Management System" at bounding box center [103, 267] width 139 height 31
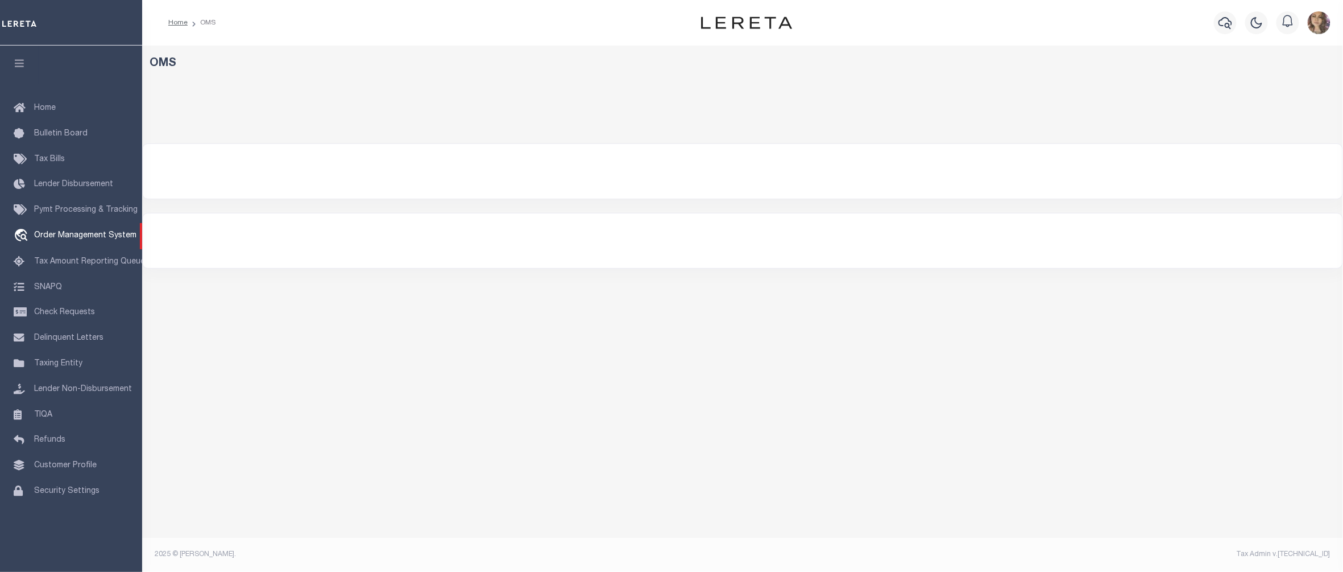
select select "200"
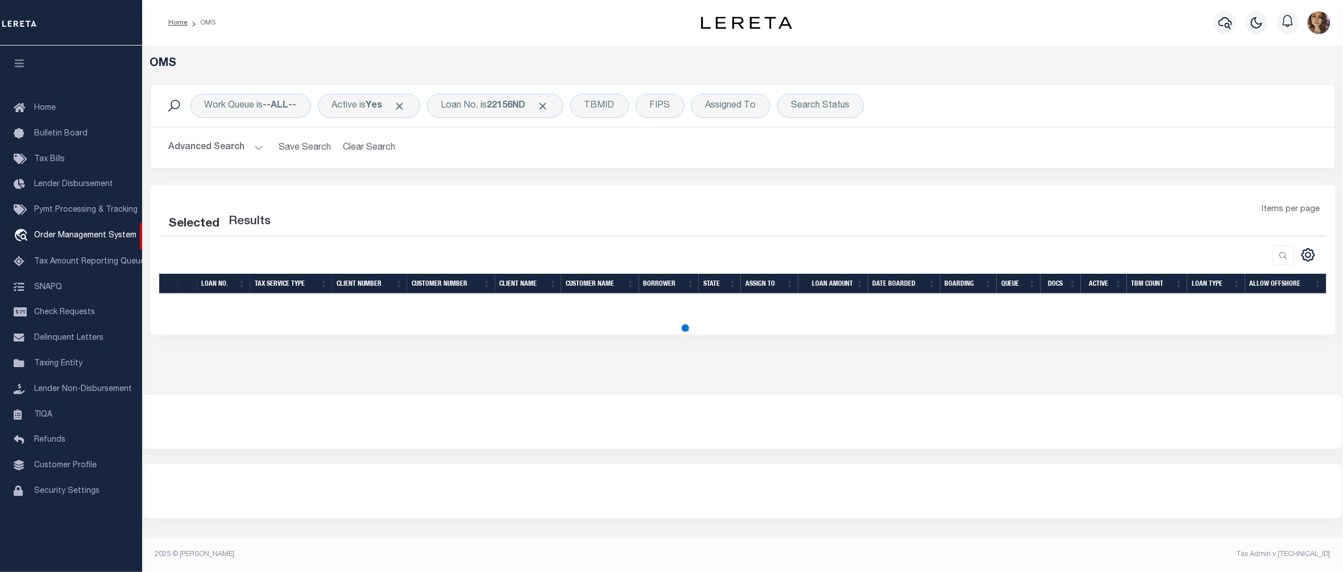
select select "200"
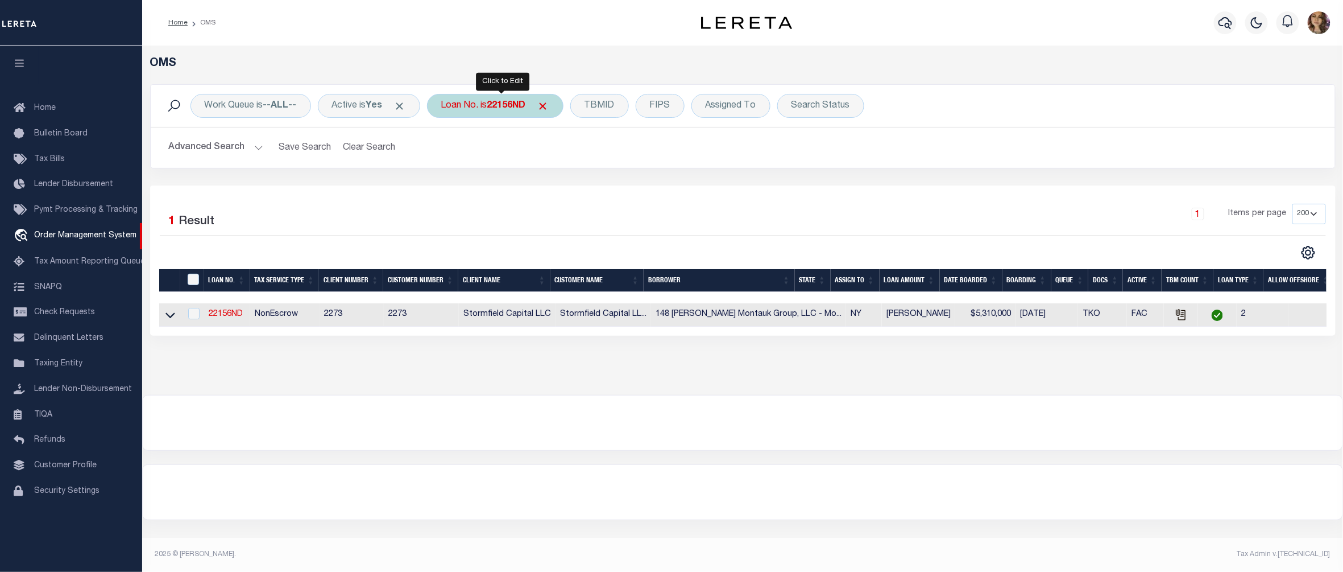
click at [486, 103] on div "Loan No. is 22156ND" at bounding box center [495, 106] width 136 height 24
type input "25084ND"
click at [171, 321] on icon at bounding box center [170, 315] width 10 height 12
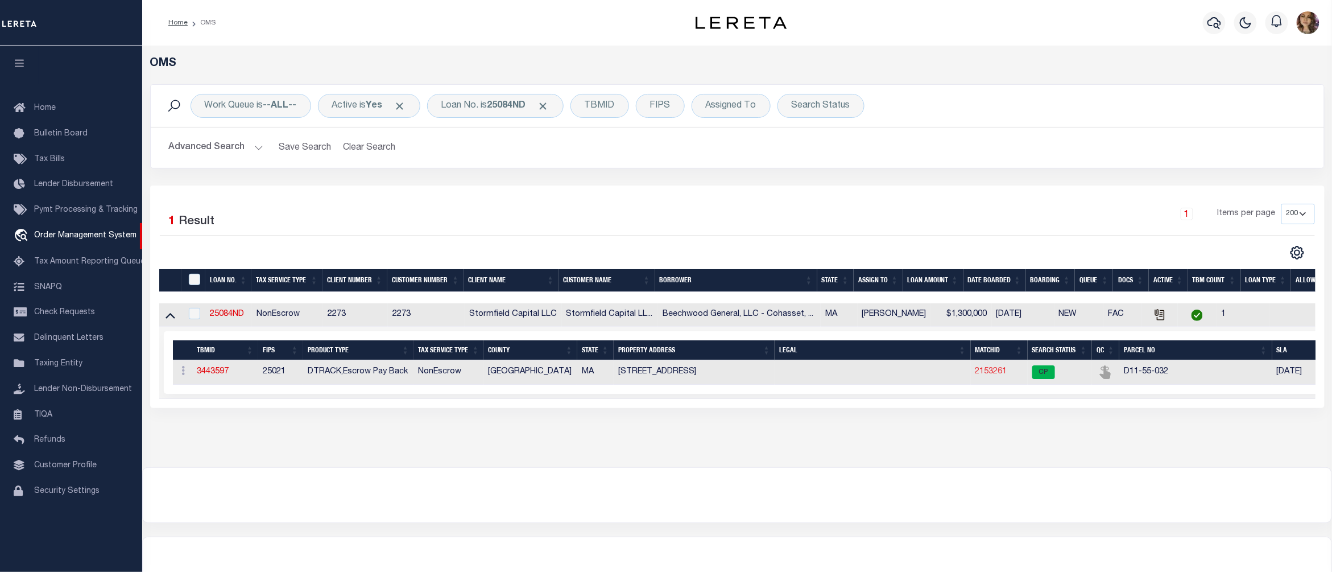
click at [988, 374] on link "2153261" at bounding box center [991, 371] width 32 height 8
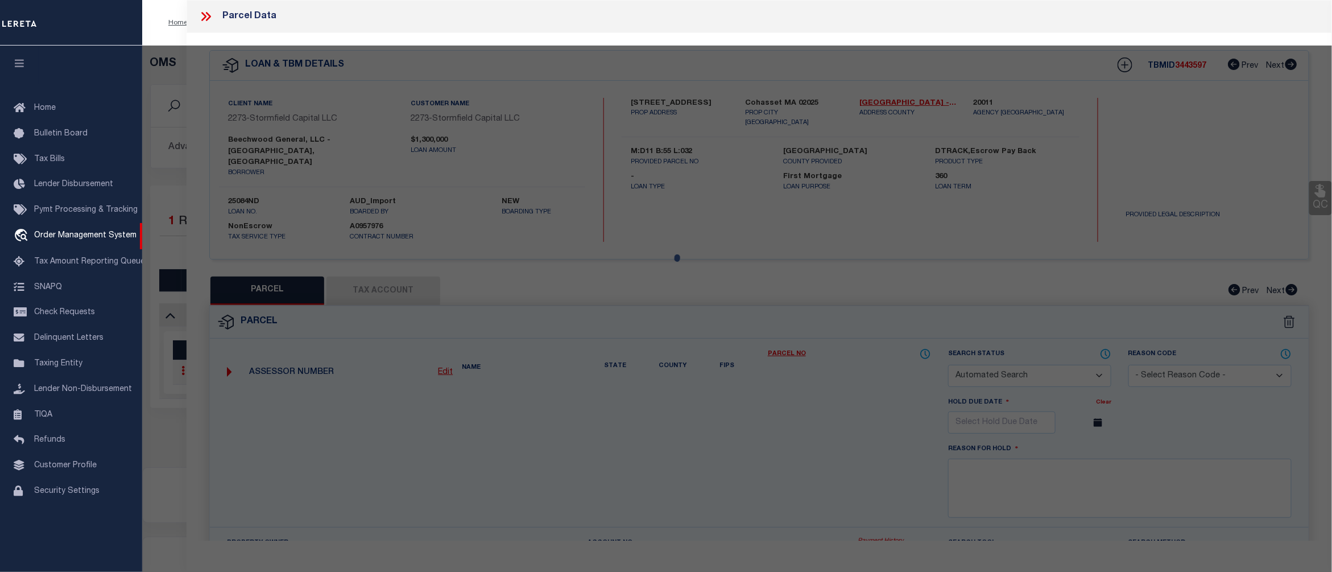
checkbox input "false"
select select "CP"
type input "SESTITO,JOSEPH A & LILLIAN M"
select select "ATL"
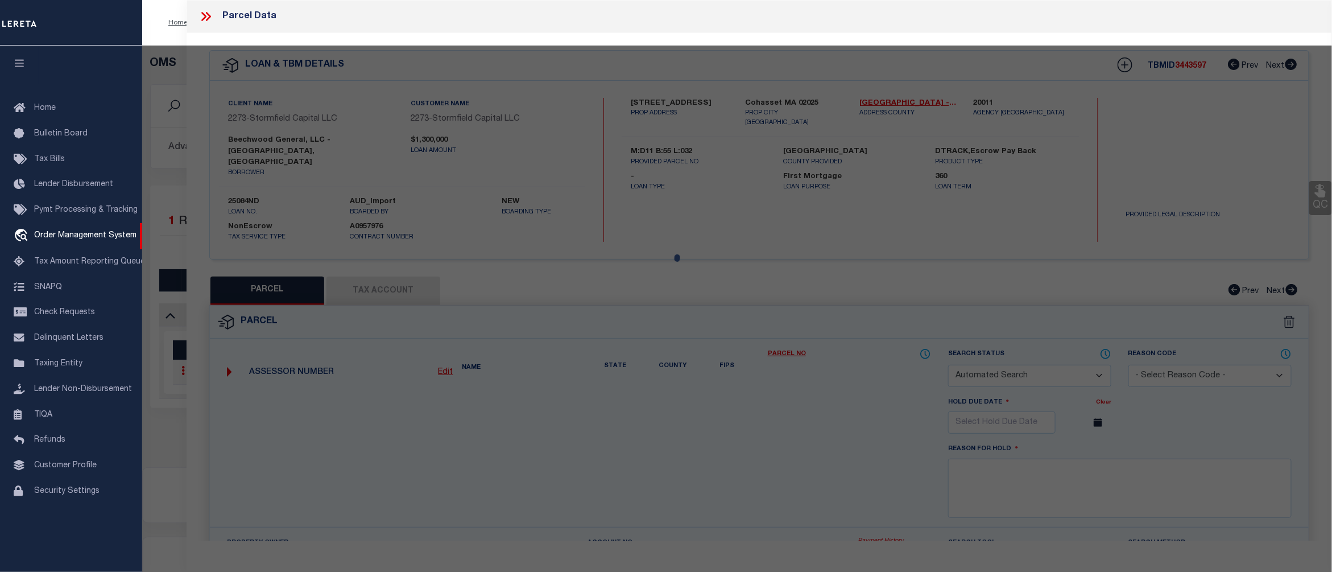
select select "ADD"
type input "534 BEECHWOOD ST"
checkbox input "false"
type input "COHASSET, MA 02025"
type textarea "LOT:32 BLK:55 DIST:65 CITY/MUNI/TWP:COHASSET"
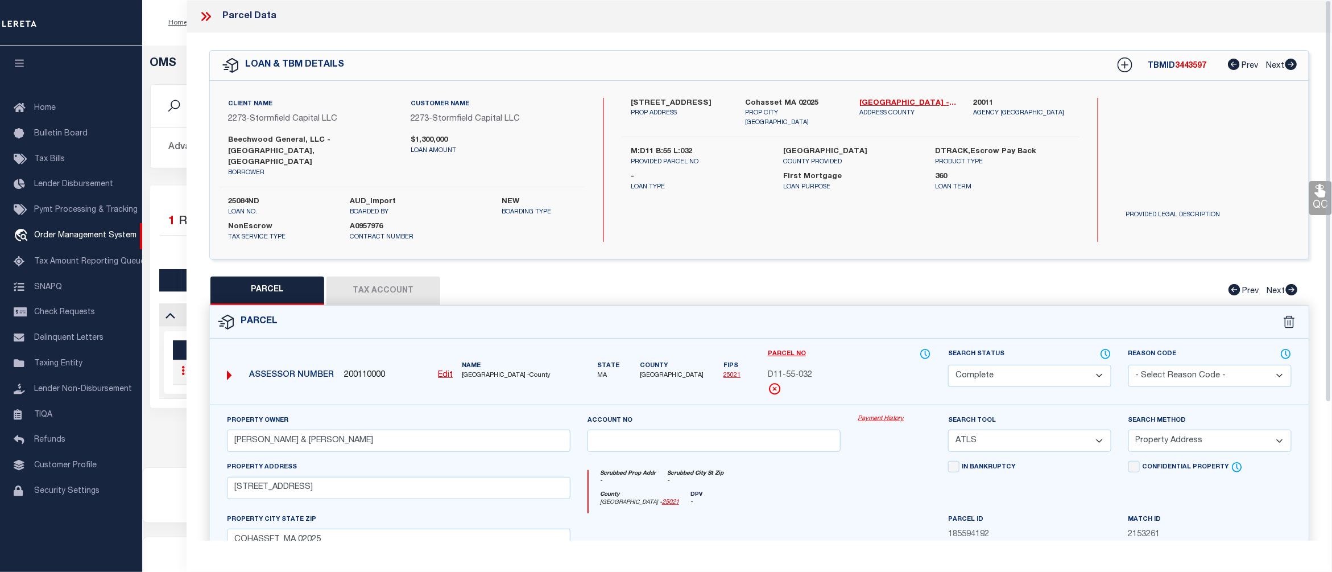
click at [901, 414] on link "Payment History" at bounding box center [894, 419] width 73 height 10
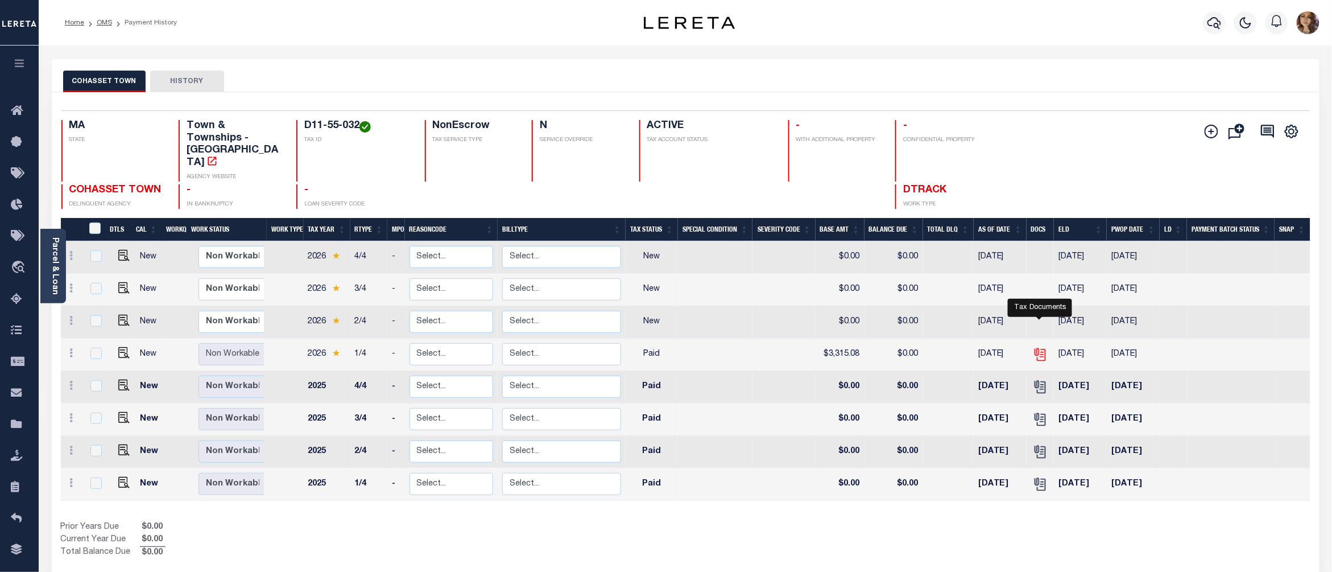
click at [1038, 347] on icon "" at bounding box center [1038, 351] width 9 height 9
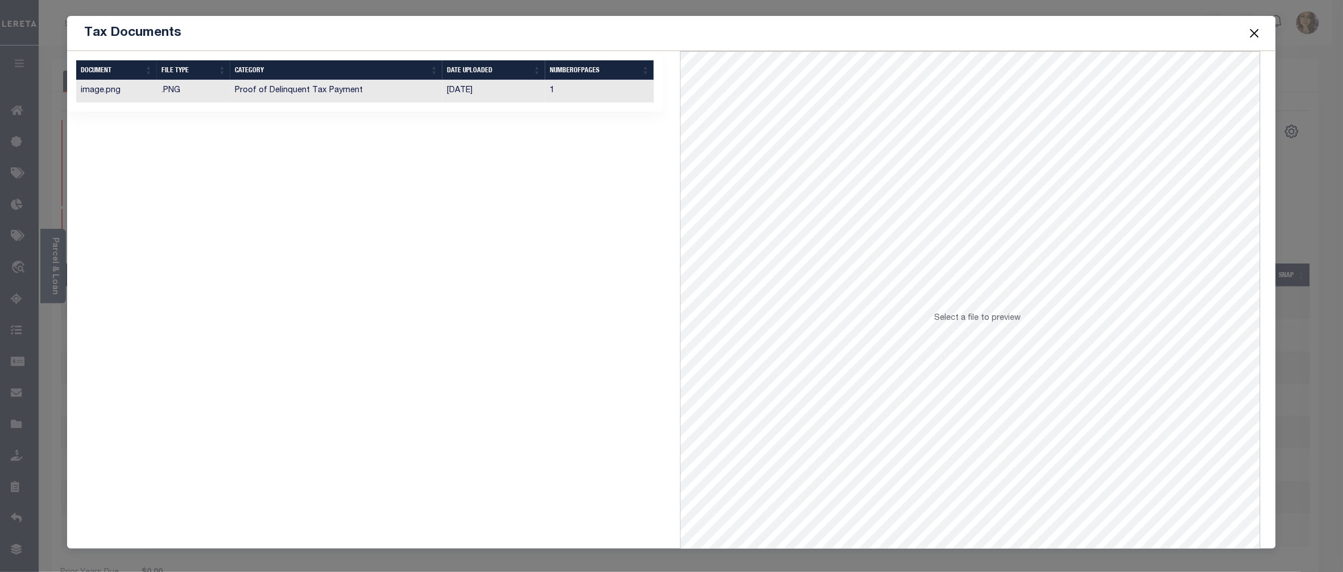
click at [1257, 30] on button "Close" at bounding box center [1255, 33] width 15 height 15
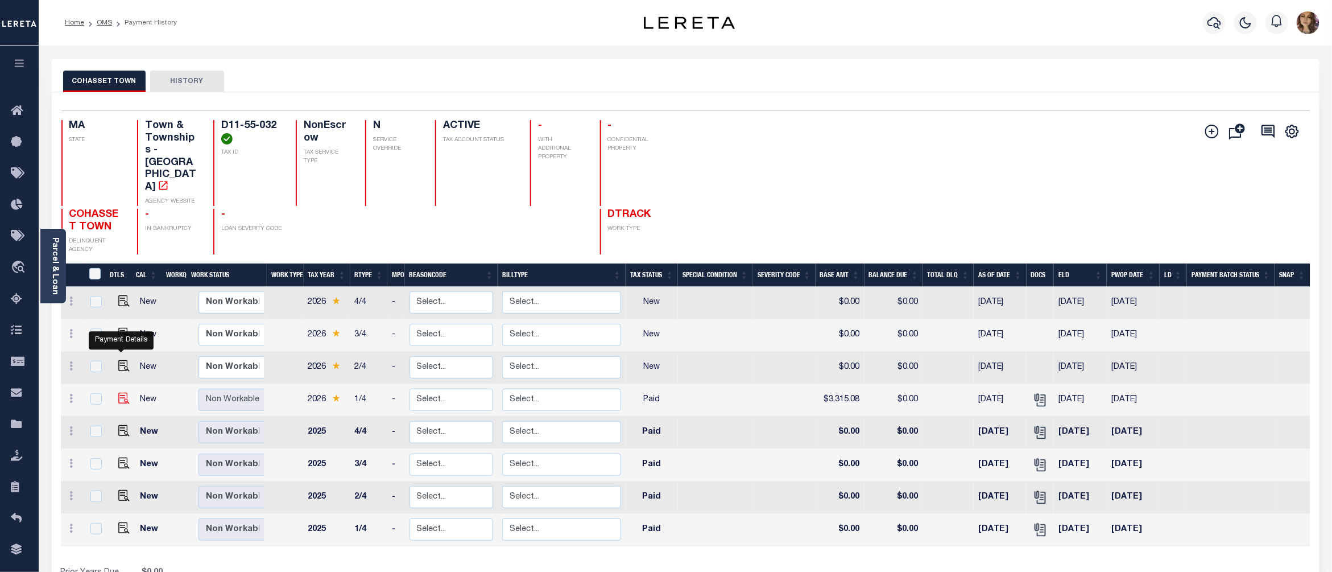
click at [124, 392] on img "" at bounding box center [123, 397] width 11 height 11
checkbox input "true"
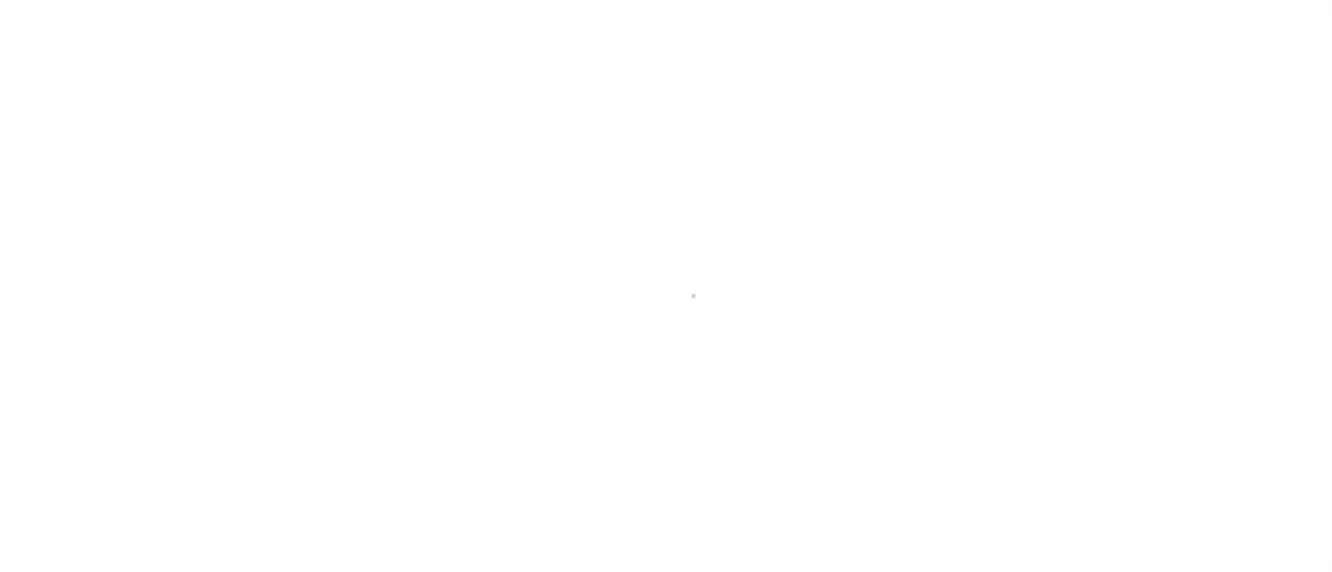
select select "PYD"
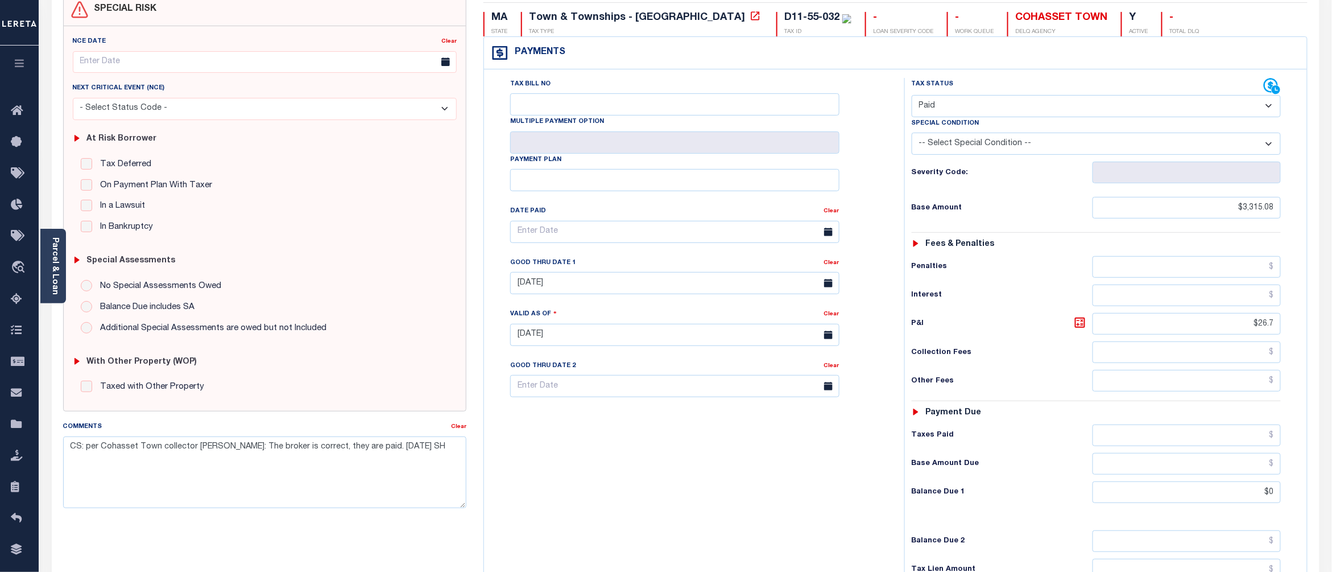
scroll to position [151, 0]
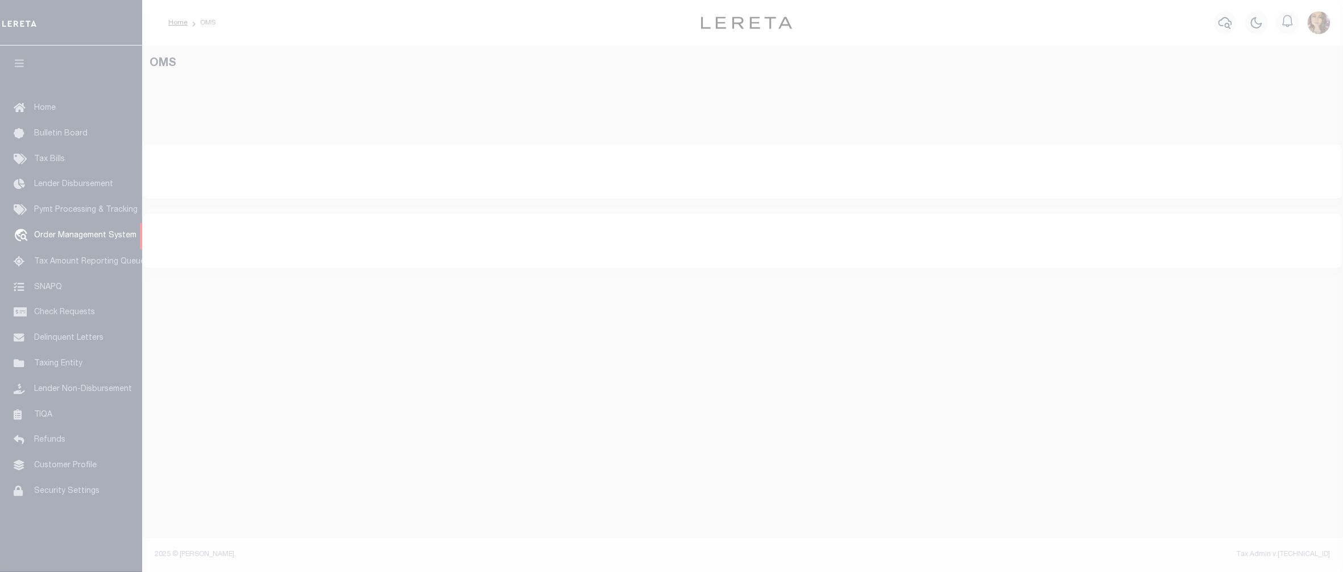
select select "200"
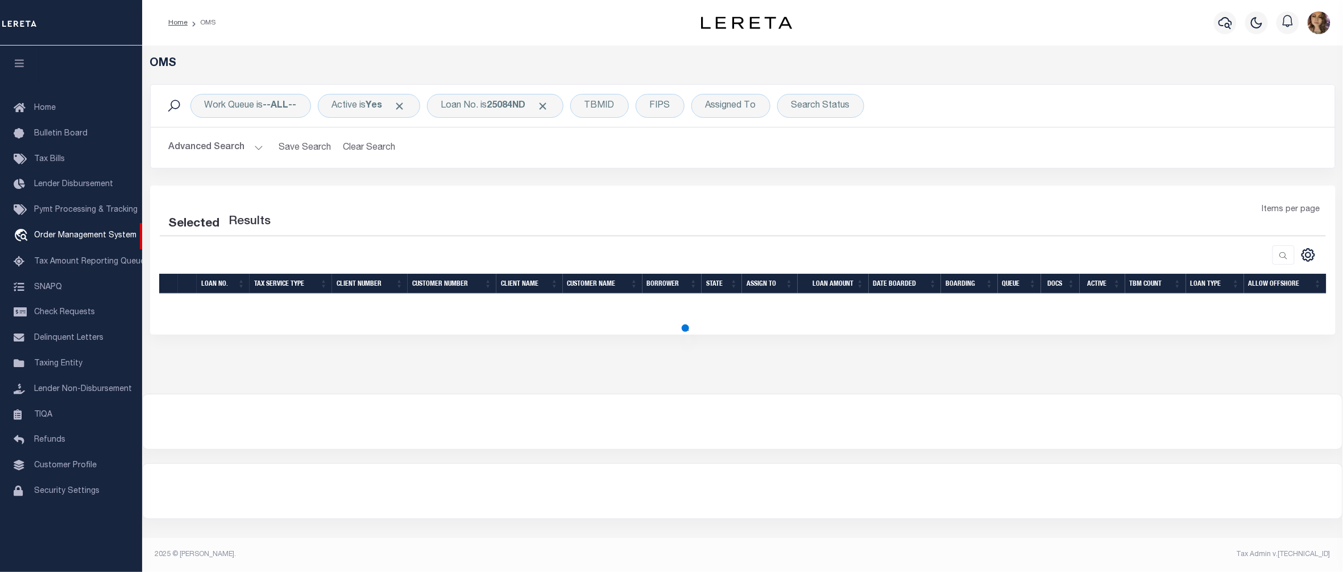
select select "200"
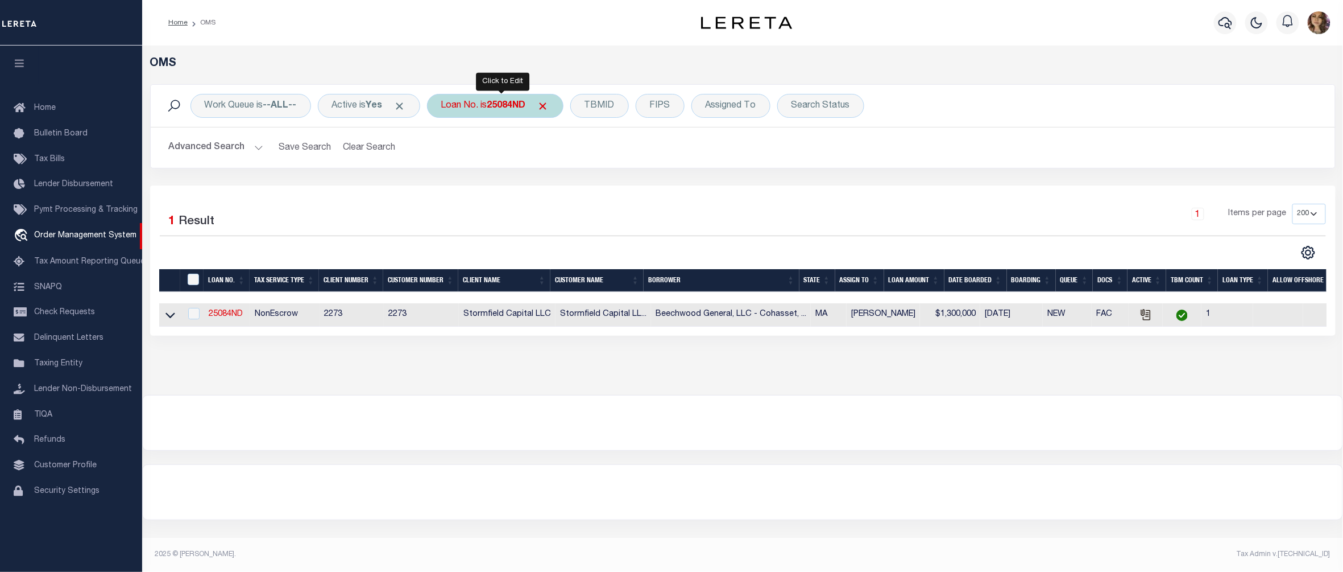
click at [510, 103] on b "25084ND" at bounding box center [506, 105] width 39 height 9
click at [175, 318] on link at bounding box center [170, 314] width 13 height 8
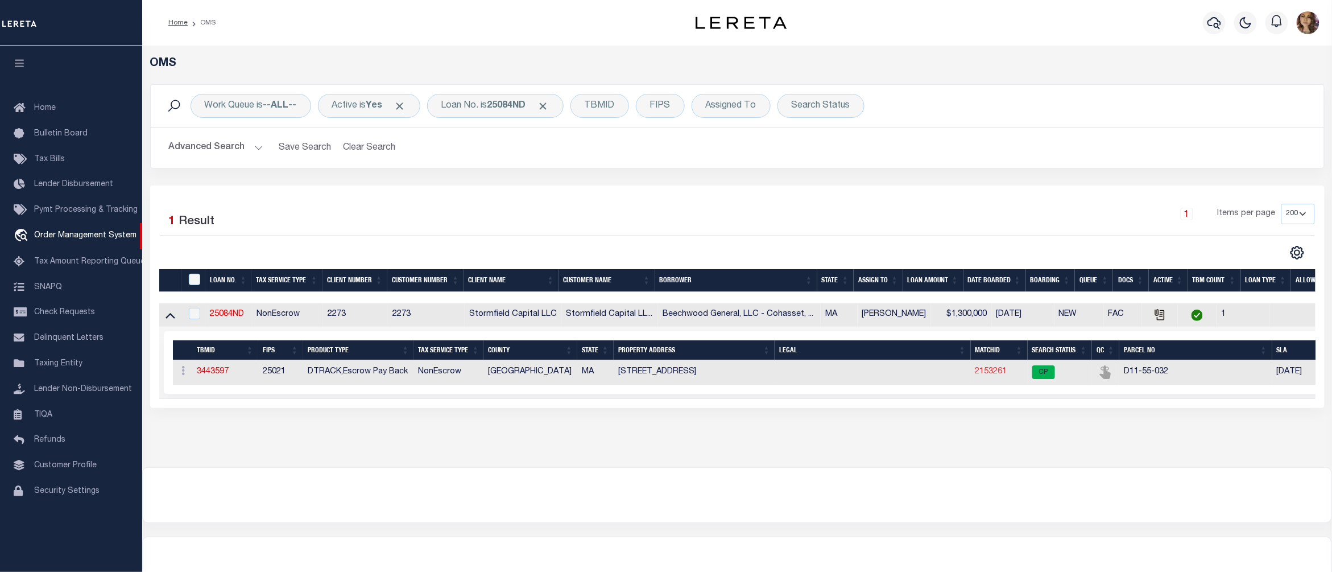
click at [995, 375] on link "2153261" at bounding box center [991, 371] width 32 height 8
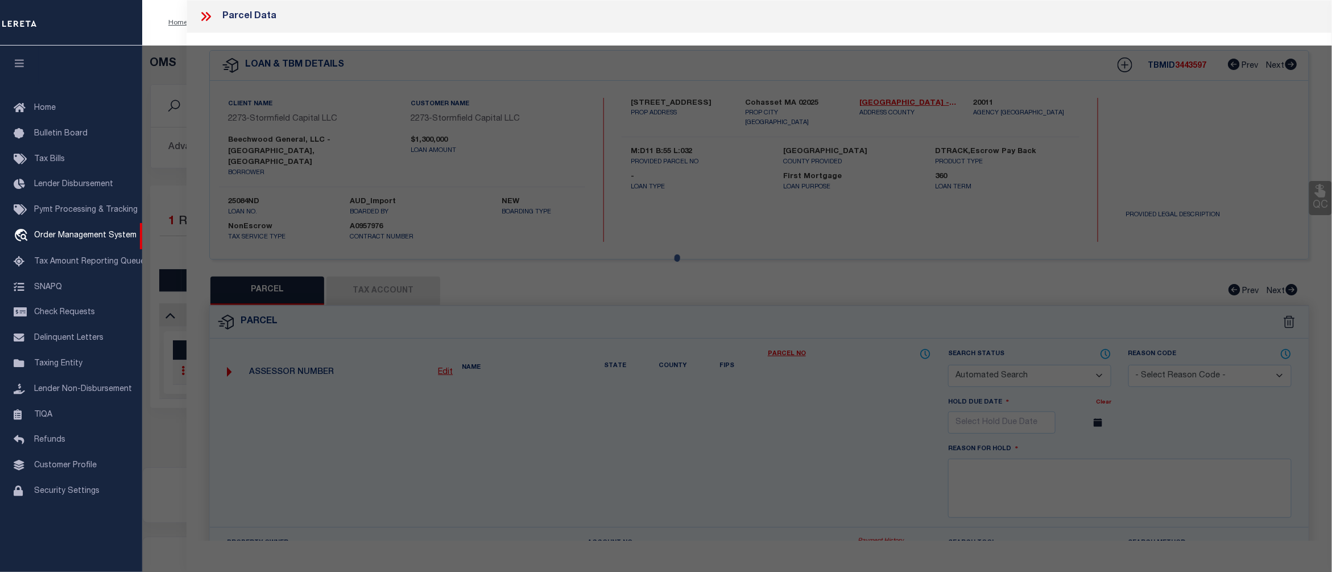
checkbox input "false"
select select "CP"
type input "SESTITO,JOSEPH A & LILLIAN M"
select select "ATL"
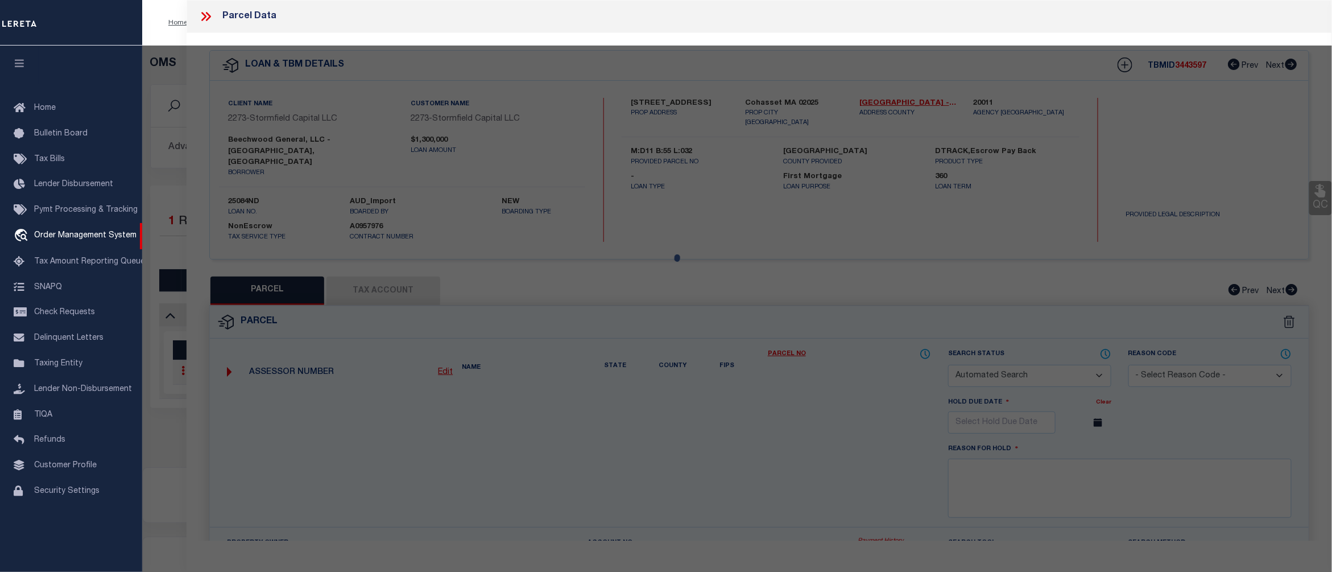
select select "ADD"
type input "534 BEECHWOOD ST"
checkbox input "false"
type input "COHASSET, MA 02025"
type textarea "LOT:32 BLK:55 DIST:65 CITY/MUNI/TWP:COHASSET"
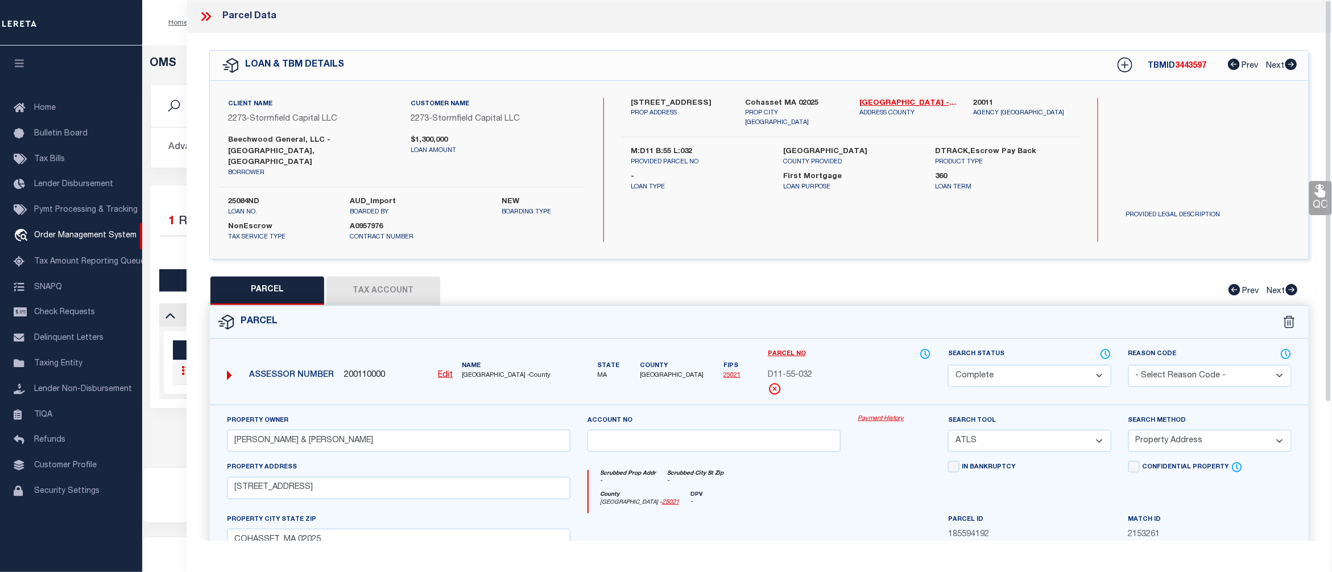
click at [896, 414] on link "Payment History" at bounding box center [894, 419] width 73 height 10
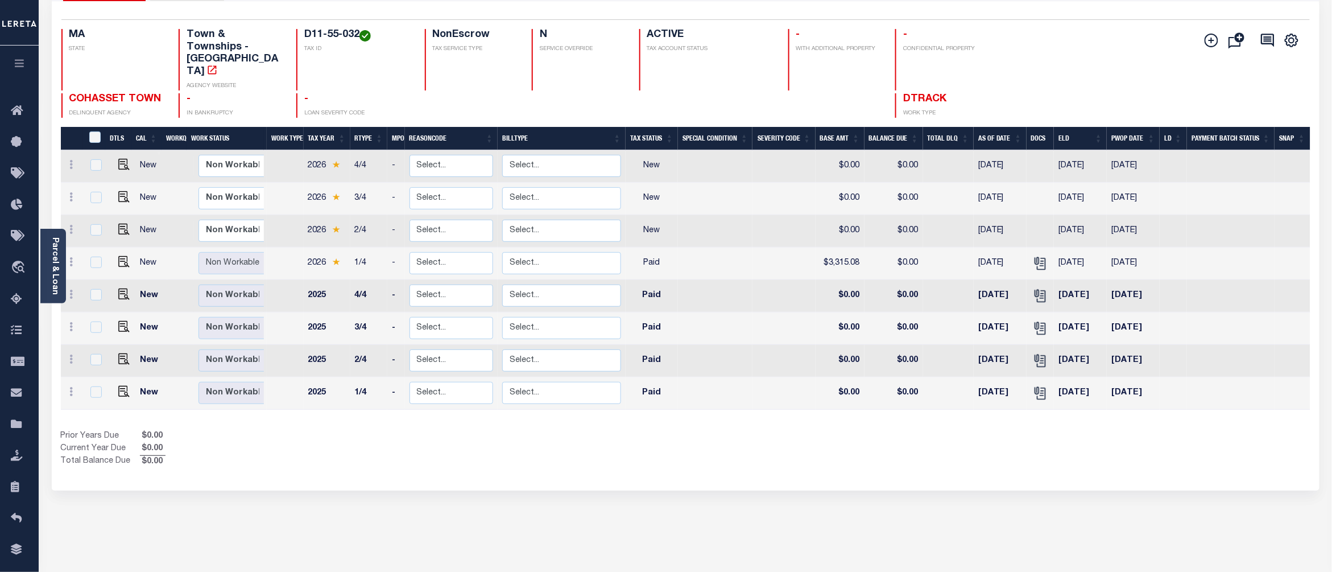
scroll to position [57, 0]
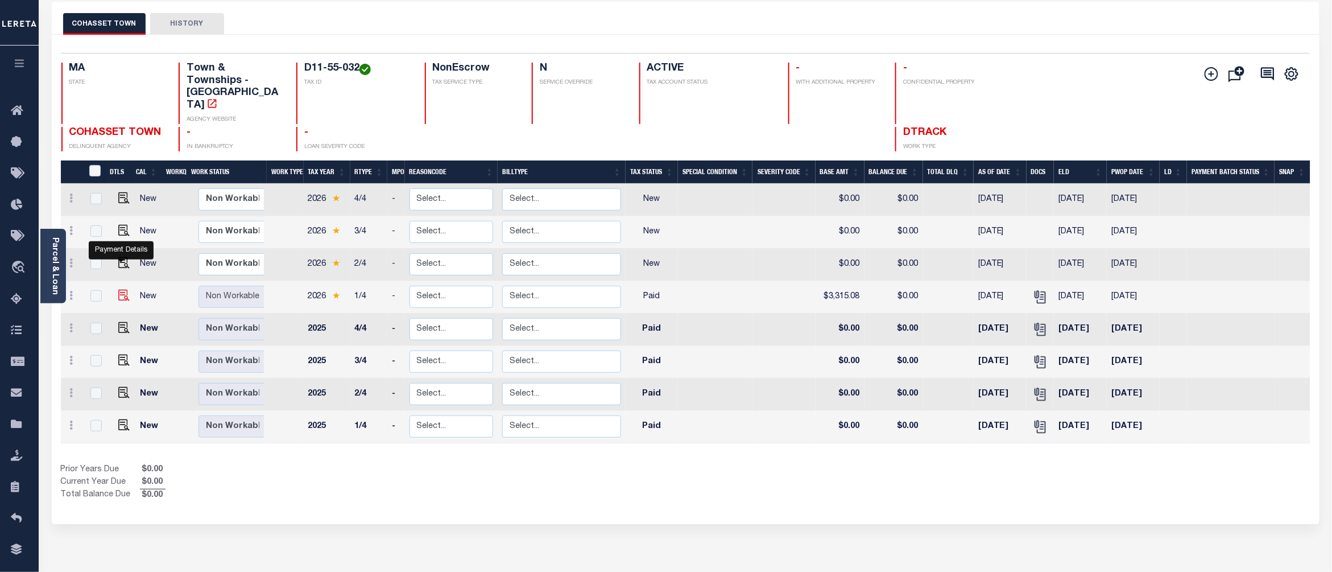
click at [119, 289] on img "" at bounding box center [123, 294] width 11 height 11
checkbox input "true"
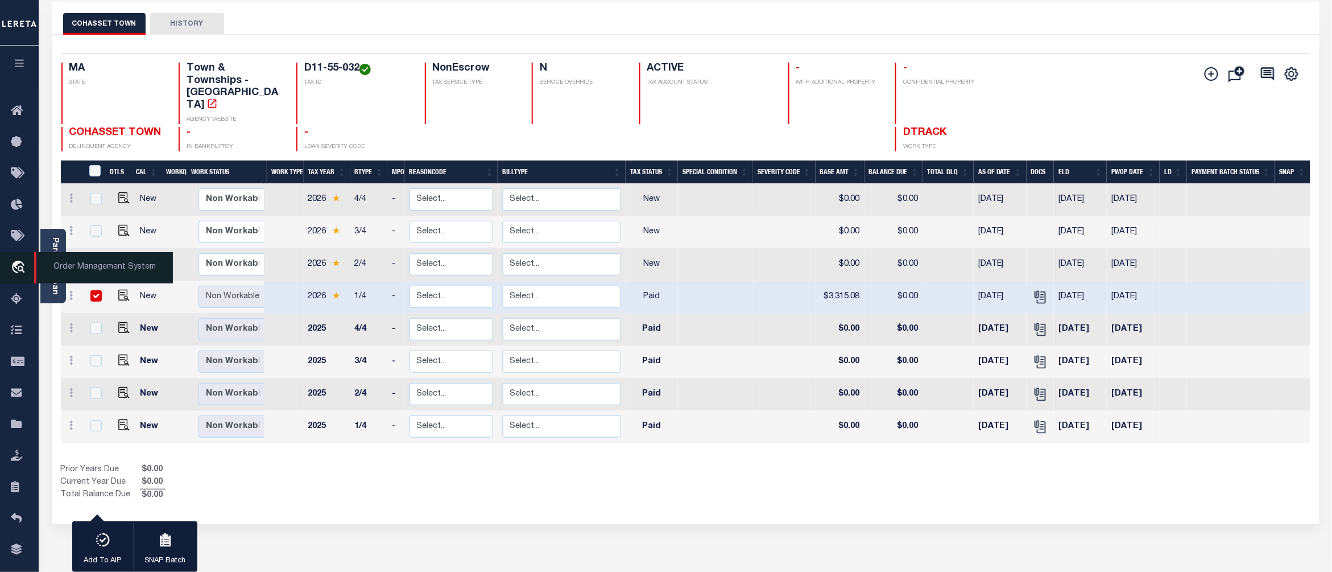
click at [121, 273] on span "Order Management System" at bounding box center [103, 267] width 139 height 31
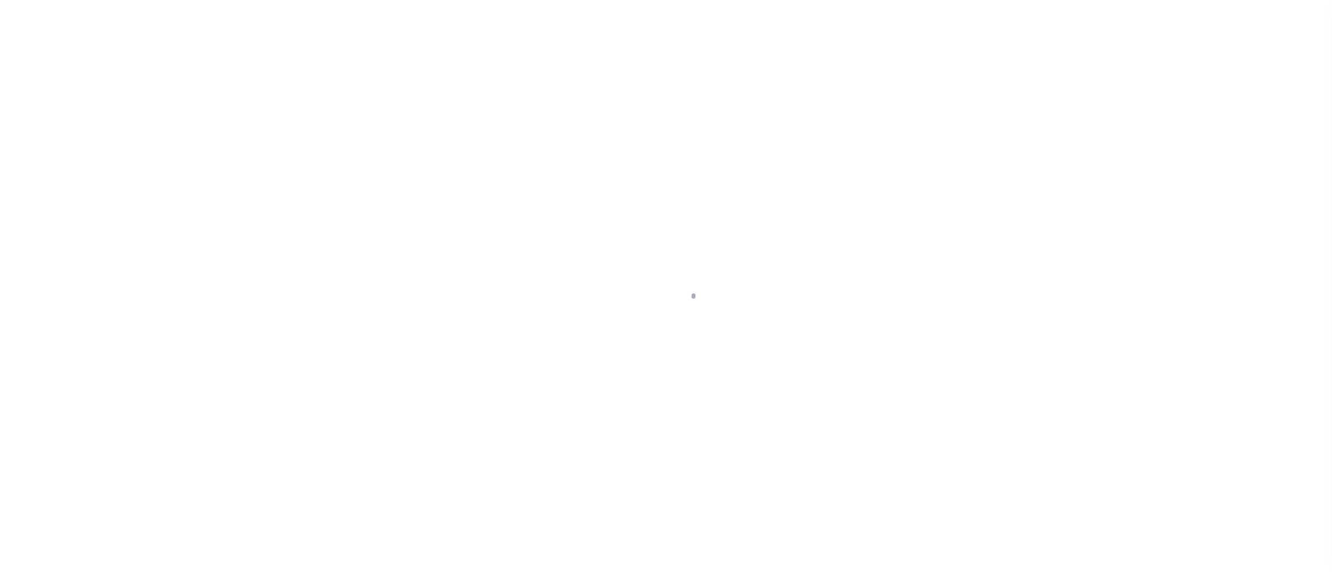
select select "PYD"
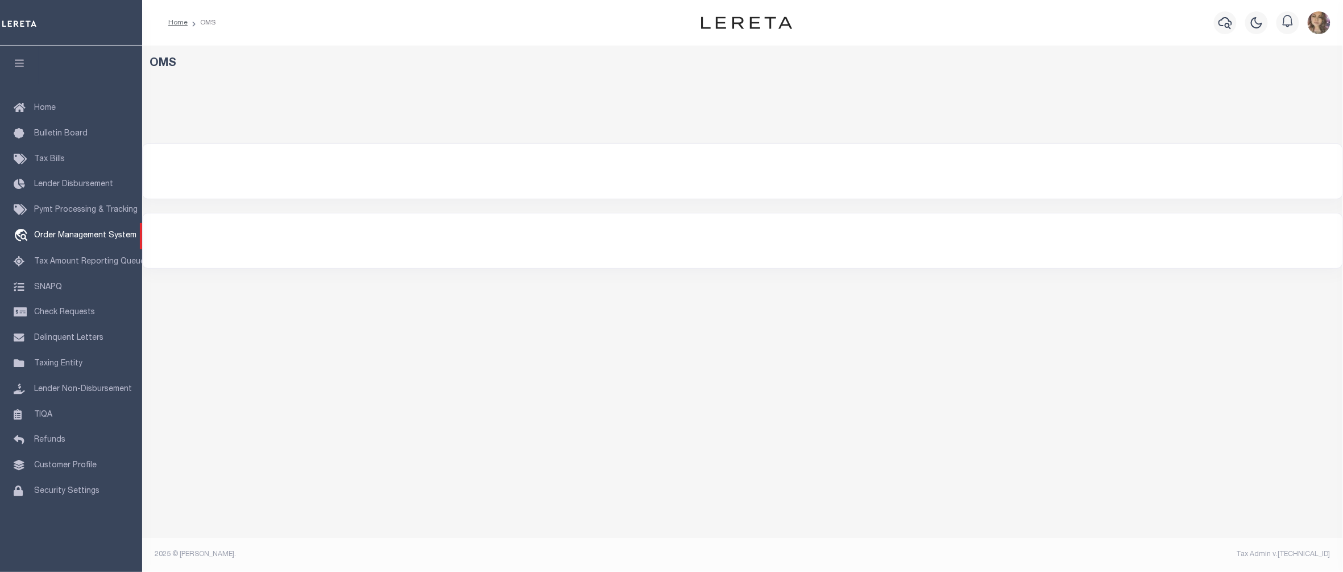
select select "200"
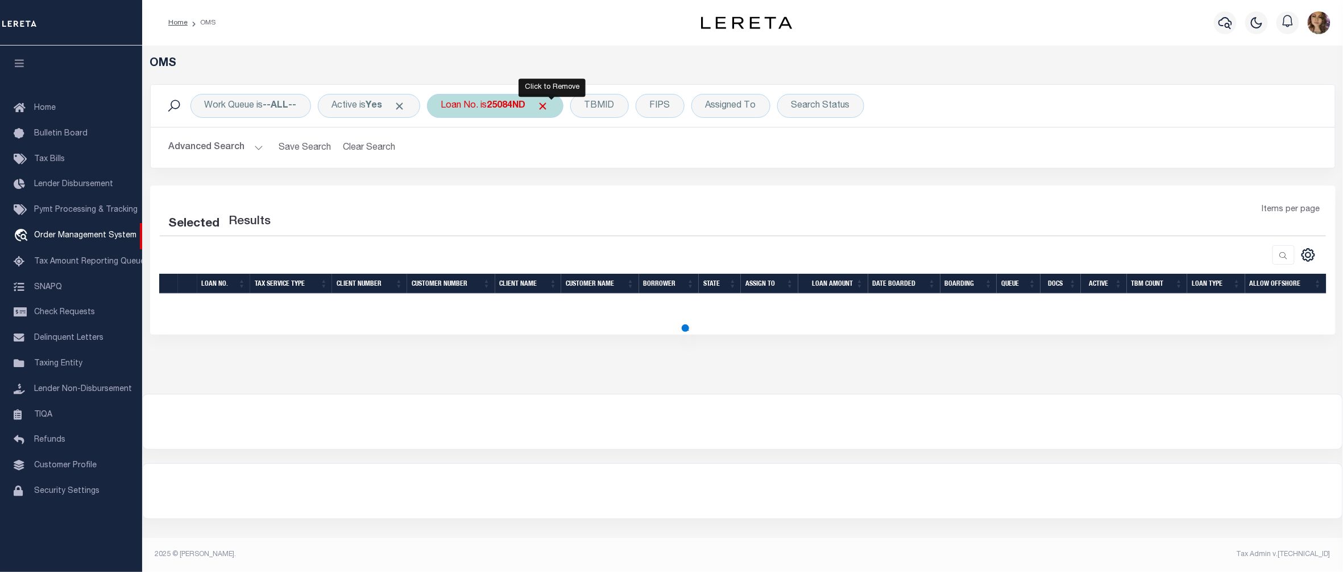
select select "200"
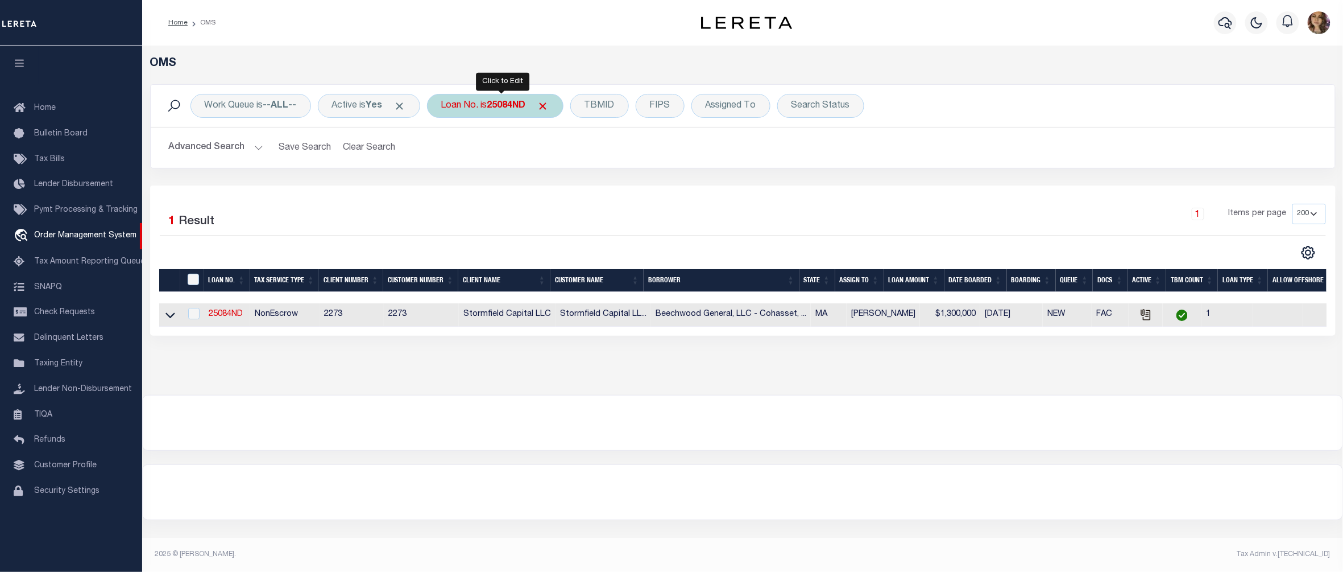
click at [487, 108] on div "Loan No. is 25084ND" at bounding box center [495, 106] width 136 height 24
type input "10020307"
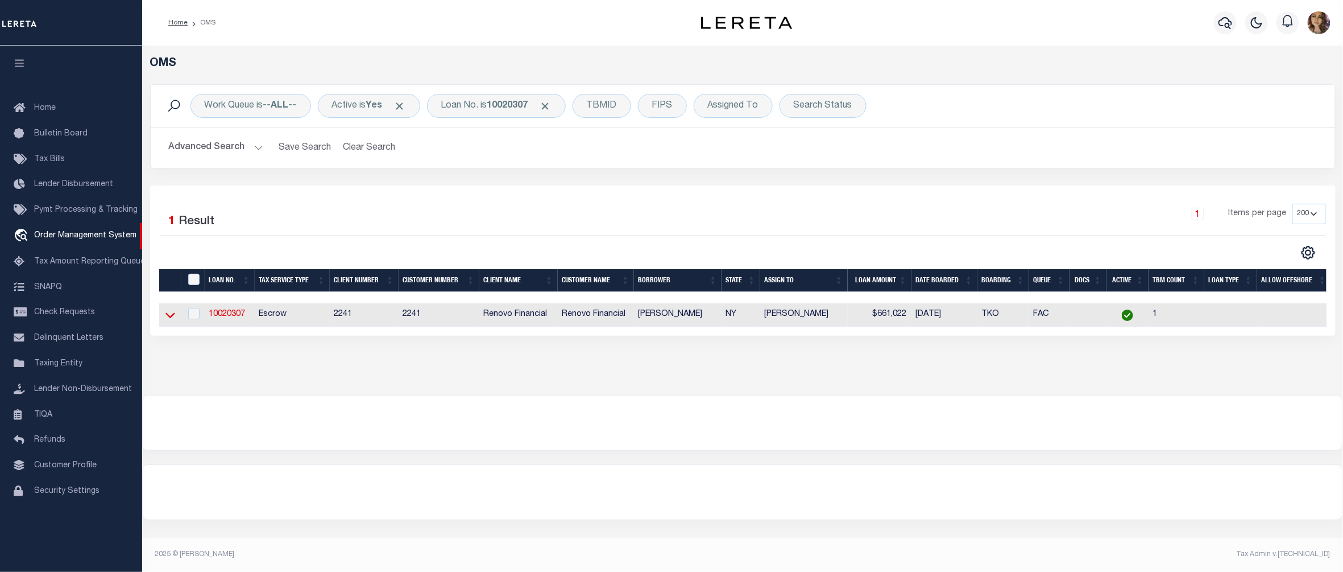
click at [166, 319] on icon at bounding box center [170, 315] width 10 height 12
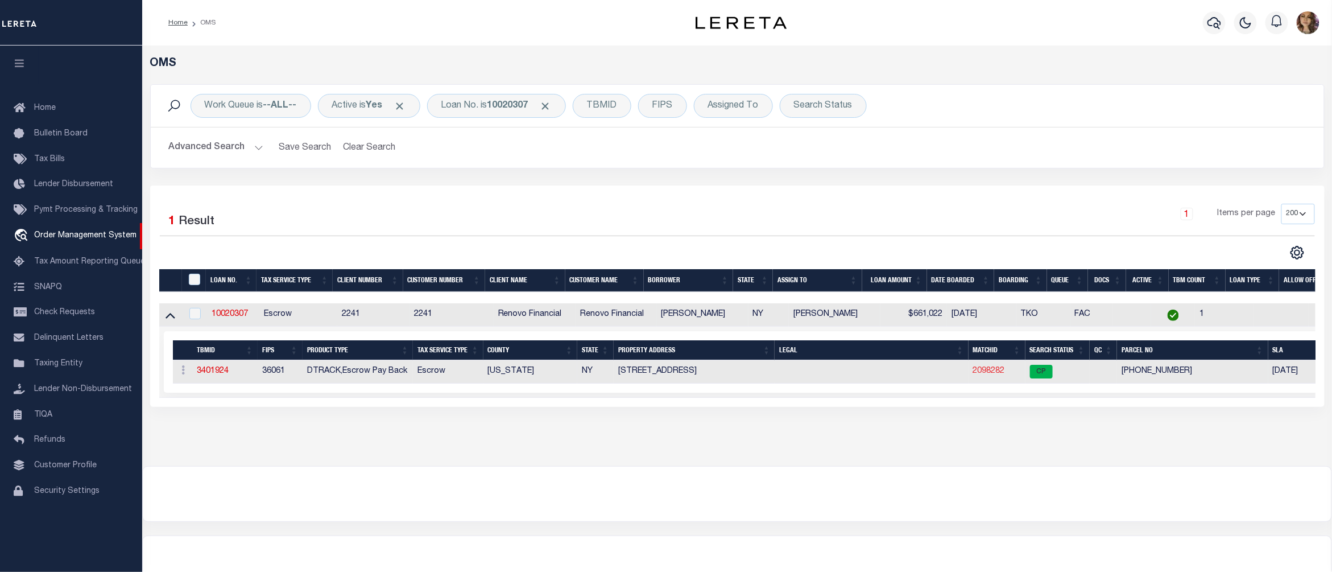
click at [992, 373] on link "2098282" at bounding box center [989, 371] width 32 height 8
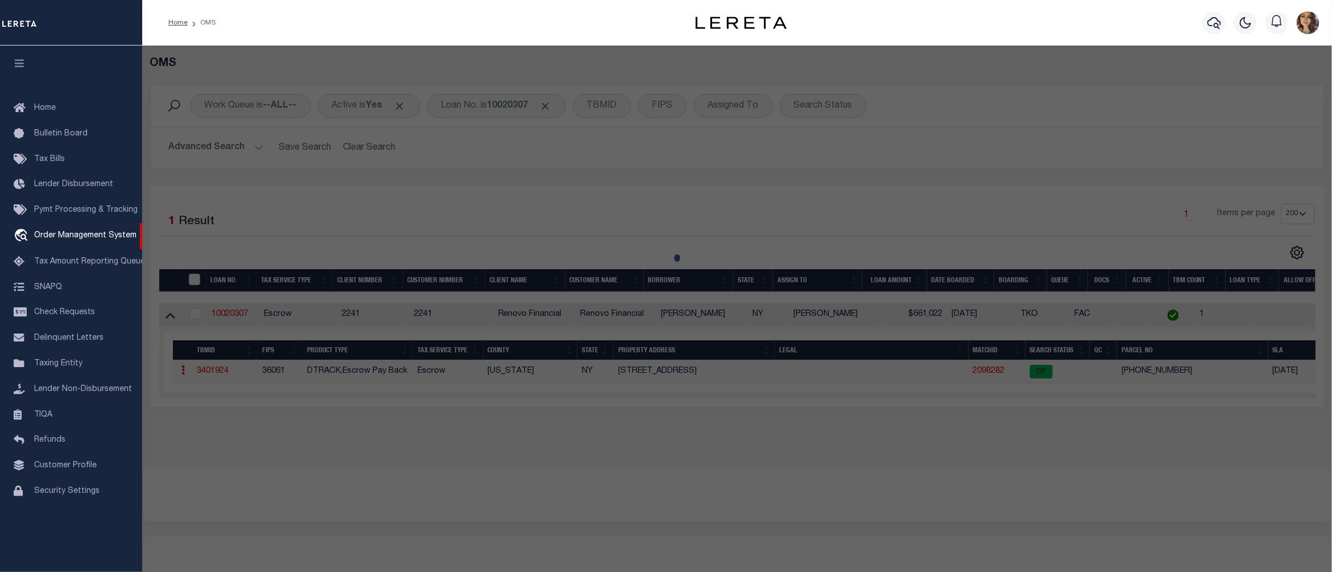
checkbox input "false"
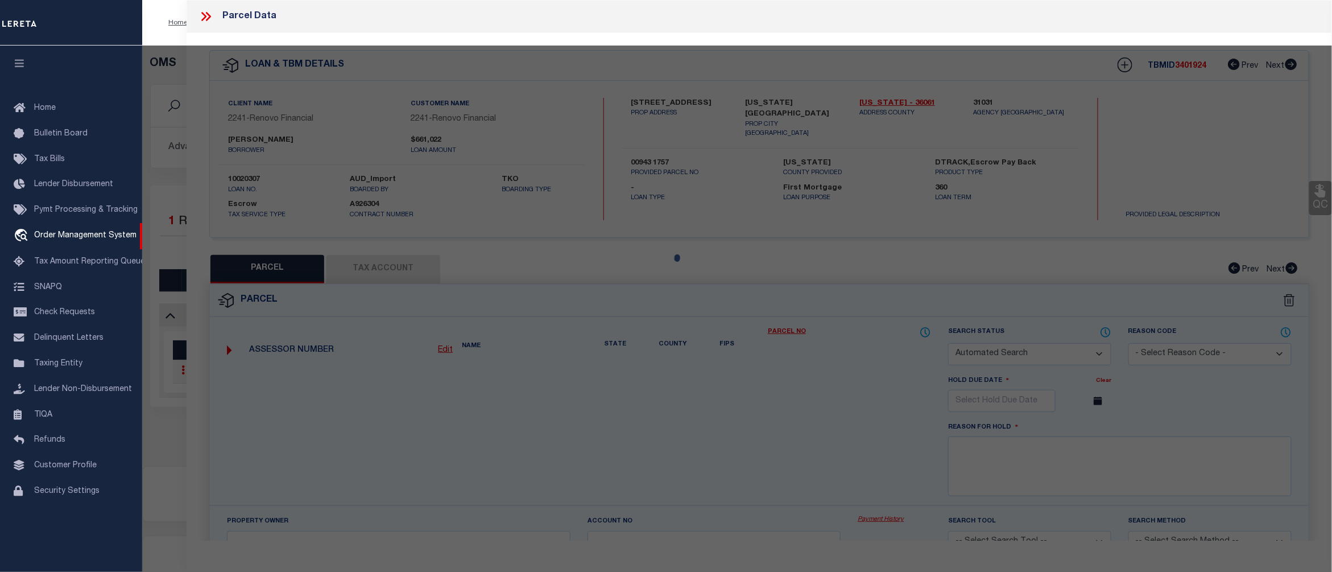
select select "CP"
type input "[PERSON_NAME]"
select select "AGW"
select select "ADD"
type input "[STREET_ADDRESS]"
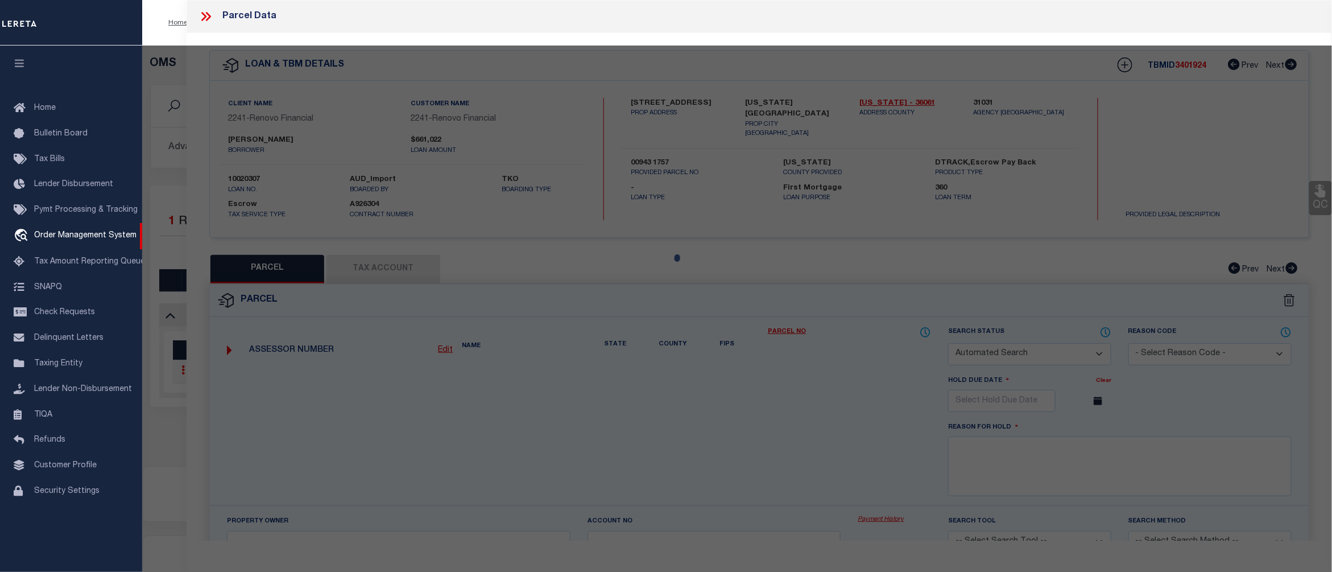
checkbox input "false"
type input "[US_STATE][GEOGRAPHIC_DATA]"
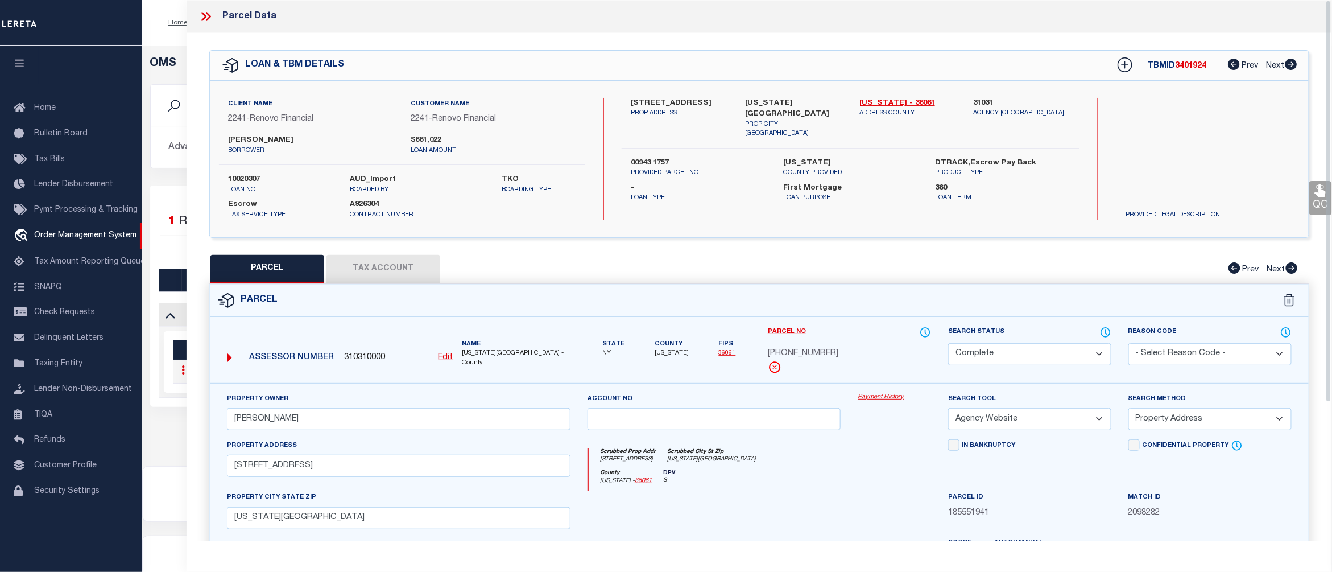
click at [880, 397] on link "Payment History" at bounding box center [894, 397] width 73 height 10
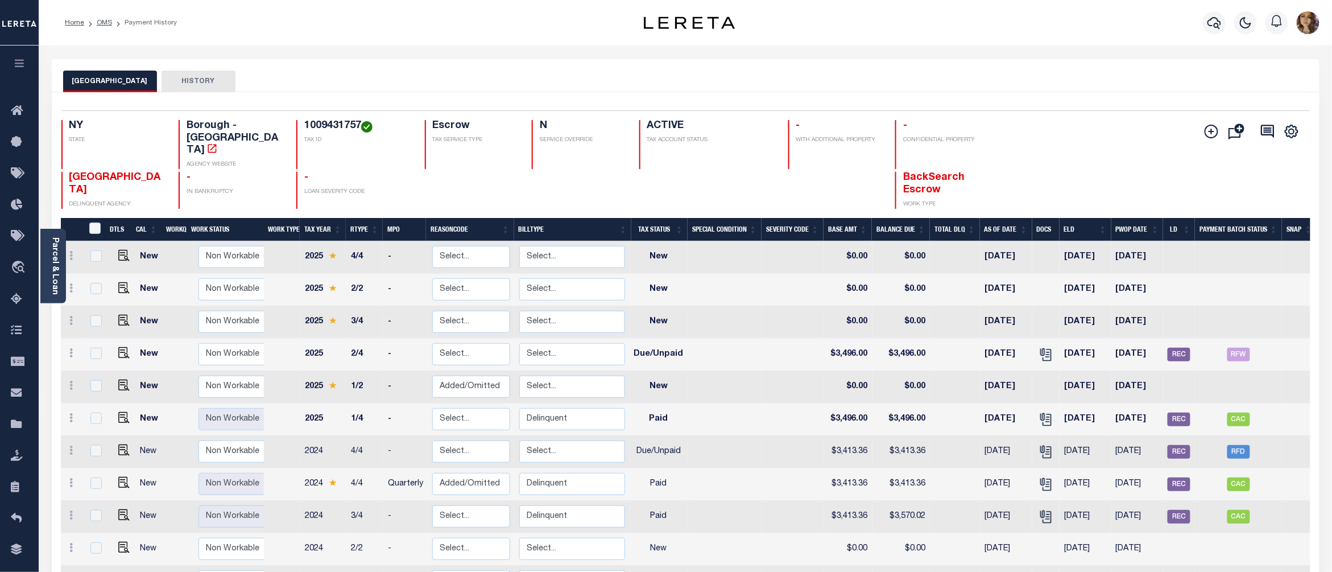
click at [1086, 80] on div "MANHATTAN CITY HISTORY" at bounding box center [685, 81] width 1245 height 21
click at [102, 269] on span "Order Management System" at bounding box center [103, 267] width 139 height 31
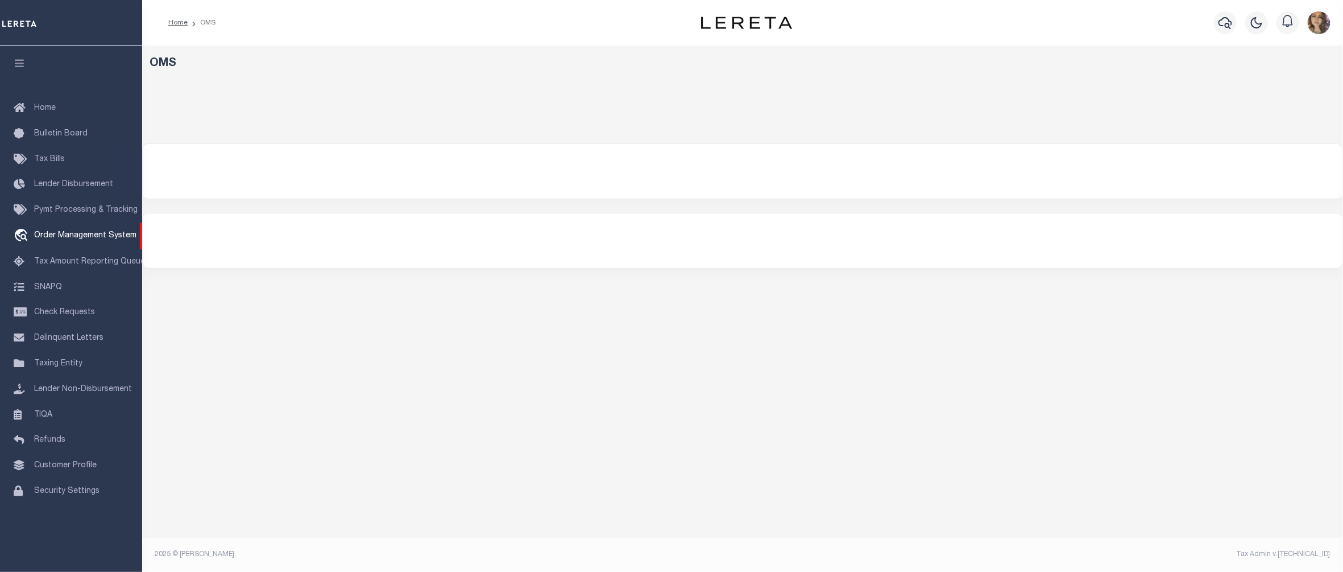
select select "200"
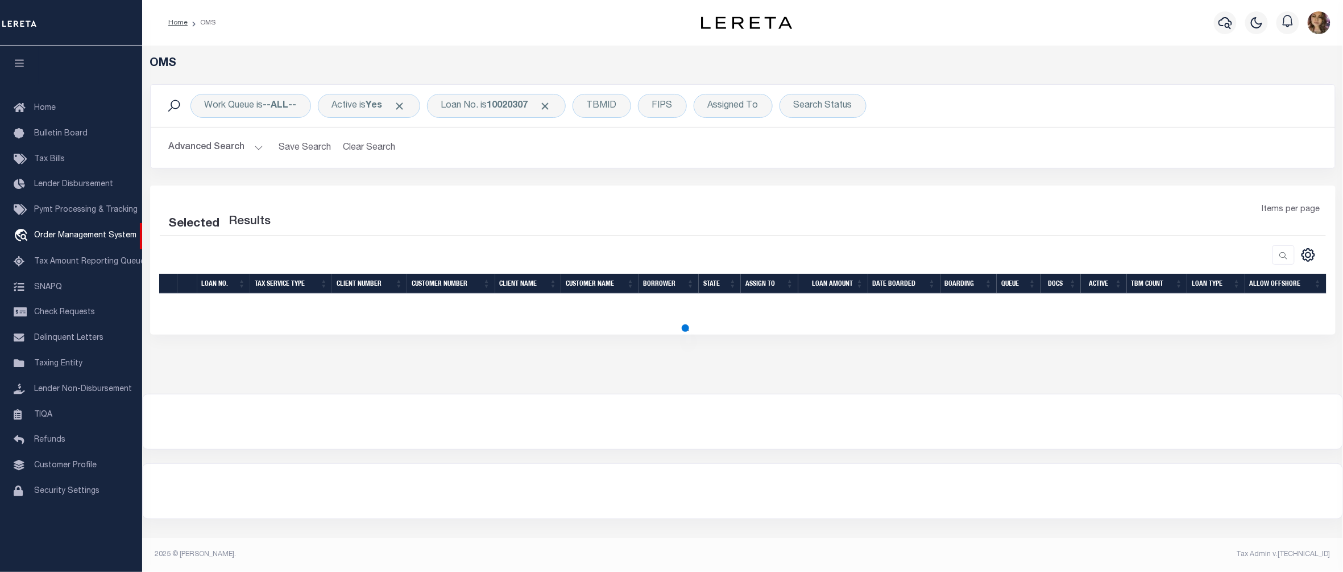
select select "200"
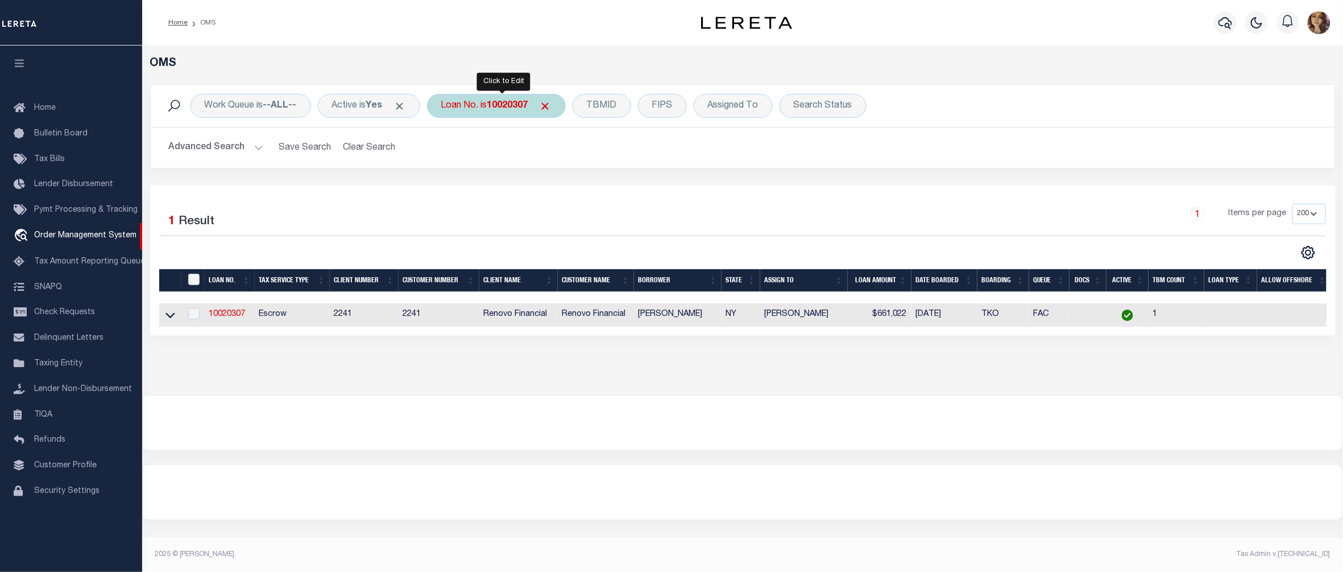
click at [491, 109] on div "Loan No. is 10020307" at bounding box center [496, 106] width 139 height 24
type input "10022973"
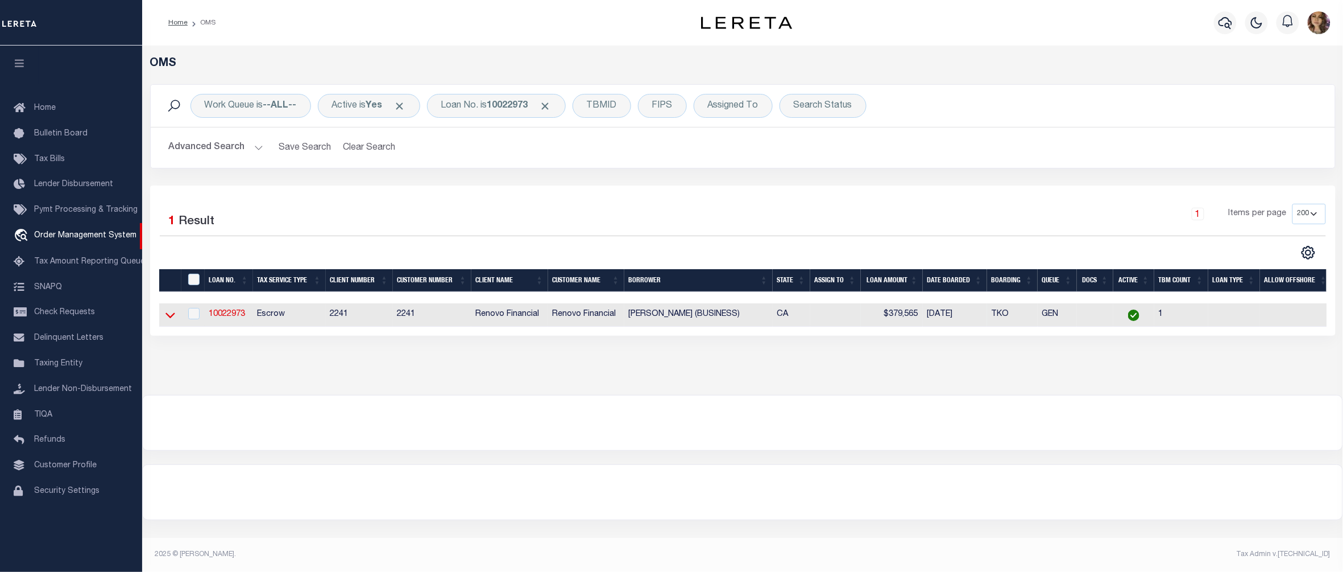
click at [171, 318] on icon at bounding box center [170, 316] width 10 height 6
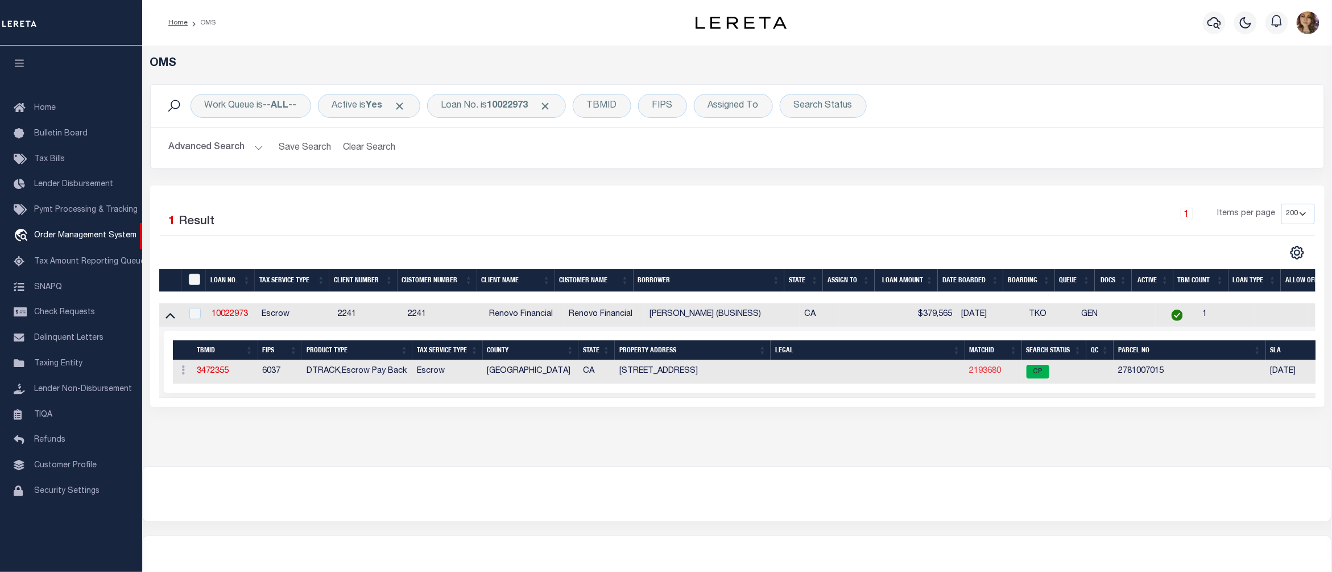
click at [986, 375] on link "2193680" at bounding box center [986, 371] width 32 height 8
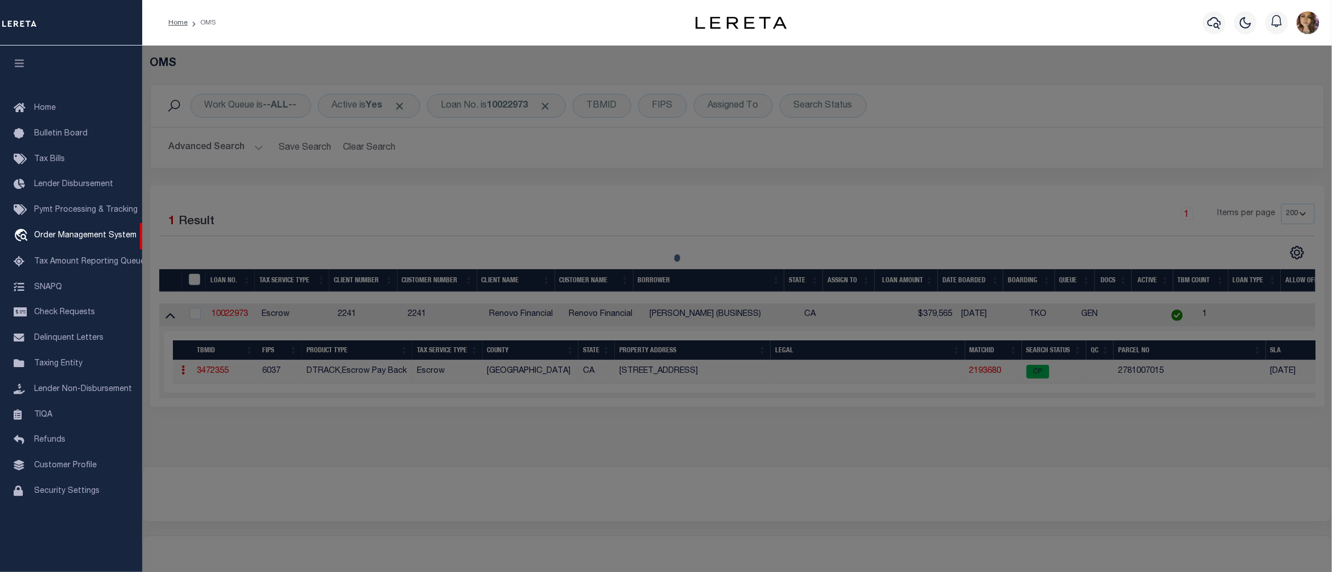
checkbox input "false"
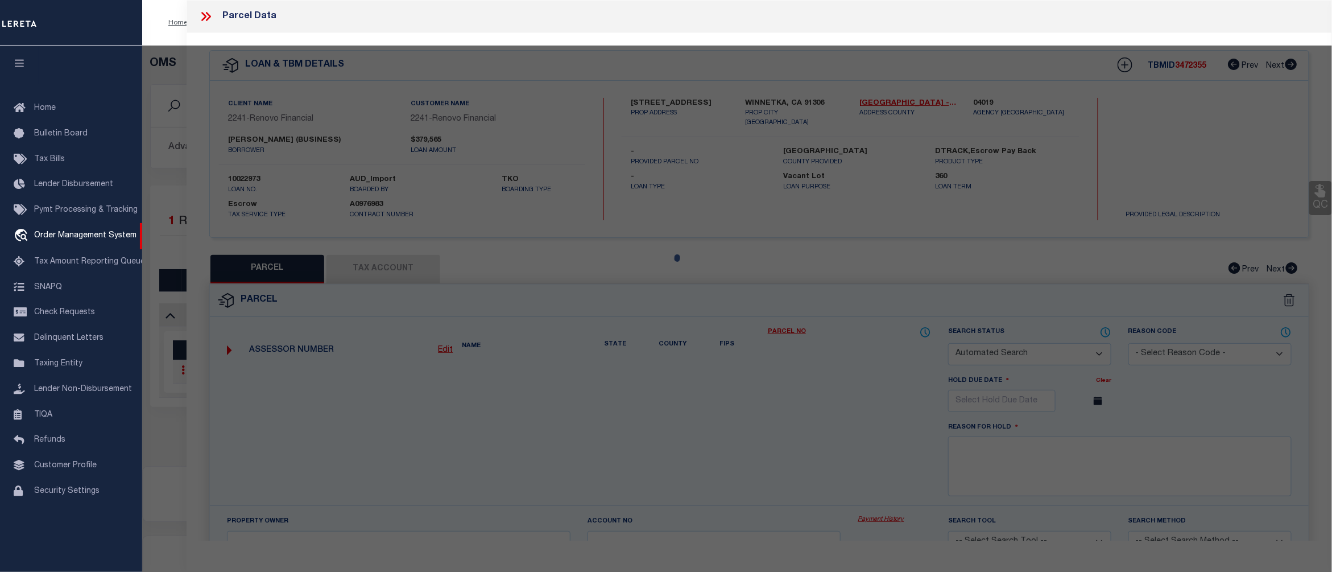
select select "CP"
type input "NORMA SNODGRASS"
select select "ATL"
select select "ADD"
type input "8626 DELCO AVE"
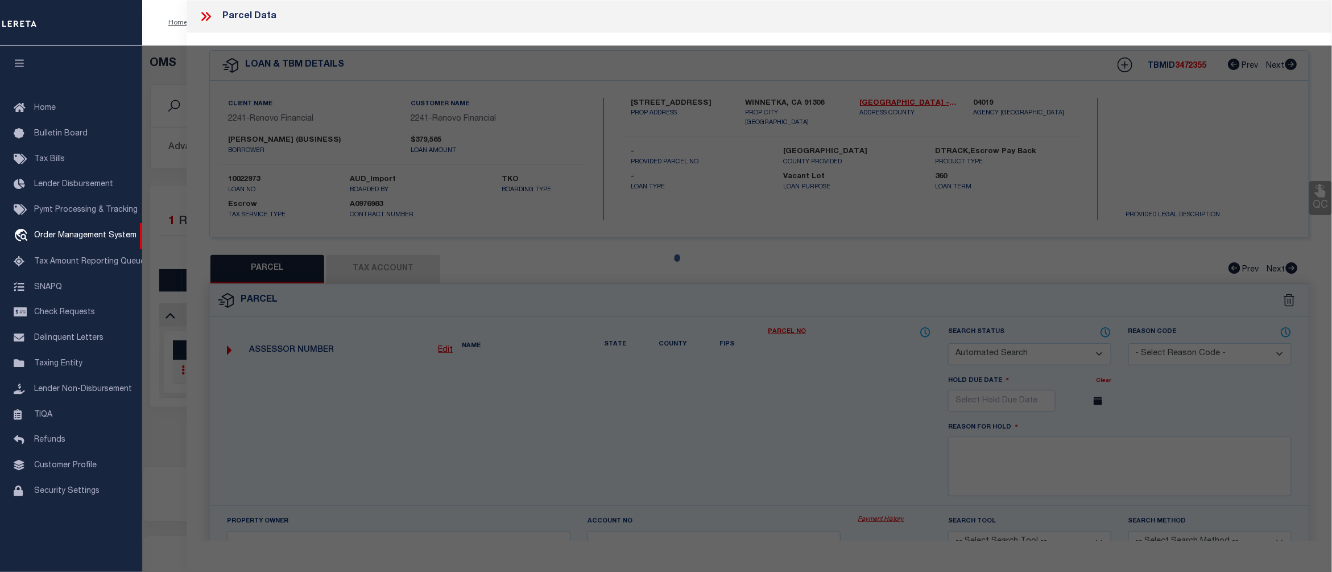
checkbox input "false"
type input "WINNETKA, CA 91306"
type textarea "TRACT # 22882 LOT 5"
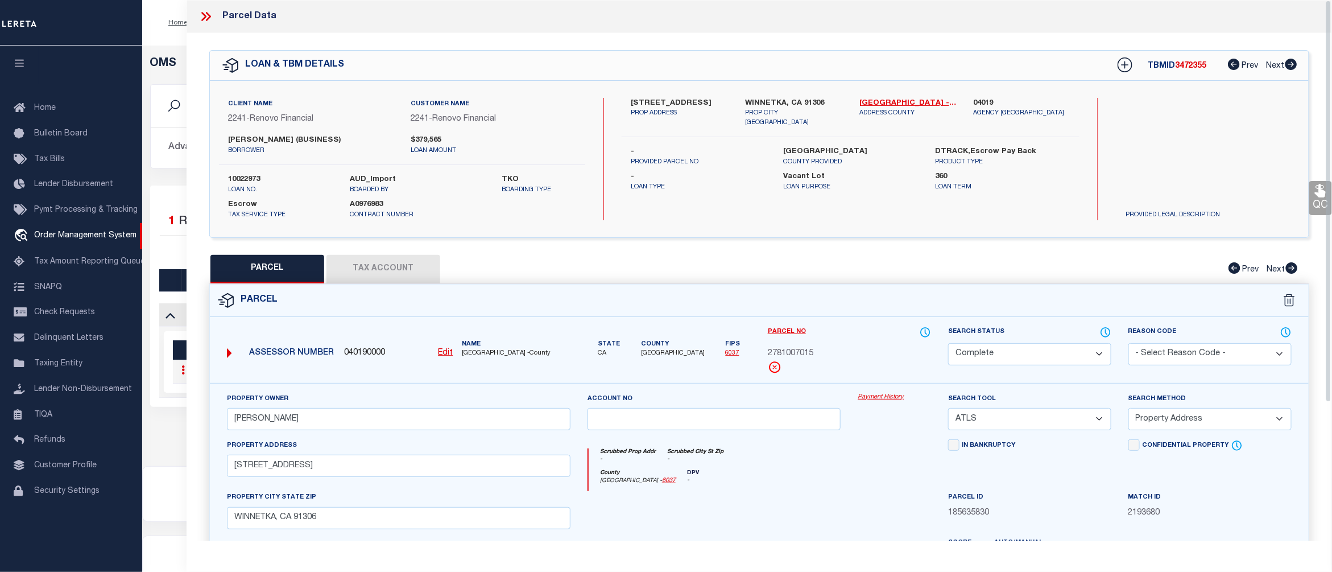
click at [885, 398] on link "Payment History" at bounding box center [894, 397] width 73 height 10
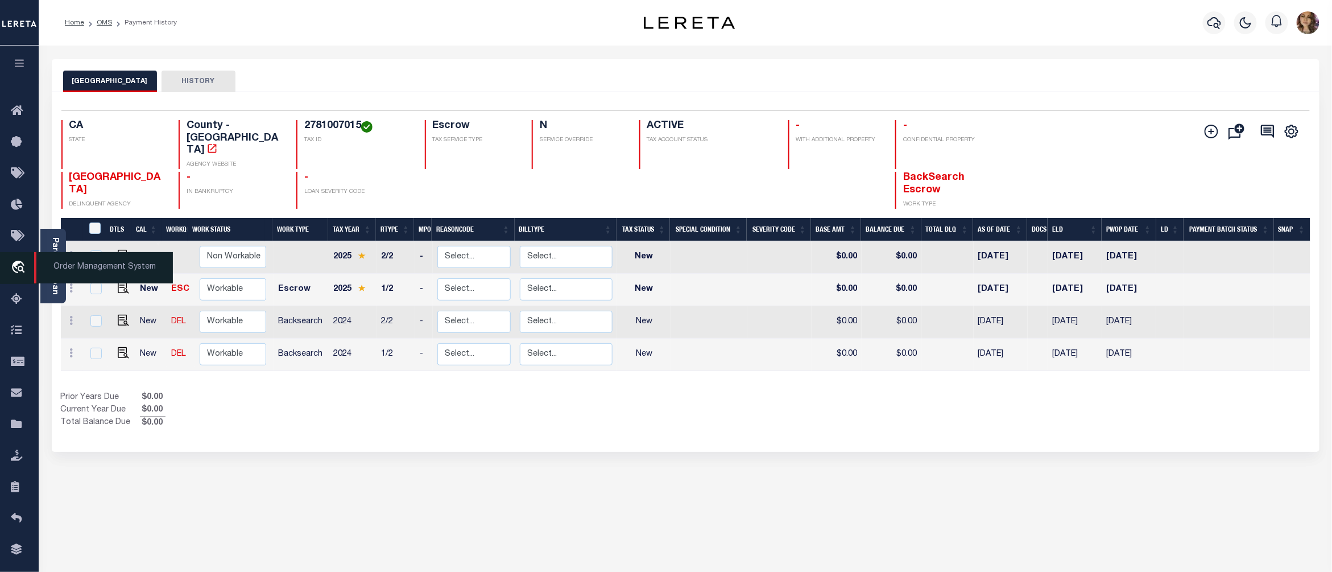
click at [91, 264] on span "Order Management System" at bounding box center [103, 267] width 139 height 31
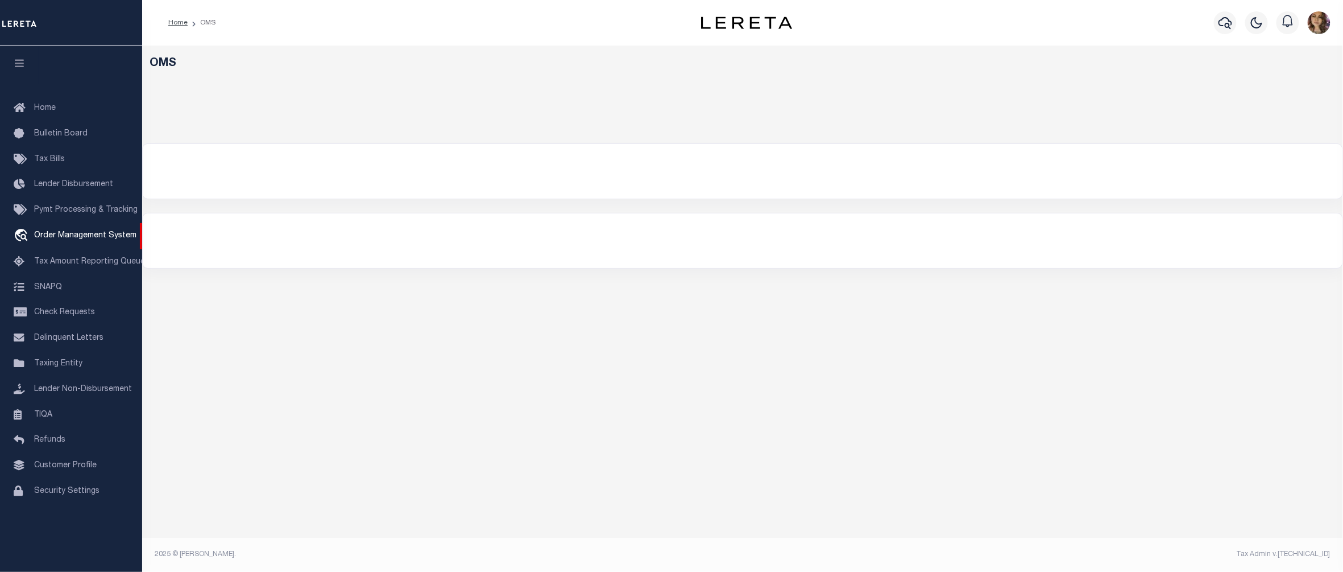
select select "200"
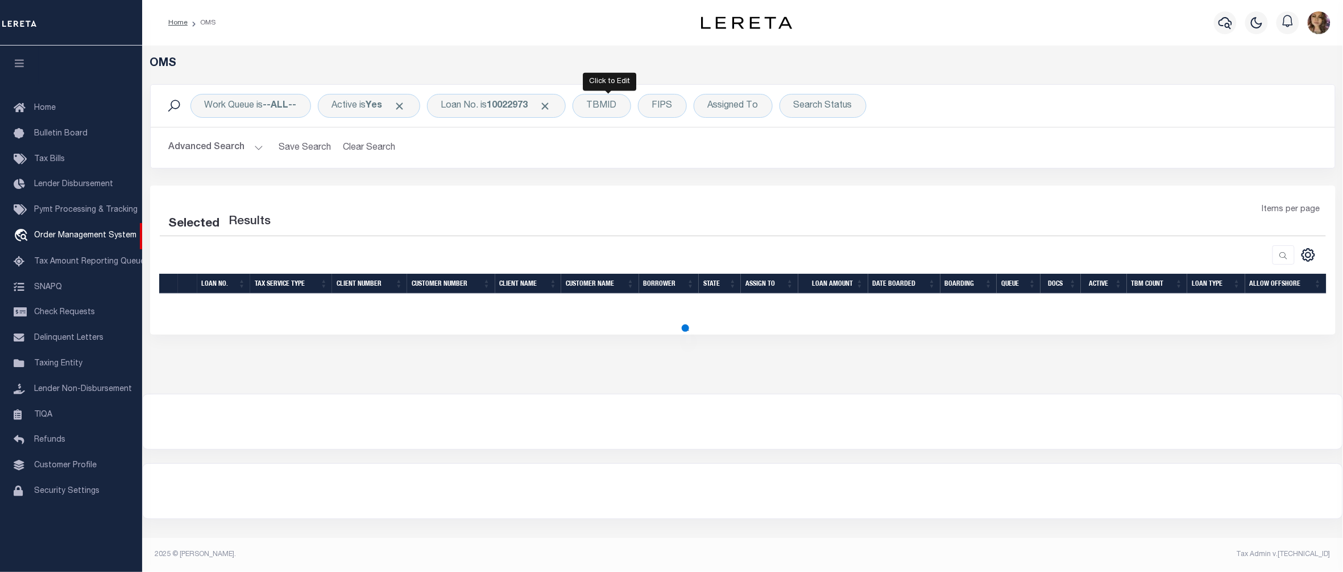
select select "200"
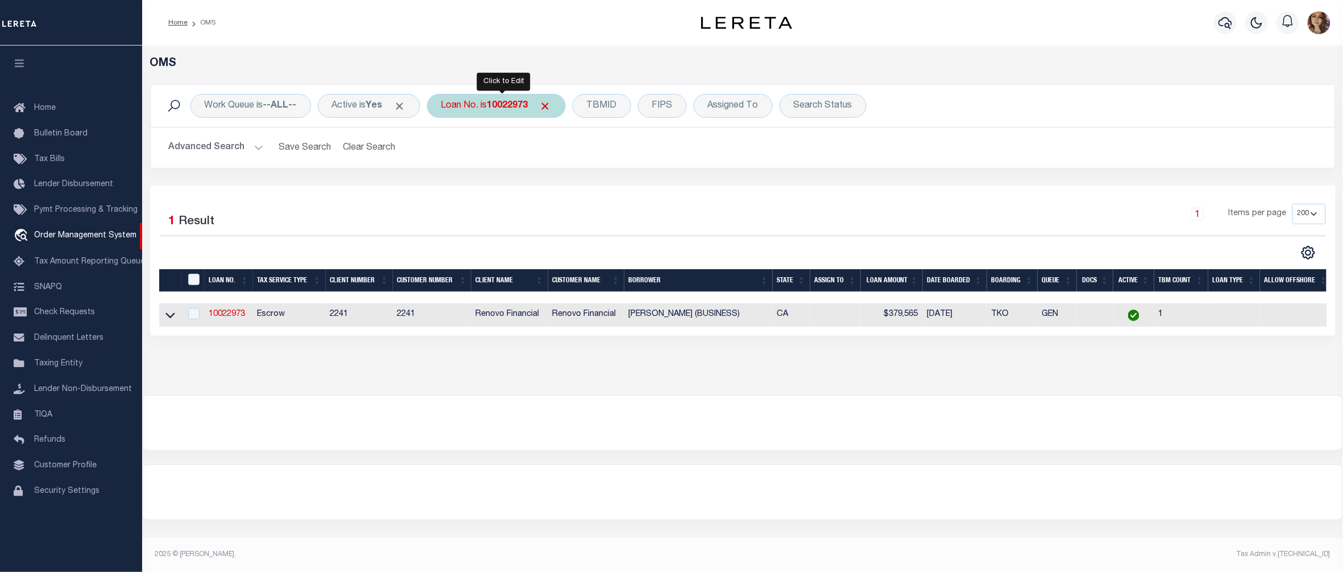
click at [491, 103] on div "Loan No. is 10022973" at bounding box center [496, 106] width 139 height 24
type input "40004933"
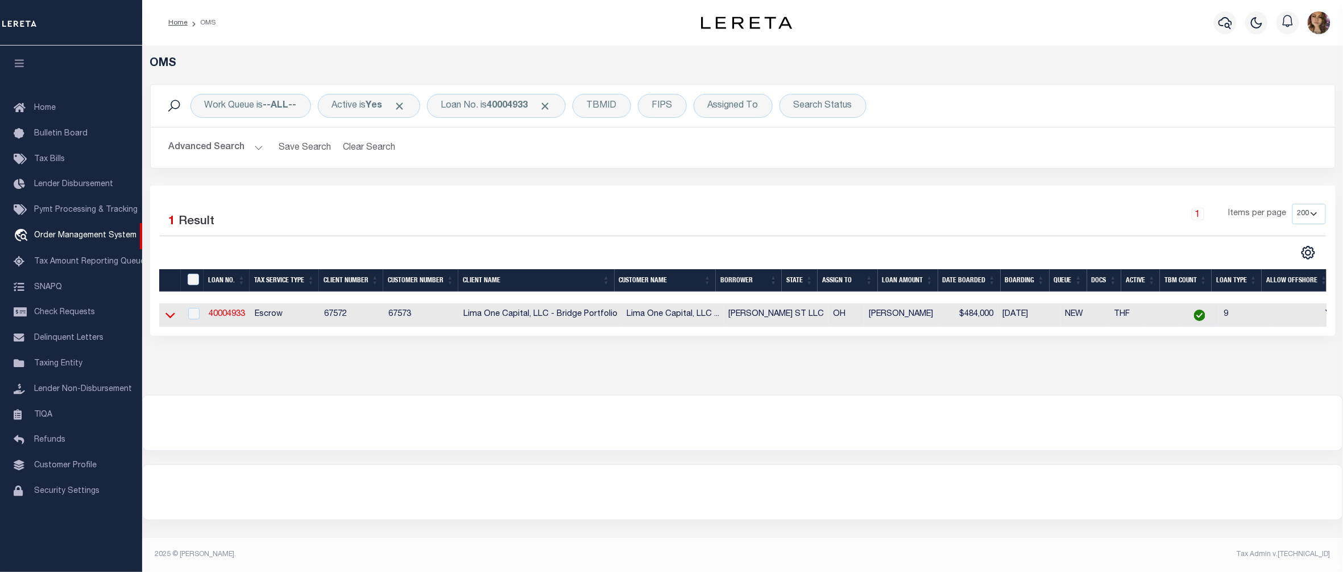
click at [167, 316] on icon at bounding box center [170, 315] width 10 height 12
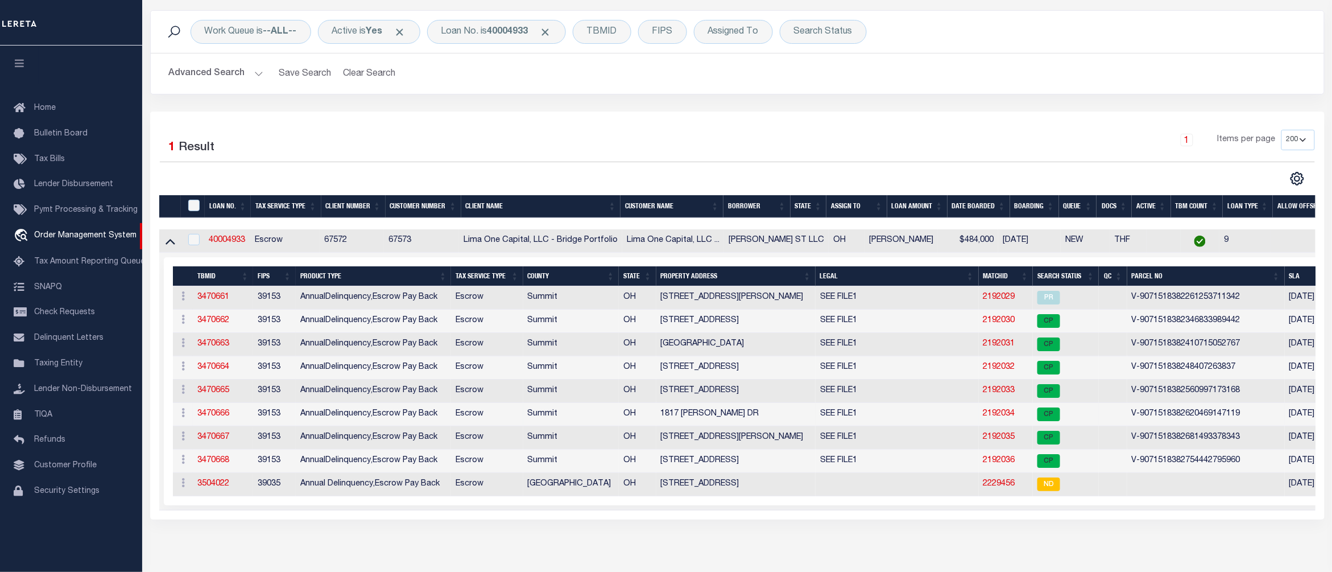
scroll to position [76, 0]
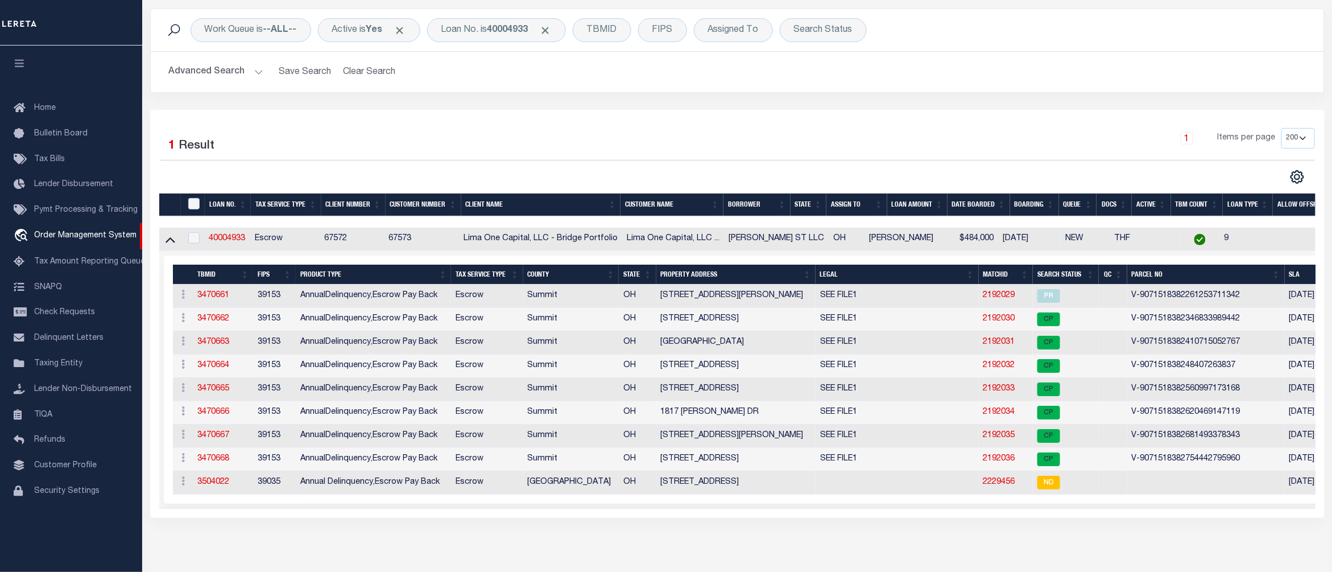
click at [1003, 146] on div "1 Items per page 10 25 50 100 200" at bounding box center [884, 143] width 862 height 30
click at [983, 412] on link "2192034" at bounding box center [999, 412] width 32 height 8
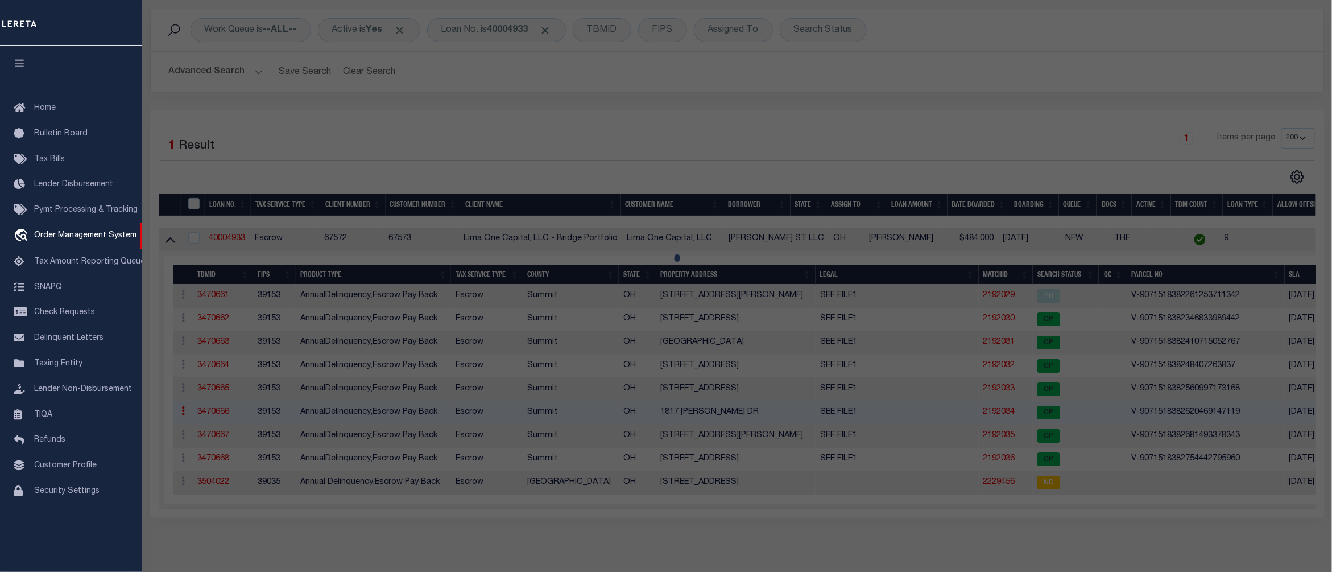
checkbox input "false"
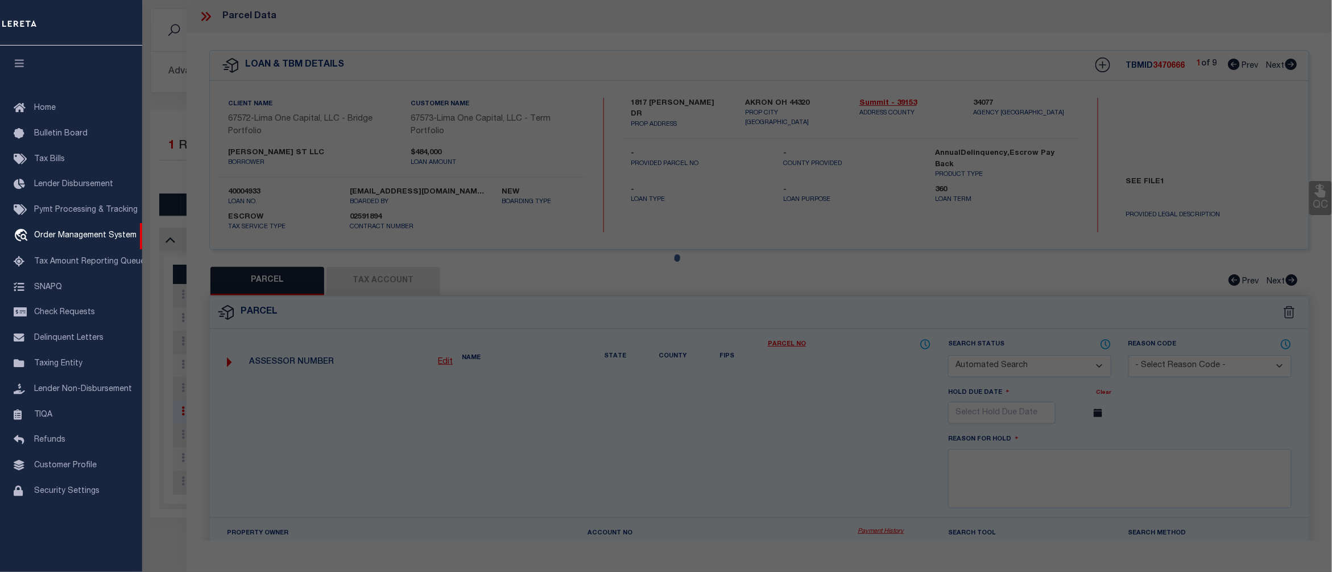
select select "CP"
type input "CLARA ST LLC"
select select "AGW"
select select
type input "1817 GAYLORD DR"
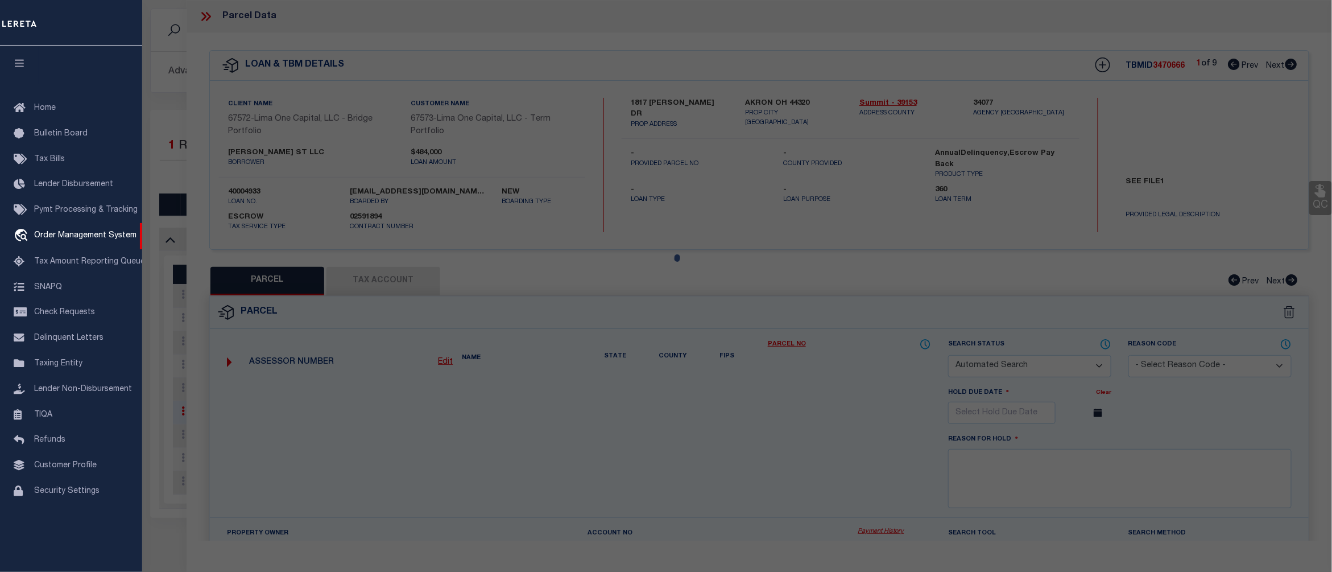
checkbox input "false"
type input "AKRON OH 44320"
type textarea "9/18/25 spoke with recorder's office verified parcel to be correct."
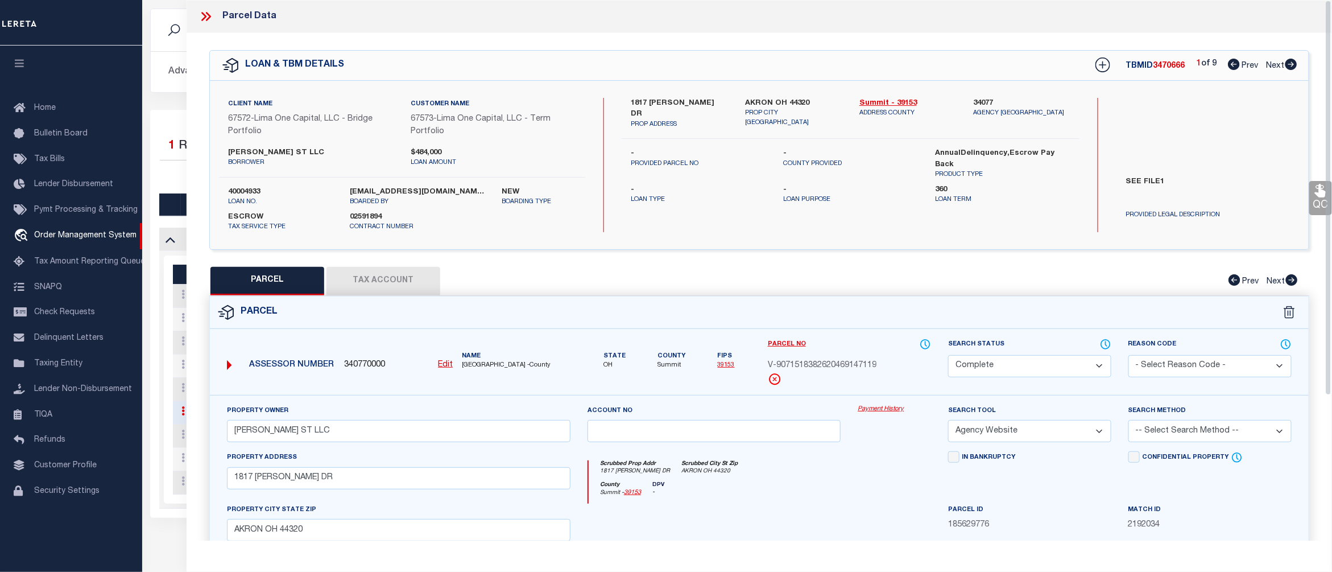
click at [879, 406] on link "Payment History" at bounding box center [894, 409] width 73 height 10
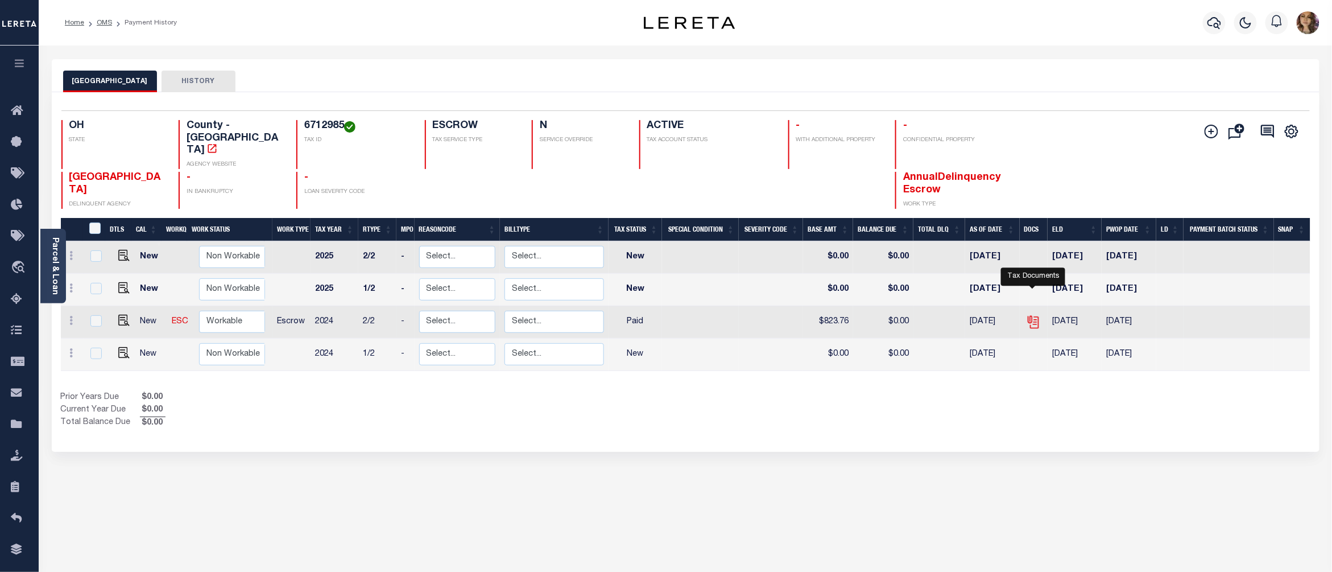
click at [1034, 314] on icon "" at bounding box center [1033, 321] width 15 height 15
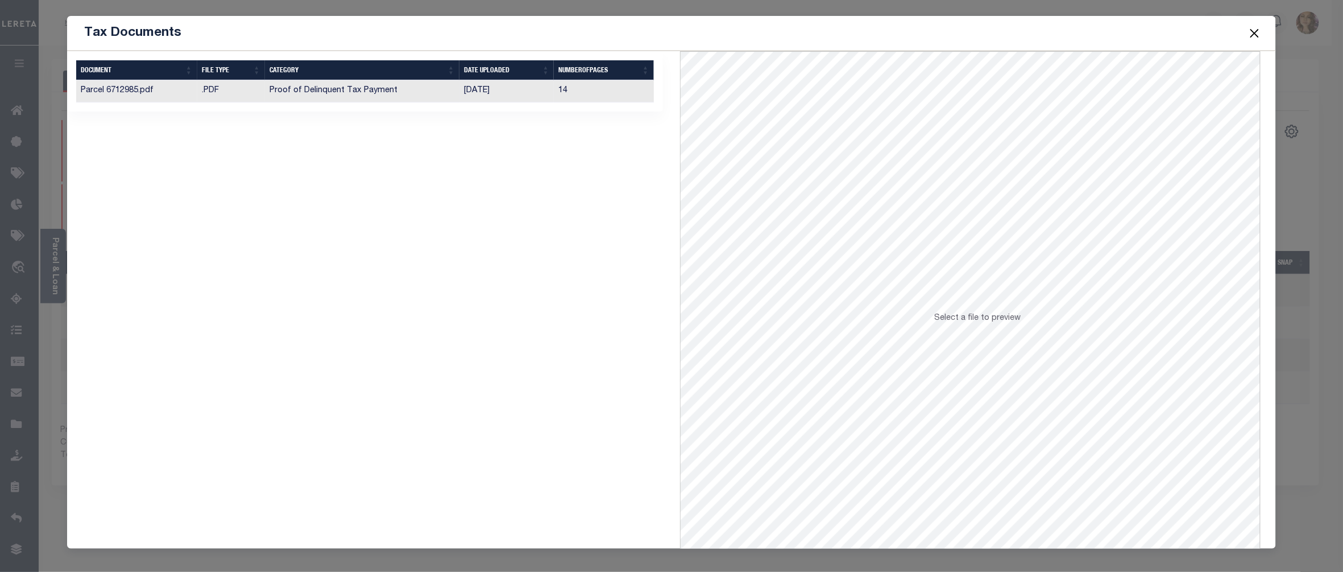
click at [494, 96] on td "[DATE]" at bounding box center [506, 91] width 94 height 22
click at [1256, 33] on button "Close" at bounding box center [1255, 33] width 15 height 15
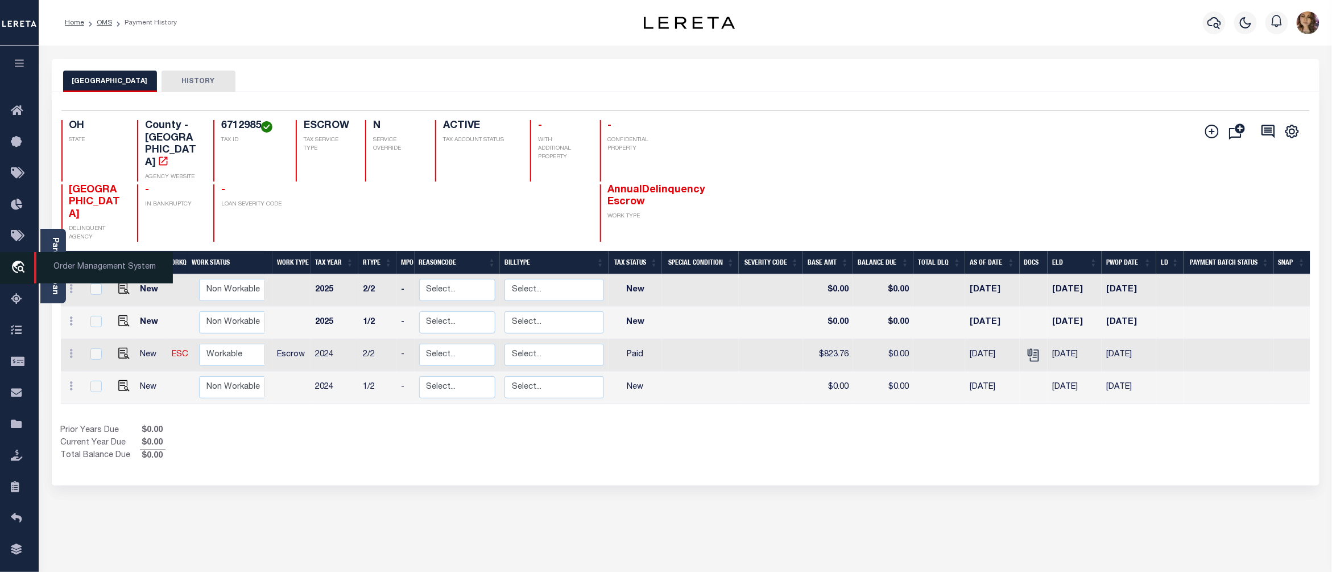
click at [85, 275] on span "Order Management System" at bounding box center [103, 267] width 139 height 31
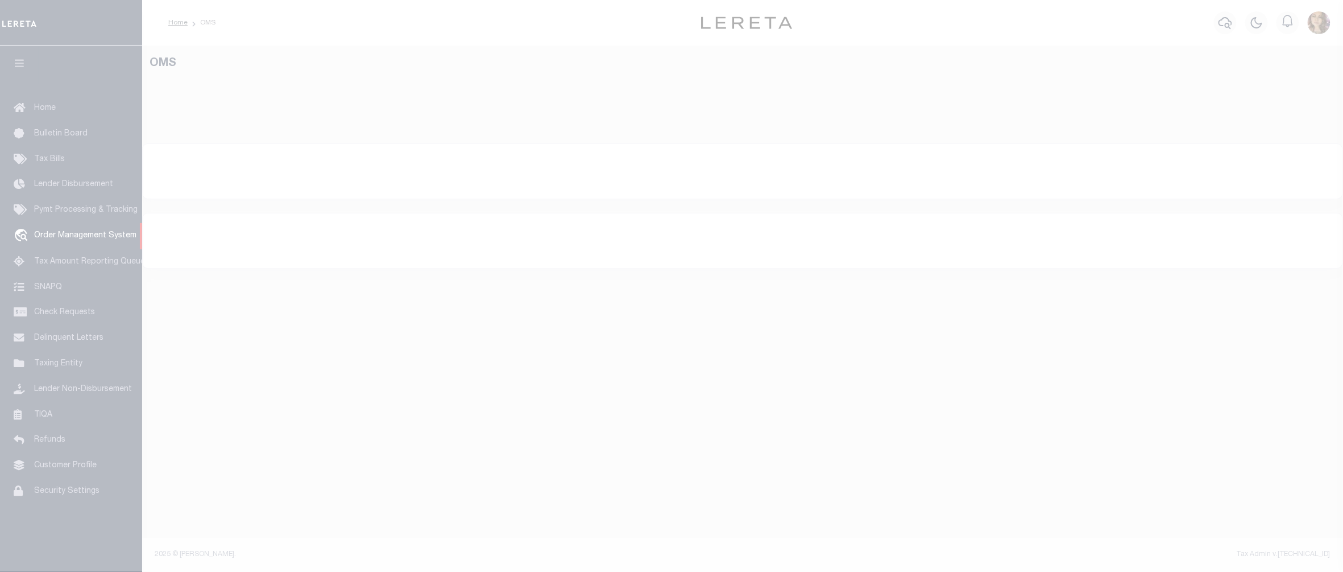
select select "200"
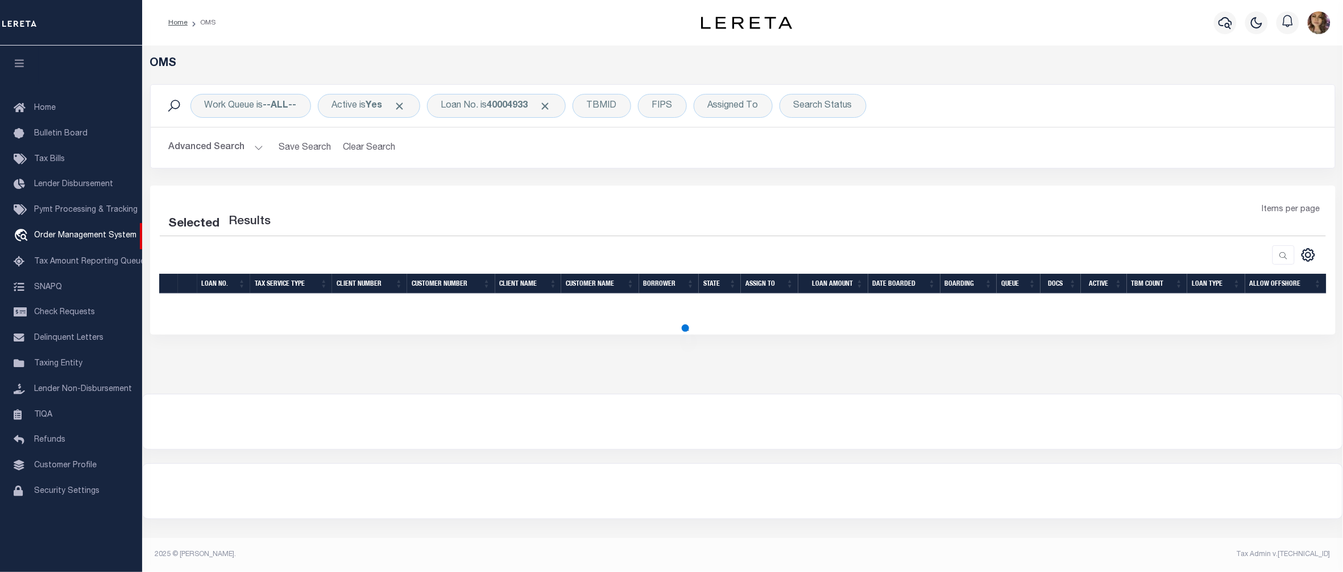
select select "200"
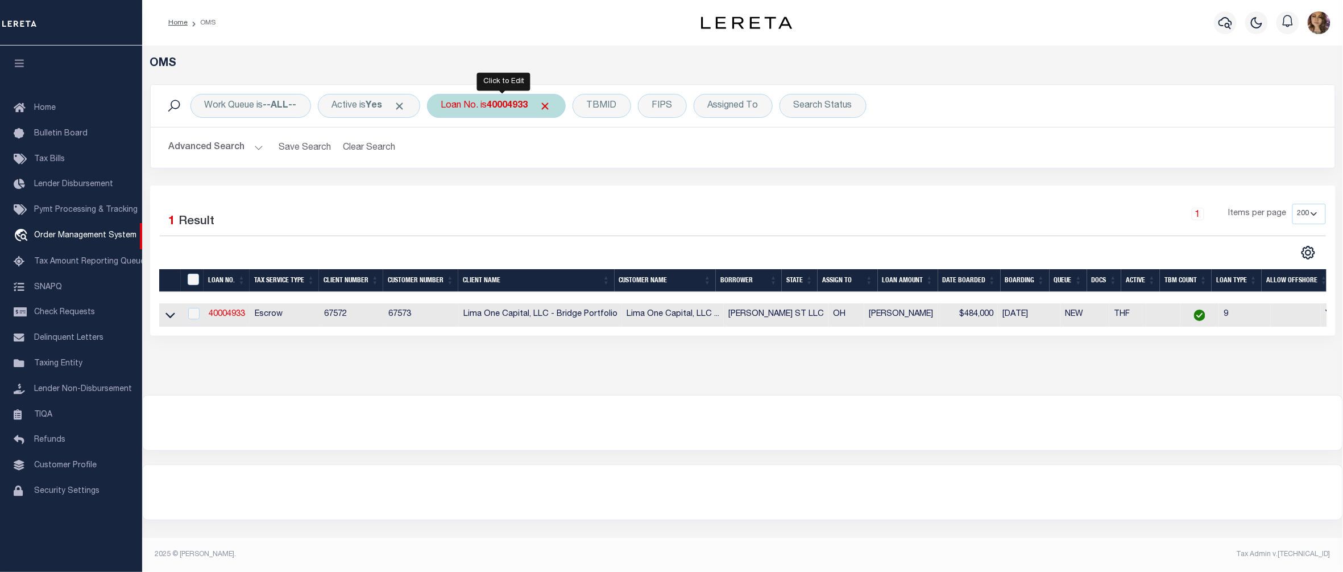
click at [508, 107] on b "40004933" at bounding box center [507, 105] width 41 height 9
type input "13725"
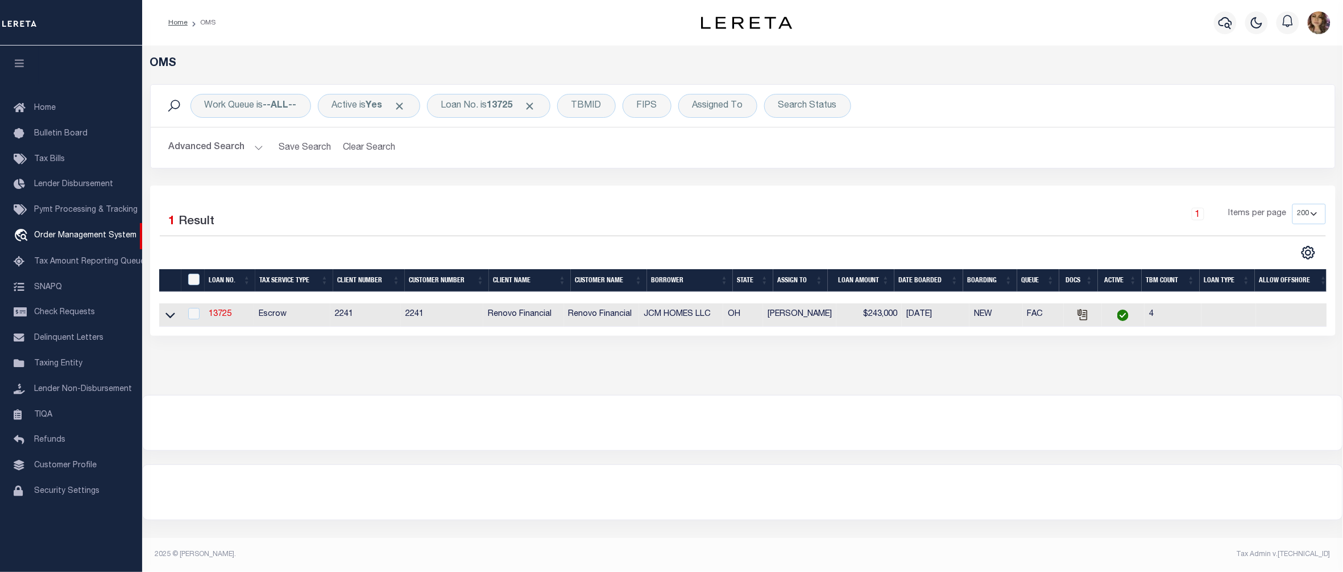
click at [164, 314] on link at bounding box center [170, 314] width 13 height 8
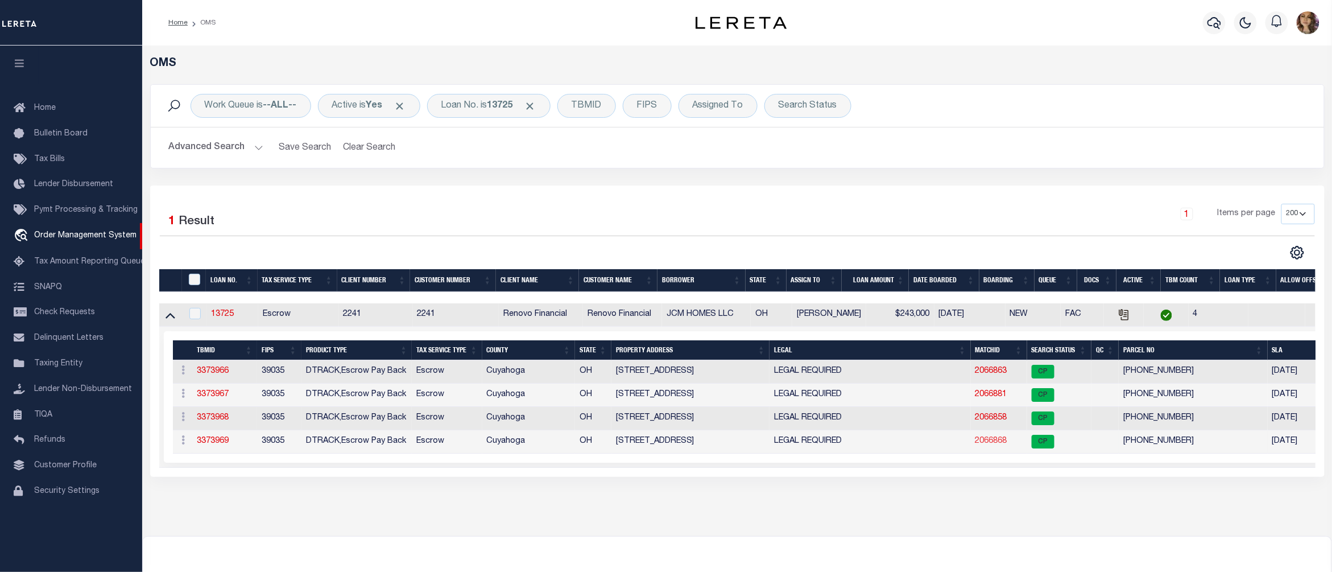
click at [990, 444] on link "2066868" at bounding box center [991, 441] width 32 height 8
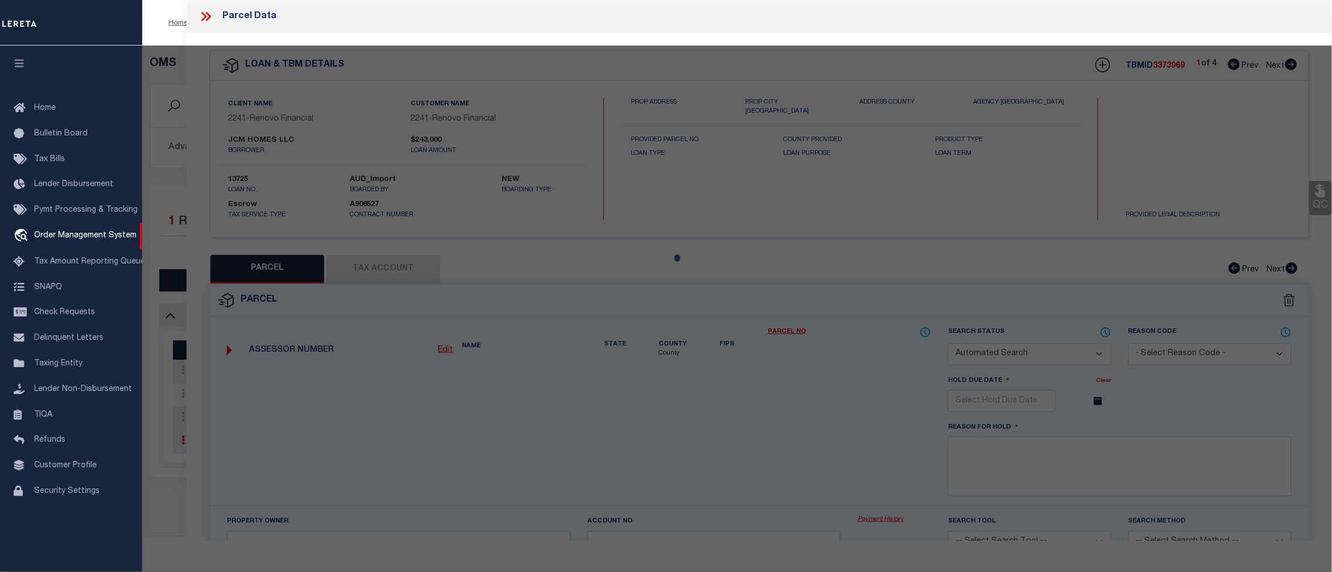
checkbox input "false"
select select "CP"
type input "JCM HOMES LLC"
select select "AGW"
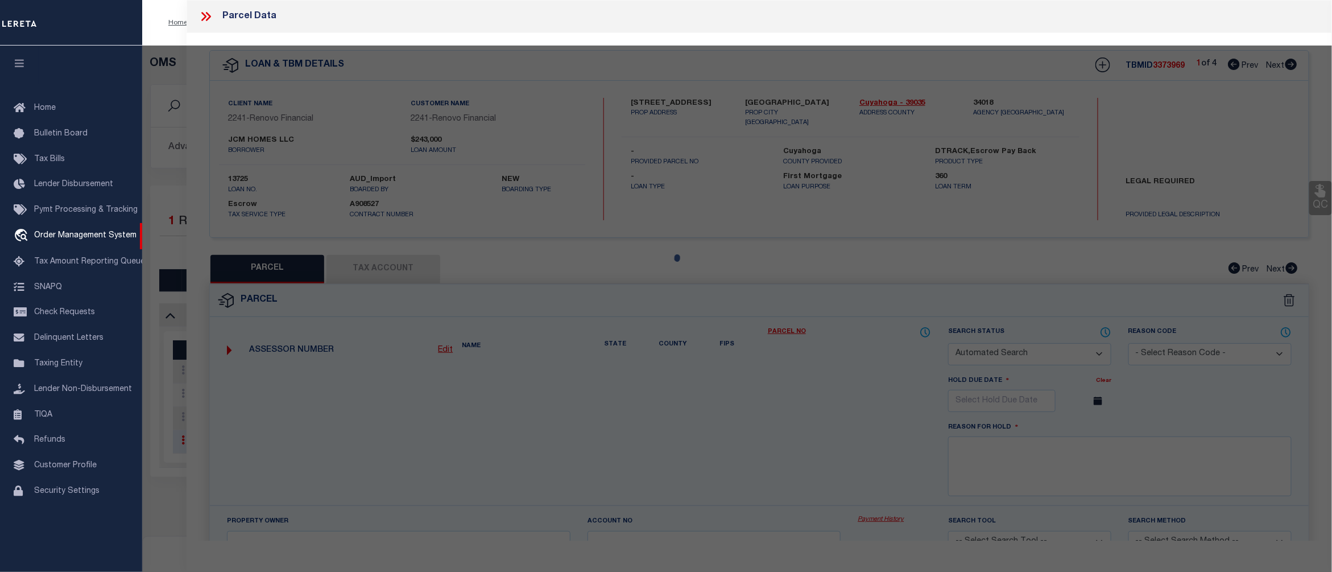
select select
type input "5321 BEECHWOOD AVE"
checkbox input "false"
type input "MAPLE HEIGHTS, OH 44137"
type textarea "14 MAPLEHTS 0988 ALL"
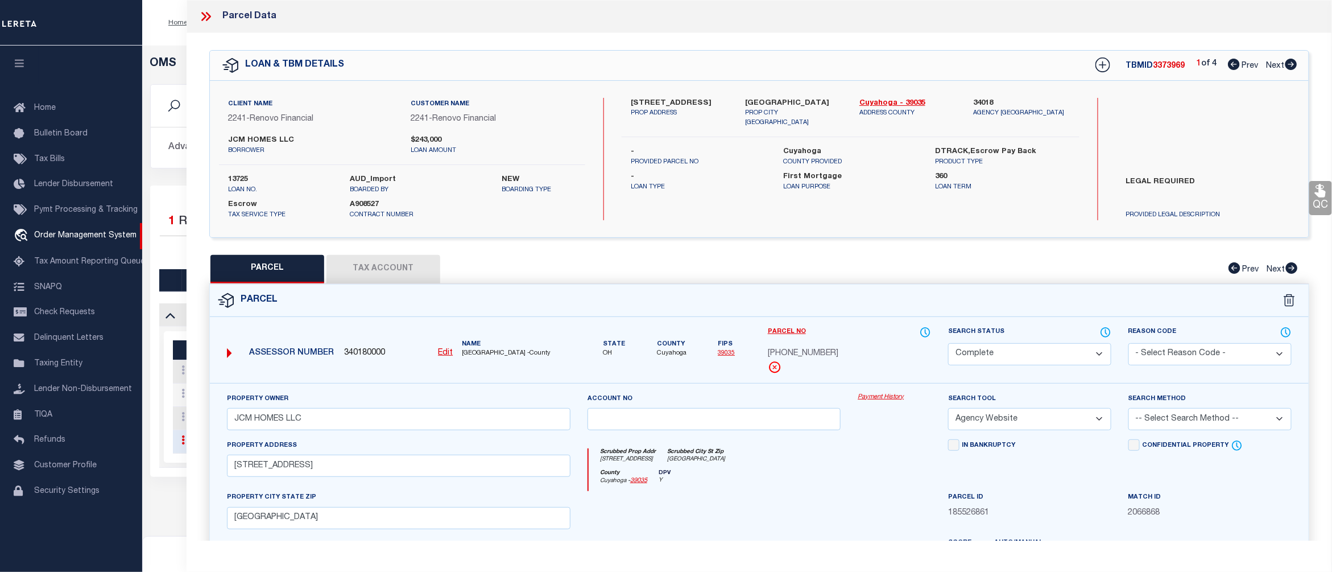
click at [881, 399] on link "Payment History" at bounding box center [894, 397] width 73 height 10
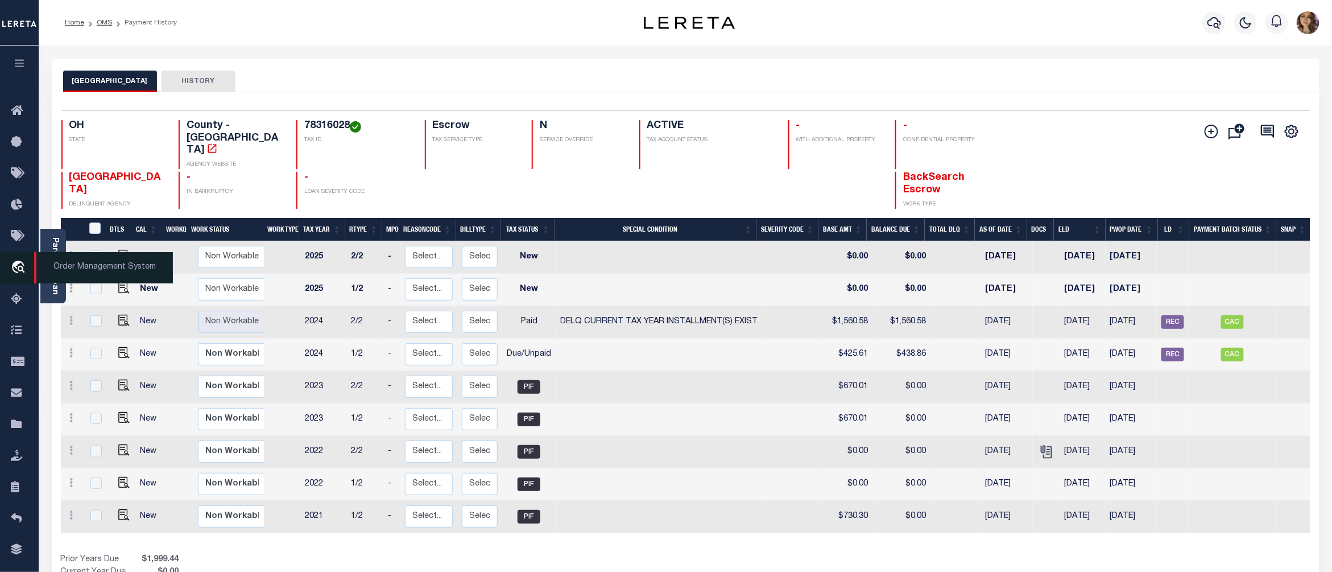
click at [22, 270] on icon "travel_explore" at bounding box center [20, 267] width 18 height 15
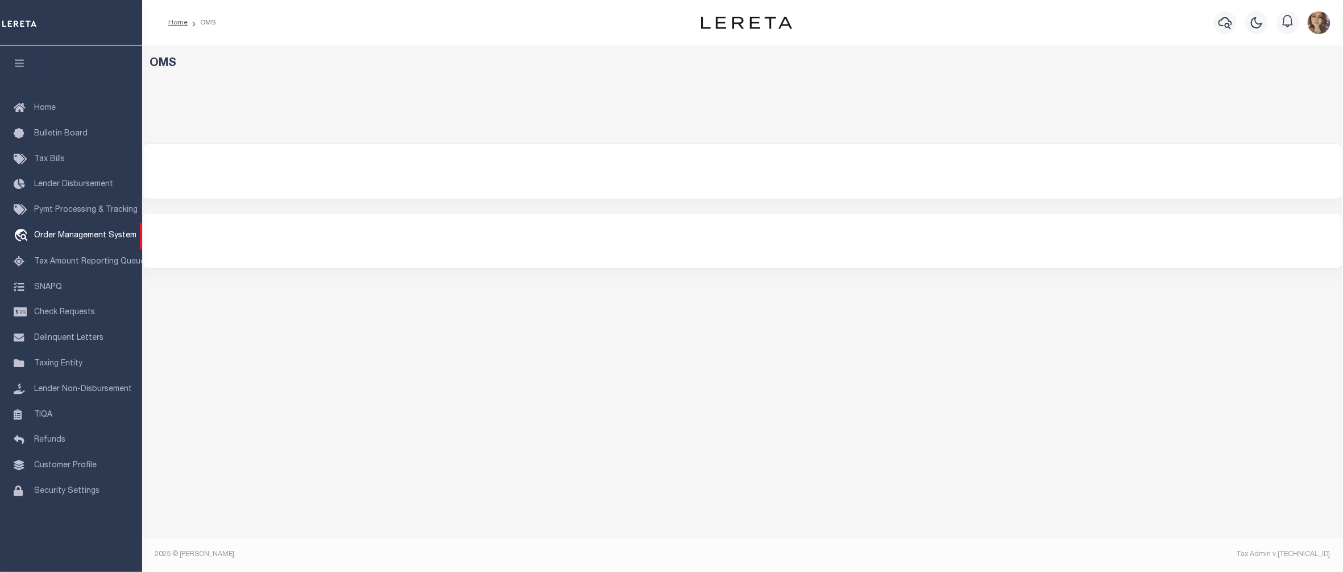
select select "200"
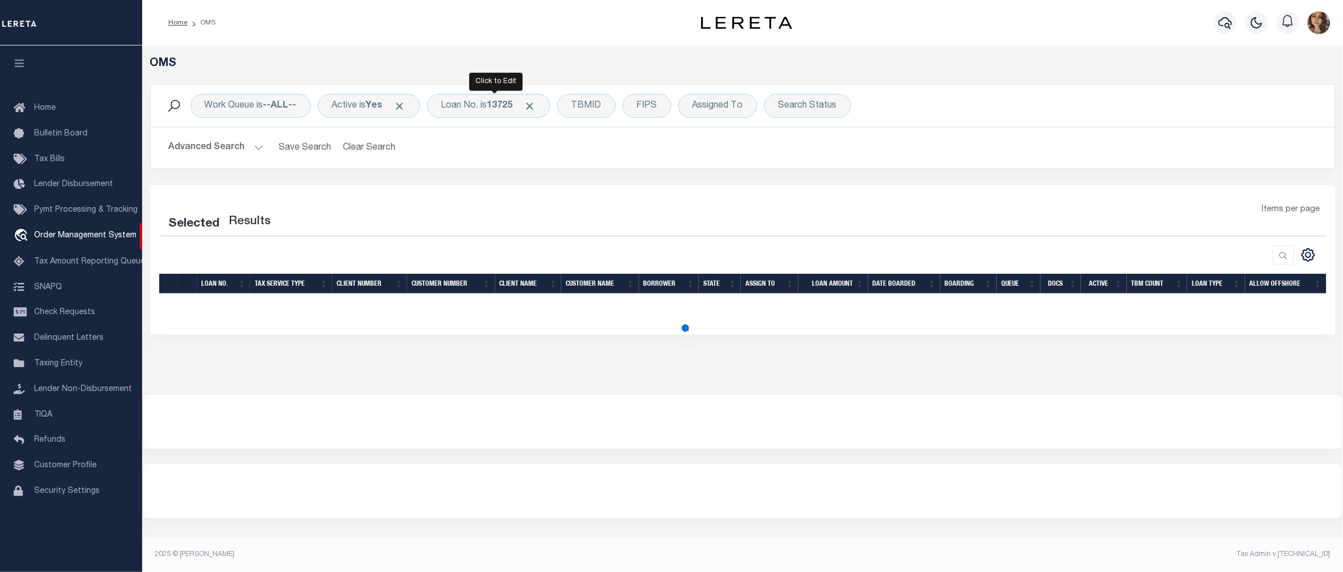
select select "200"
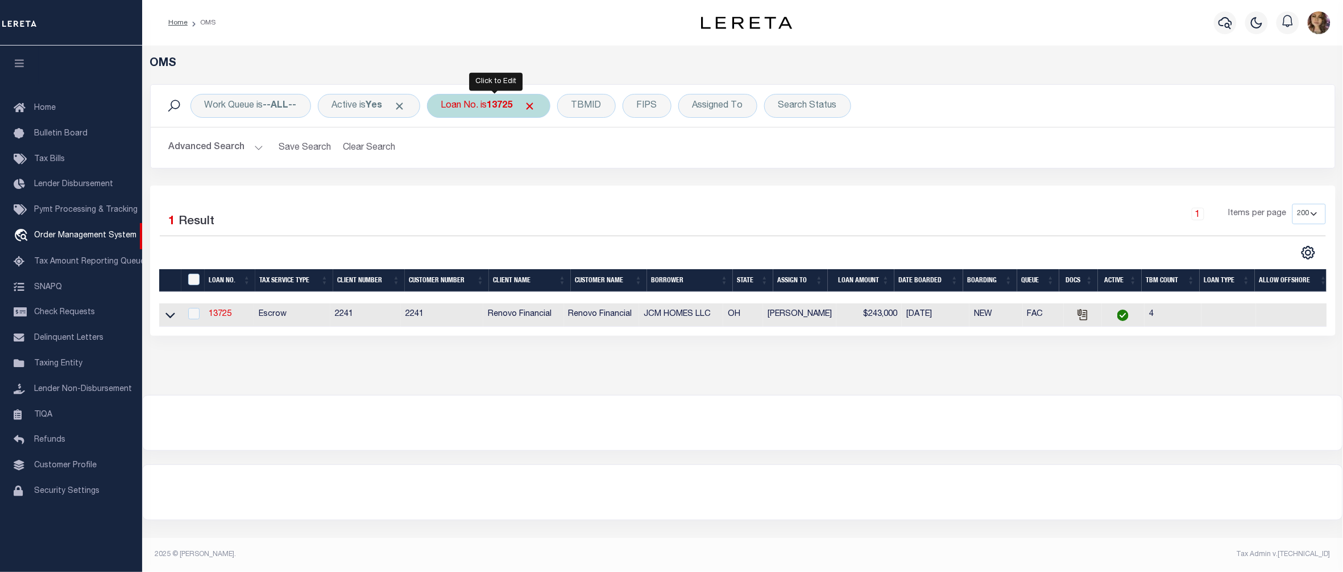
click at [487, 98] on div "Loan No. is 13725" at bounding box center [488, 106] width 123 height 24
type input "4113"
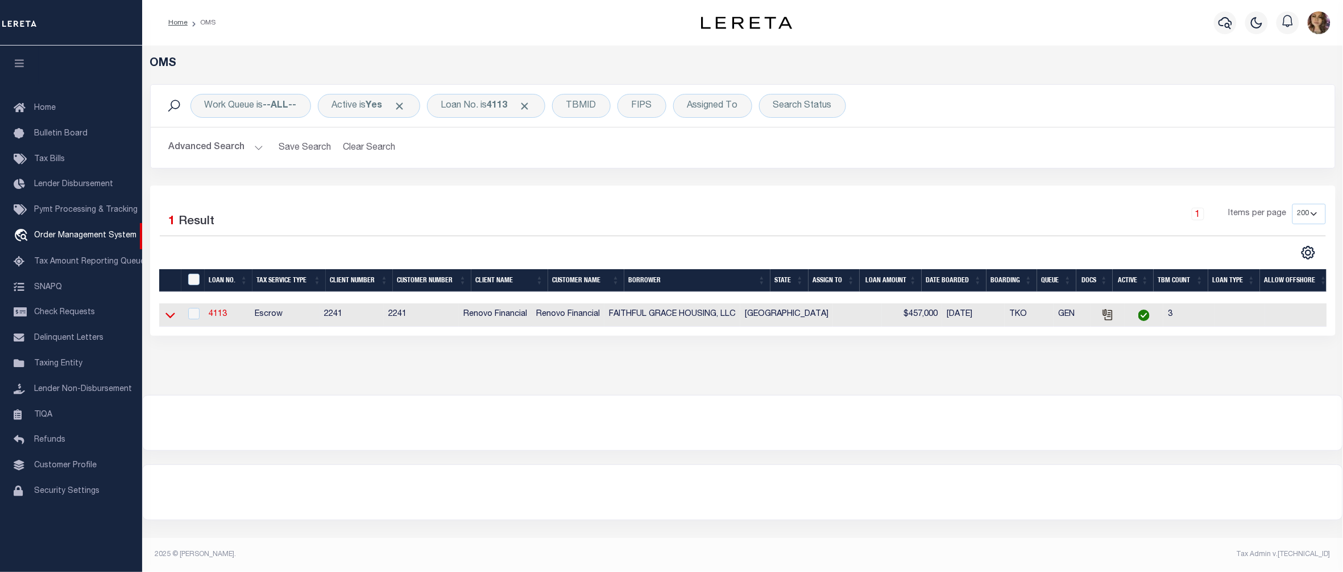
click at [172, 317] on icon at bounding box center [170, 315] width 10 height 12
